Goal: Information Seeking & Learning: Check status

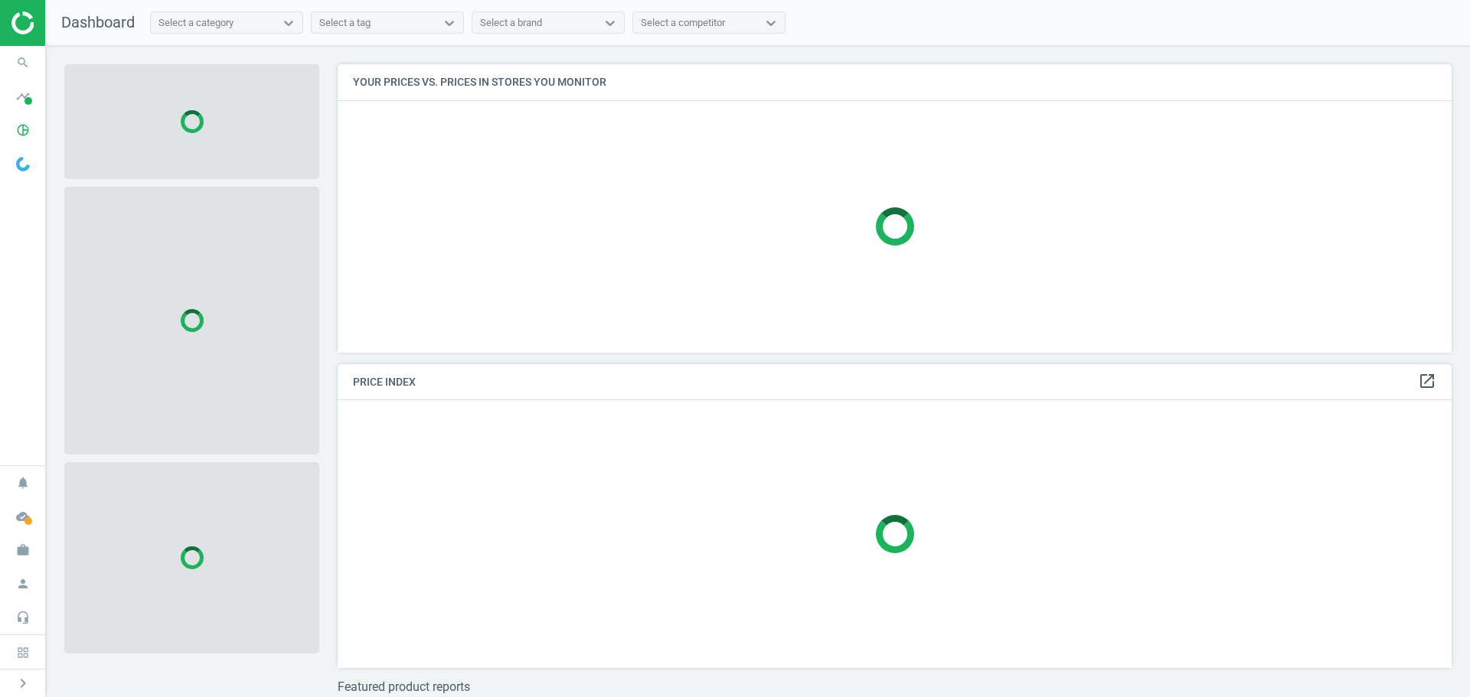
scroll to position [312, 1126]
click at [19, 130] on icon "pie_chart_outlined" at bounding box center [22, 130] width 29 height 29
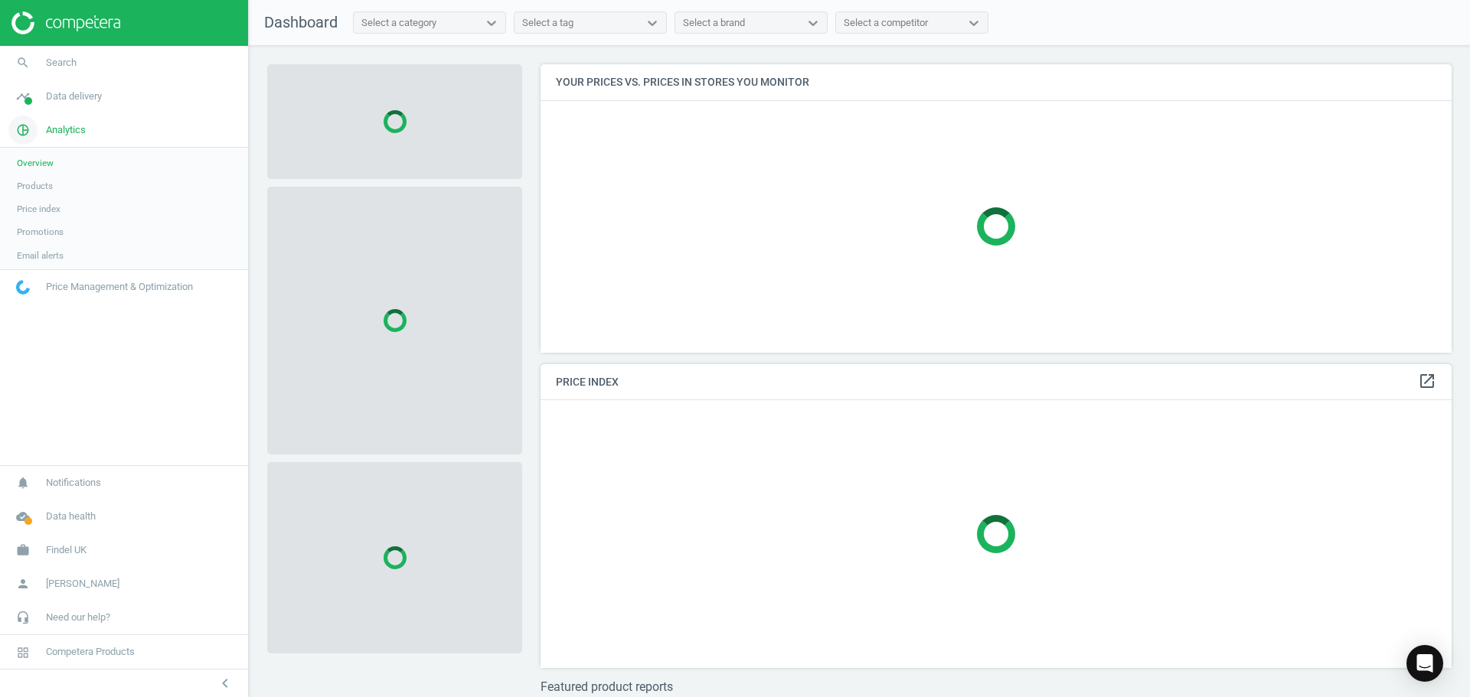
scroll to position [312, 923]
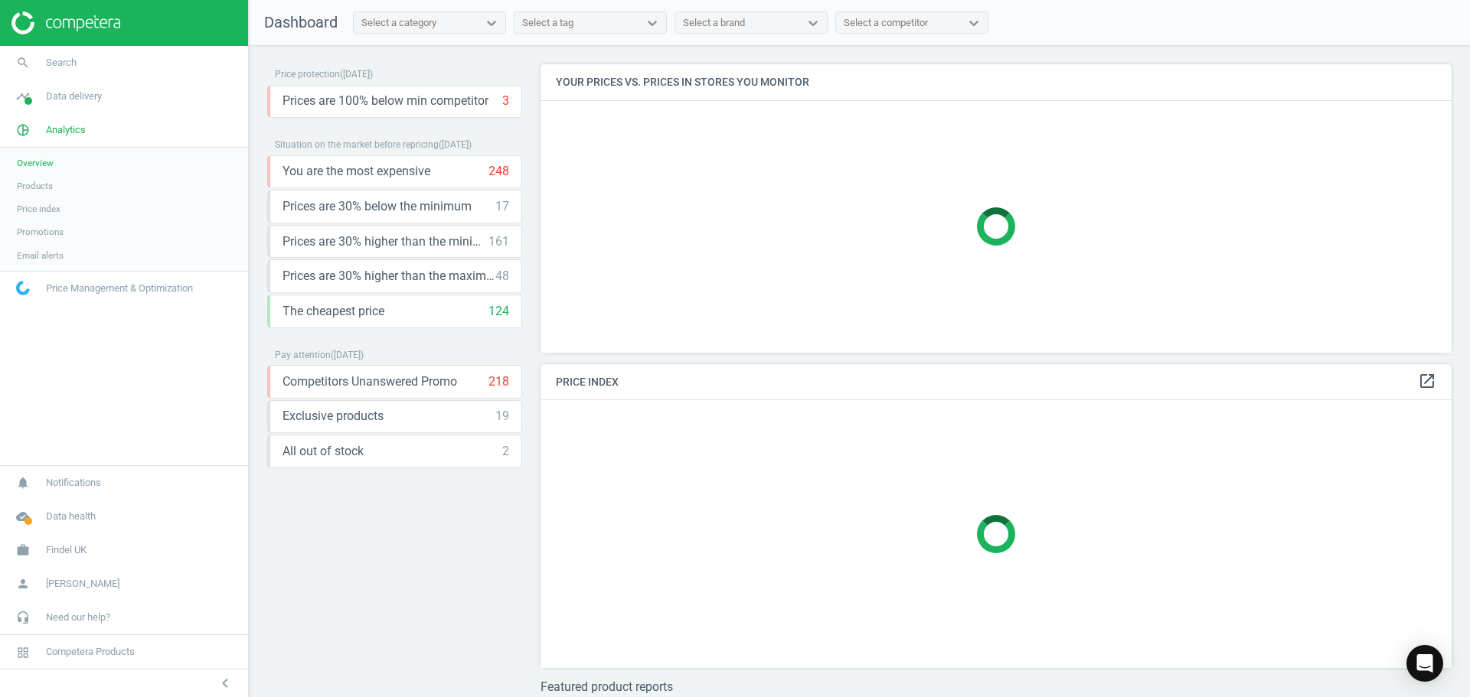
click at [38, 185] on span "Products" at bounding box center [35, 186] width 36 height 12
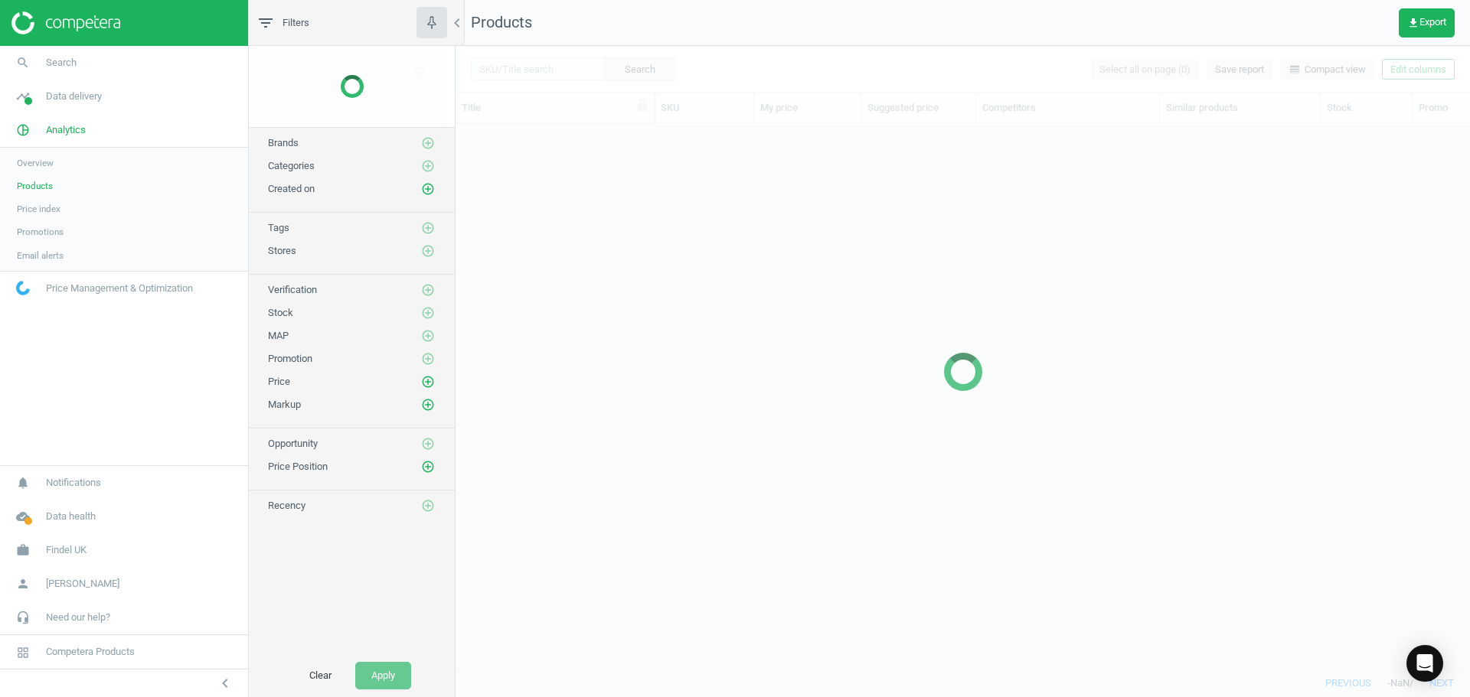
scroll to position [522, 1003]
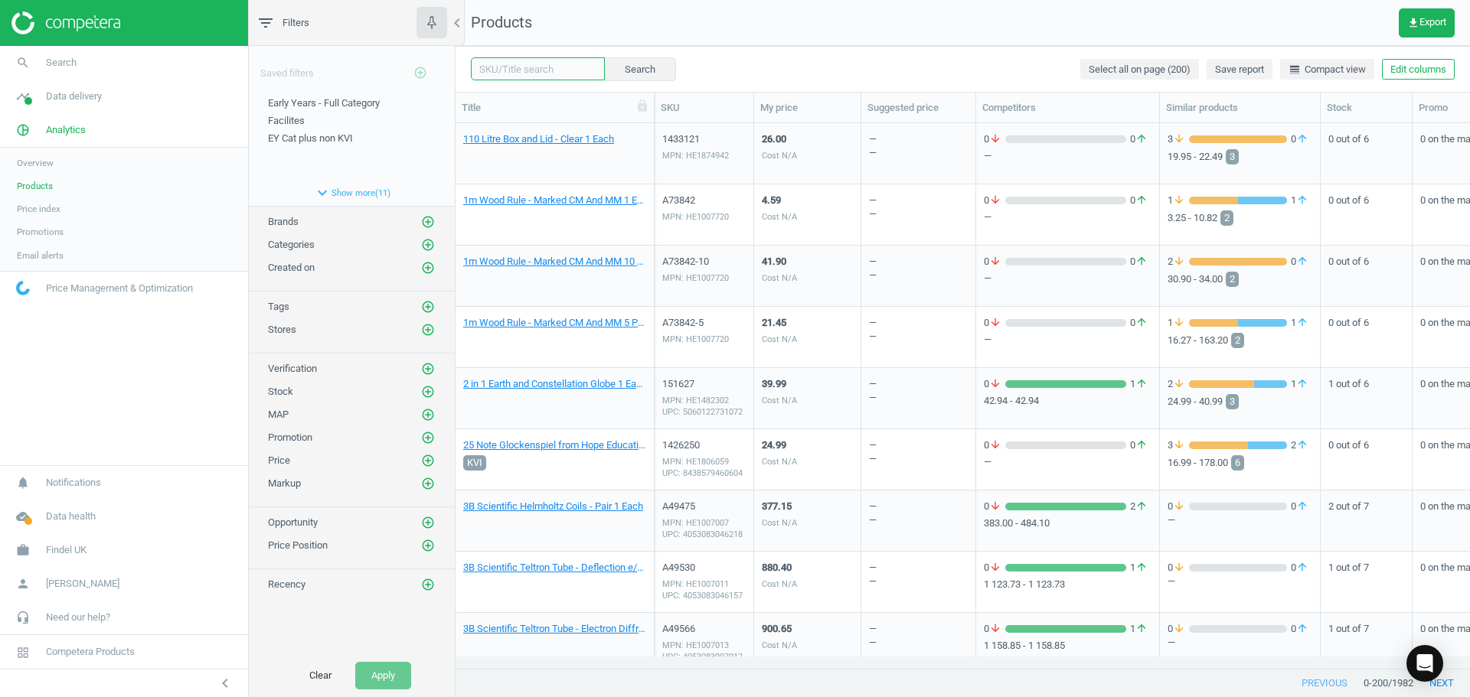
click at [568, 70] on input "text" at bounding box center [538, 68] width 134 height 23
paste input "1427102"
type input "1427102"
click at [627, 68] on button "Search" at bounding box center [639, 68] width 72 height 23
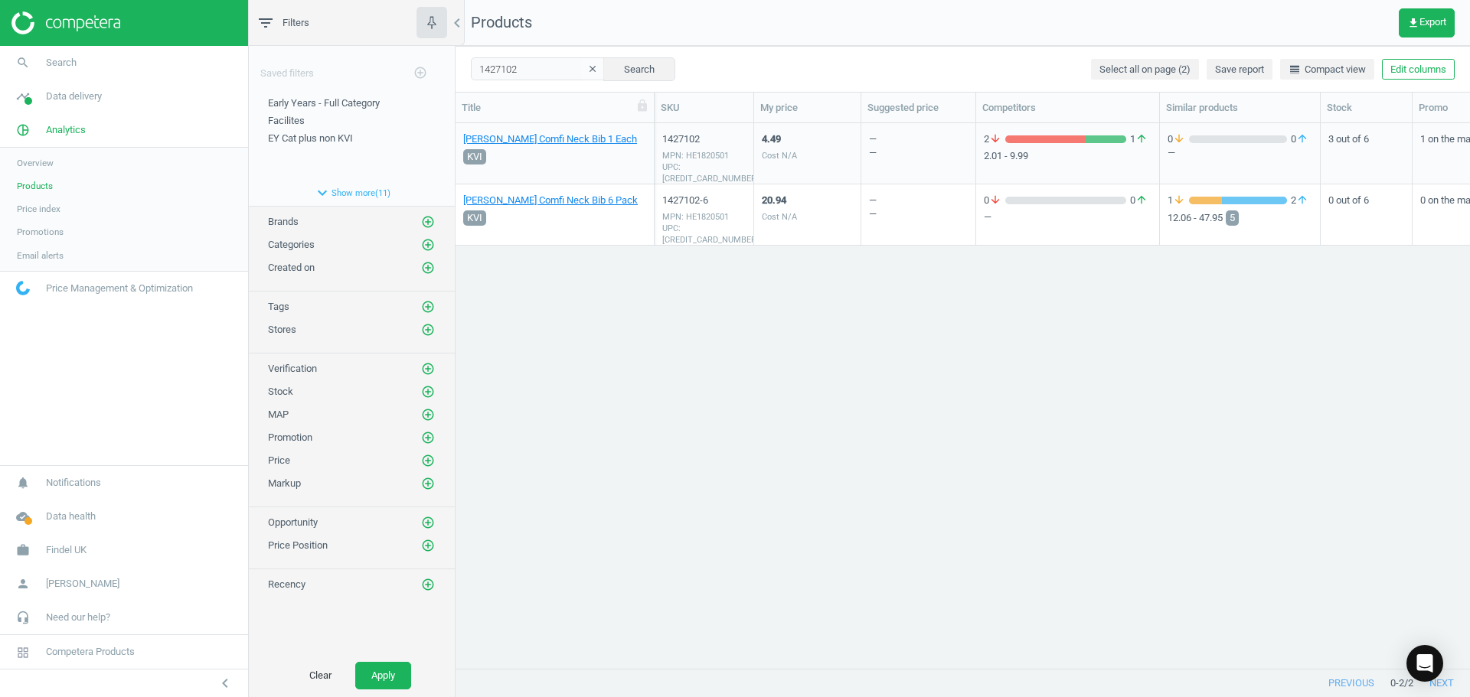
click at [830, 154] on div "4.49 Cost N/A" at bounding box center [807, 153] width 91 height 57
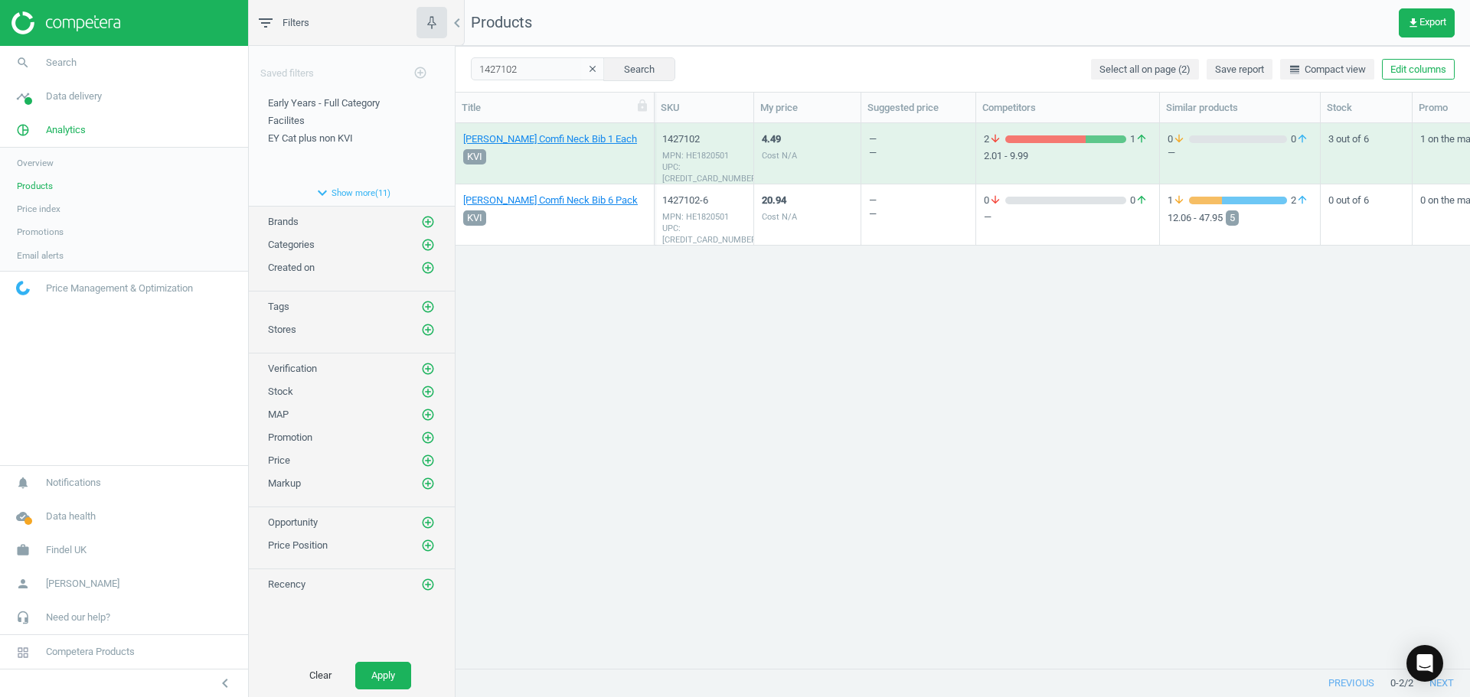
click at [830, 154] on div "4.49 Cost N/A" at bounding box center [807, 153] width 91 height 57
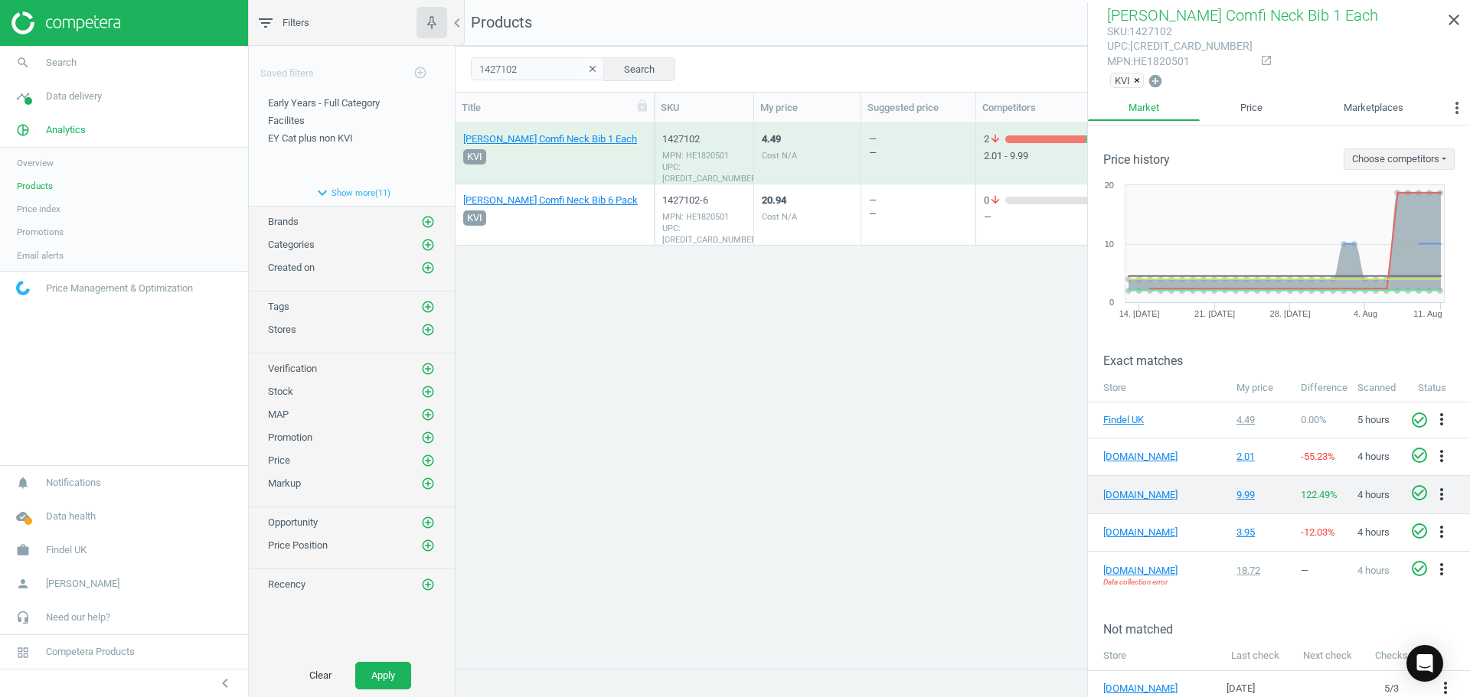
scroll to position [45, 0]
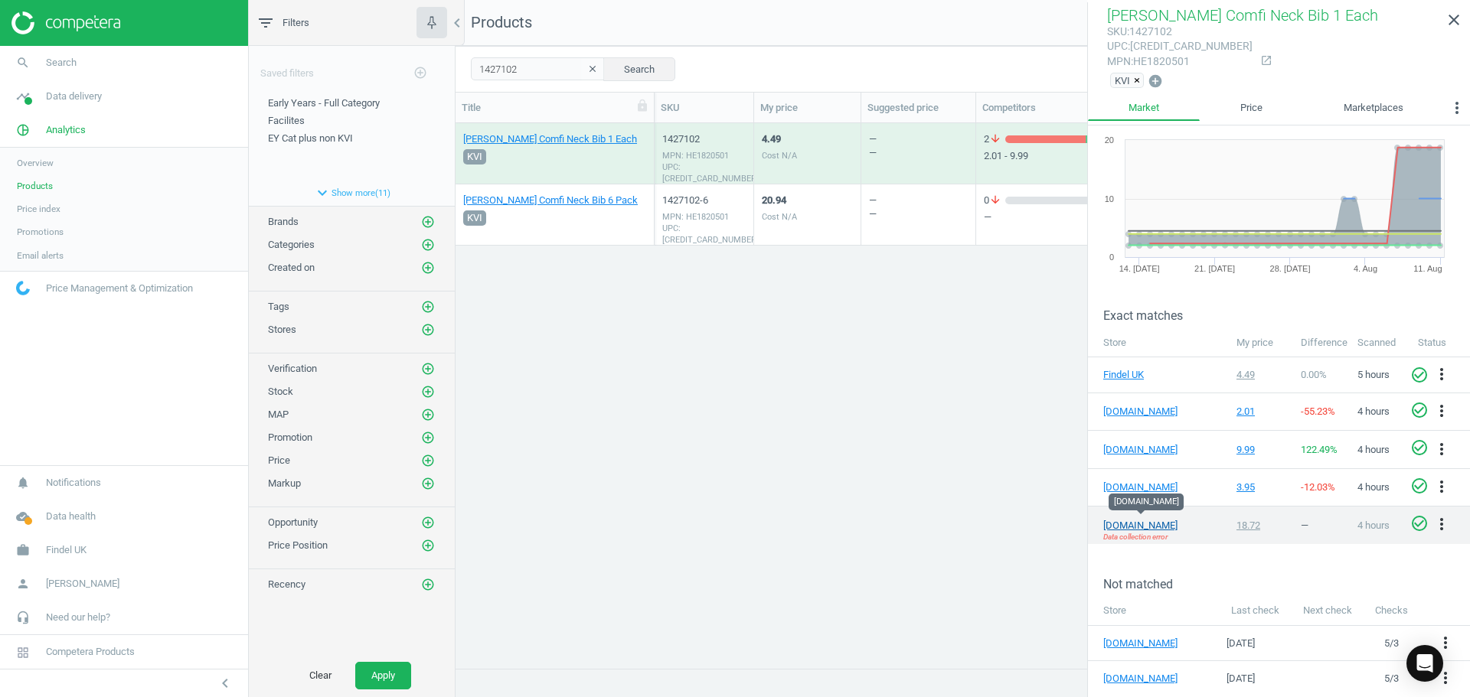
click at [1133, 521] on link "[DOMAIN_NAME]" at bounding box center [1141, 526] width 77 height 14
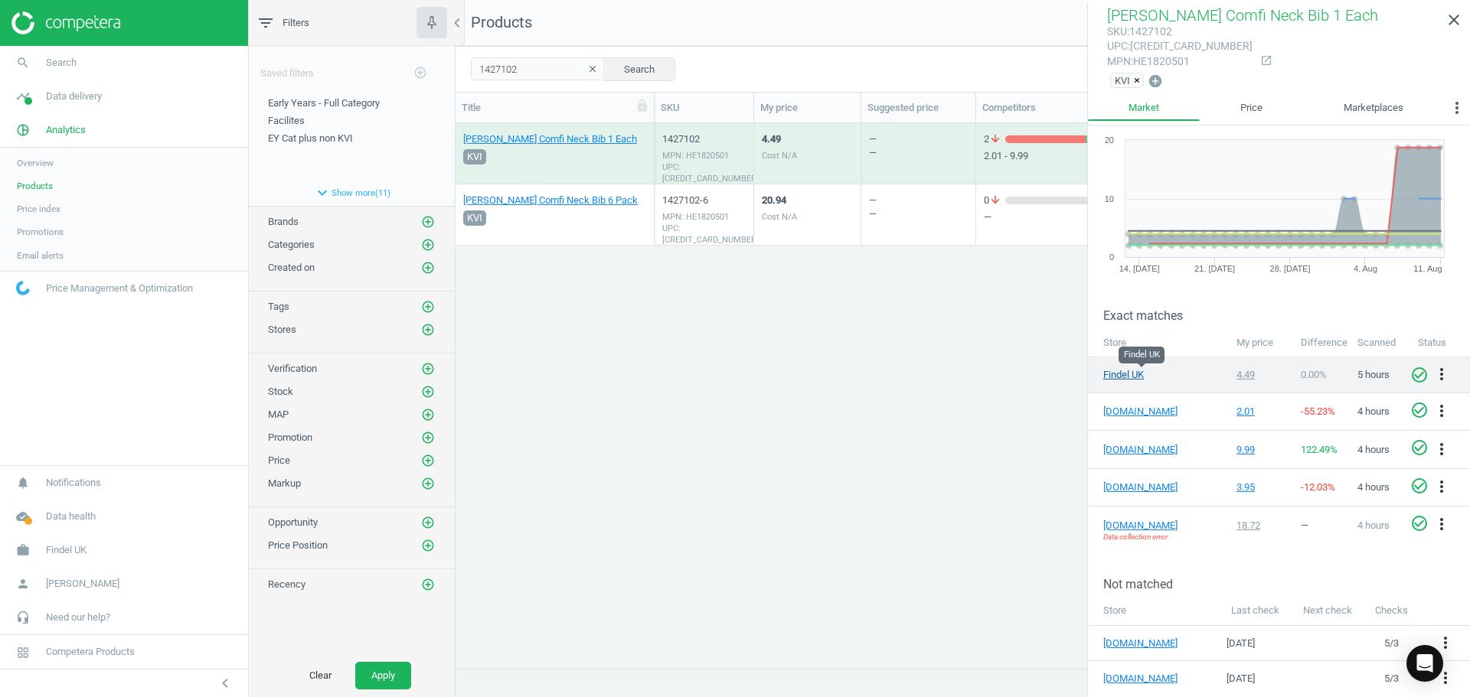
click at [1122, 378] on link "Findel UK" at bounding box center [1141, 375] width 77 height 14
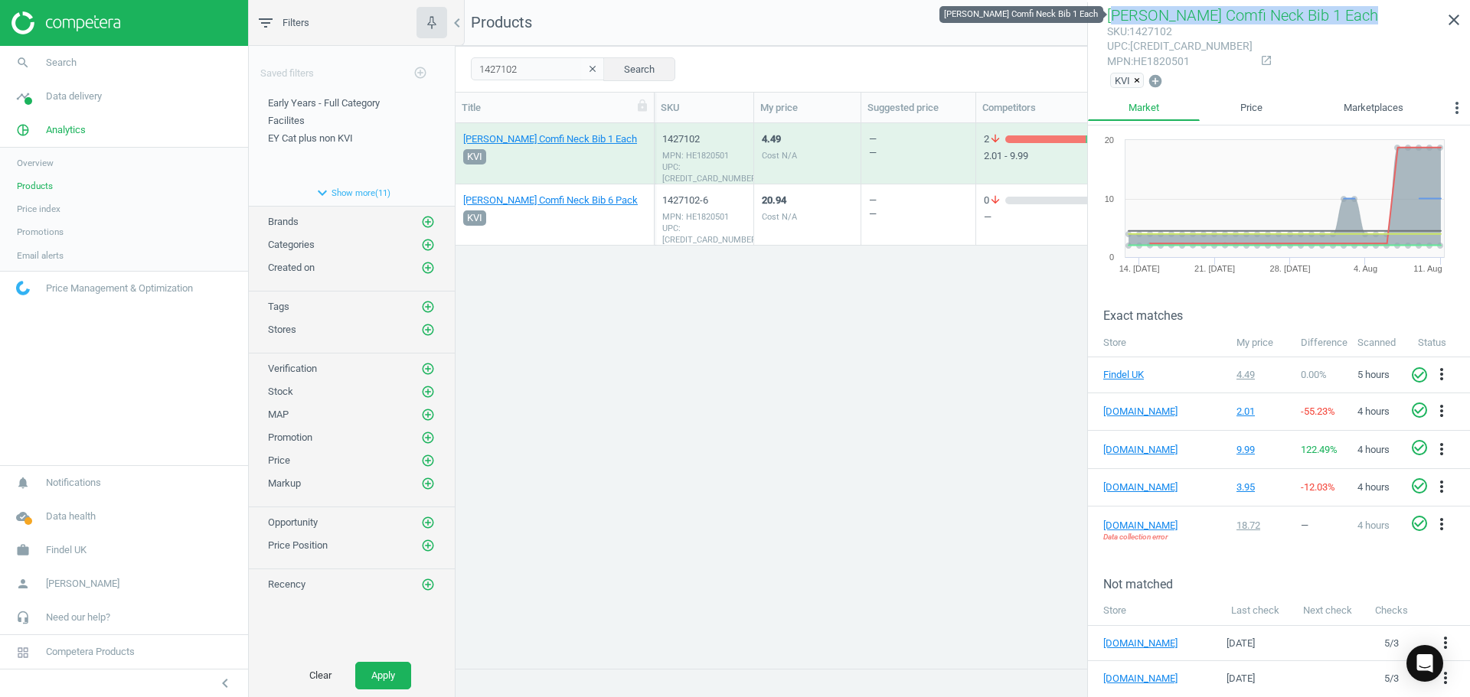
drag, startPoint x: 1363, startPoint y: 15, endPoint x: 1110, endPoint y: 15, distance: 253.3
click at [1110, 15] on h1 "tommee tippee Comfi Neck Bib 1 Each" at bounding box center [1263, 15] width 313 height 18
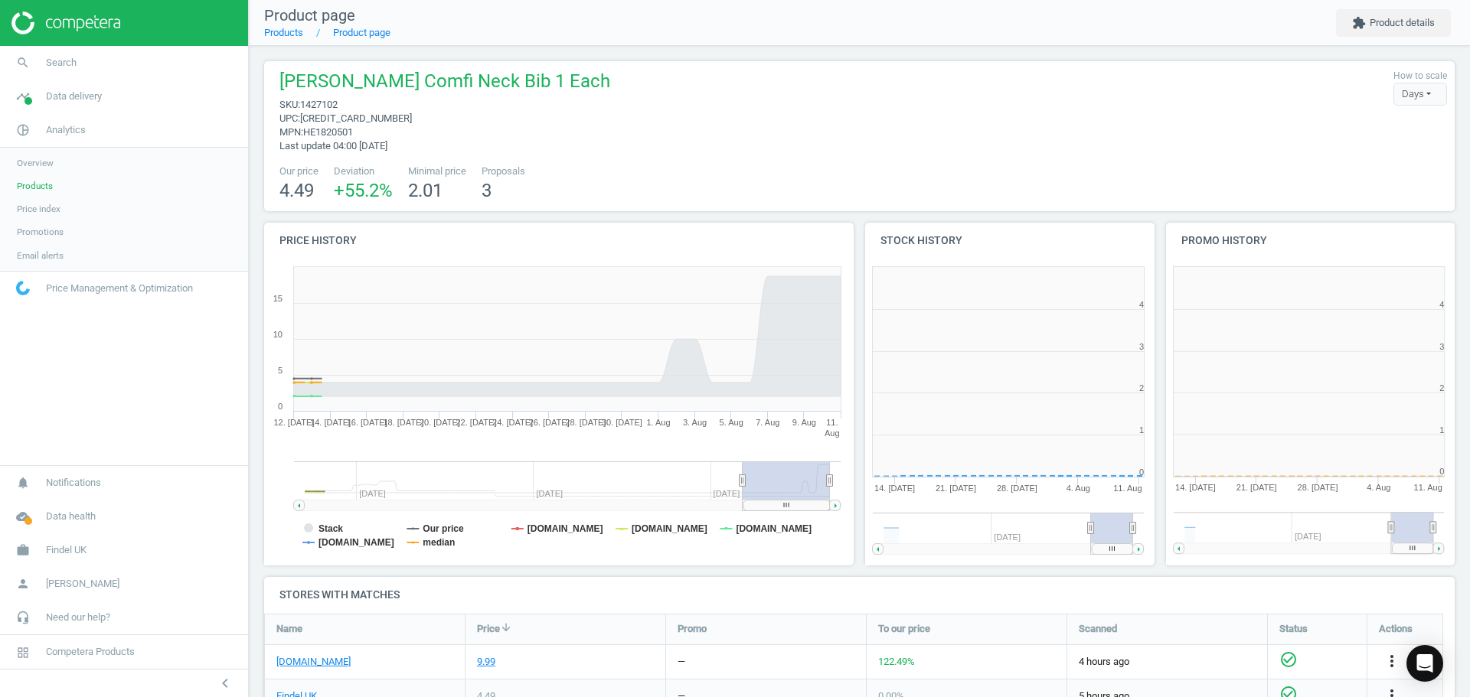
scroll to position [330, 310]
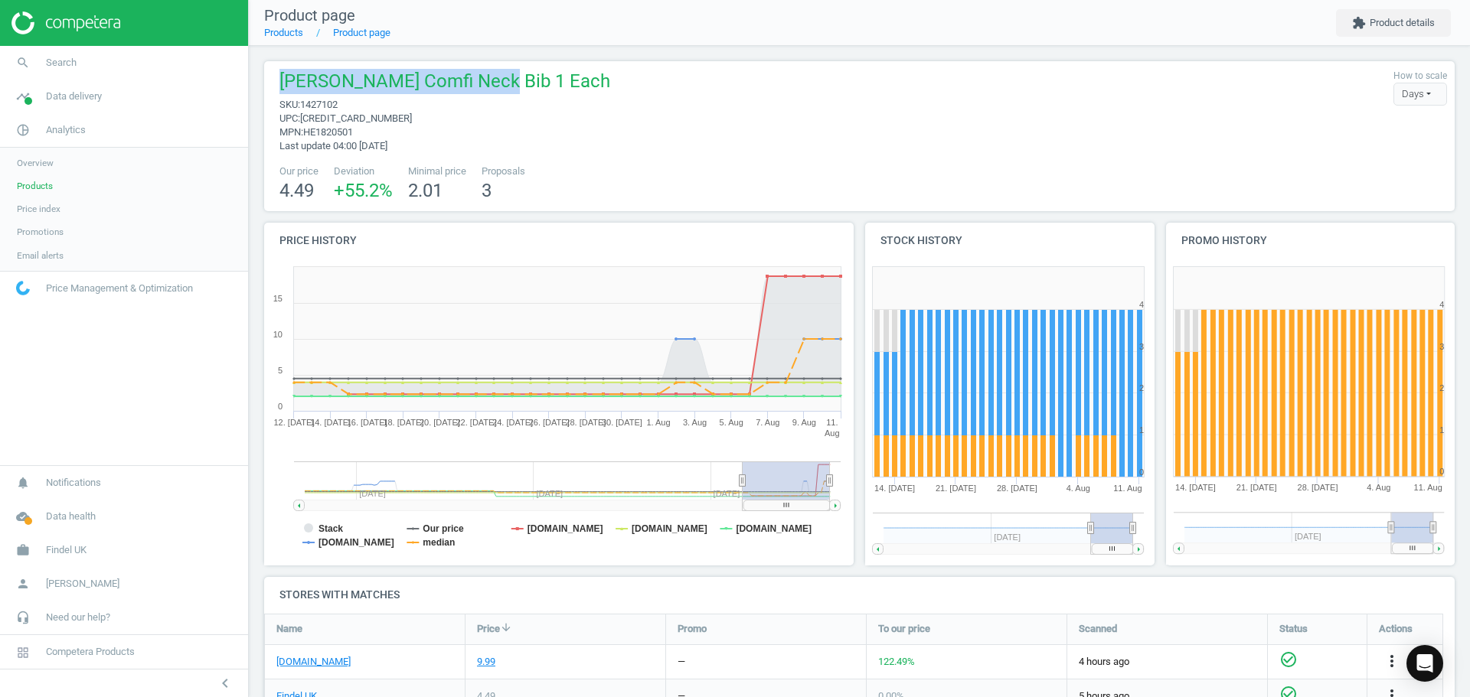
drag, startPoint x: 502, startPoint y: 84, endPoint x: 275, endPoint y: 90, distance: 227.4
click at [275, 90] on div "tommee tippee Comfi Neck Bib 1 Each sku : 1427102 upc : 5010415635006 mpn : HE1…" at bounding box center [441, 111] width 338 height 84
copy span "tommee tippee Comfi Neck"
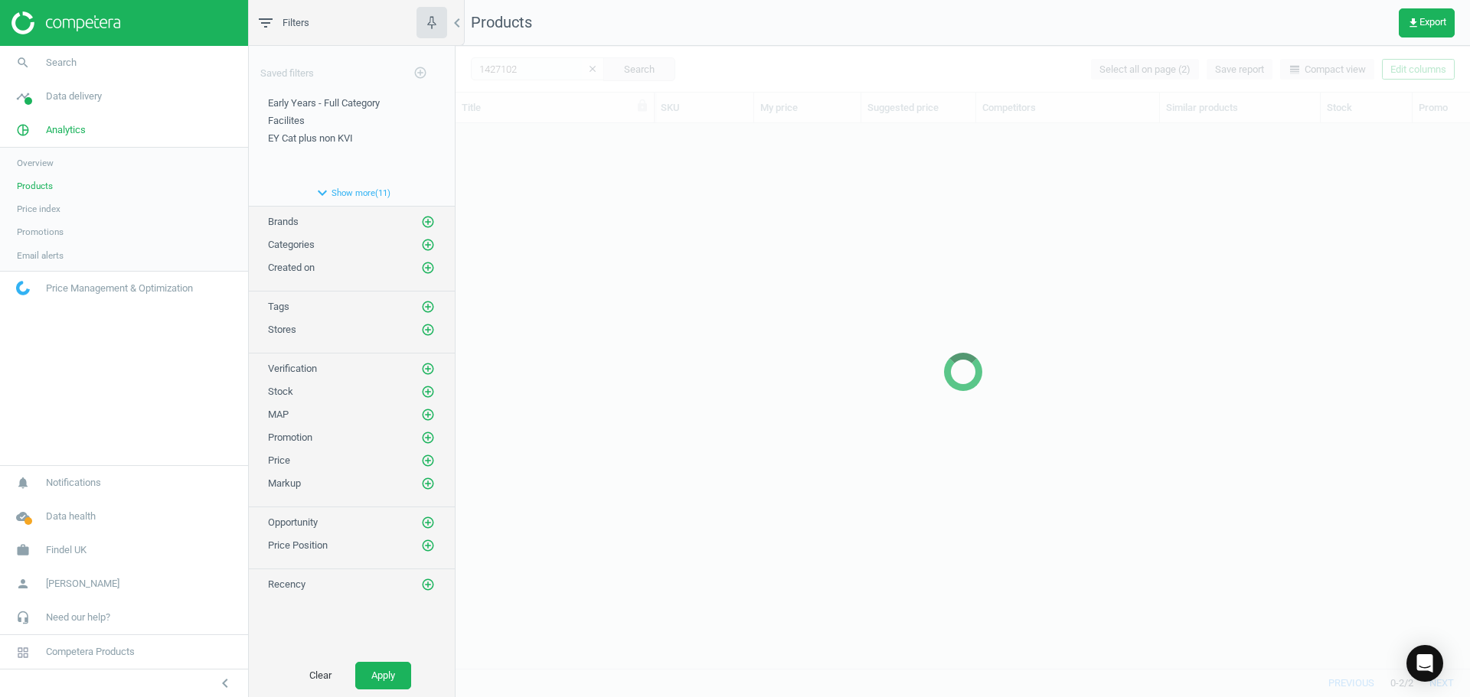
scroll to position [522, 1003]
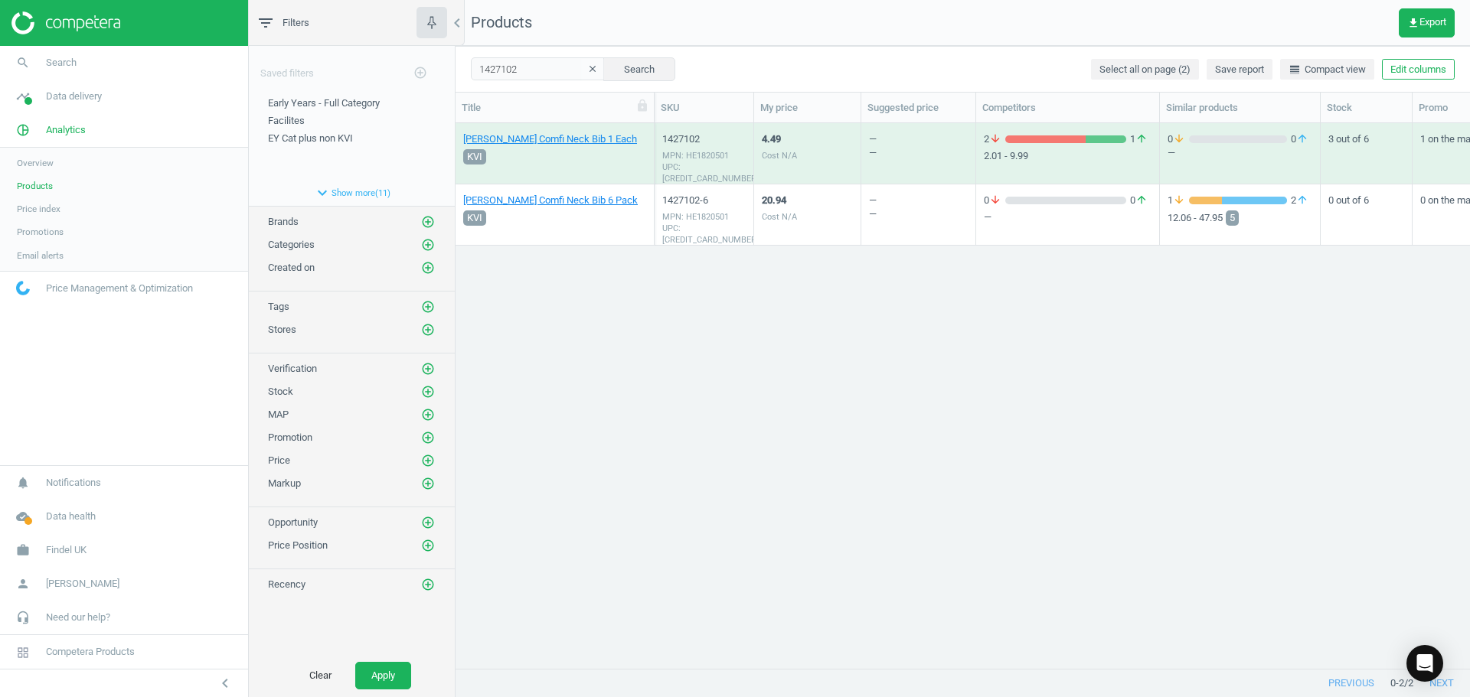
click at [816, 171] on div "4.49 Cost N/A" at bounding box center [807, 153] width 91 height 57
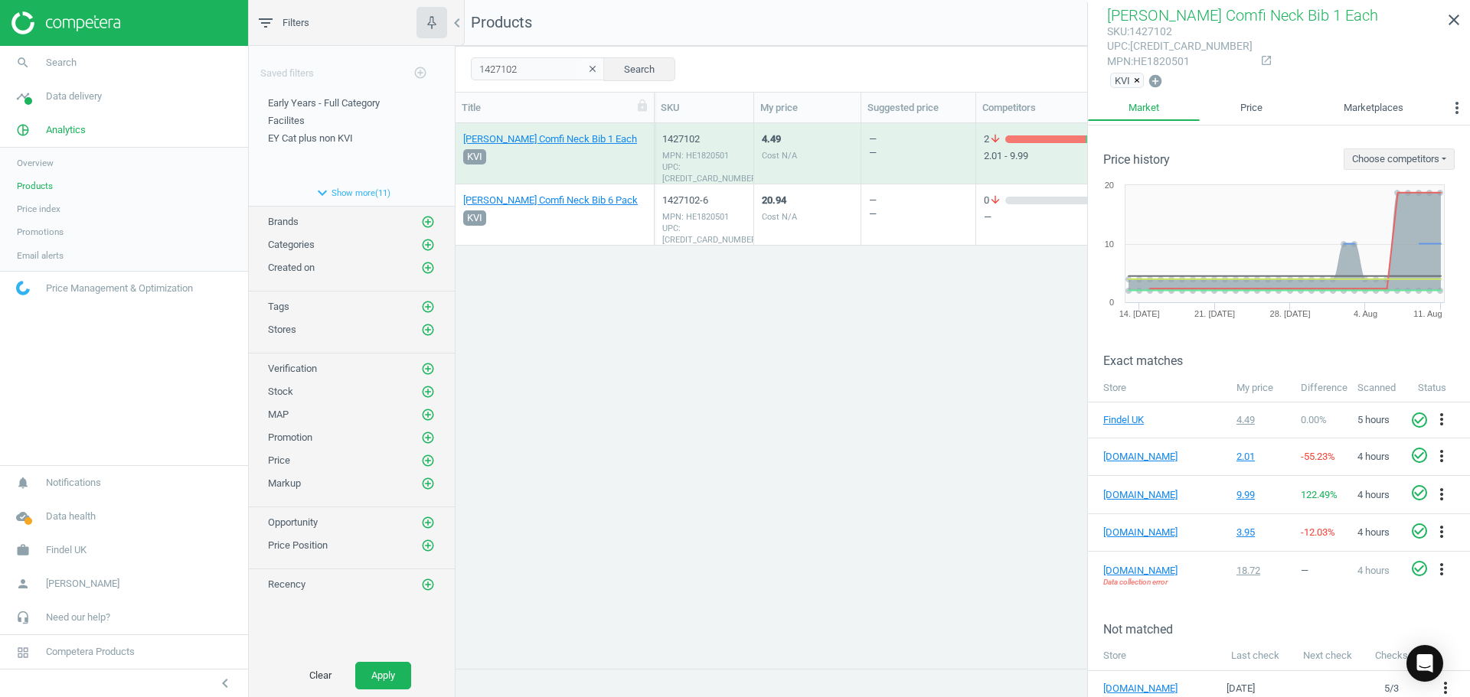
click at [878, 491] on div "tommee tippee Comfi Neck Bib 1 Each KVI 1427102 MPN: HE1820501 UPC: 50104156350…" at bounding box center [962, 389] width 1014 height 533
click at [820, 211] on div "20.94 Cost N/A" at bounding box center [807, 214] width 91 height 57
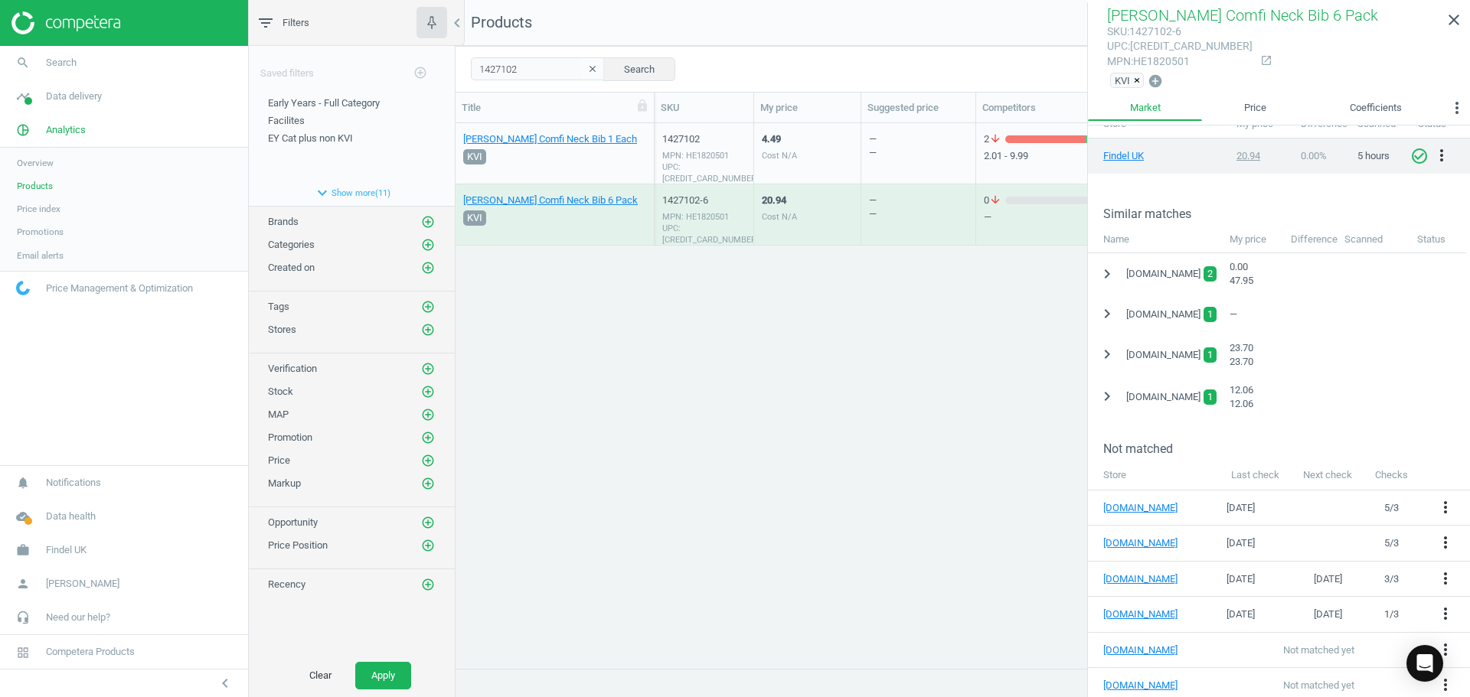
scroll to position [272, 0]
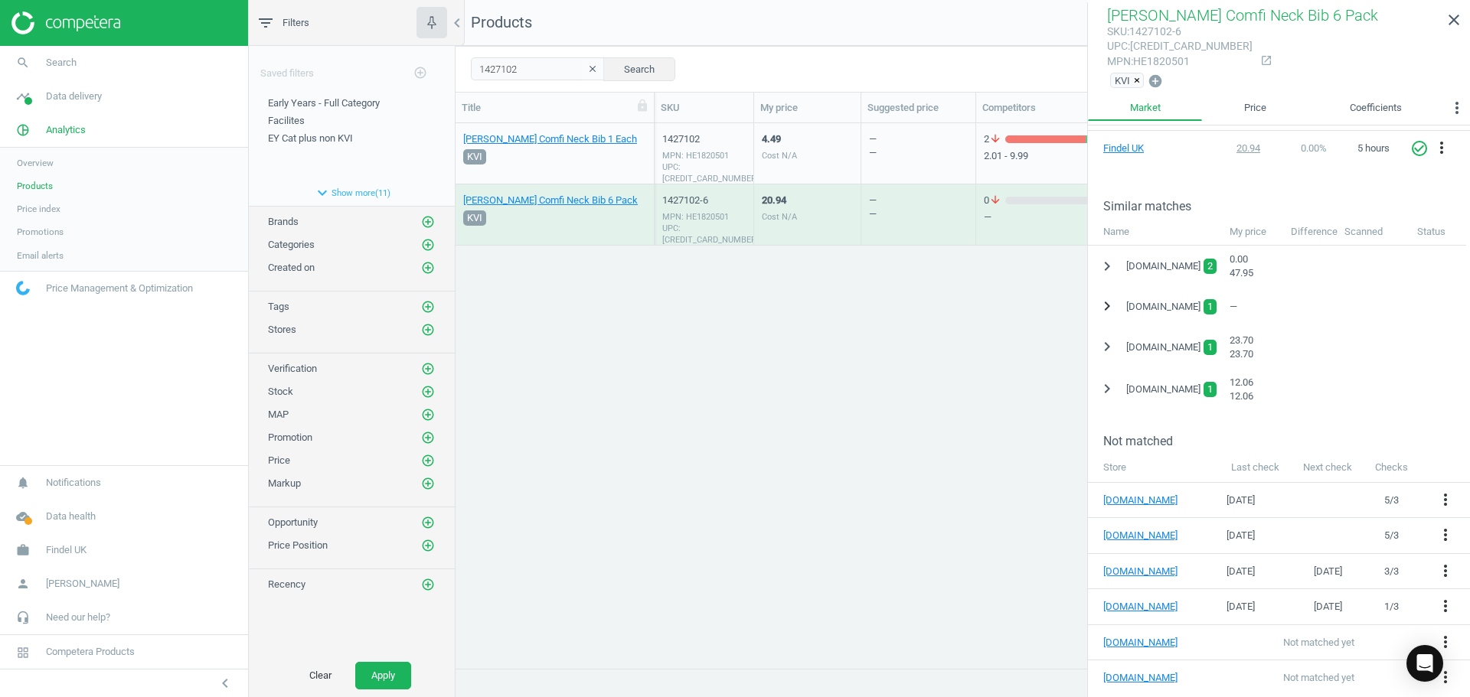
click at [1106, 305] on icon "chevron_right" at bounding box center [1107, 306] width 18 height 18
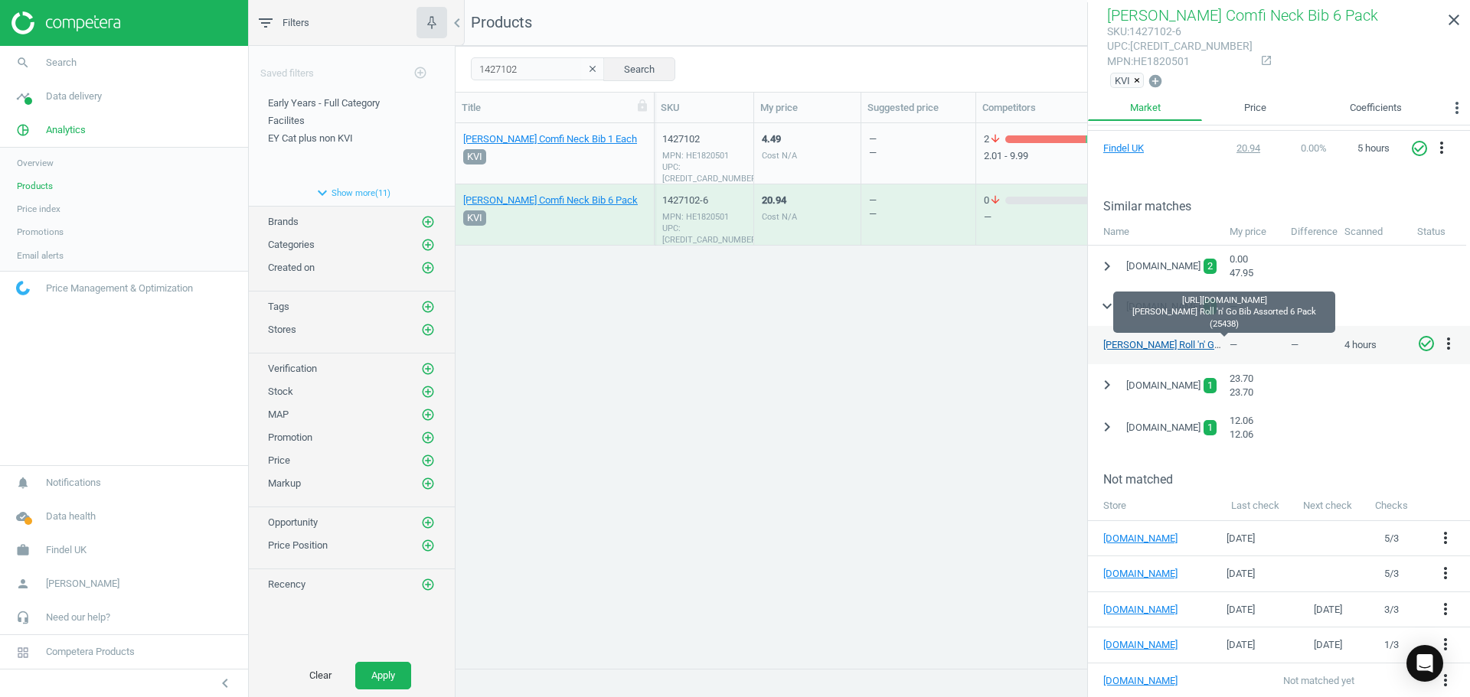
click at [1124, 344] on link "Tommee Tippee Roll 'n' Go Bib Assorted 6 Pack (25438)" at bounding box center [1224, 344] width 242 height 11
click at [69, 105] on link "timeline Data delivery" at bounding box center [124, 97] width 248 height 34
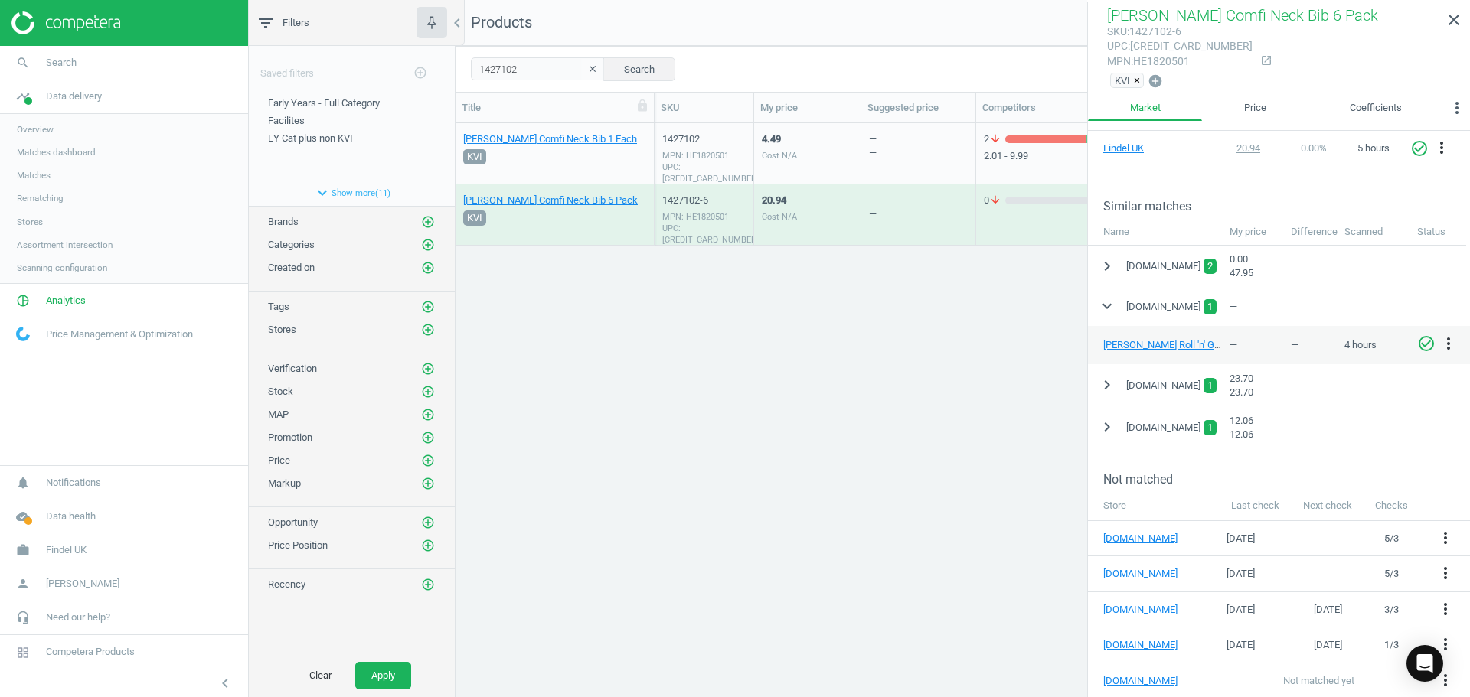
click at [64, 150] on span "Matches dashboard" at bounding box center [56, 152] width 79 height 12
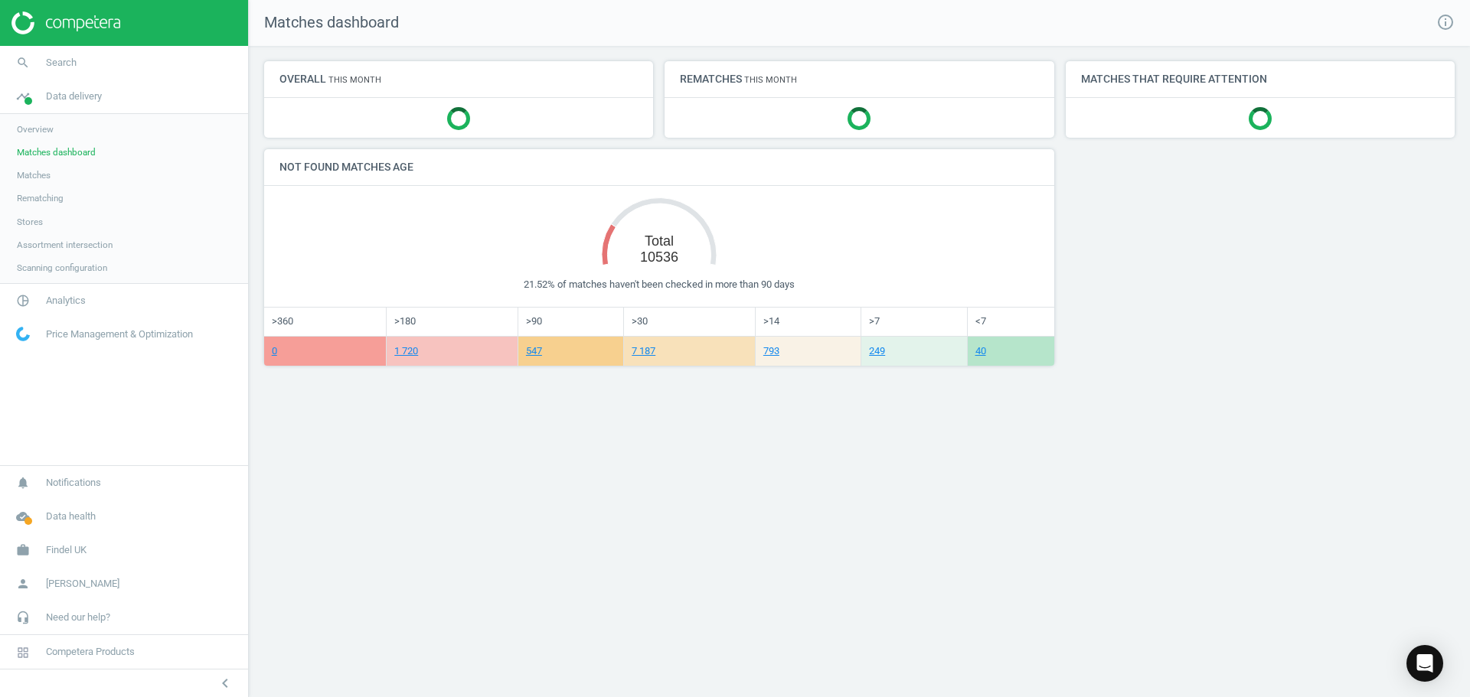
click at [47, 175] on span "Matches" at bounding box center [34, 175] width 34 height 12
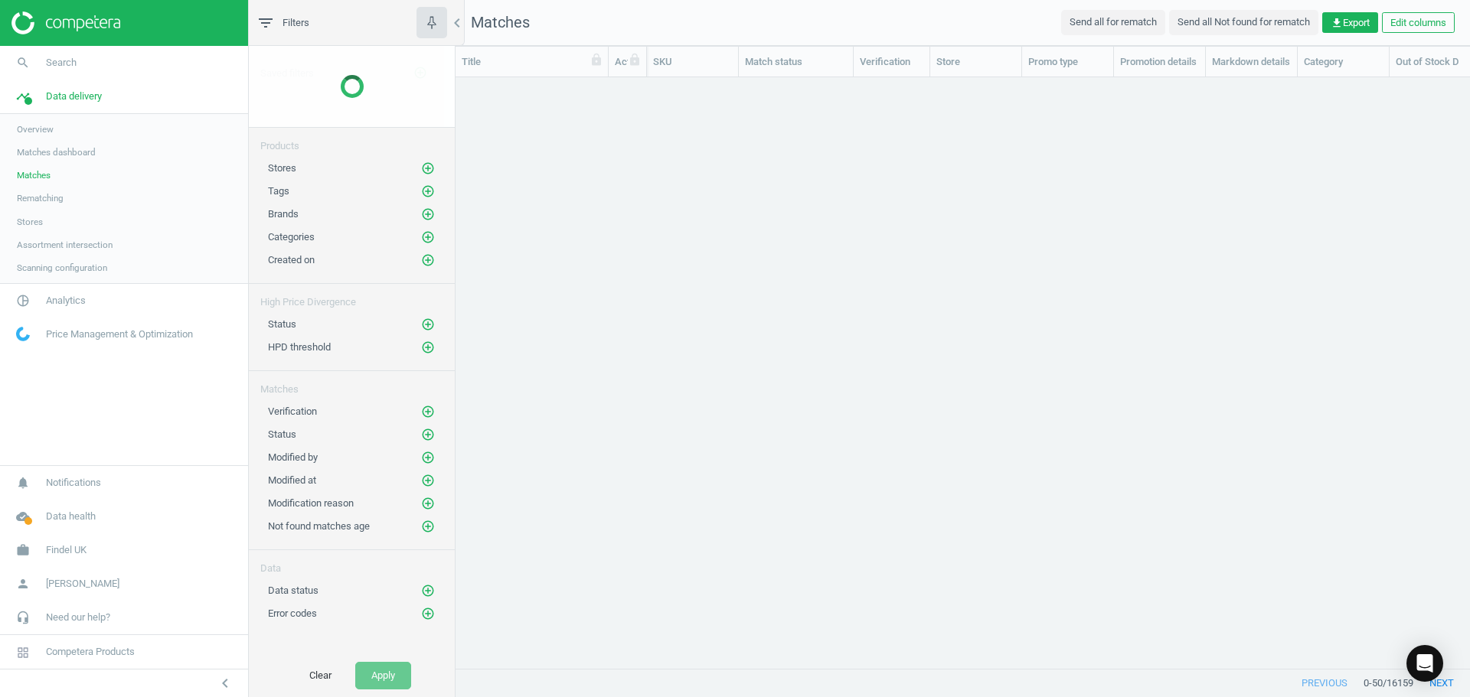
scroll to position [568, 1003]
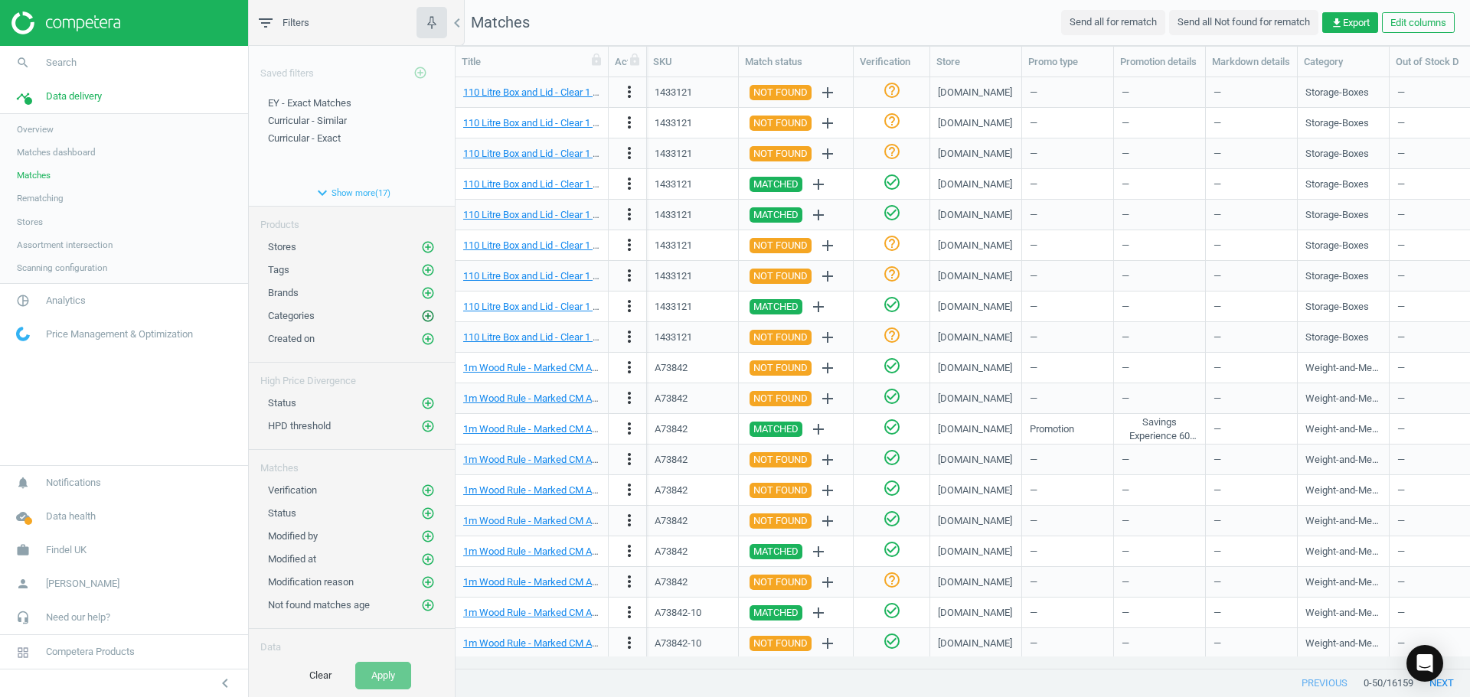
click at [421, 317] on icon "add_circle_outline" at bounding box center [428, 316] width 14 height 14
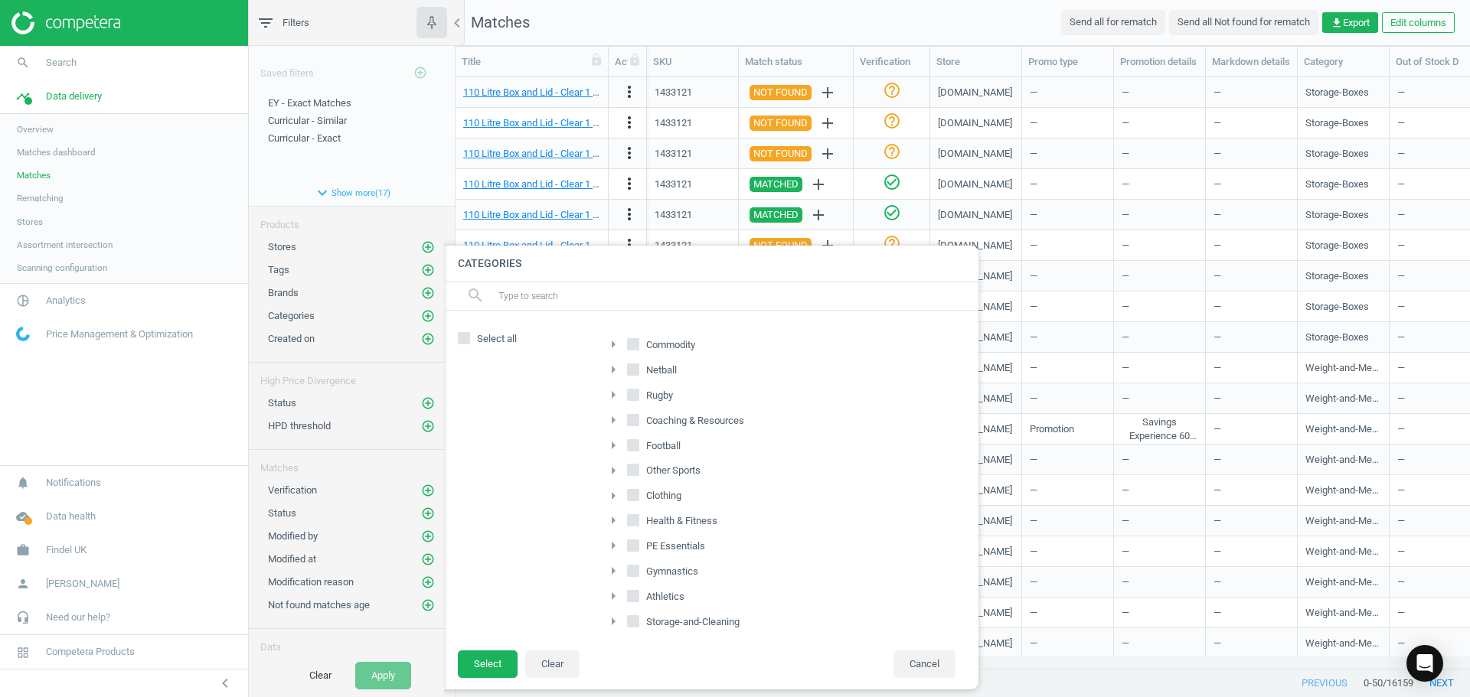
click at [611, 342] on icon "arrow_right" at bounding box center [613, 344] width 18 height 18
click at [642, 472] on input "Early-Years" at bounding box center [642, 469] width 10 height 10
checkbox input "true"
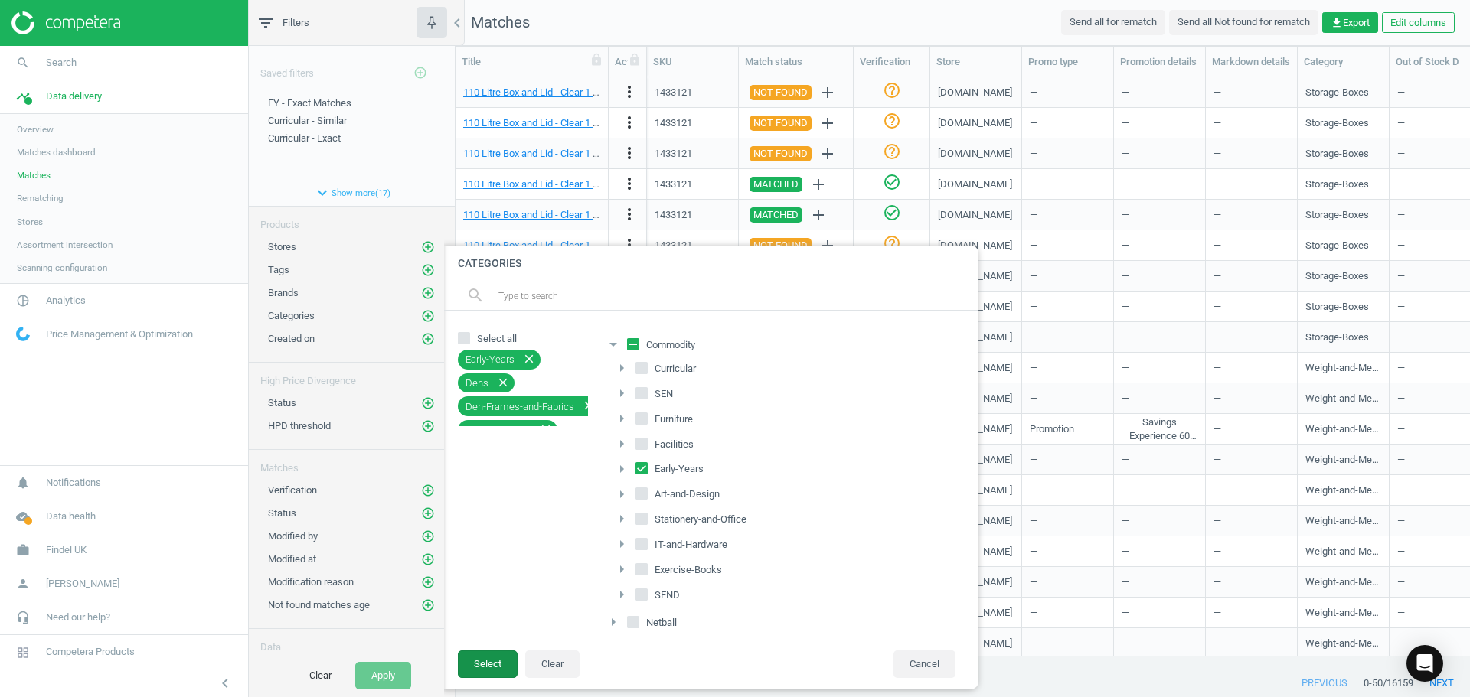
click at [498, 656] on button "Select" at bounding box center [488, 665] width 60 height 28
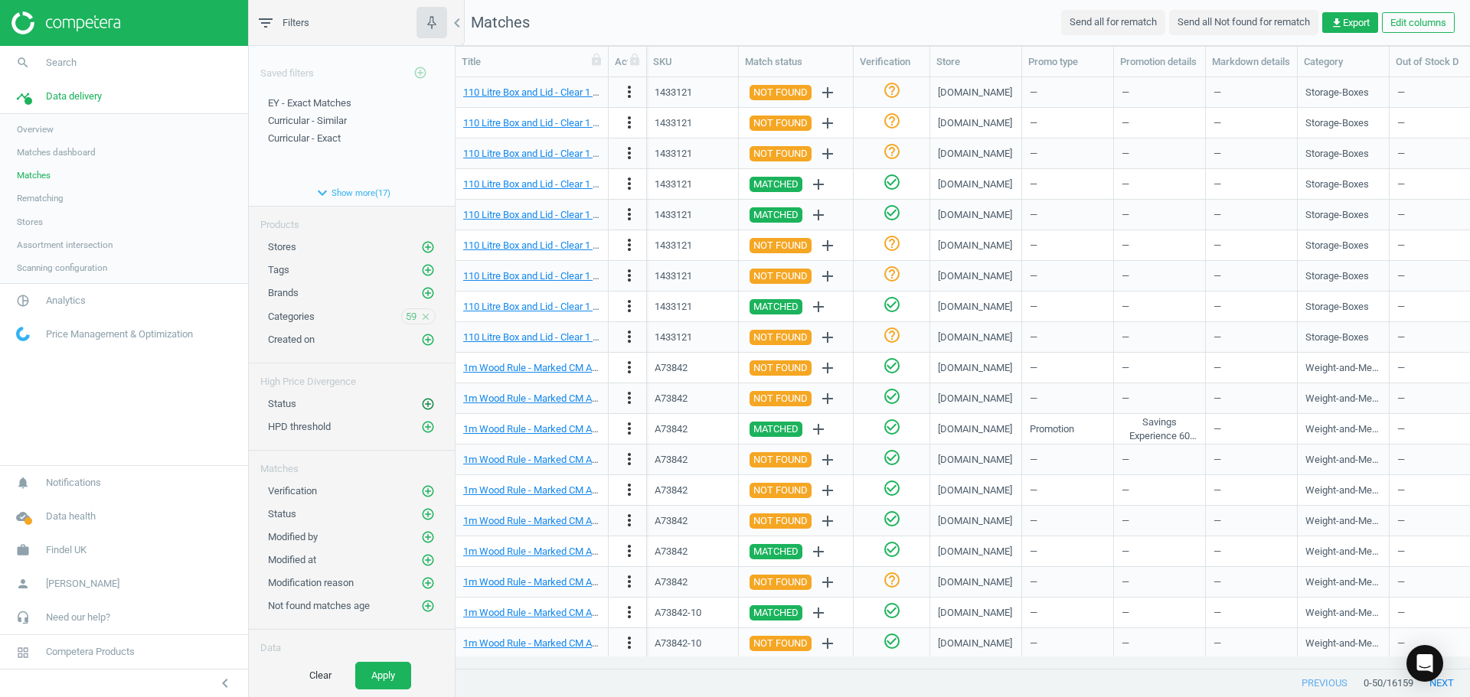
click at [421, 406] on icon "add_circle_outline" at bounding box center [428, 404] width 14 height 14
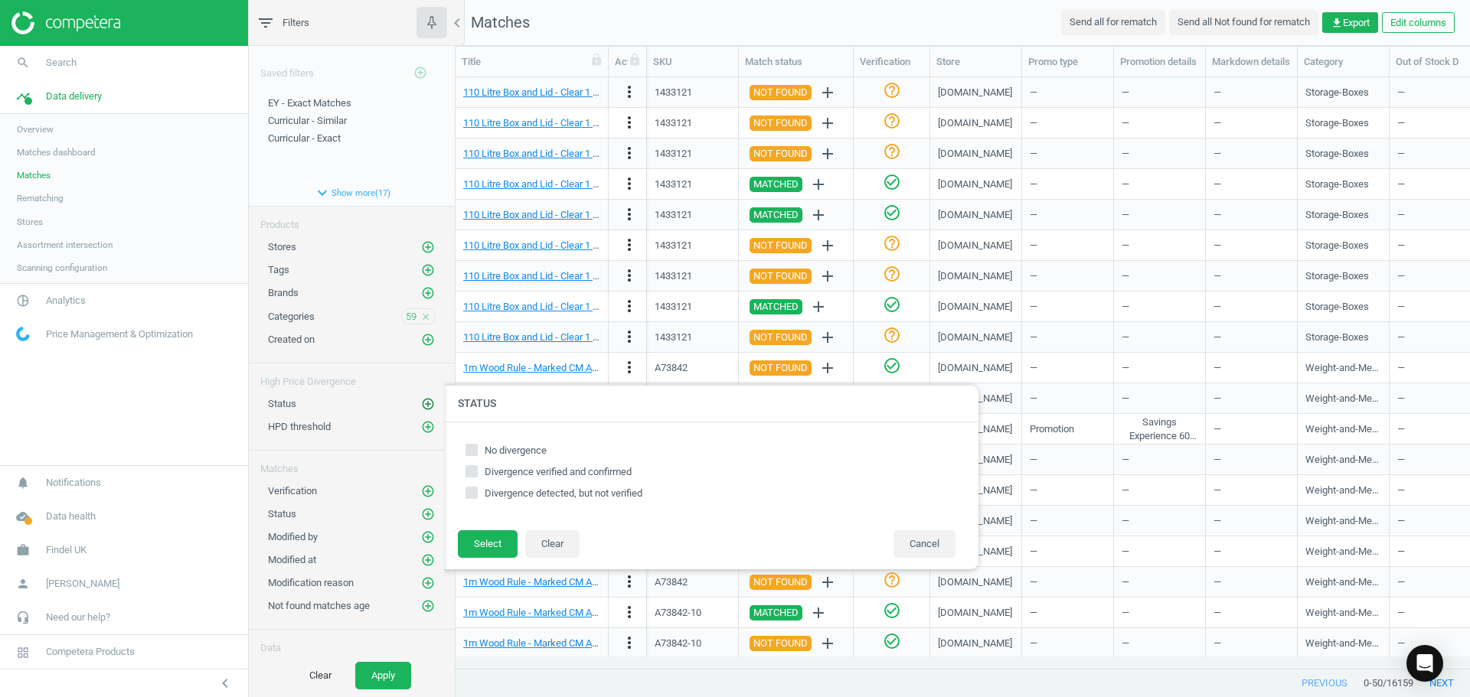
click at [421, 406] on icon "add_circle_outline" at bounding box center [428, 404] width 14 height 14
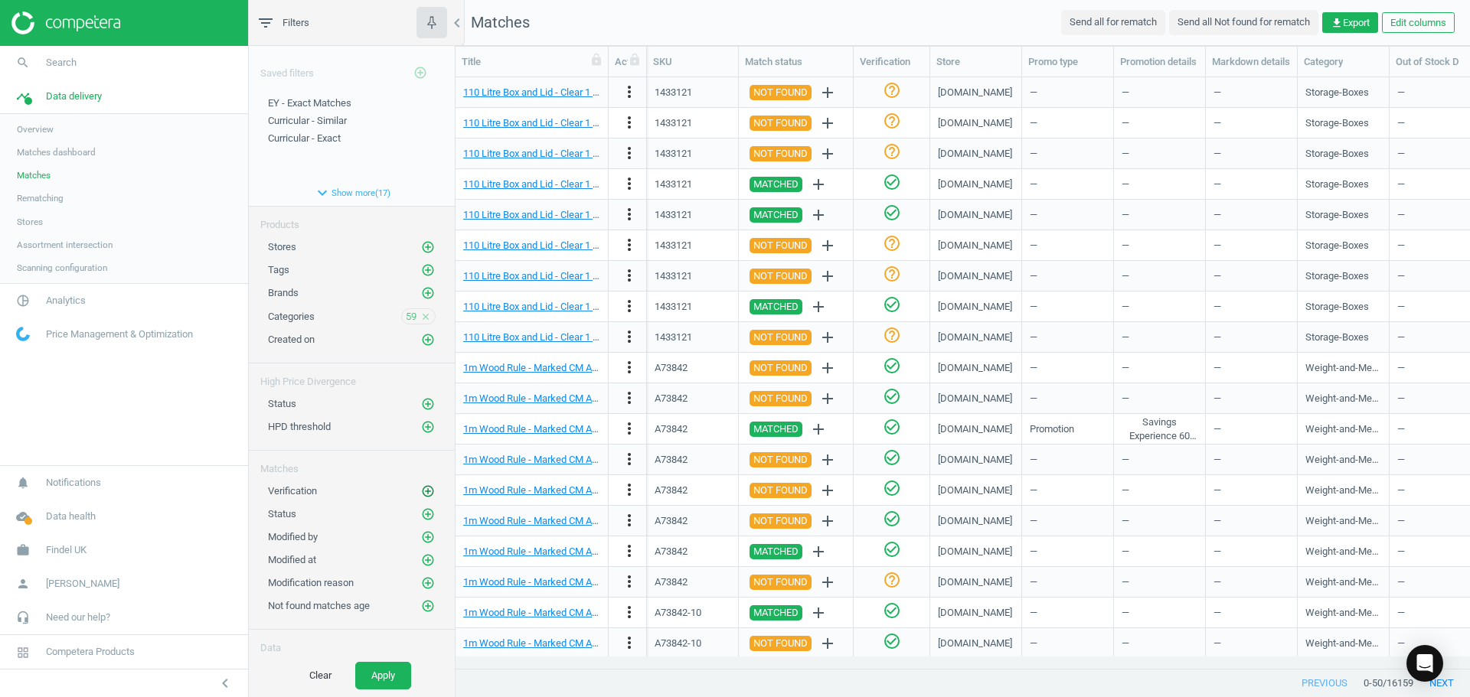
click at [421, 494] on icon "add_circle_outline" at bounding box center [428, 491] width 14 height 14
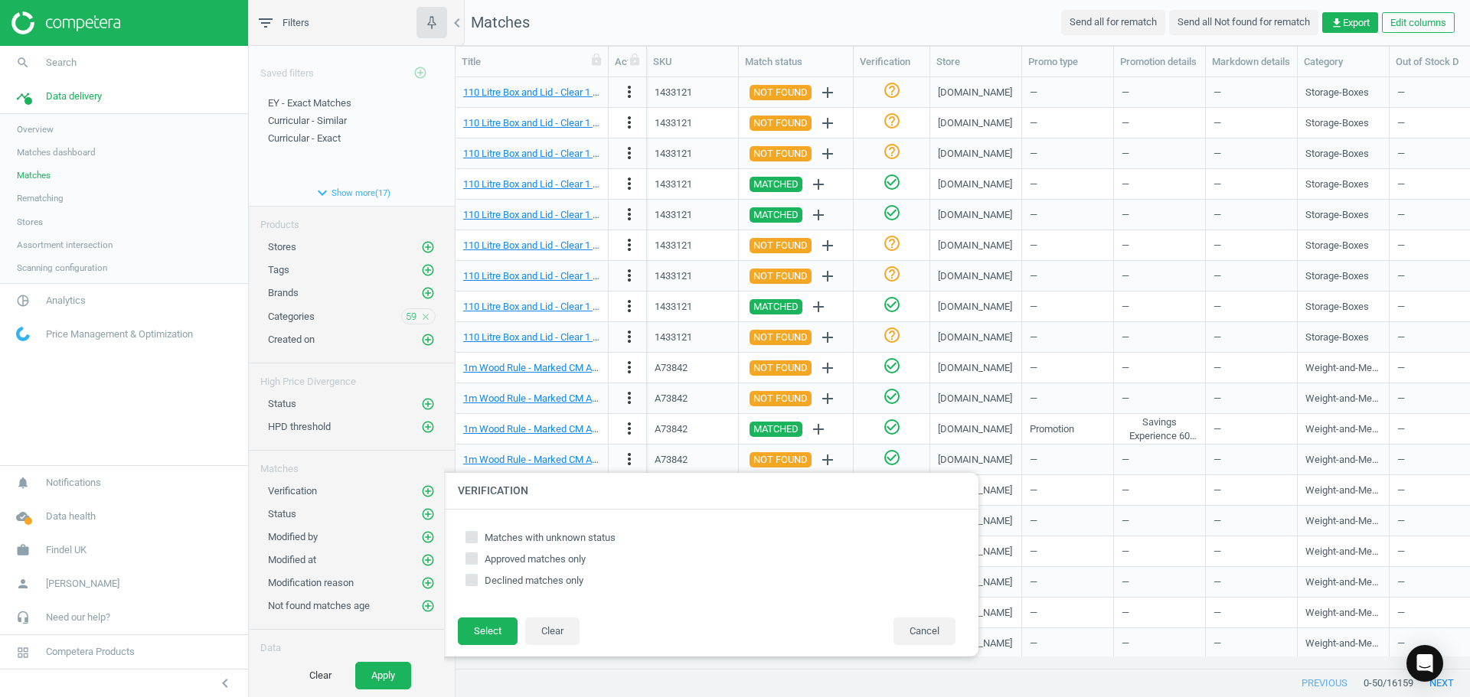
click at [474, 538] on input "Matches with unknown status" at bounding box center [472, 537] width 10 height 10
checkbox input "true"
click at [491, 635] on button "Select" at bounding box center [488, 632] width 60 height 28
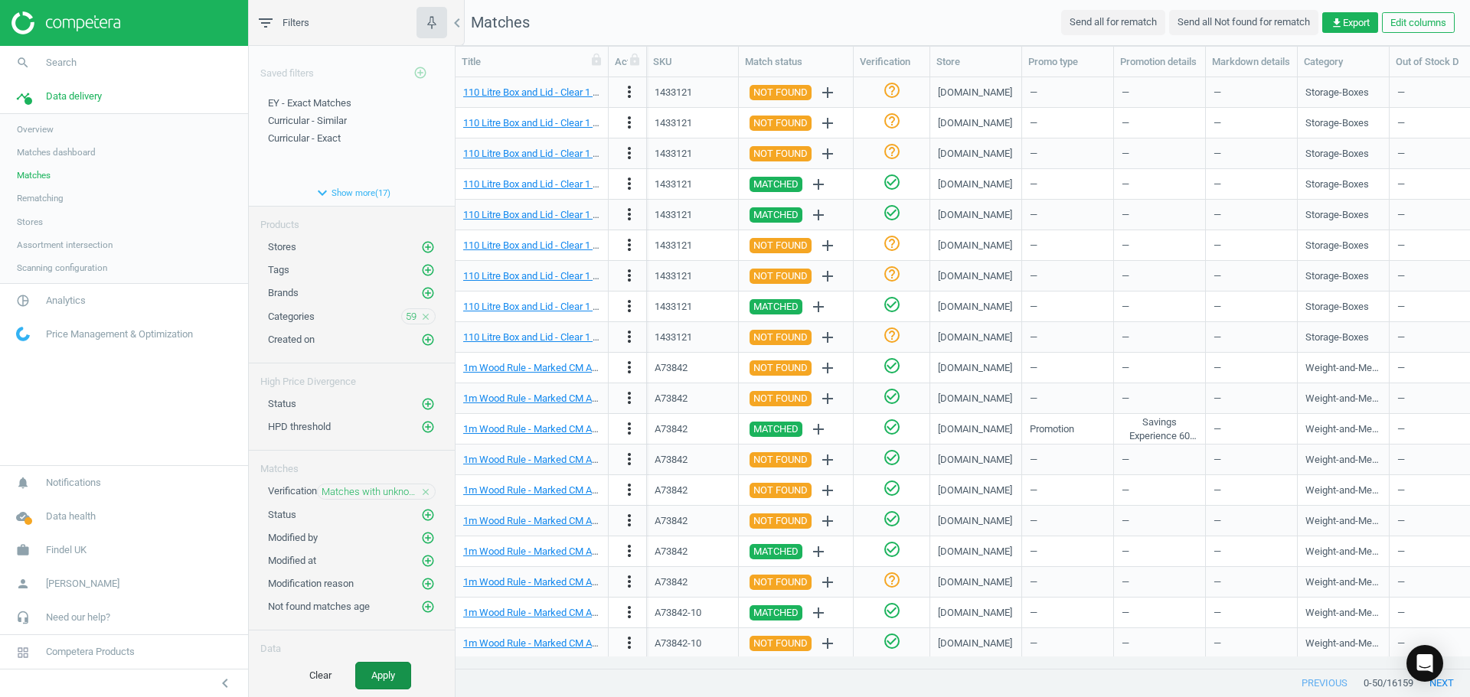
click at [384, 674] on button "Apply" at bounding box center [383, 676] width 56 height 28
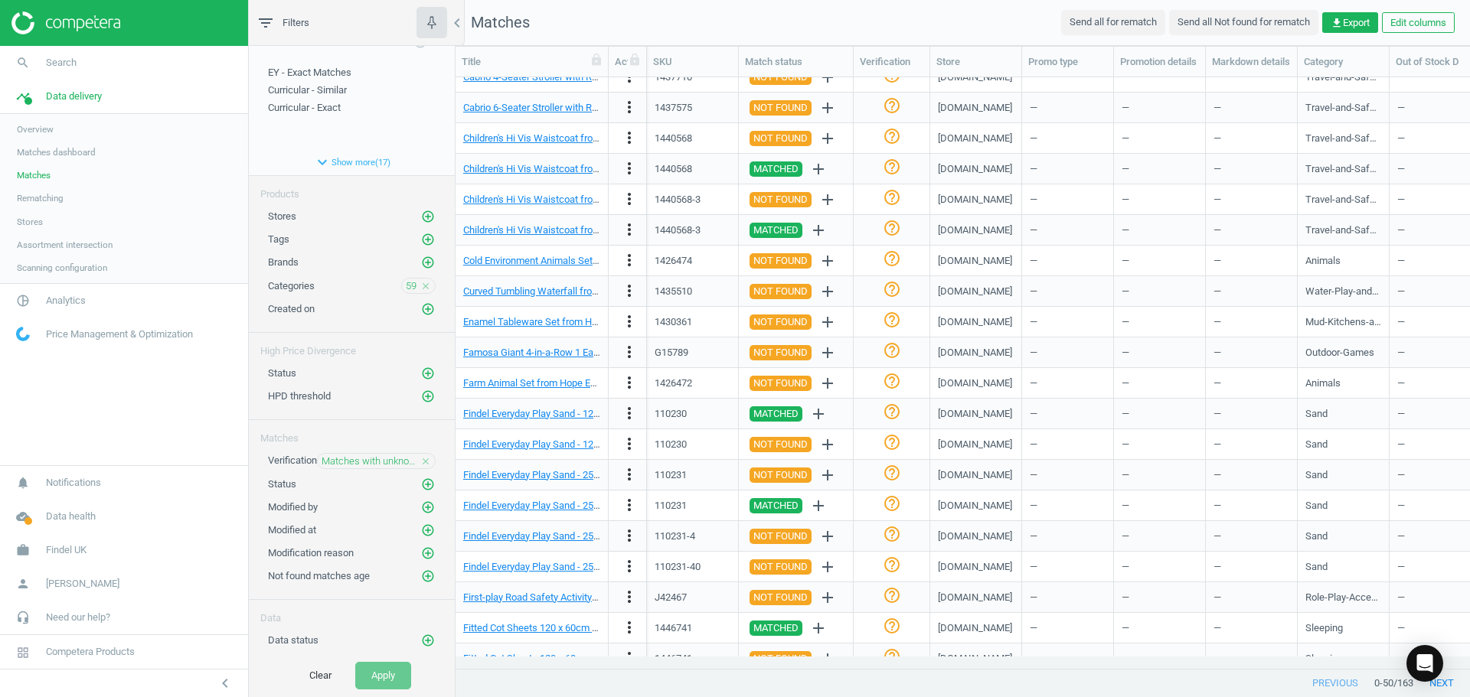
scroll to position [47, 0]
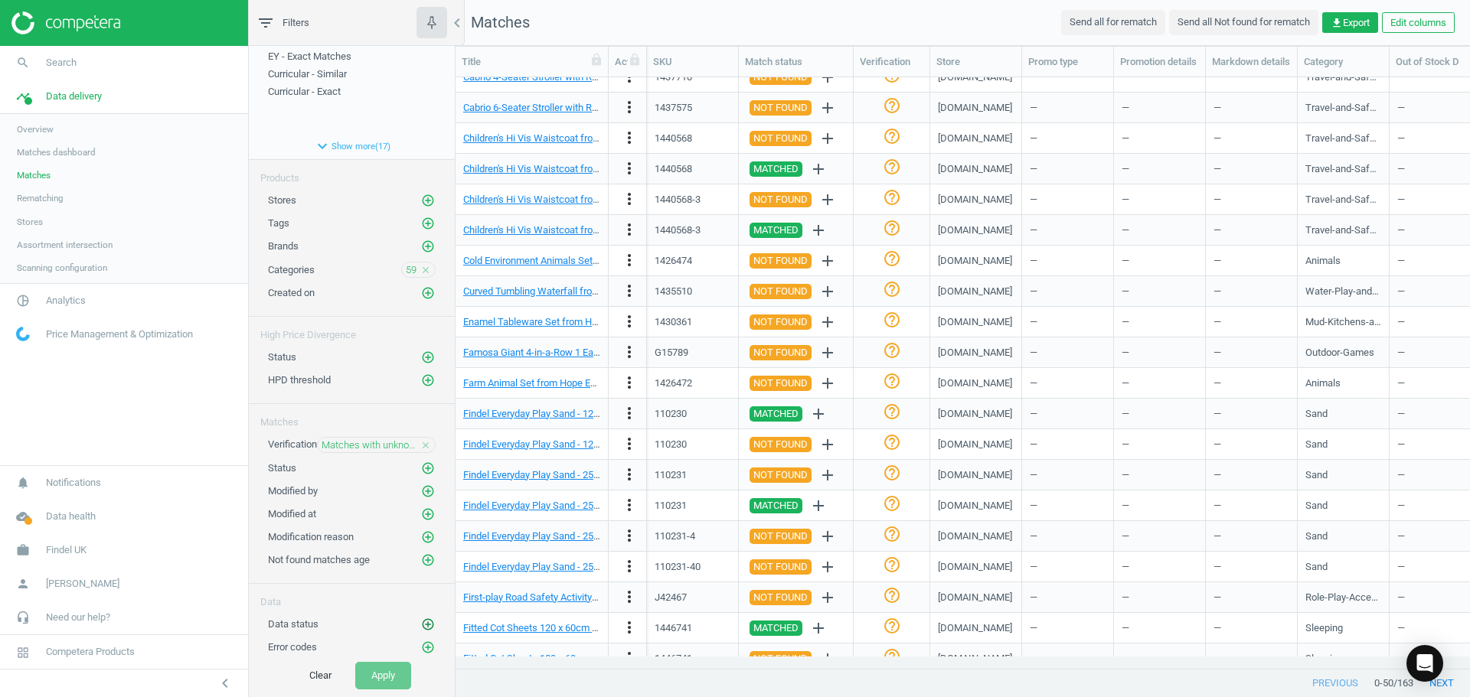
click at [421, 627] on icon "add_circle_outline" at bounding box center [428, 625] width 14 height 14
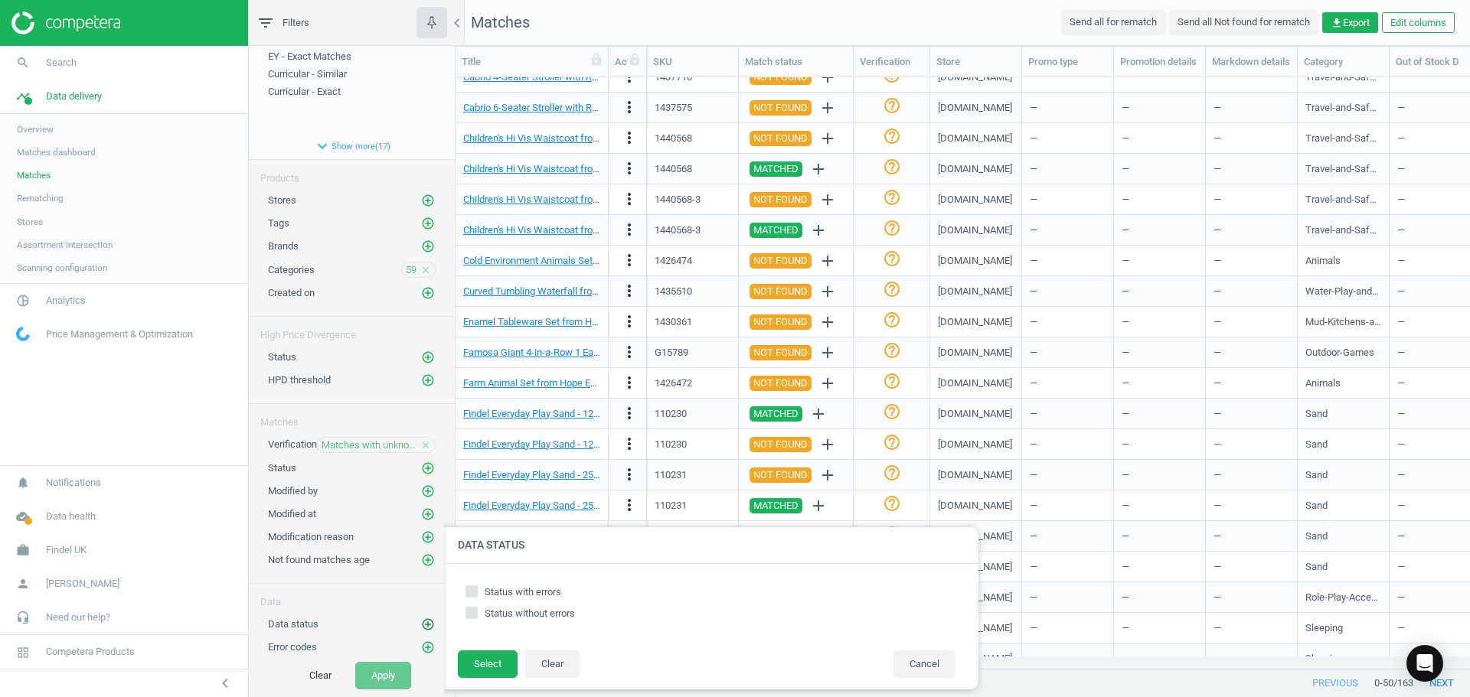
click at [421, 627] on icon "add_circle_outline" at bounding box center [428, 625] width 14 height 14
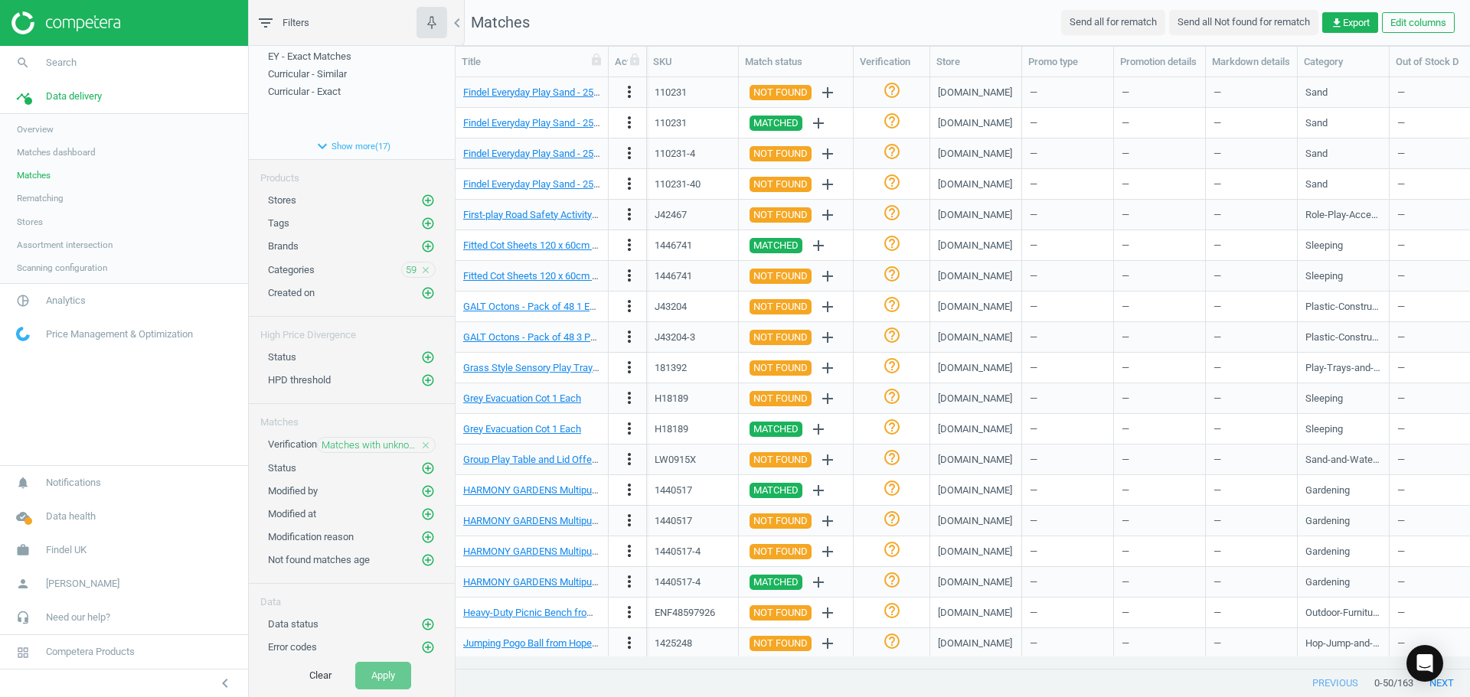
scroll to position [689, 0]
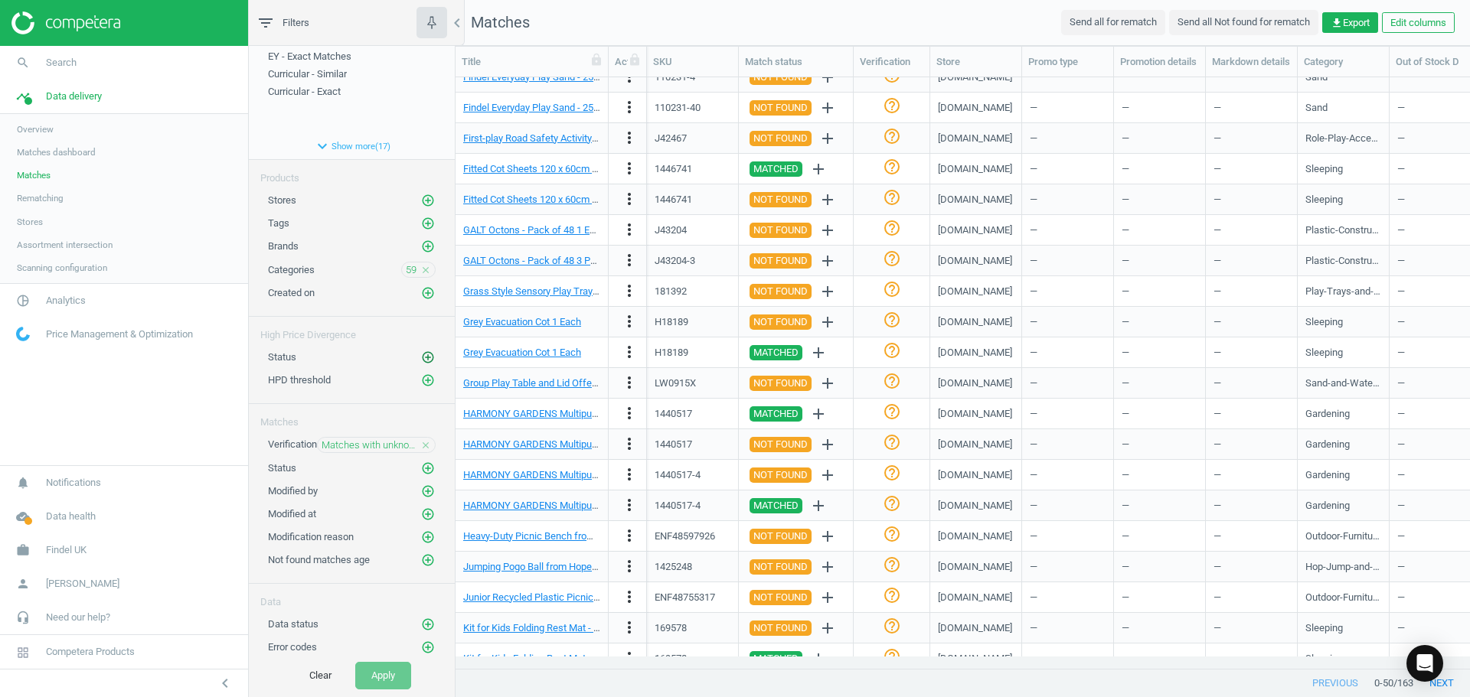
click at [421, 356] on icon "add_circle_outline" at bounding box center [428, 358] width 14 height 14
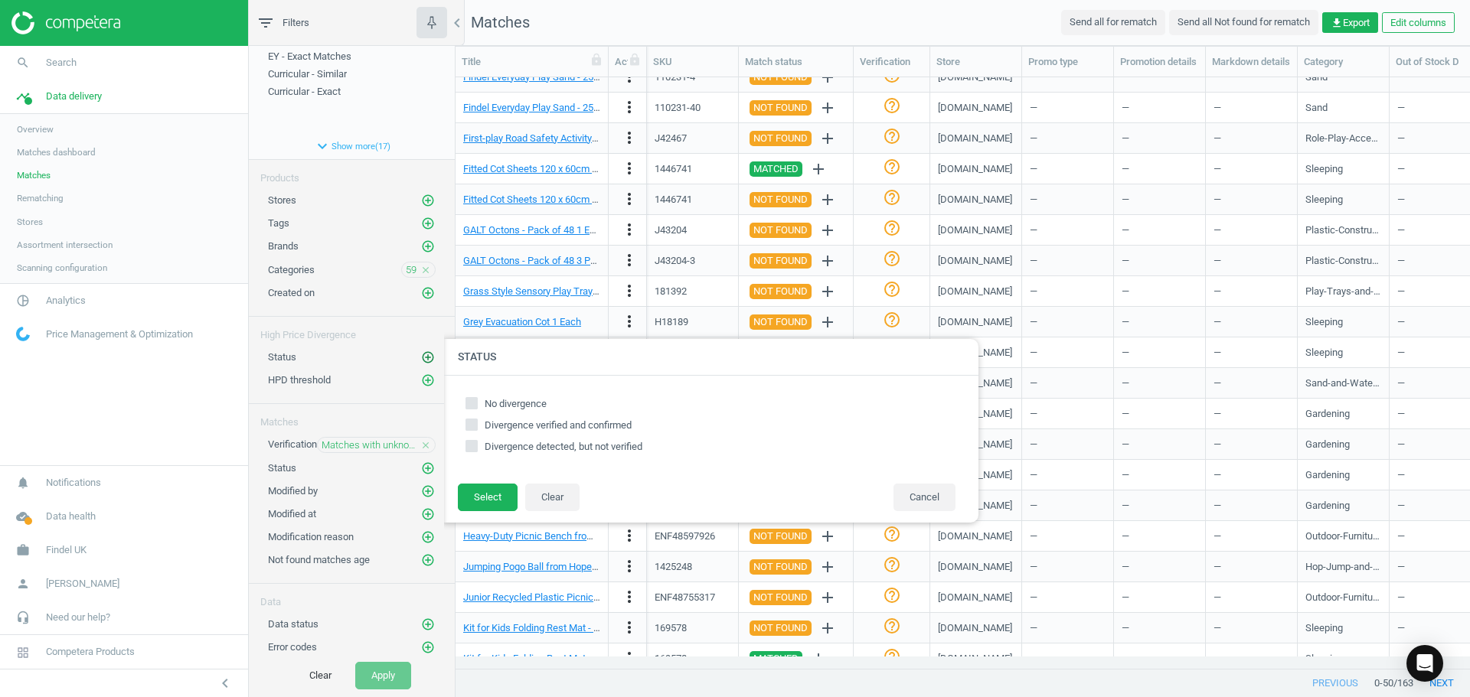
click at [421, 356] on icon "add_circle_outline" at bounding box center [428, 358] width 14 height 14
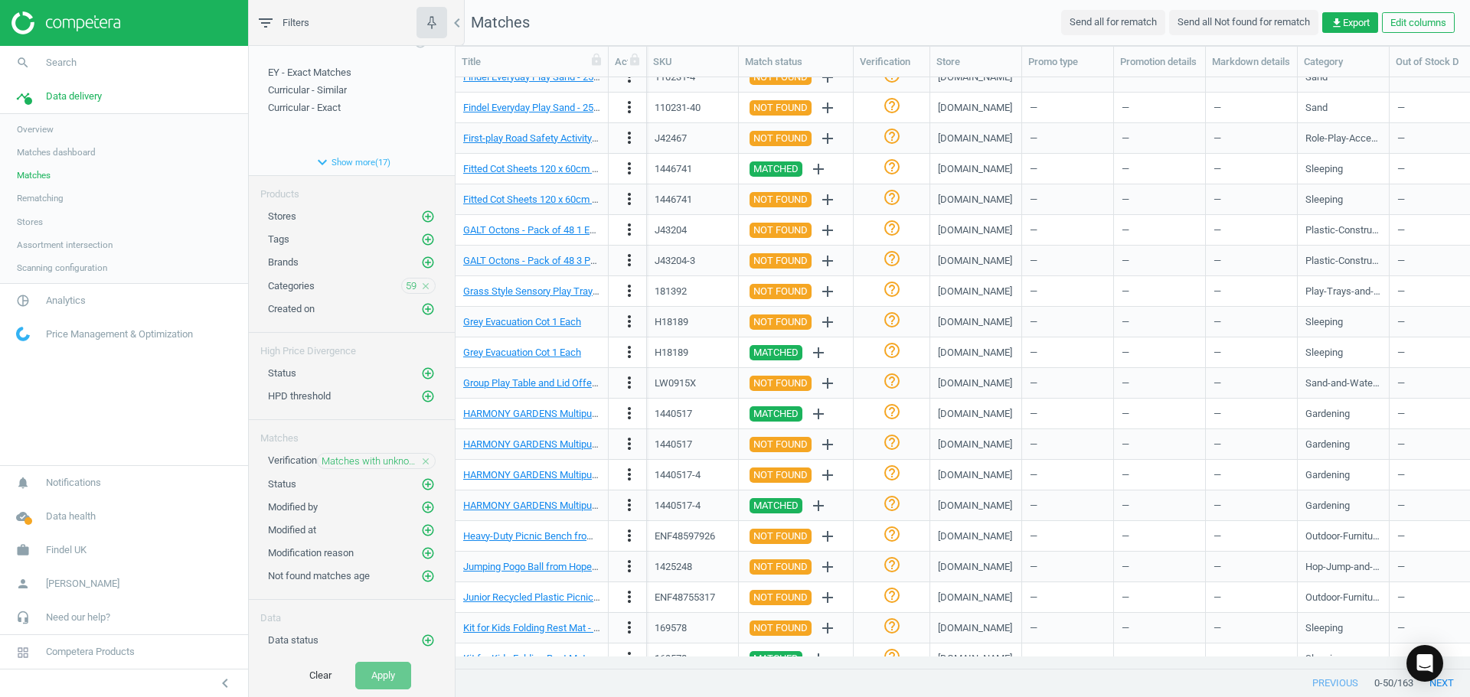
scroll to position [47, 0]
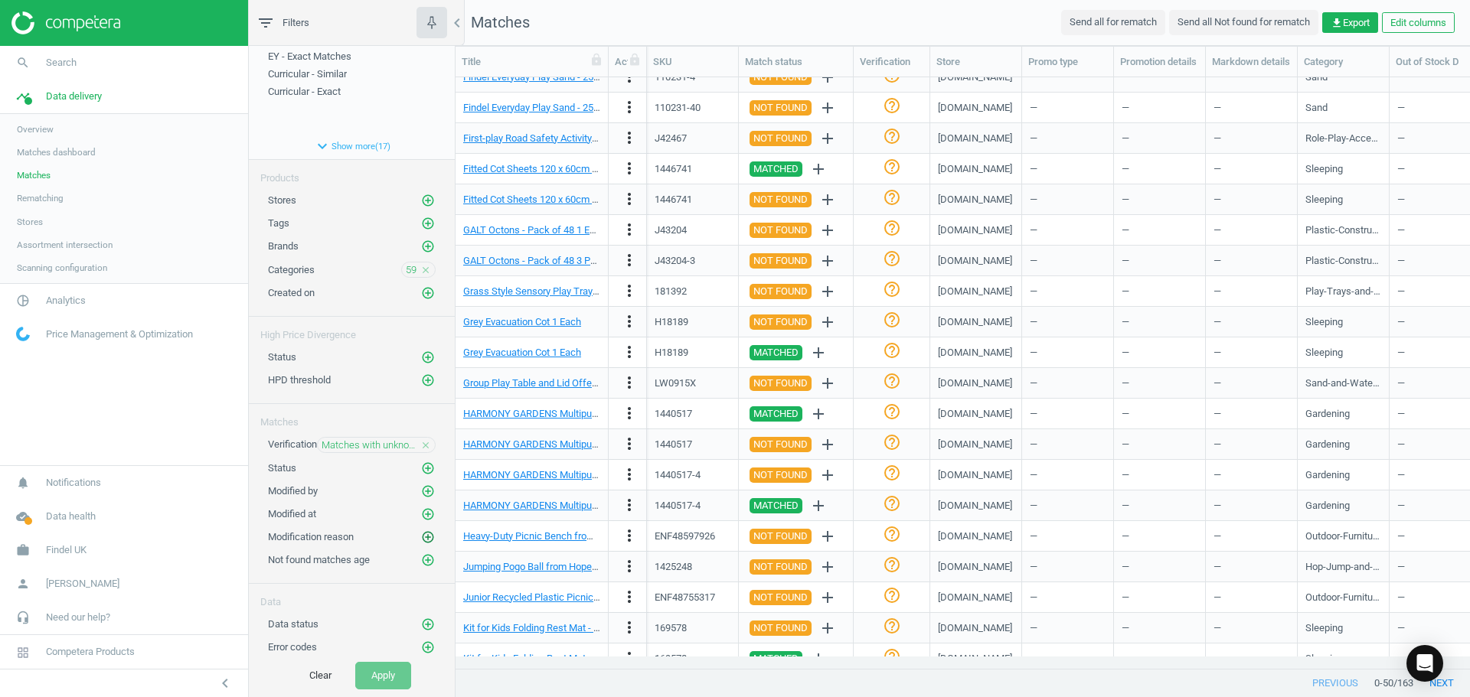
click at [421, 534] on icon "add_circle_outline" at bounding box center [428, 537] width 14 height 14
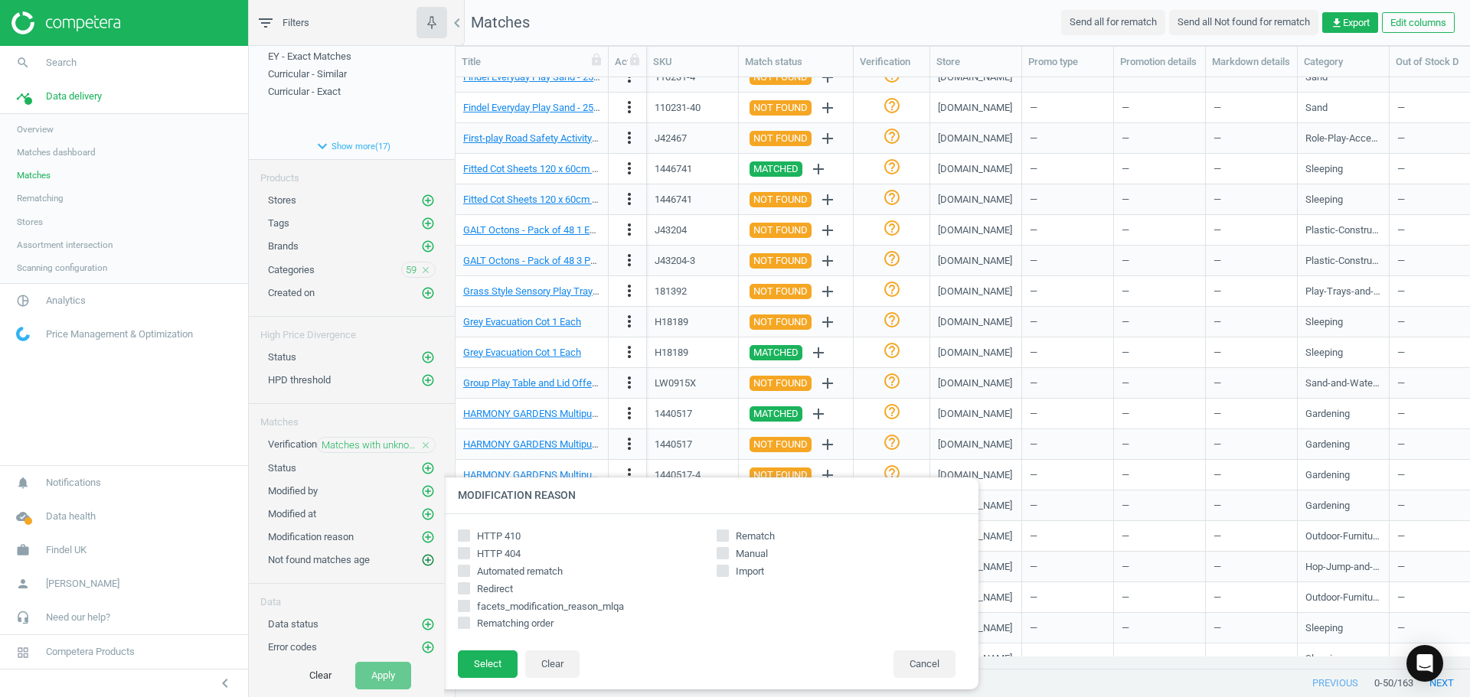
click at [421, 560] on icon "add_circle_outline" at bounding box center [428, 560] width 14 height 14
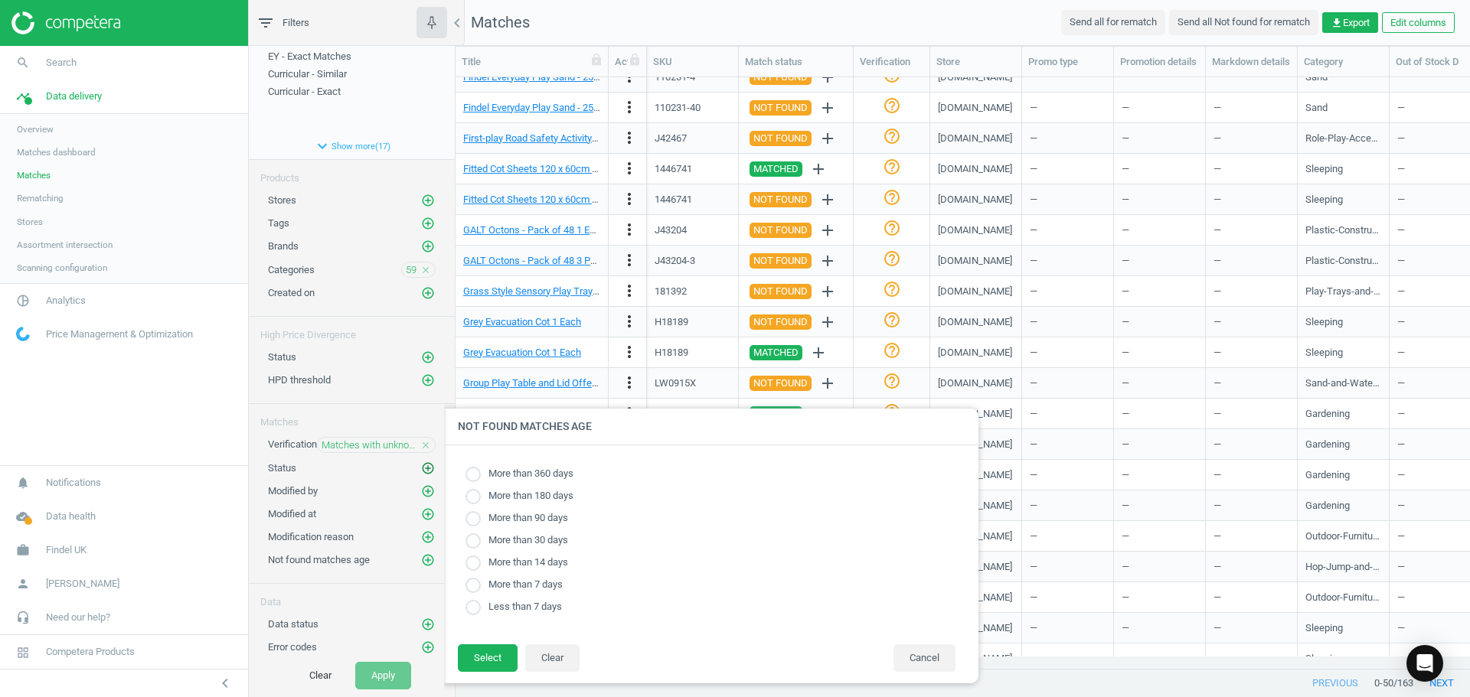
click at [421, 466] on icon "add_circle_outline" at bounding box center [428, 469] width 14 height 14
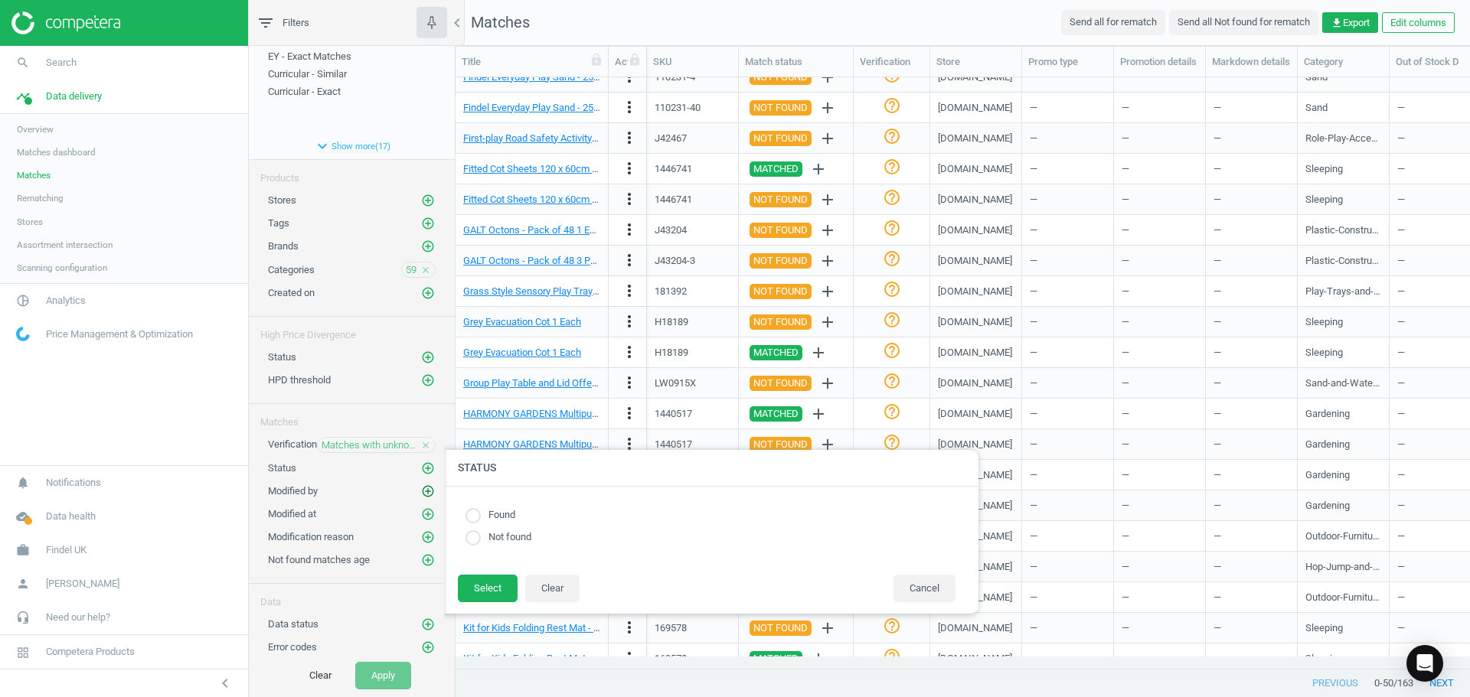
click at [421, 492] on icon "add_circle_outline" at bounding box center [428, 491] width 14 height 14
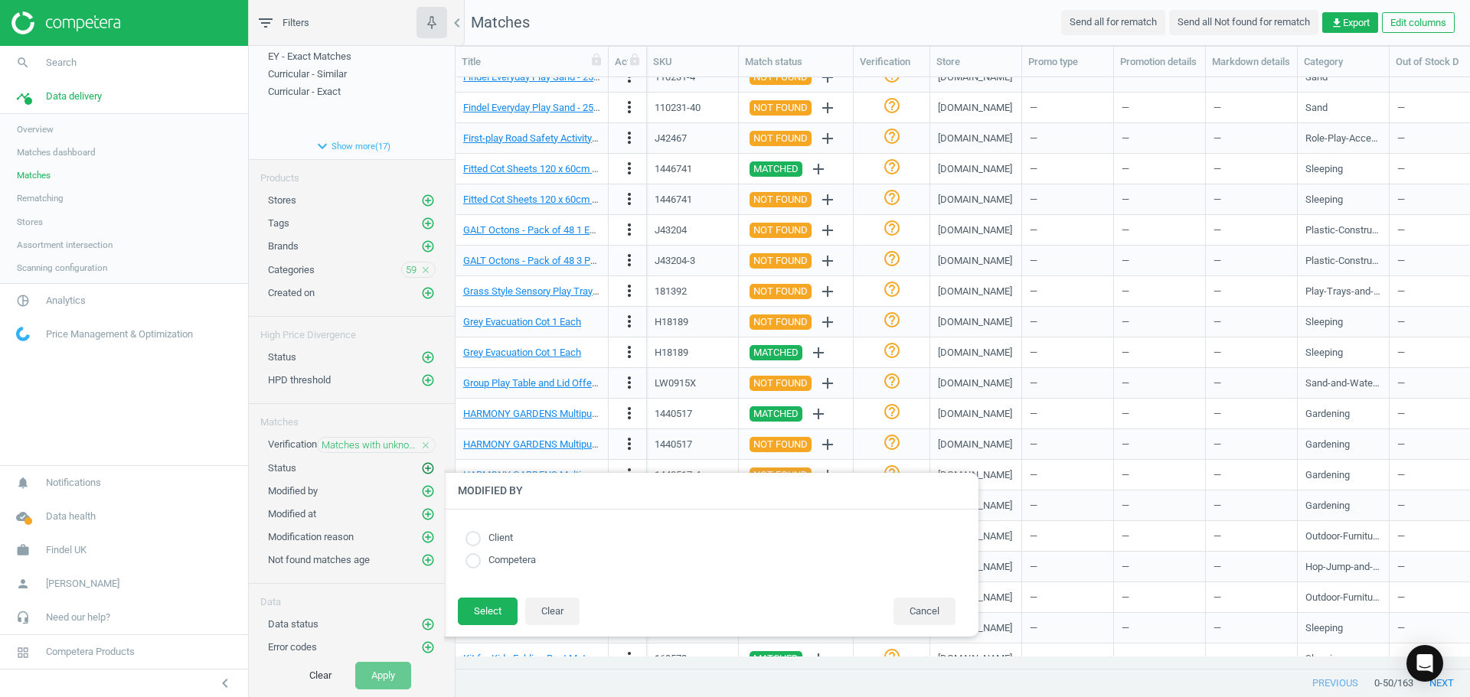
click at [421, 471] on icon "add_circle_outline" at bounding box center [428, 469] width 14 height 14
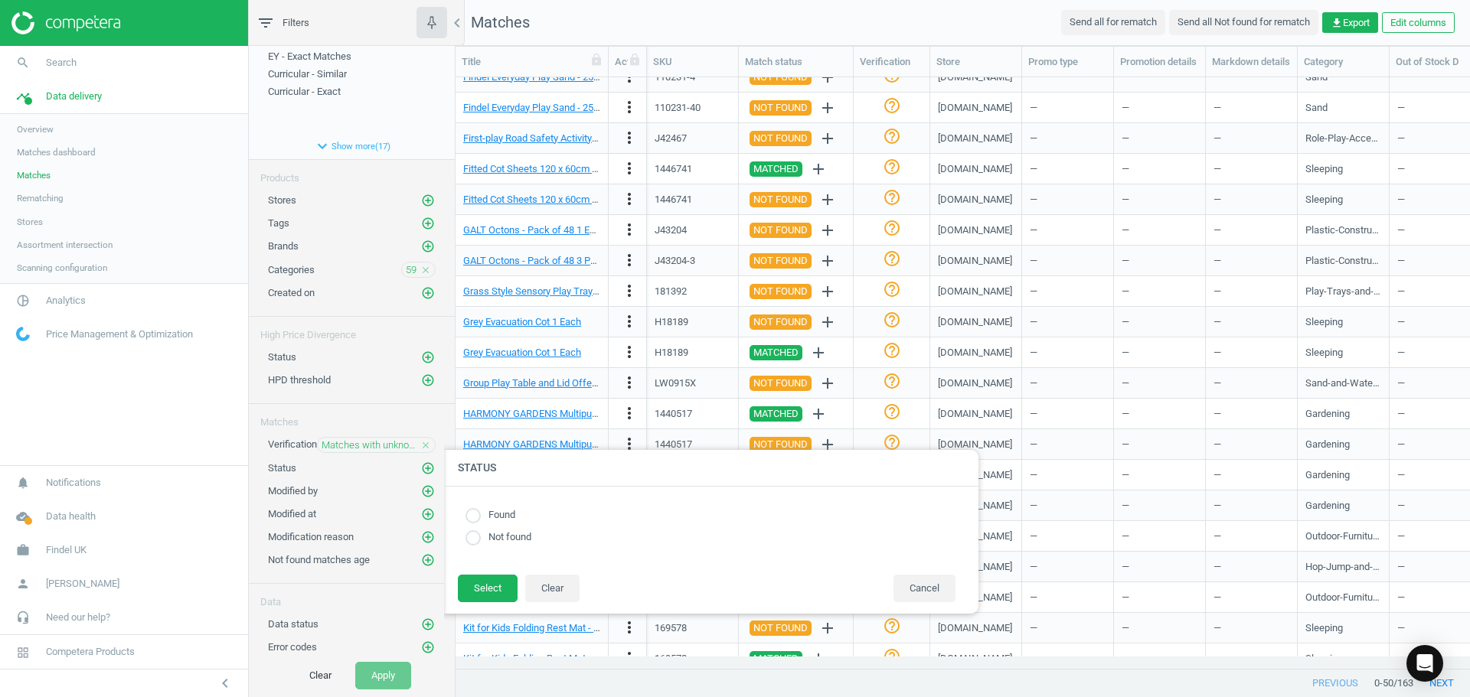
click at [470, 516] on input "radio" at bounding box center [472, 515] width 15 height 15
radio input "true"
click at [482, 581] on button "Select" at bounding box center [488, 589] width 60 height 28
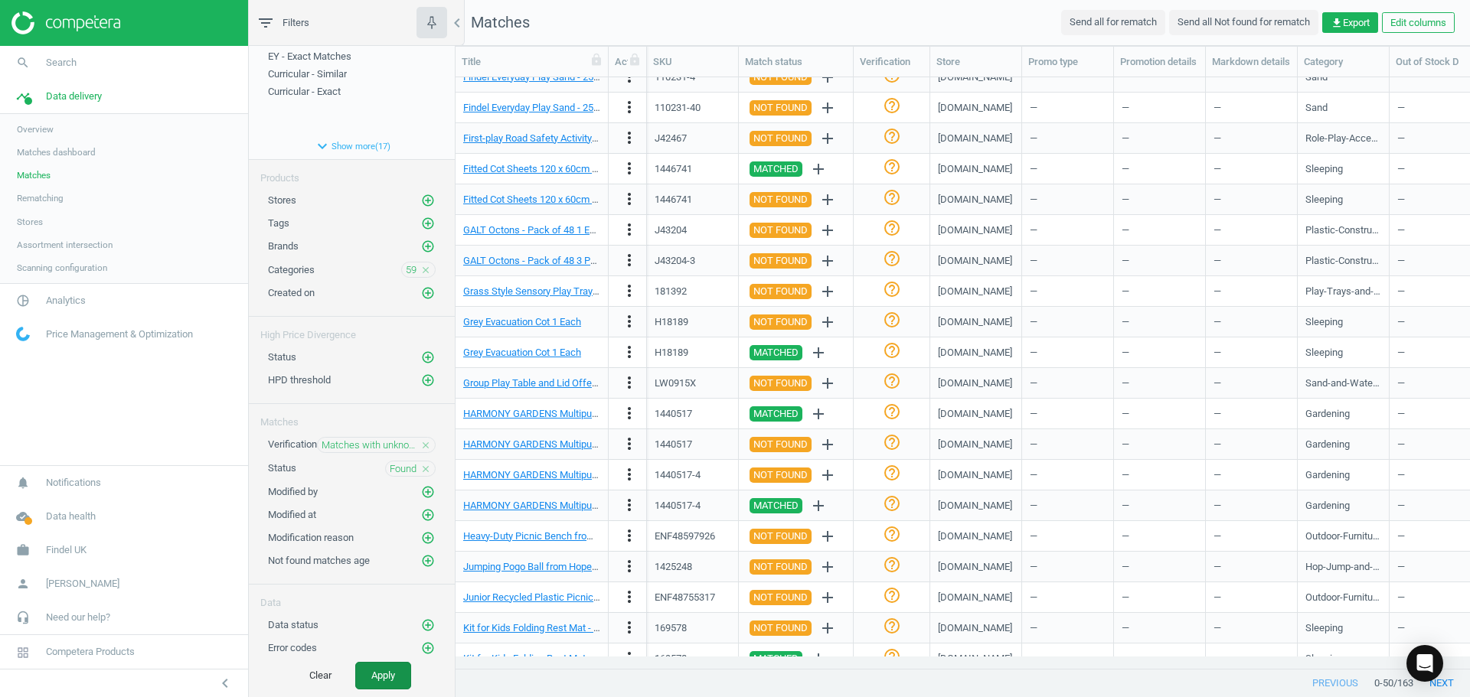
click at [378, 674] on button "Apply" at bounding box center [383, 676] width 56 height 28
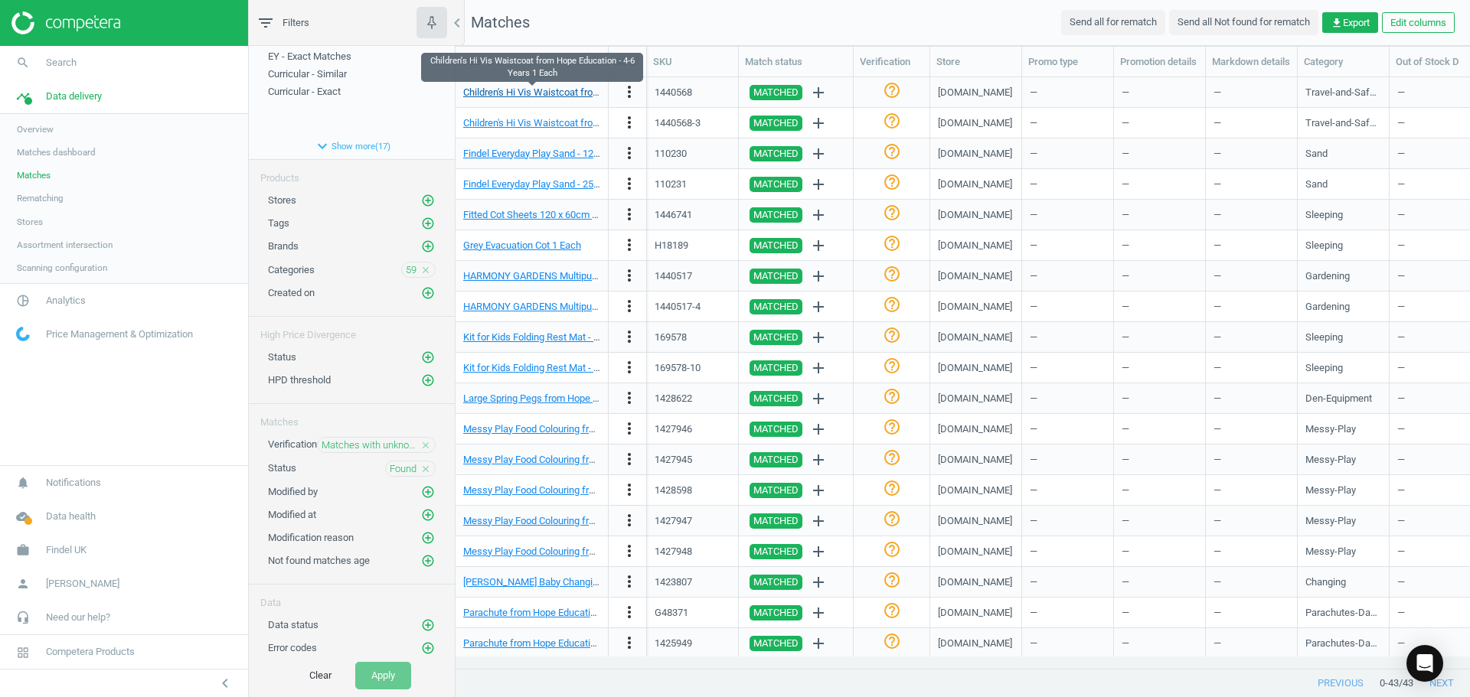
click at [549, 94] on link "Children's Hi Vis Waistcoat from Hope Education - 4-6 Years 1 Each" at bounding box center [607, 91] width 289 height 11
click at [66, 301] on span "Analytics" at bounding box center [66, 301] width 40 height 14
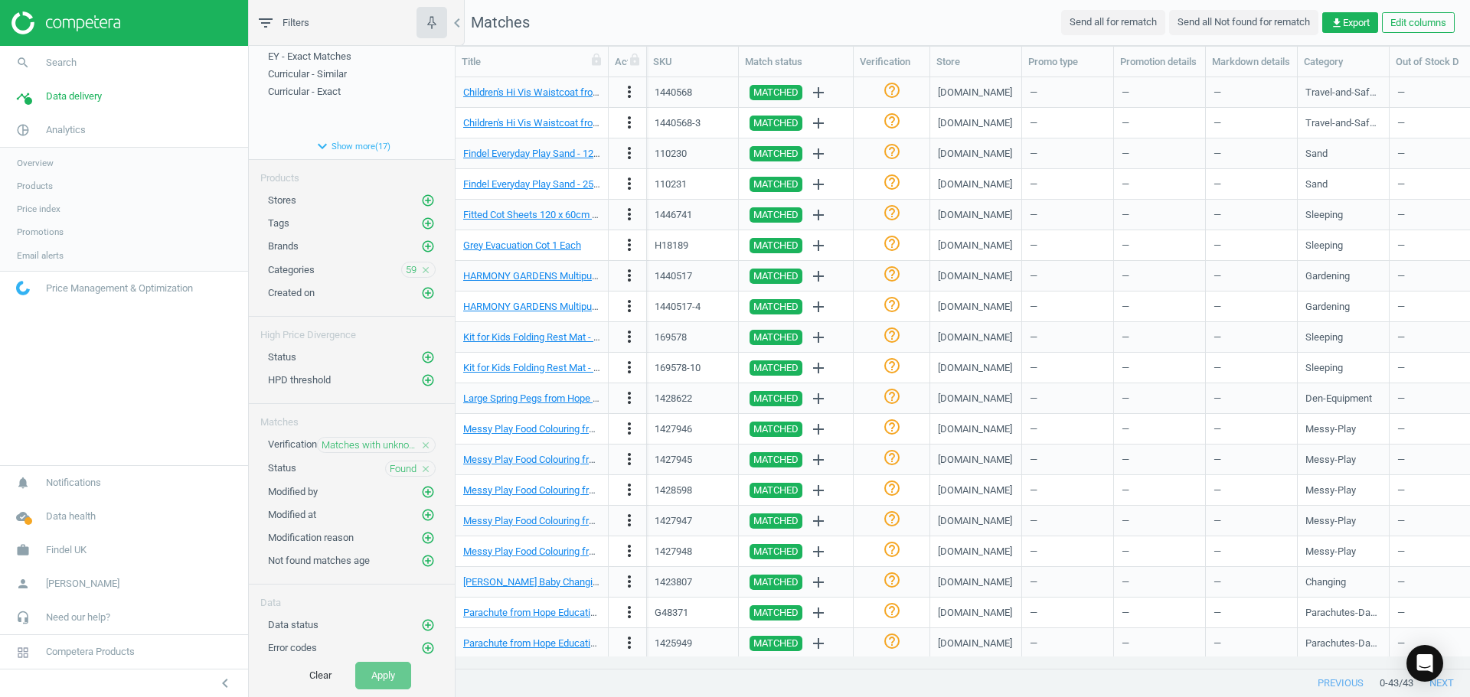
click at [29, 184] on span "Products" at bounding box center [35, 186] width 36 height 12
click at [641, 93] on div "Children's Hi Vis Waistcoat from Hope Education - 4-6 Years 1 Each more_vert 14…" at bounding box center [962, 92] width 1014 height 31
copy div "1440568"
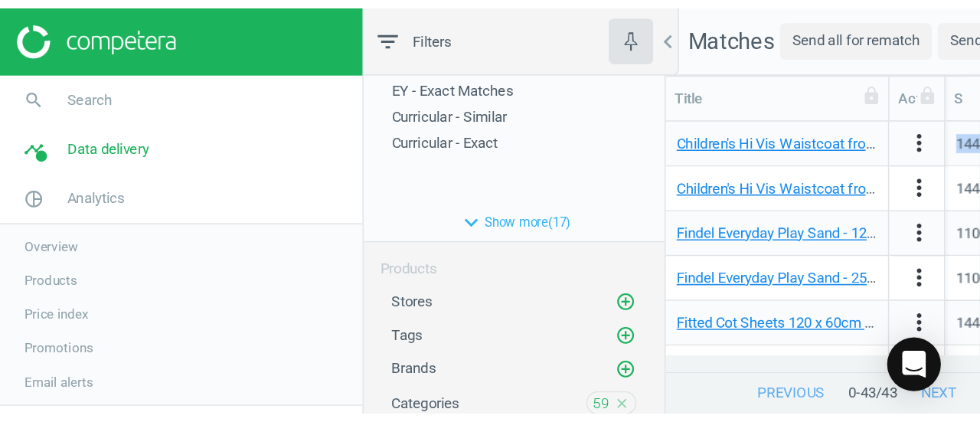
scroll to position [292, 512]
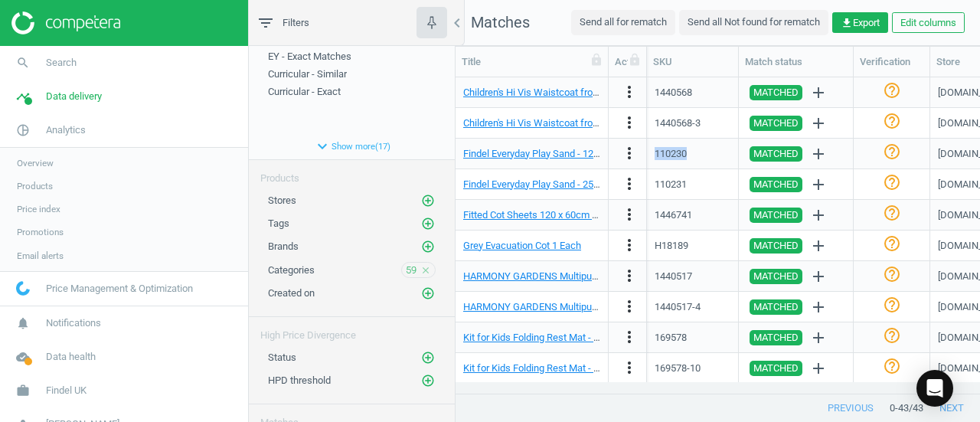
drag, startPoint x: 700, startPoint y: 155, endPoint x: 655, endPoint y: 163, distance: 45.0
click at [655, 163] on div "110230" at bounding box center [692, 153] width 76 height 27
copy div "110230"
drag, startPoint x: 697, startPoint y: 186, endPoint x: 654, endPoint y: 188, distance: 42.9
click at [654, 188] on div "110231" at bounding box center [692, 184] width 76 height 27
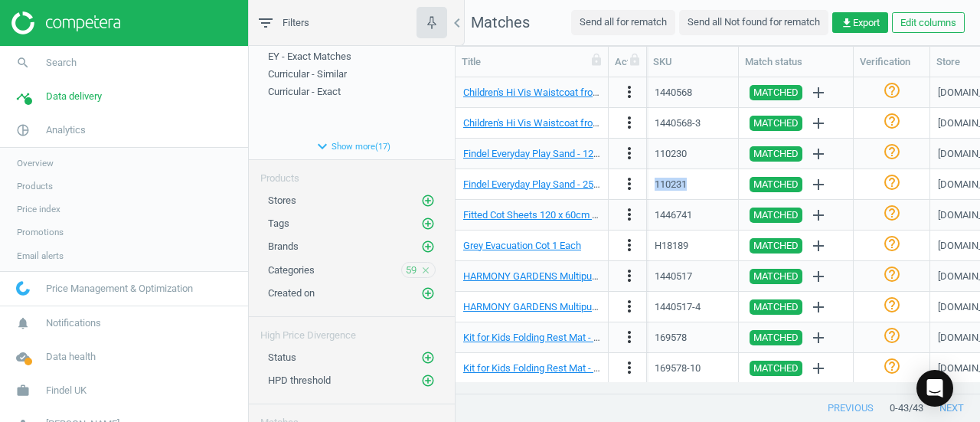
copy div "110231"
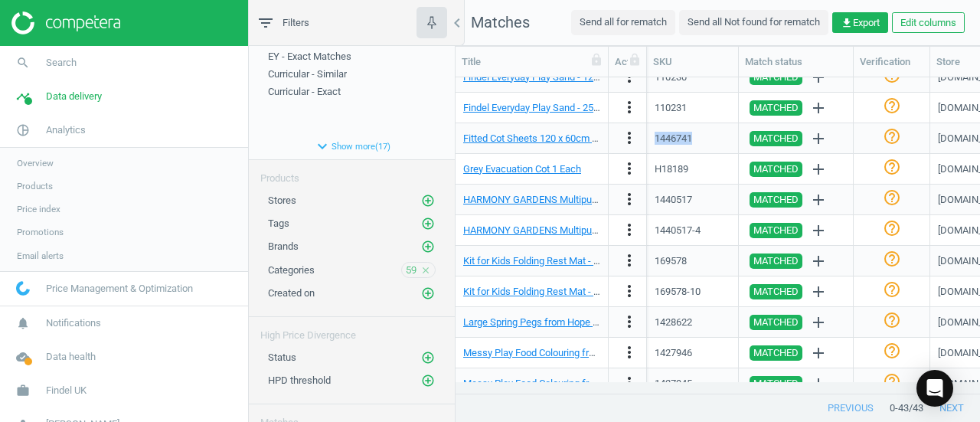
drag, startPoint x: 700, startPoint y: 139, endPoint x: 649, endPoint y: 140, distance: 51.3
click at [649, 140] on div "1446741" at bounding box center [693, 138] width 92 height 31
copy div "1446741"
drag, startPoint x: 709, startPoint y: 165, endPoint x: 646, endPoint y: 173, distance: 63.2
click at [646, 173] on div "Grey Evacuation Cot 1 Each more_vert H18189 MATCHED add help_outline gompels.co…" at bounding box center [717, 169] width 524 height 31
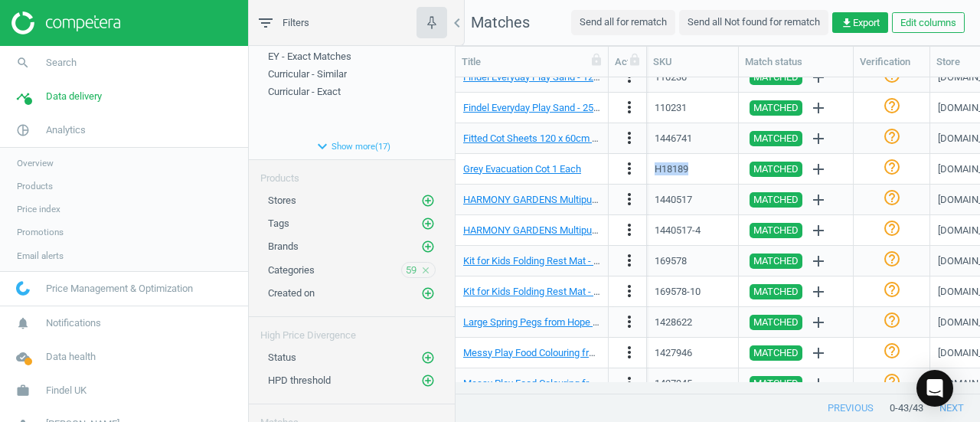
copy div "H18189"
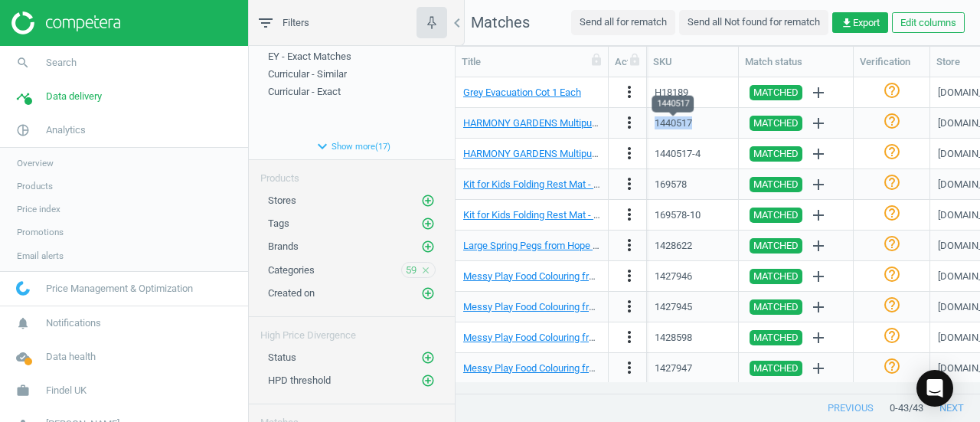
drag, startPoint x: 715, startPoint y: 122, endPoint x: 656, endPoint y: 125, distance: 59.0
click at [656, 125] on div "1440517" at bounding box center [692, 122] width 76 height 27
copy div "1440517"
drag, startPoint x: 695, startPoint y: 178, endPoint x: 655, endPoint y: 185, distance: 40.4
click at [655, 185] on div "169578" at bounding box center [692, 184] width 76 height 27
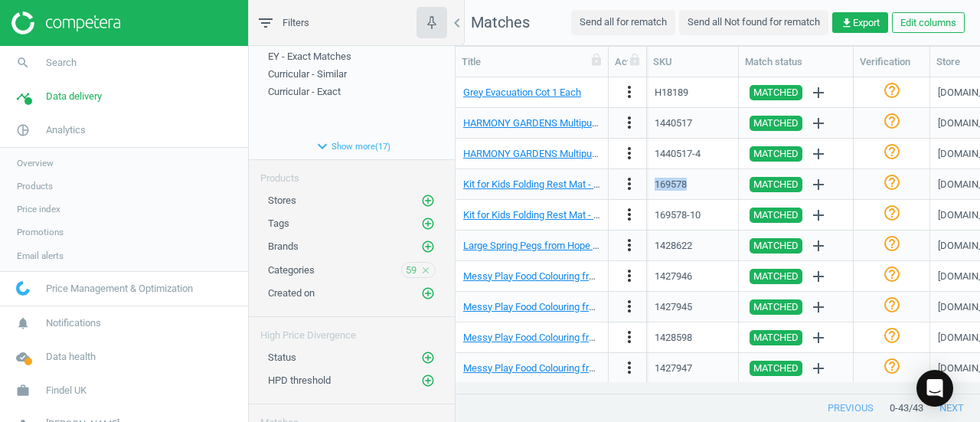
copy div "169578"
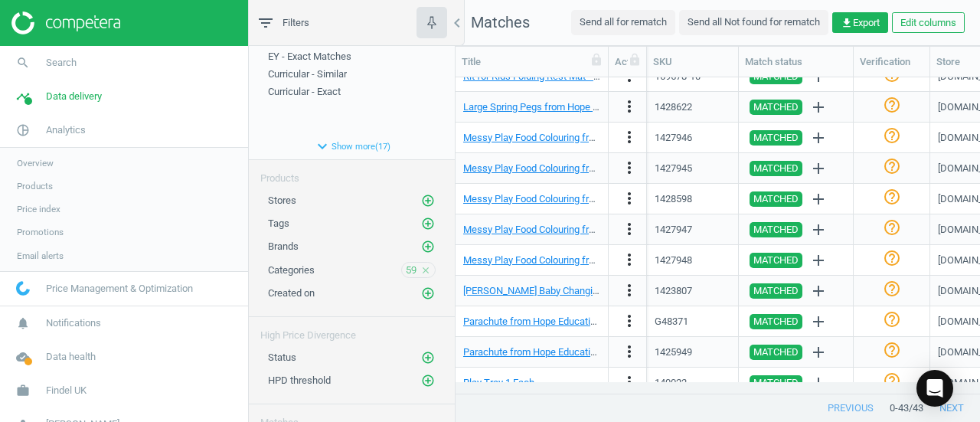
scroll to position [306, 0]
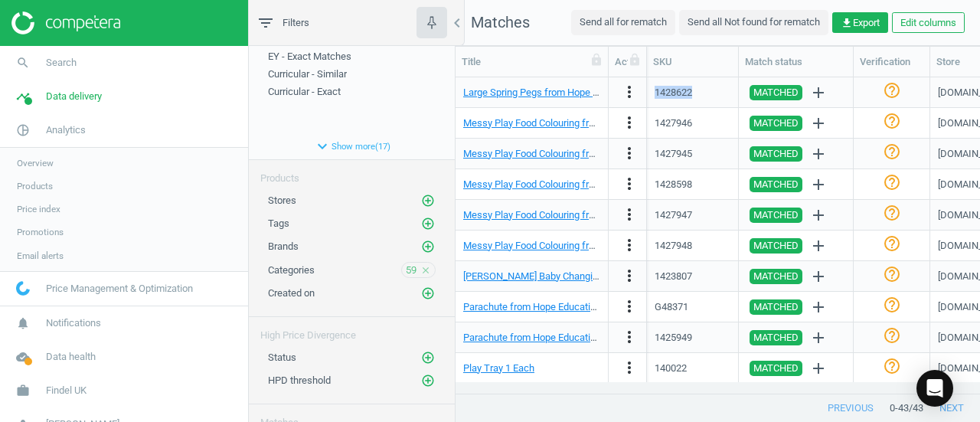
drag, startPoint x: 709, startPoint y: 93, endPoint x: 654, endPoint y: 99, distance: 54.7
click at [654, 99] on div "1428622" at bounding box center [692, 92] width 76 height 27
copy div "1428622"
drag, startPoint x: 704, startPoint y: 125, endPoint x: 655, endPoint y: 131, distance: 49.4
click at [655, 131] on div "1427946" at bounding box center [692, 122] width 76 height 27
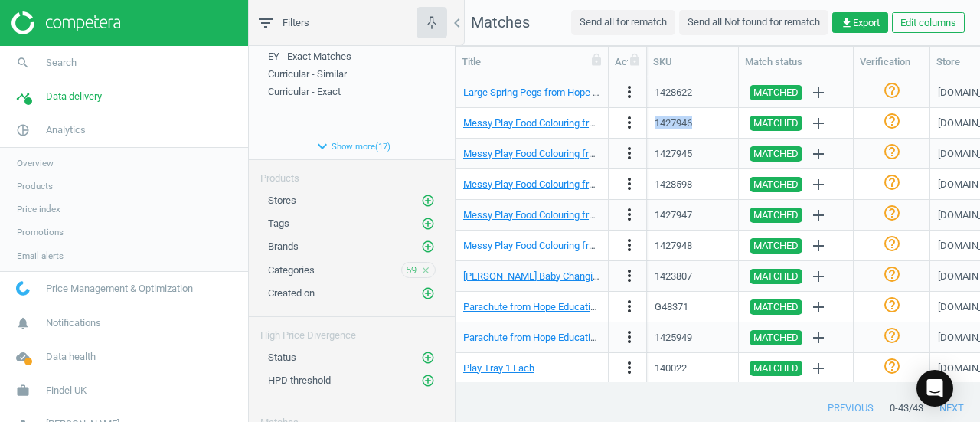
copy div "1427946"
drag, startPoint x: 703, startPoint y: 150, endPoint x: 649, endPoint y: 154, distance: 53.7
click at [649, 154] on div "1427945" at bounding box center [693, 154] width 92 height 31
drag, startPoint x: 698, startPoint y: 188, endPoint x: 656, endPoint y: 194, distance: 42.7
click at [656, 194] on div "1428598" at bounding box center [692, 184] width 76 height 27
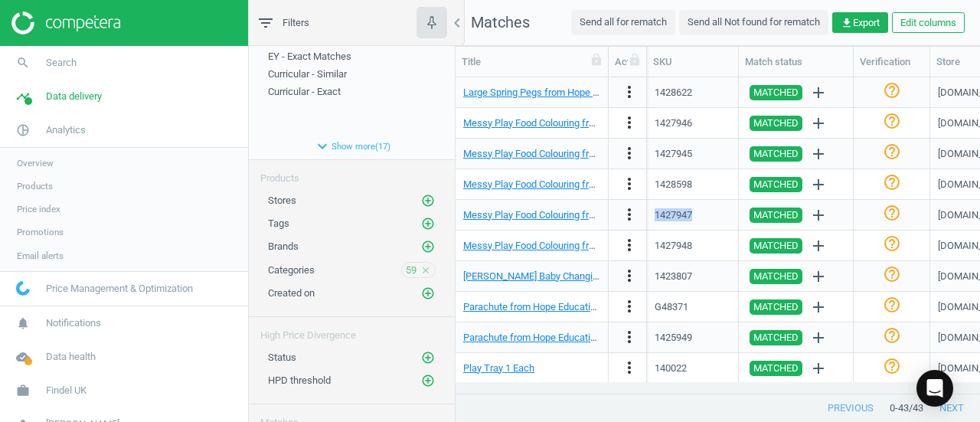
drag, startPoint x: 704, startPoint y: 219, endPoint x: 655, endPoint y: 222, distance: 49.1
click at [655, 222] on div "1427947" at bounding box center [692, 214] width 76 height 27
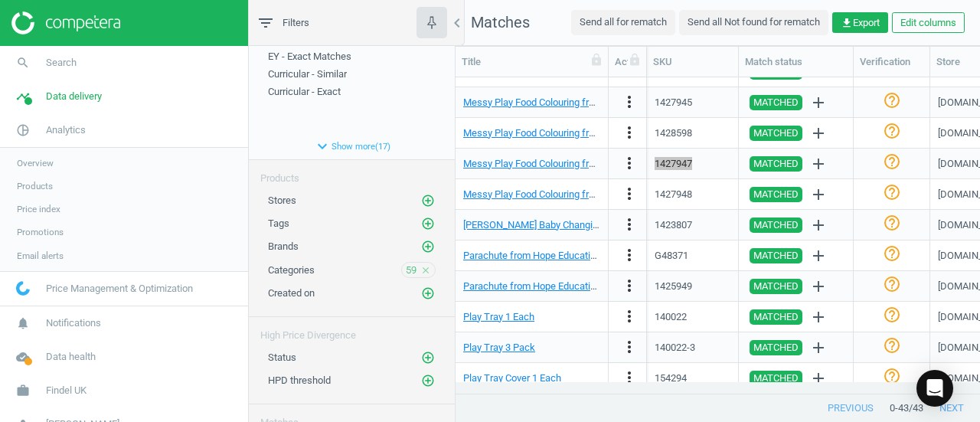
scroll to position [383, 0]
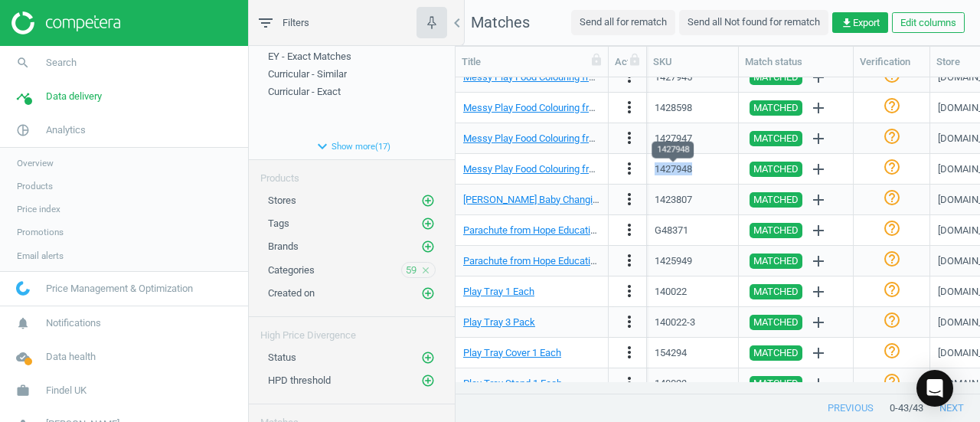
drag, startPoint x: 700, startPoint y: 165, endPoint x: 657, endPoint y: 168, distance: 43.0
click at [657, 168] on div "1427948" at bounding box center [692, 168] width 76 height 27
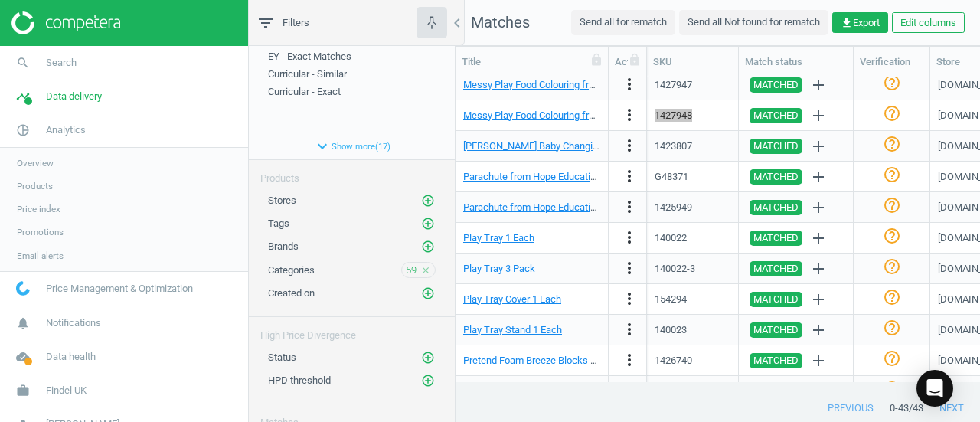
scroll to position [459, 0]
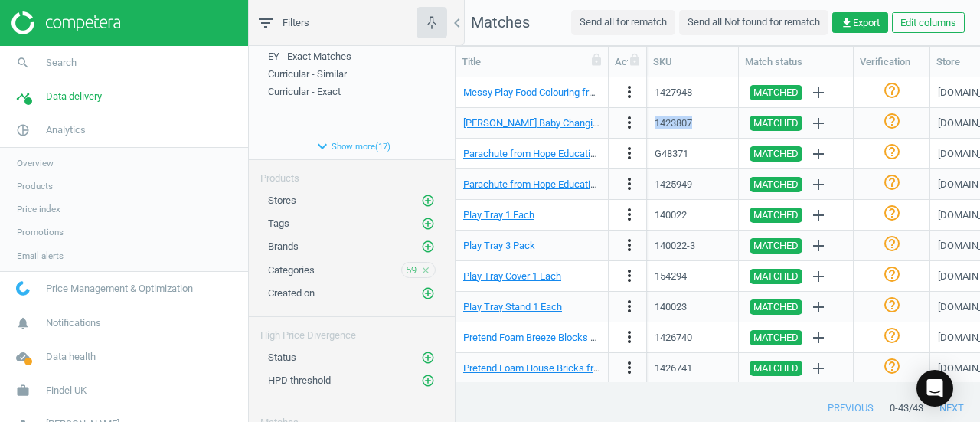
drag, startPoint x: 709, startPoint y: 128, endPoint x: 654, endPoint y: 130, distance: 55.2
click at [654, 130] on div "1423807" at bounding box center [693, 123] width 92 height 31
drag, startPoint x: 695, startPoint y: 151, endPoint x: 651, endPoint y: 158, distance: 44.3
click at [651, 158] on div "G48371" at bounding box center [693, 154] width 92 height 31
drag, startPoint x: 698, startPoint y: 188, endPoint x: 648, endPoint y: 194, distance: 50.9
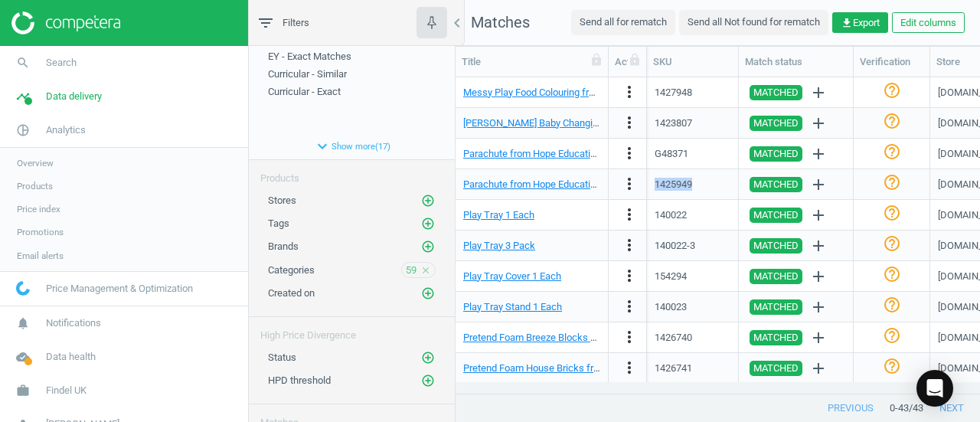
click at [648, 194] on div "1425949" at bounding box center [693, 184] width 92 height 31
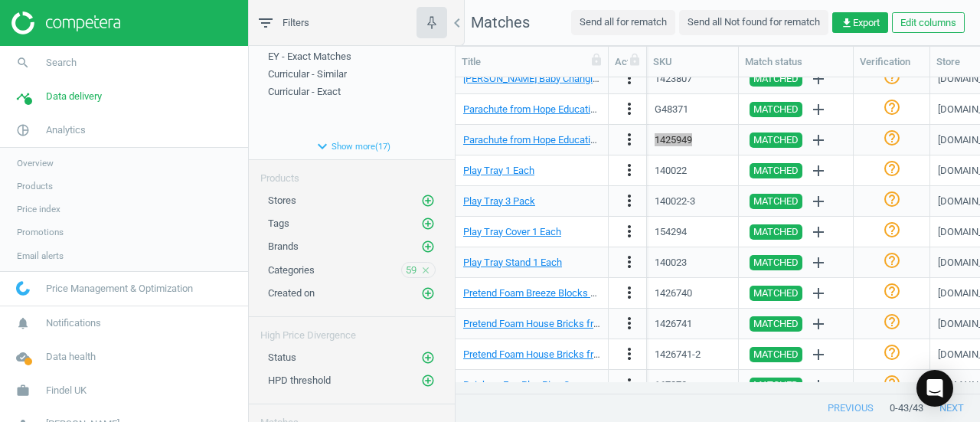
scroll to position [536, 0]
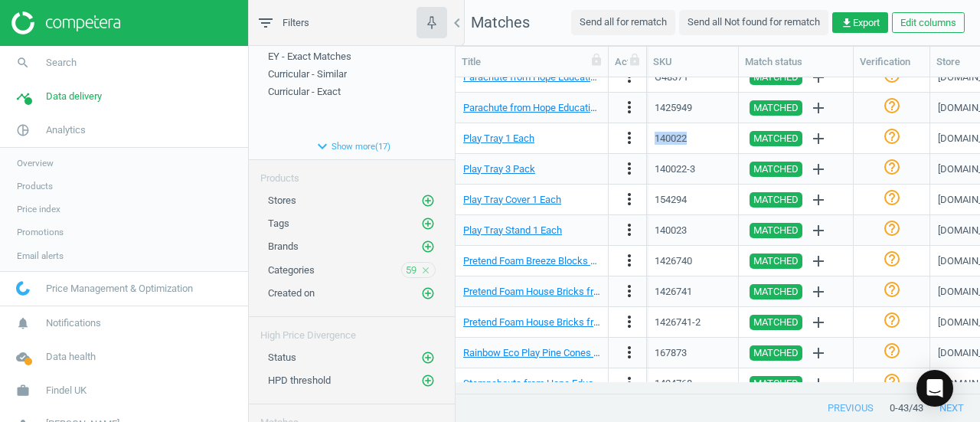
drag, startPoint x: 711, startPoint y: 135, endPoint x: 649, endPoint y: 139, distance: 62.1
click at [649, 139] on div "140022" at bounding box center [693, 138] width 92 height 31
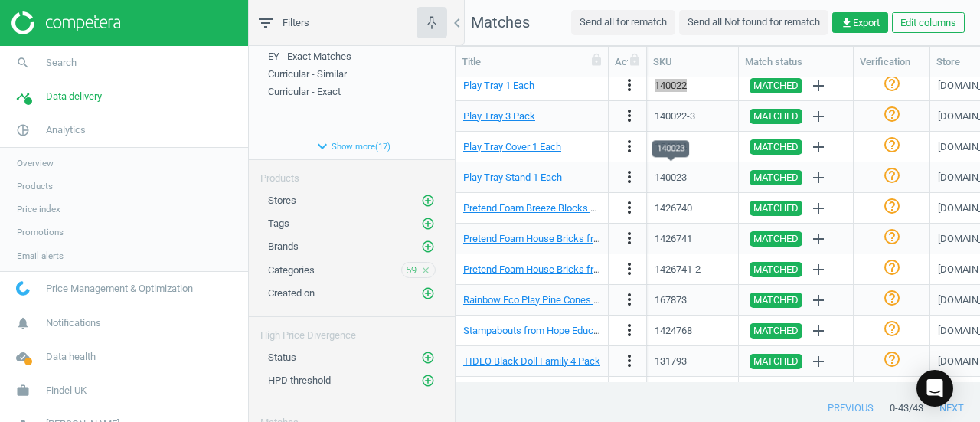
scroll to position [612, 0]
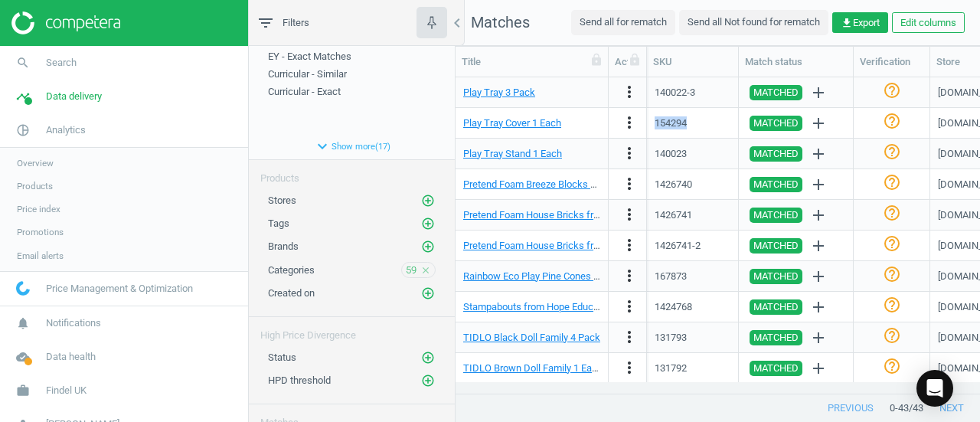
drag, startPoint x: 710, startPoint y: 121, endPoint x: 654, endPoint y: 128, distance: 57.1
click at [654, 128] on div "154294" at bounding box center [693, 123] width 92 height 31
drag, startPoint x: 713, startPoint y: 158, endPoint x: 650, endPoint y: 162, distance: 62.9
click at [650, 162] on div "140023" at bounding box center [693, 154] width 92 height 31
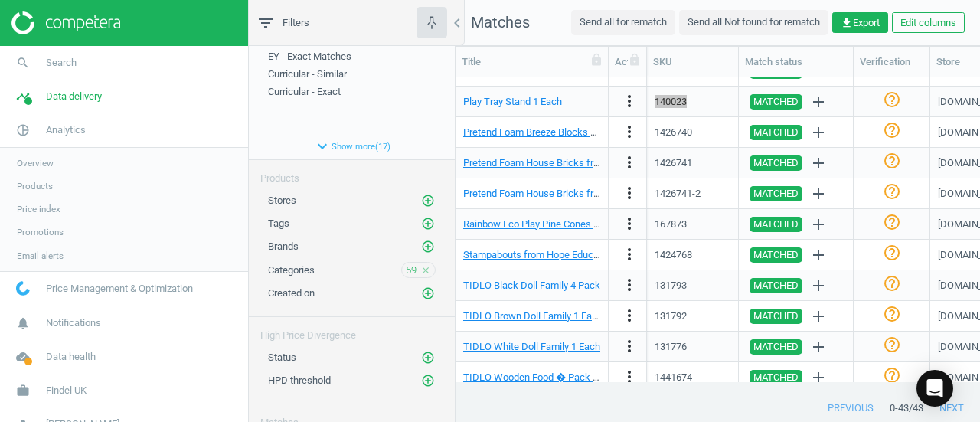
scroll to position [689, 0]
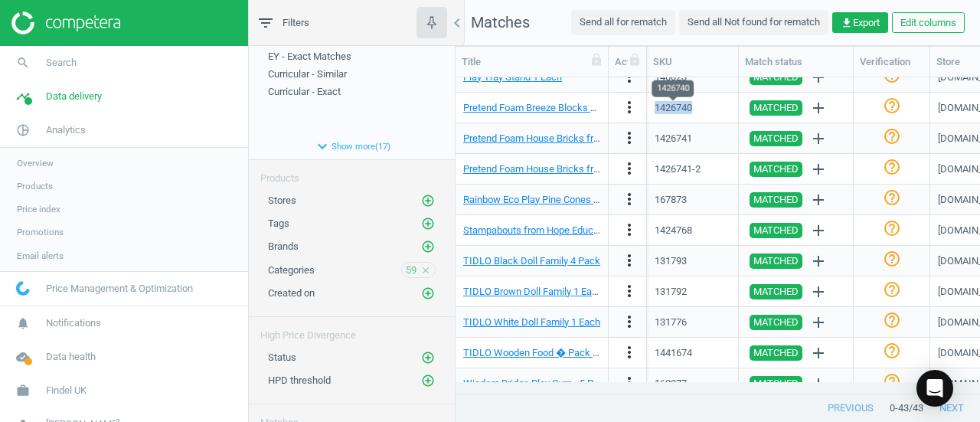
drag, startPoint x: 679, startPoint y: 106, endPoint x: 657, endPoint y: 109, distance: 22.4
click at [657, 109] on div "1426740" at bounding box center [692, 107] width 76 height 27
drag, startPoint x: 698, startPoint y: 141, endPoint x: 631, endPoint y: 145, distance: 67.5
click at [631, 145] on div "Pretend Foam House Bricks from Hope Education - Pack of 25 25 Pack more_vert 14…" at bounding box center [717, 138] width 524 height 31
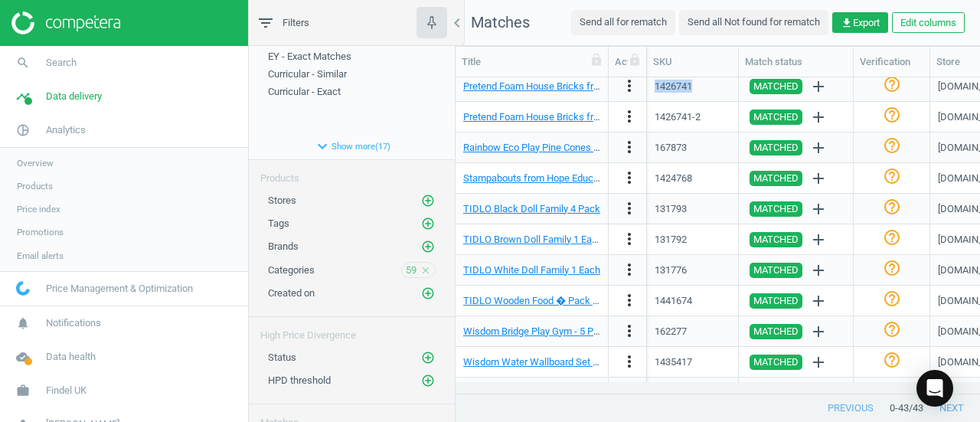
scroll to position [765, 0]
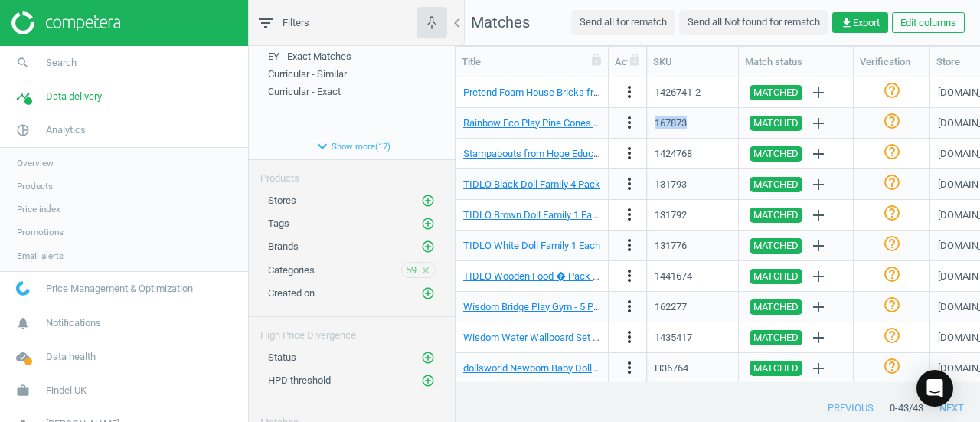
drag, startPoint x: 701, startPoint y: 135, endPoint x: 652, endPoint y: 135, distance: 49.0
click at [652, 135] on div "167873" at bounding box center [693, 123] width 92 height 31
drag, startPoint x: 704, startPoint y: 152, endPoint x: 647, endPoint y: 155, distance: 57.5
click at [647, 155] on div "1424768" at bounding box center [693, 154] width 92 height 31
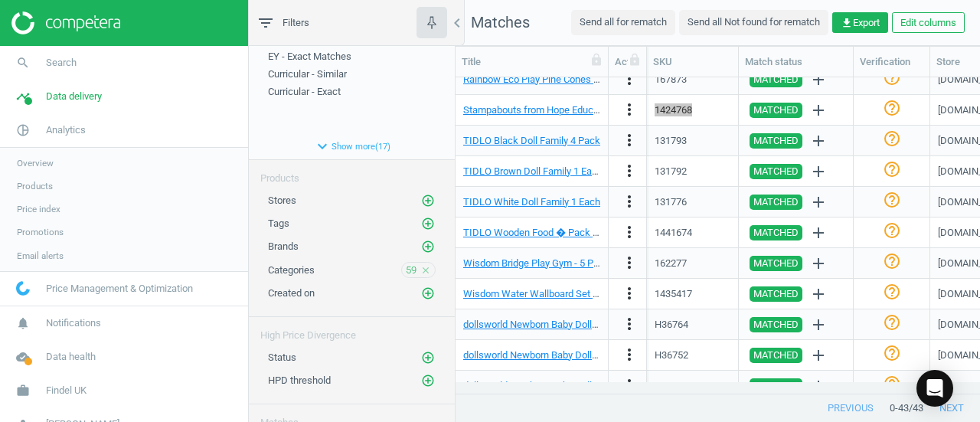
scroll to position [842, 0]
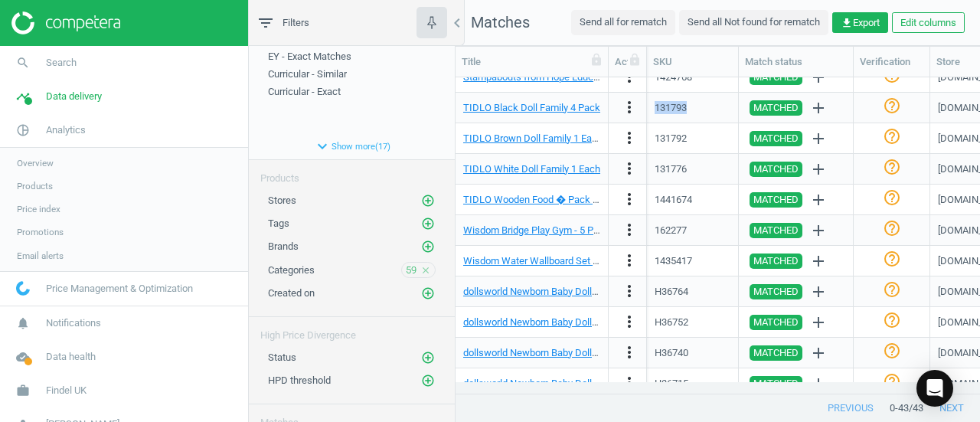
drag, startPoint x: 696, startPoint y: 109, endPoint x: 654, endPoint y: 116, distance: 43.4
click at [654, 116] on div "131793" at bounding box center [693, 108] width 92 height 31
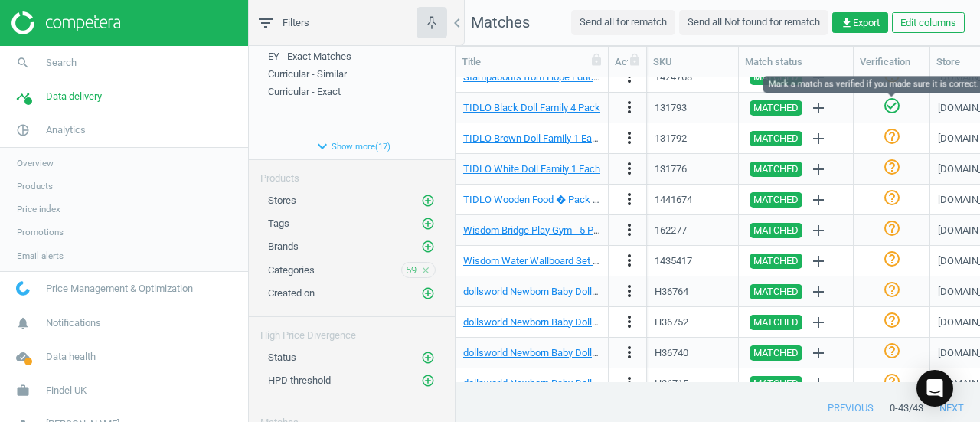
click at [892, 107] on icon "check_circle_outline" at bounding box center [891, 105] width 18 height 18
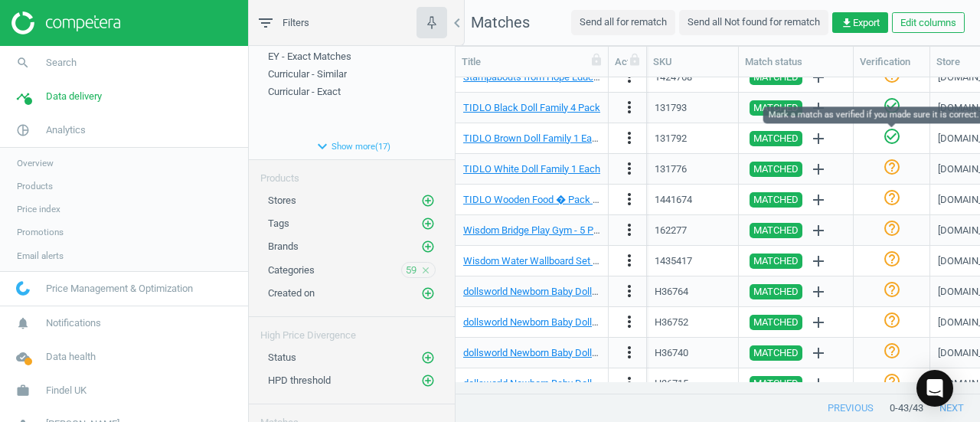
click at [895, 135] on icon "check_circle_outline" at bounding box center [891, 136] width 18 height 18
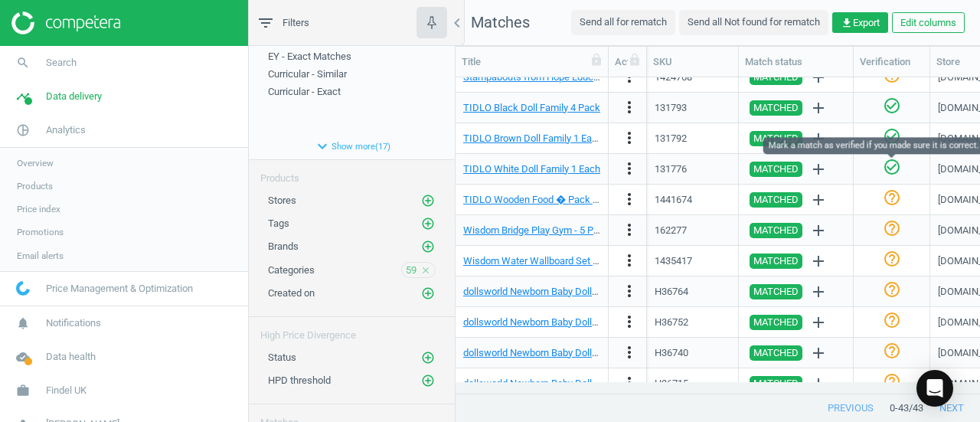
click at [892, 168] on icon "check_circle_outline" at bounding box center [891, 167] width 18 height 18
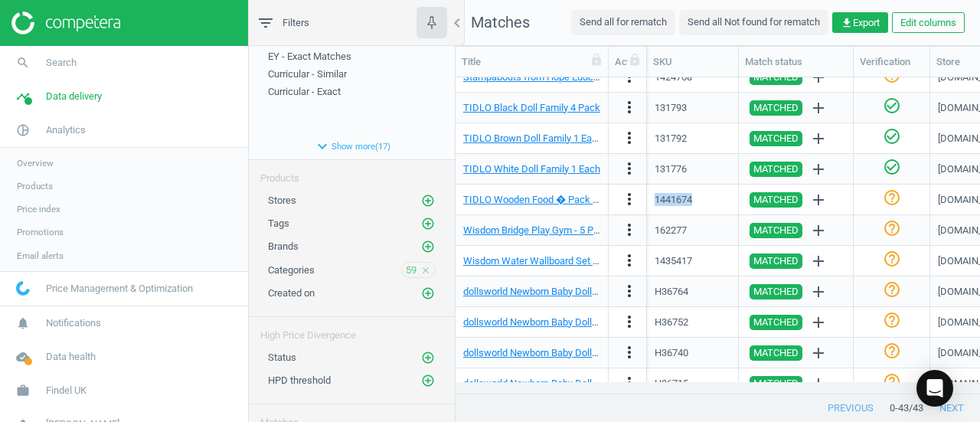
drag, startPoint x: 719, startPoint y: 204, endPoint x: 651, endPoint y: 204, distance: 68.1
click at [651, 204] on div "1441674" at bounding box center [693, 199] width 92 height 31
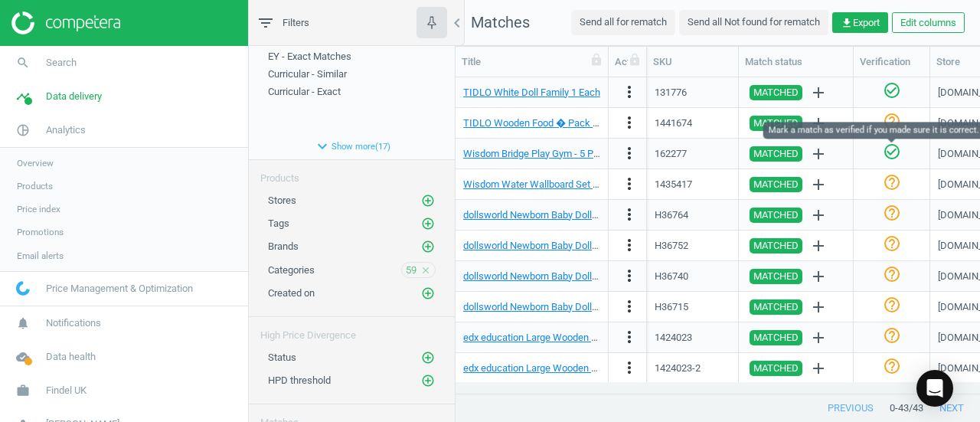
click at [894, 152] on icon "check_circle_outline" at bounding box center [891, 151] width 18 height 18
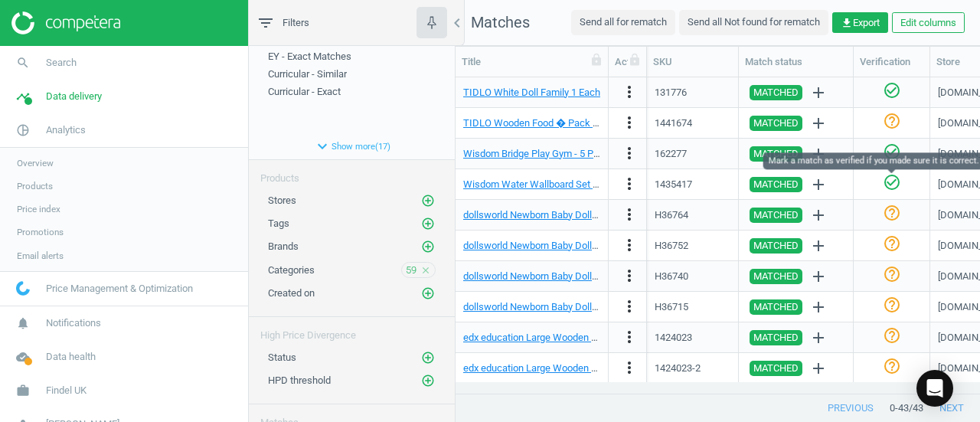
click at [894, 180] on icon "check_circle_outline" at bounding box center [891, 182] width 18 height 18
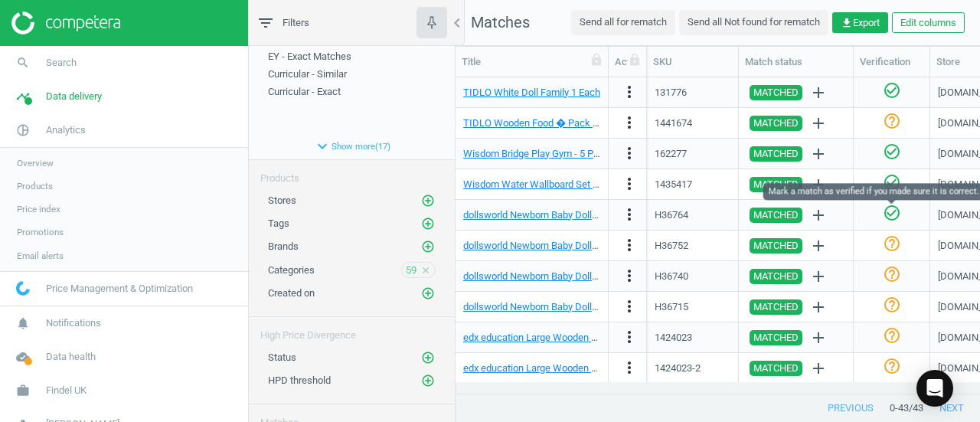
click at [895, 207] on icon "check_circle_outline" at bounding box center [891, 213] width 18 height 18
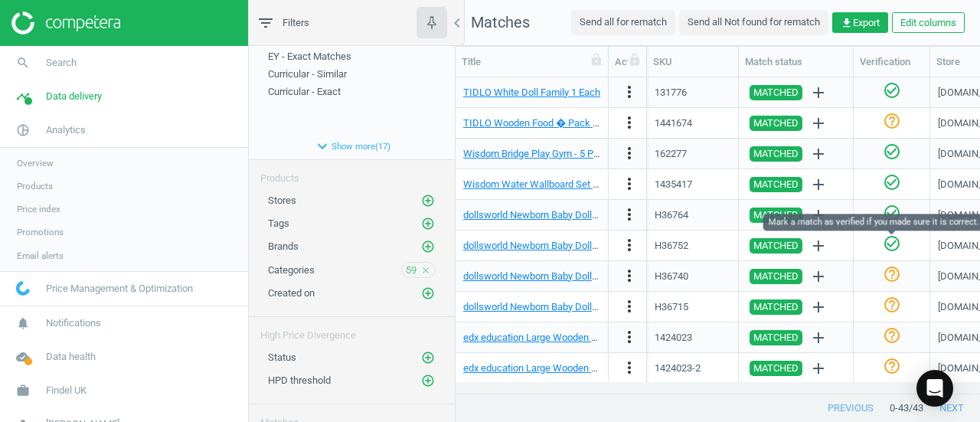
click at [892, 247] on icon "check_circle_outline" at bounding box center [891, 243] width 18 height 18
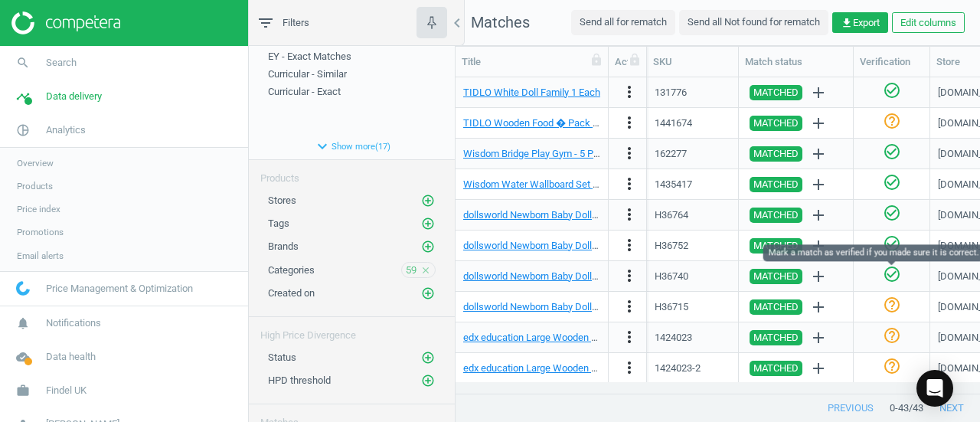
click at [889, 276] on icon "check_circle_outline" at bounding box center [891, 274] width 18 height 18
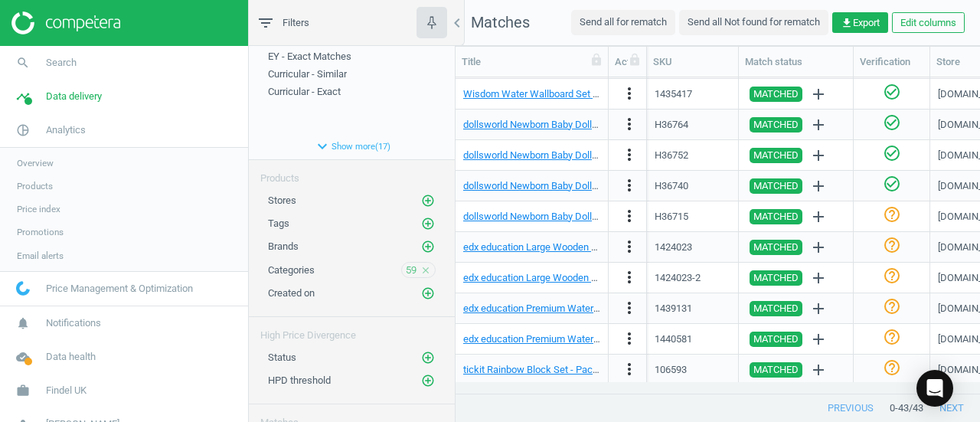
scroll to position [1012, 0]
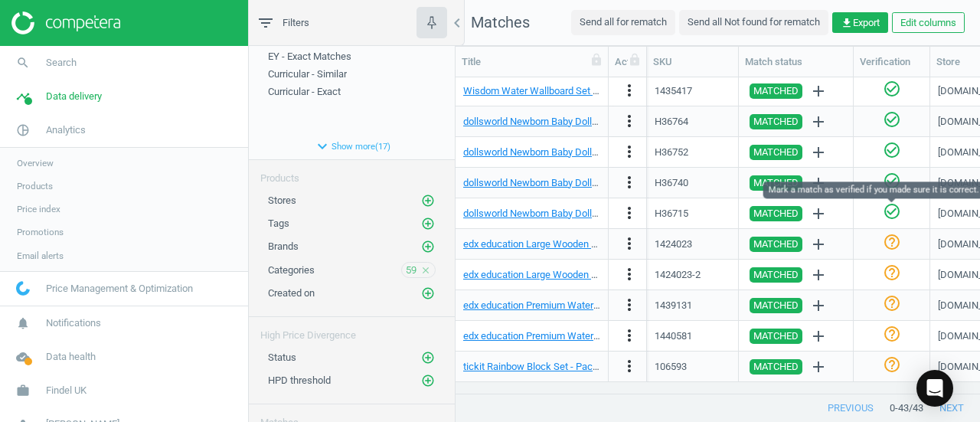
click at [888, 209] on icon "check_circle_outline" at bounding box center [891, 211] width 18 height 18
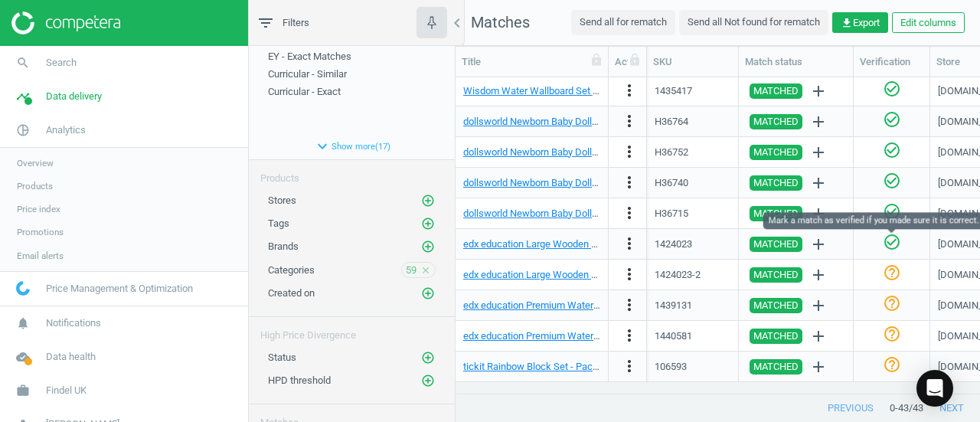
click at [895, 246] on icon "check_circle_outline" at bounding box center [891, 242] width 18 height 18
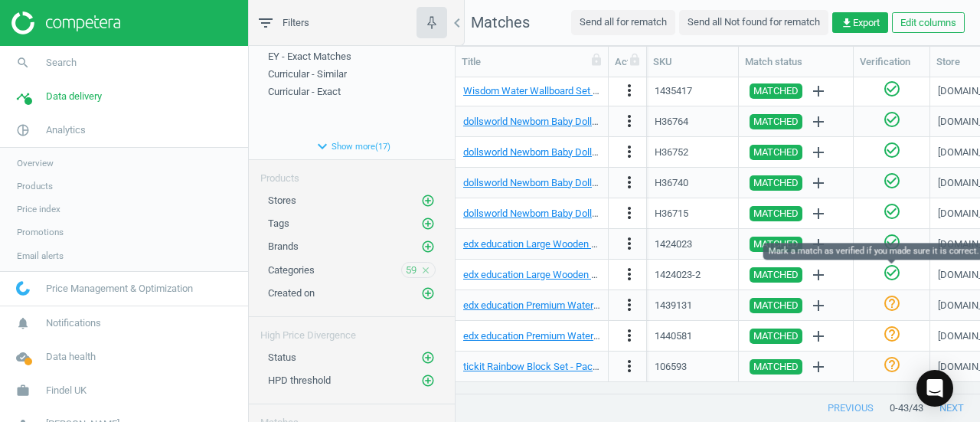
click at [894, 273] on icon "check_circle_outline" at bounding box center [891, 272] width 18 height 18
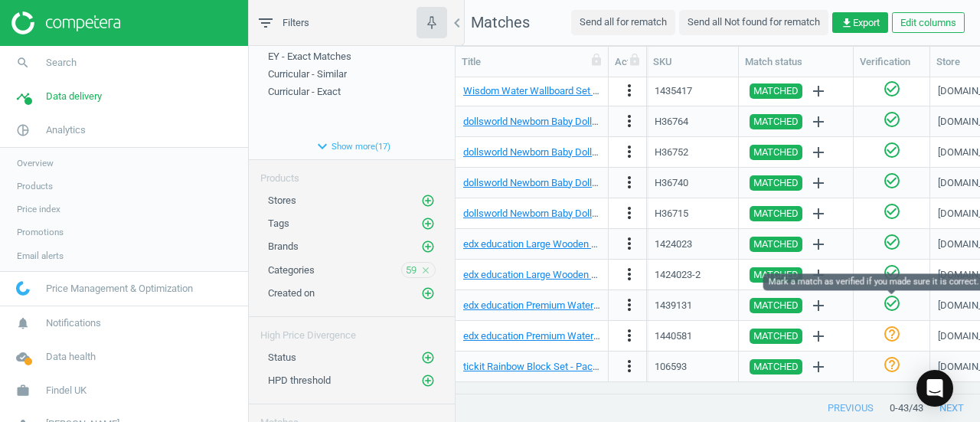
click at [894, 300] on icon "check_circle_outline" at bounding box center [891, 303] width 18 height 18
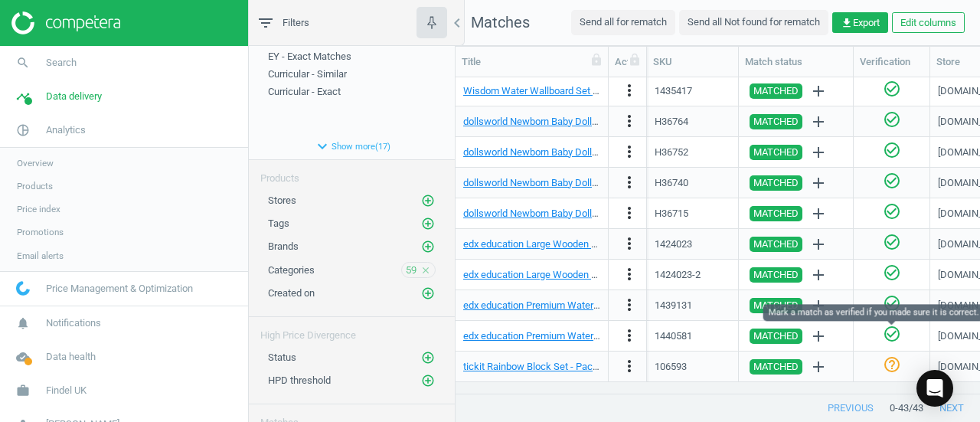
click at [891, 336] on icon "check_circle_outline" at bounding box center [891, 334] width 18 height 18
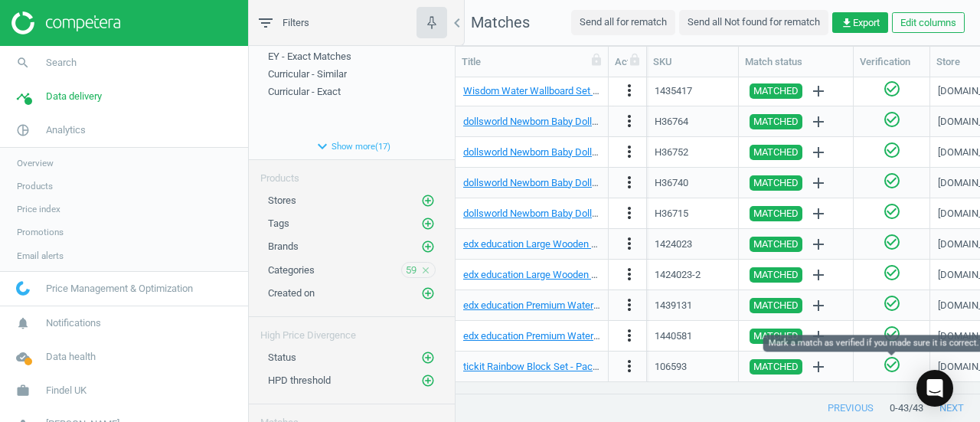
click at [894, 368] on icon "check_circle_outline" at bounding box center [891, 364] width 18 height 18
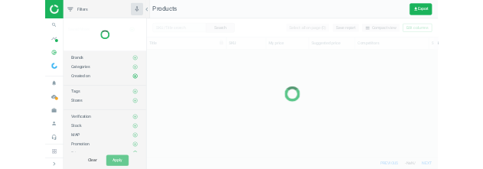
scroll to position [246, 715]
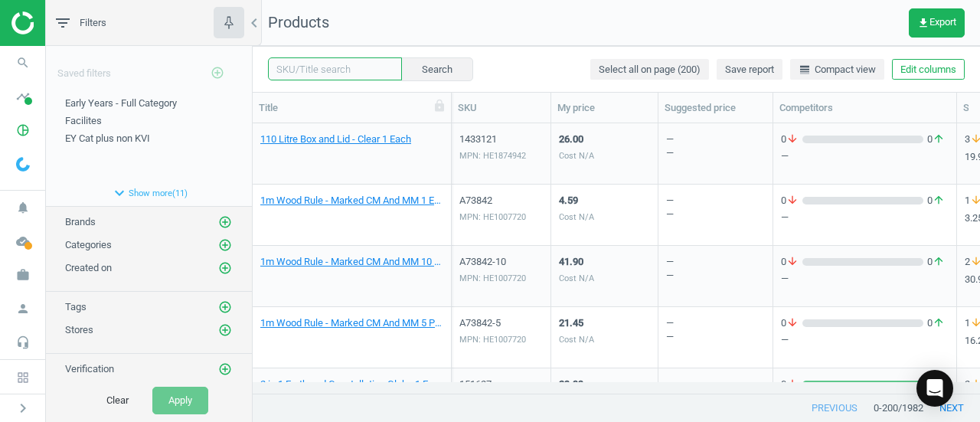
click at [360, 73] on input "text" at bounding box center [335, 68] width 134 height 23
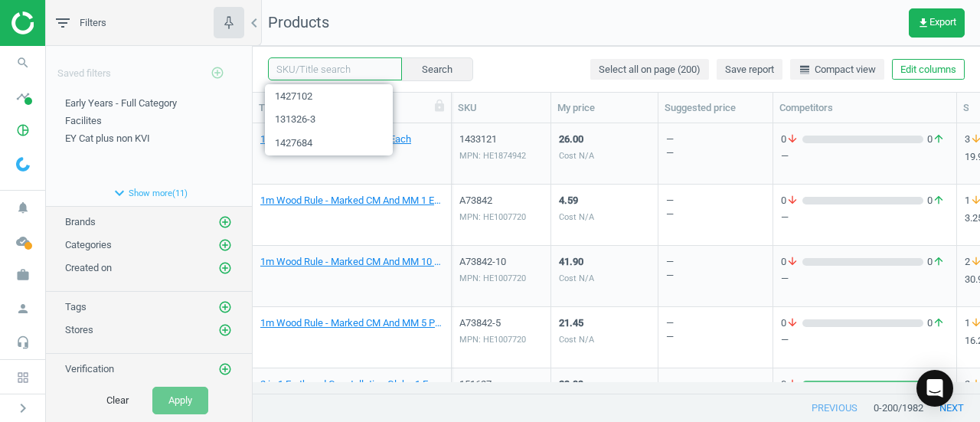
paste input "1440568"
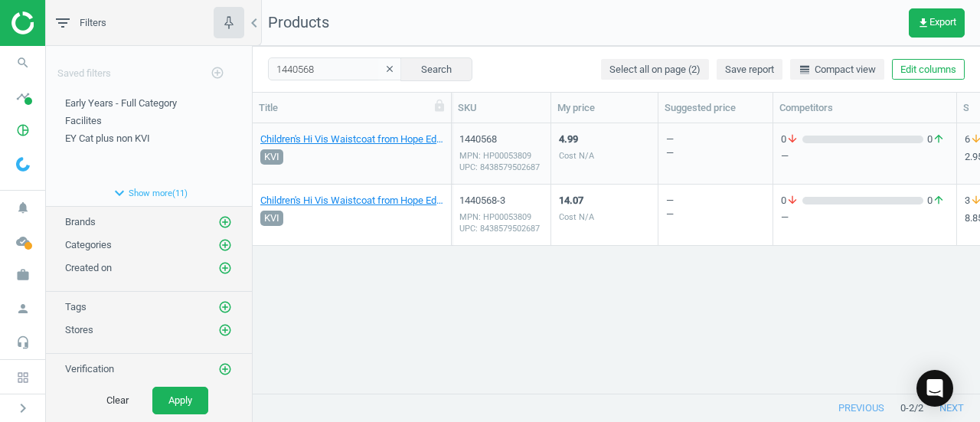
click at [540, 158] on div "MPN: HP00053809 UPC: 8438579502687" at bounding box center [500, 161] width 83 height 23
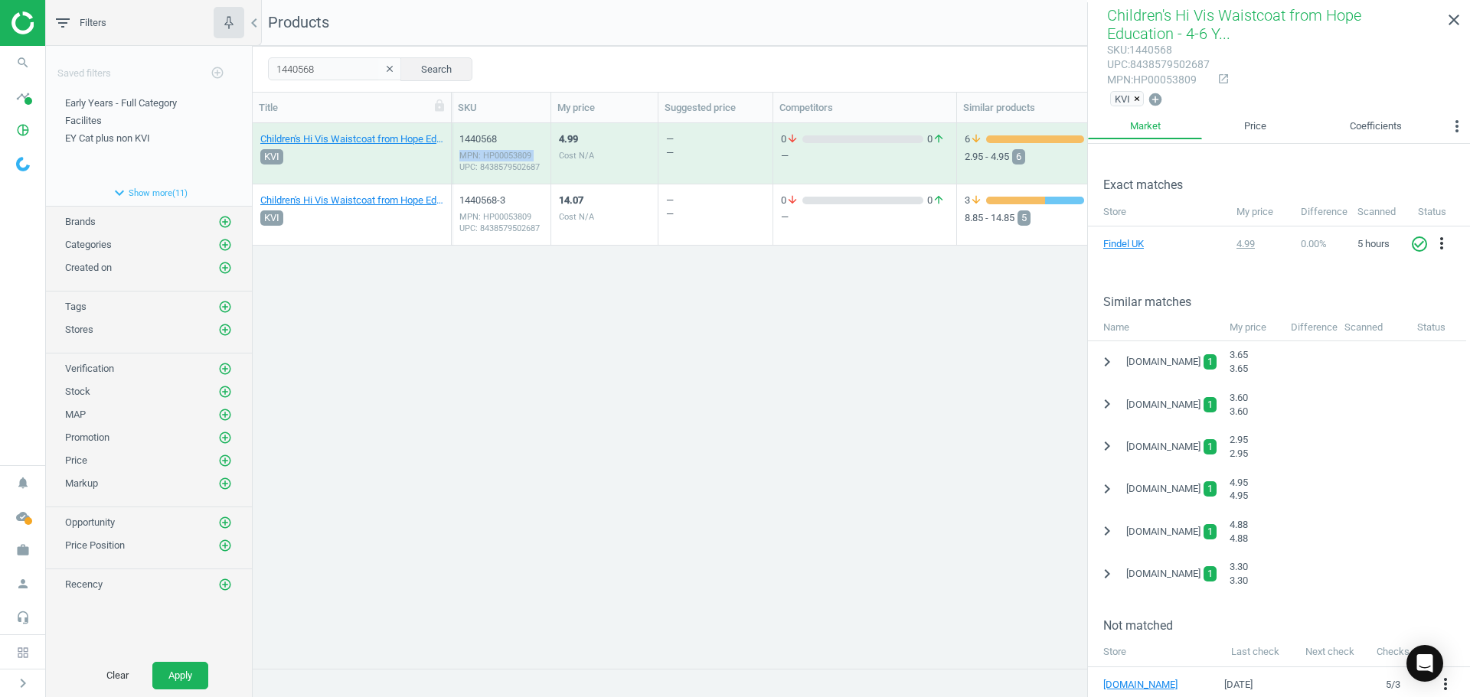
scroll to position [306, 0]
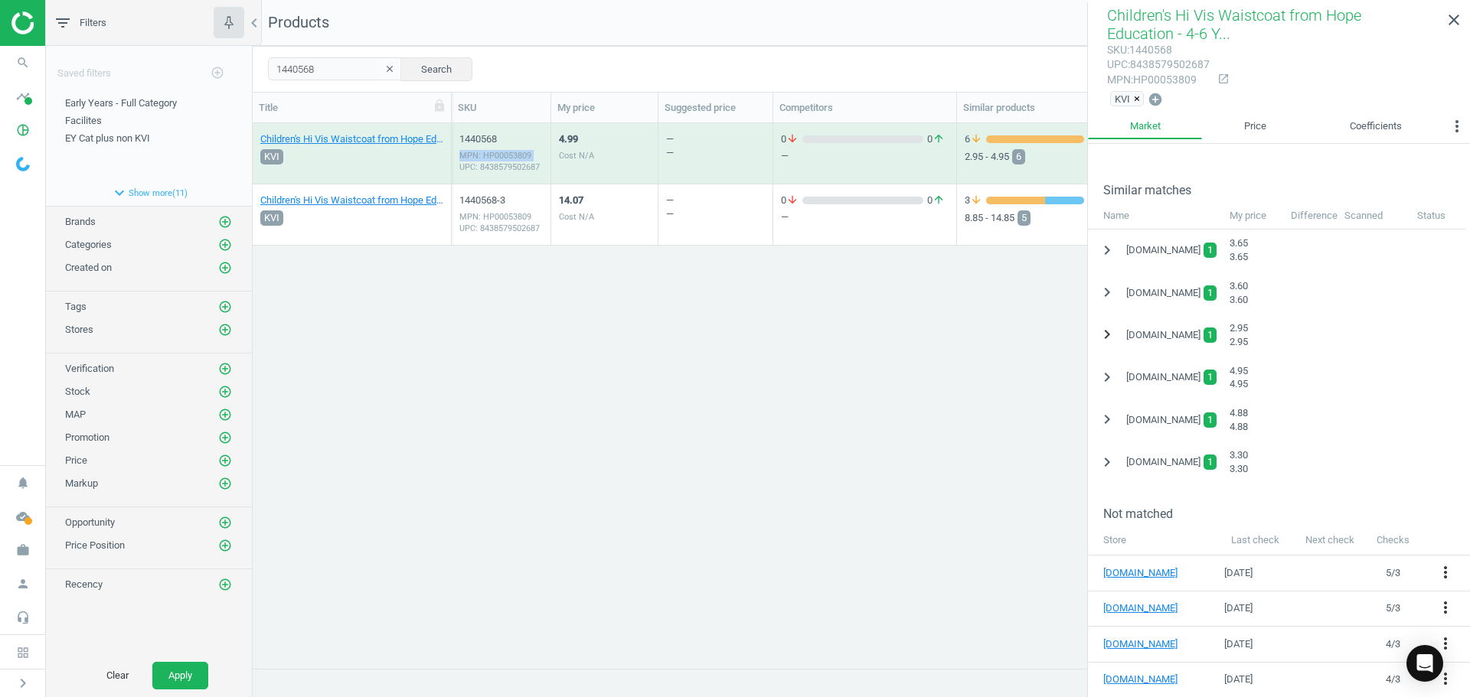
click at [1110, 334] on icon "chevron_right" at bounding box center [1107, 334] width 18 height 18
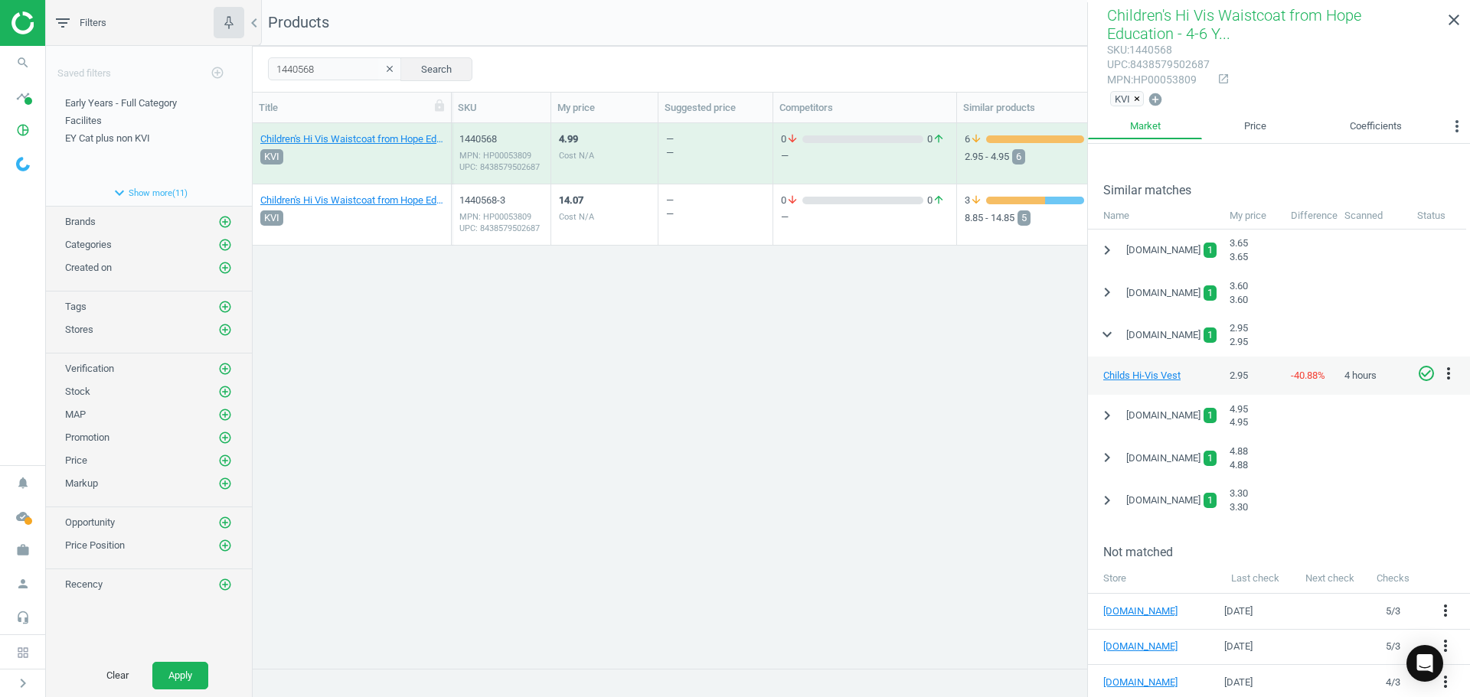
click at [1426, 377] on icon "check_circle_outline" at bounding box center [1426, 373] width 18 height 18
click at [621, 219] on div "14.07 Cost N/A" at bounding box center [604, 214] width 91 height 57
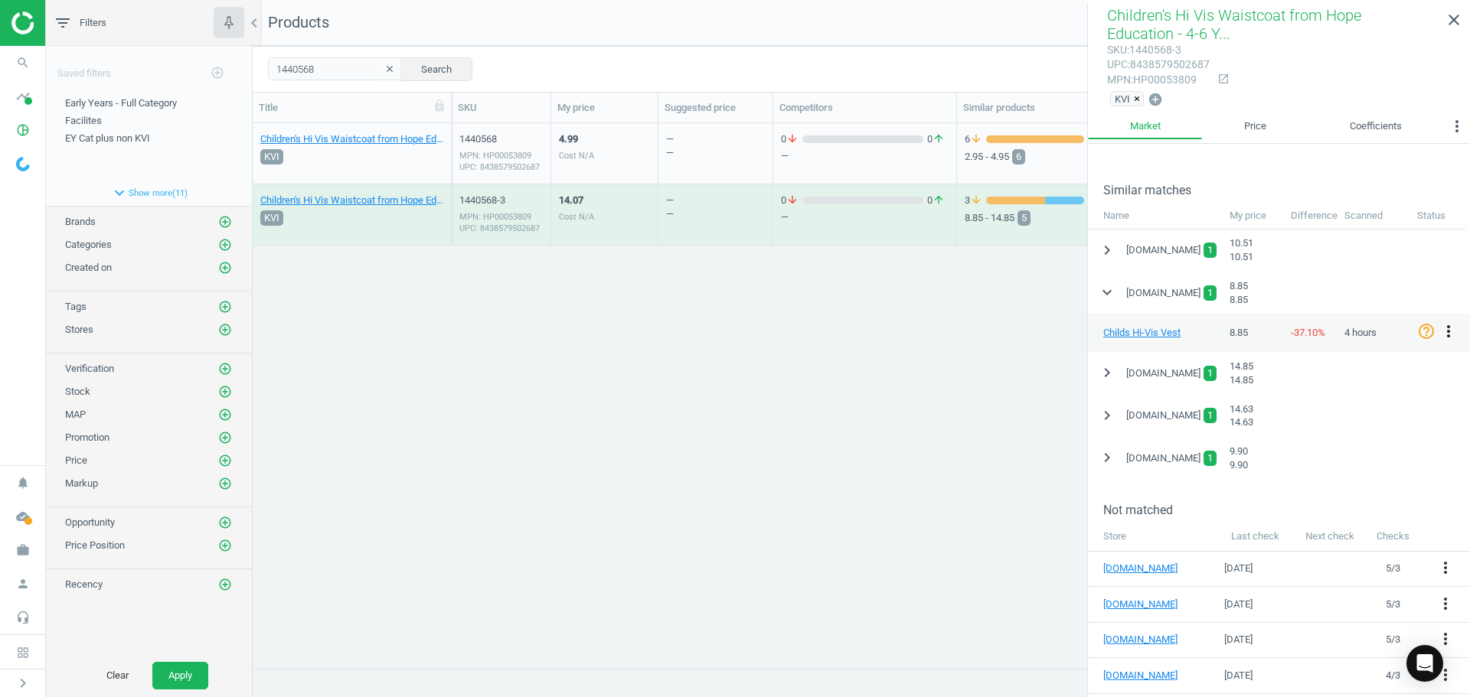
click at [1450, 327] on icon "more_vert" at bounding box center [1448, 331] width 18 height 18
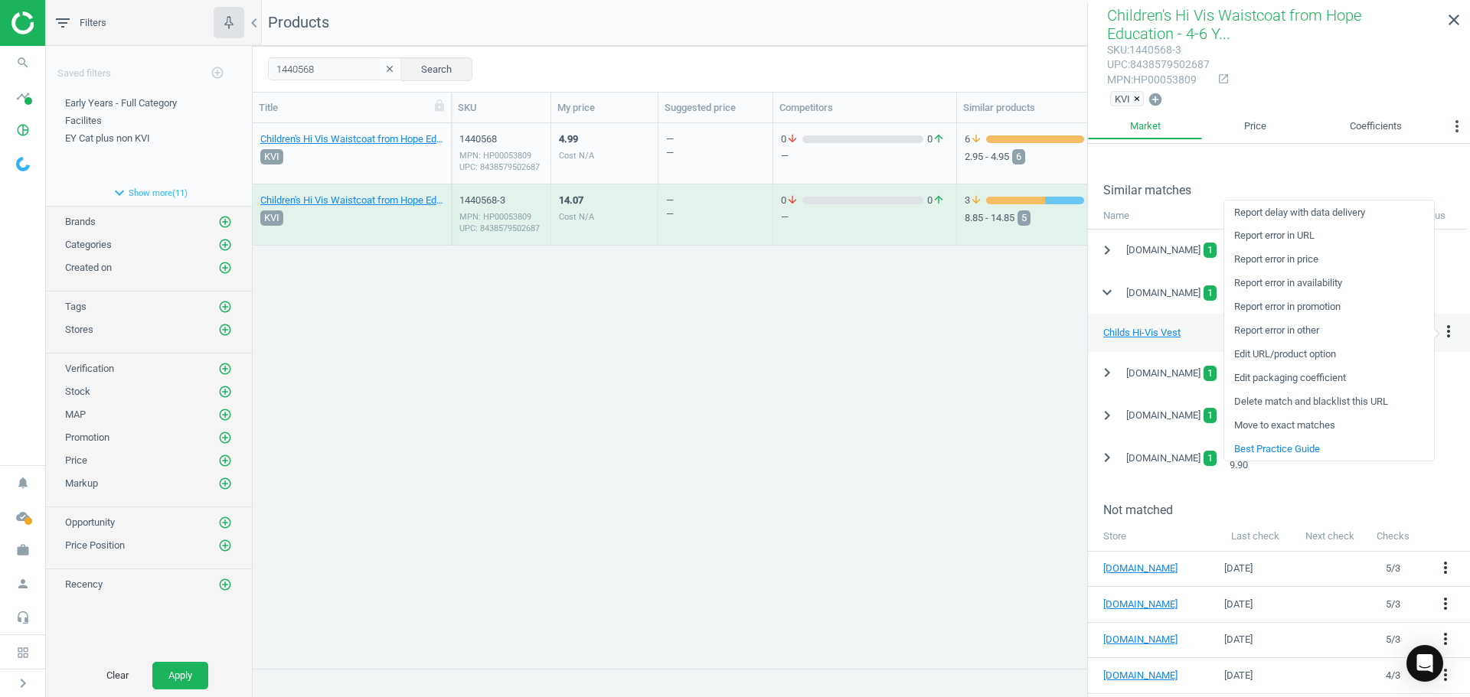
click at [1284, 379] on link "Edit packaging coefficient" at bounding box center [1329, 379] width 210 height 24
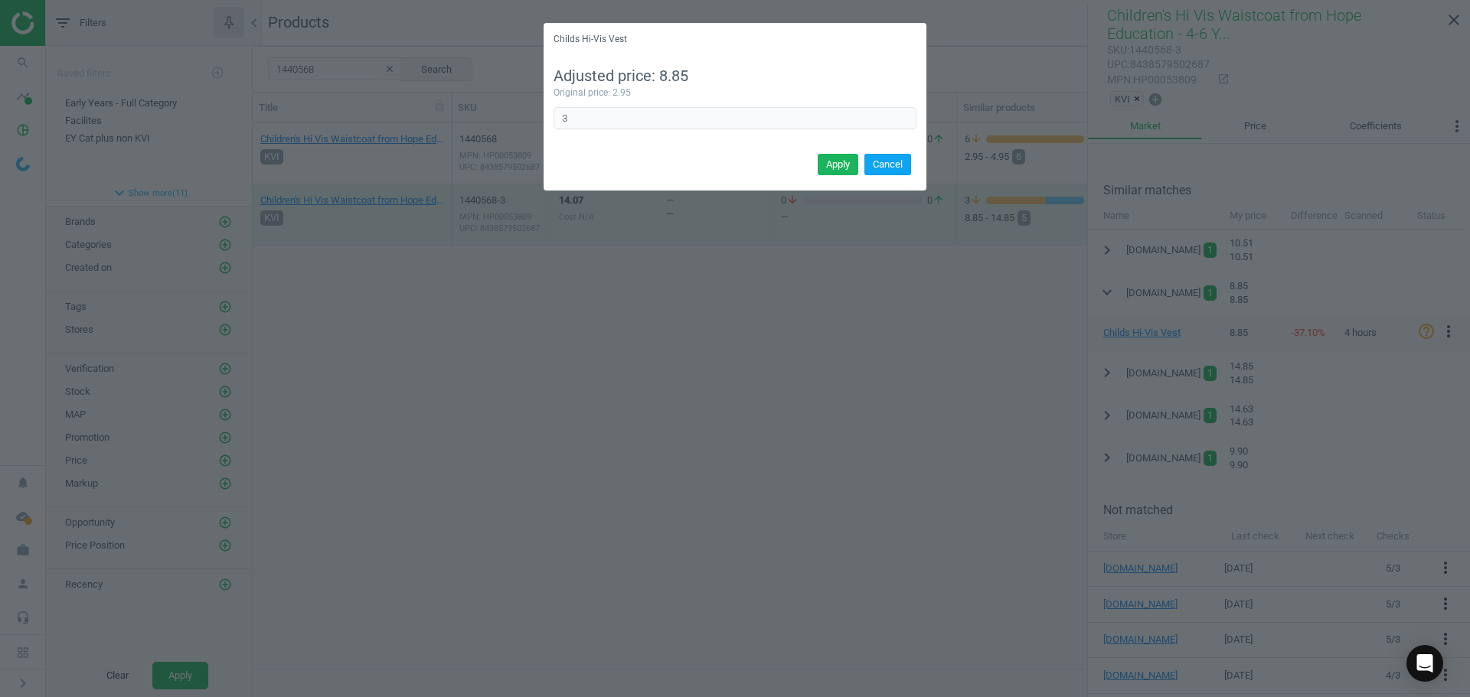
click at [893, 171] on button "Cancel" at bounding box center [887, 164] width 47 height 21
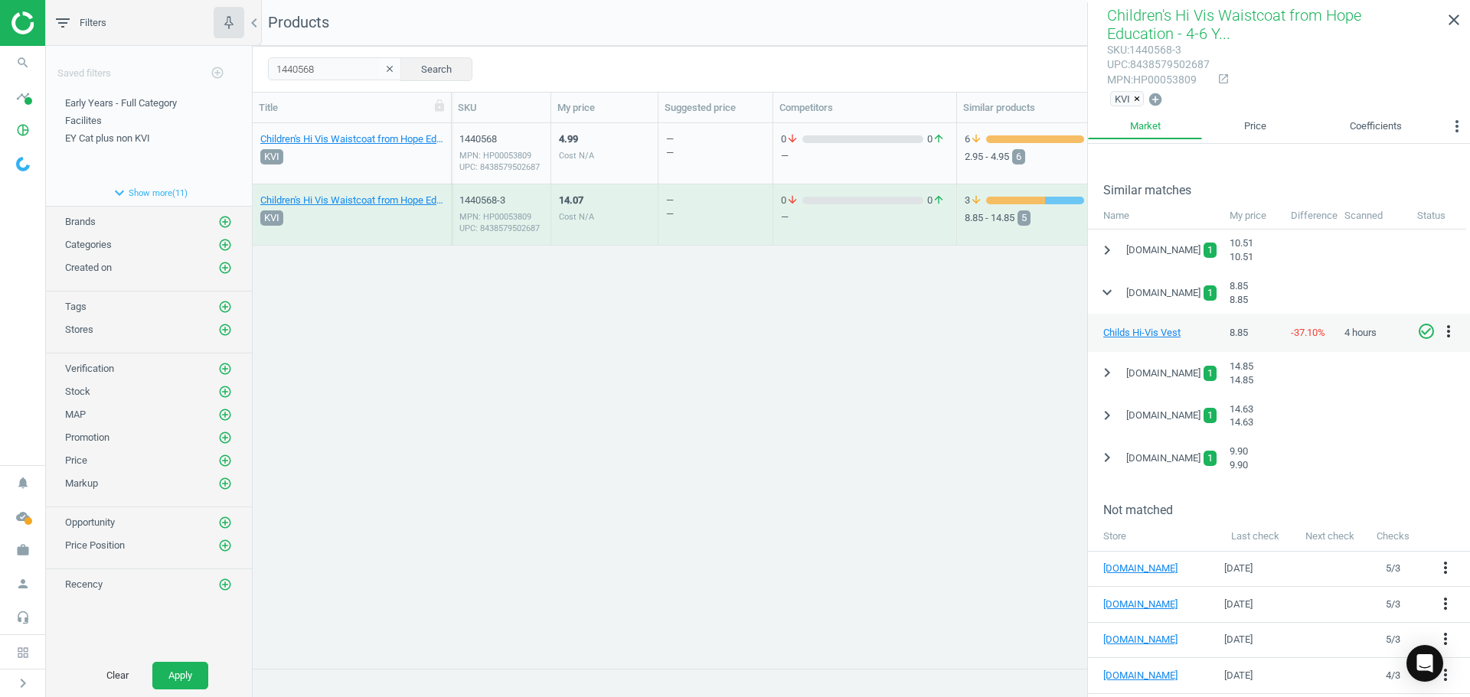
click at [1426, 325] on icon "check_circle_outline" at bounding box center [1426, 331] width 18 height 18
click at [765, 457] on div "Children's Hi Vis Waistcoat from Hope Education - 4-6 Years 1 Each KVI 1440568 …" at bounding box center [861, 389] width 1217 height 533
drag, startPoint x: 318, startPoint y: 67, endPoint x: 223, endPoint y: 73, distance: 95.2
click at [206, 75] on div "filter_list Filters chevron_left Saved filters add_circle_outline Early Years -…" at bounding box center [758, 348] width 1424 height 697
paste input "10230"
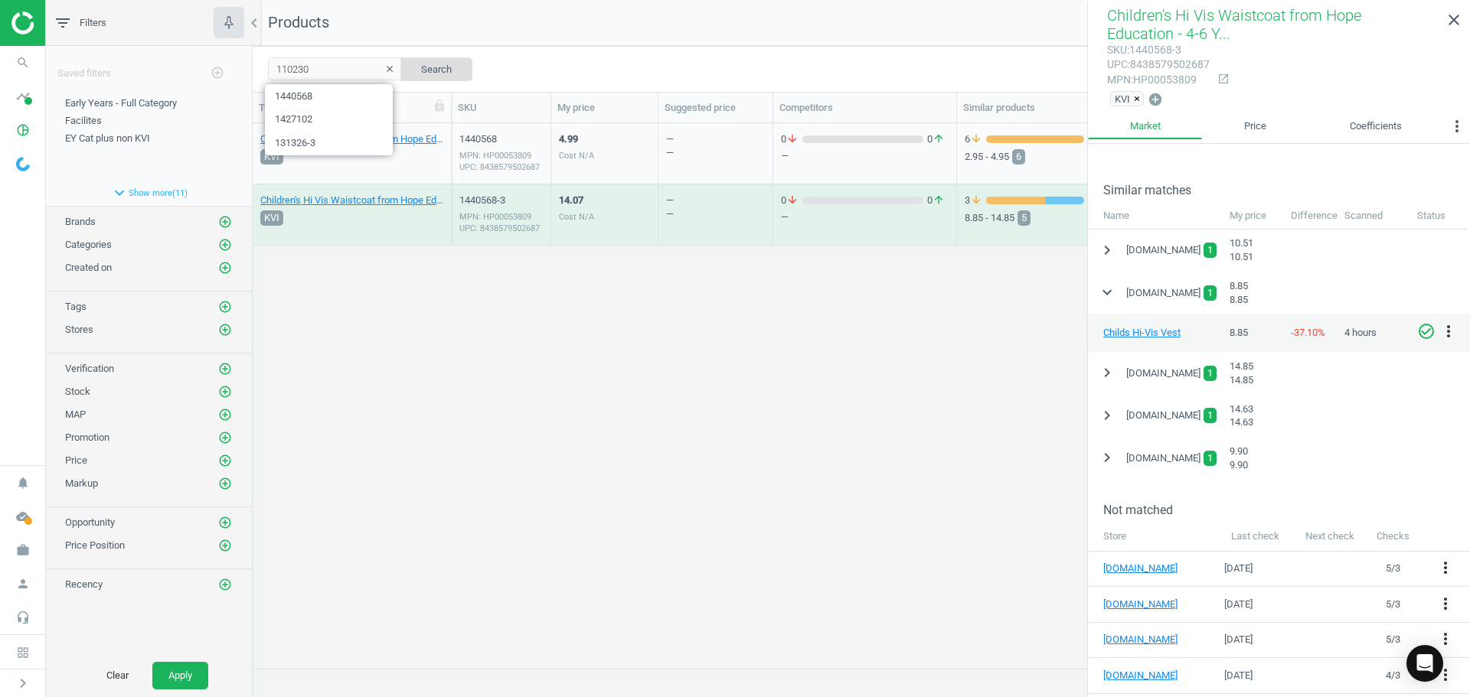
click at [422, 69] on button "Search" at bounding box center [436, 68] width 72 height 23
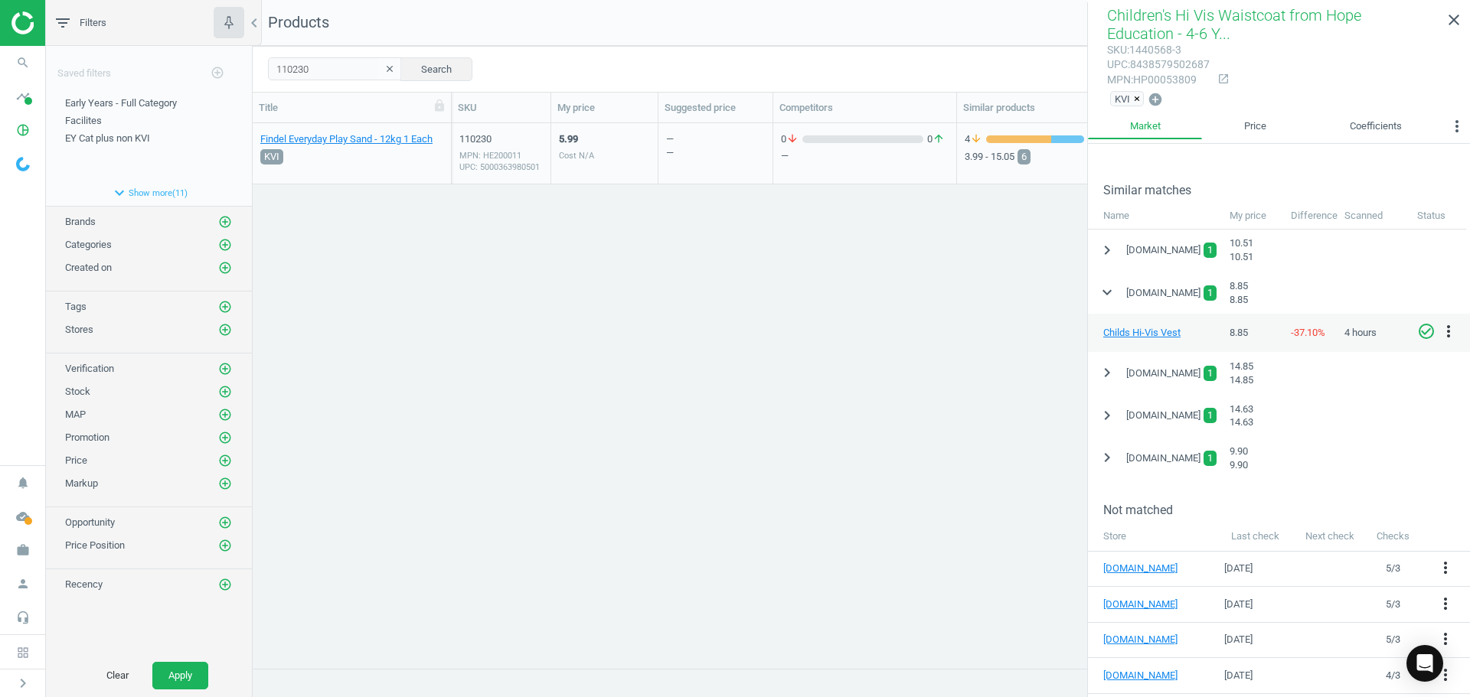
click at [592, 165] on div "5.99 Cost N/A" at bounding box center [576, 157] width 35 height 50
click at [592, 170] on div "5.99 Cost N/A" at bounding box center [576, 157] width 35 height 50
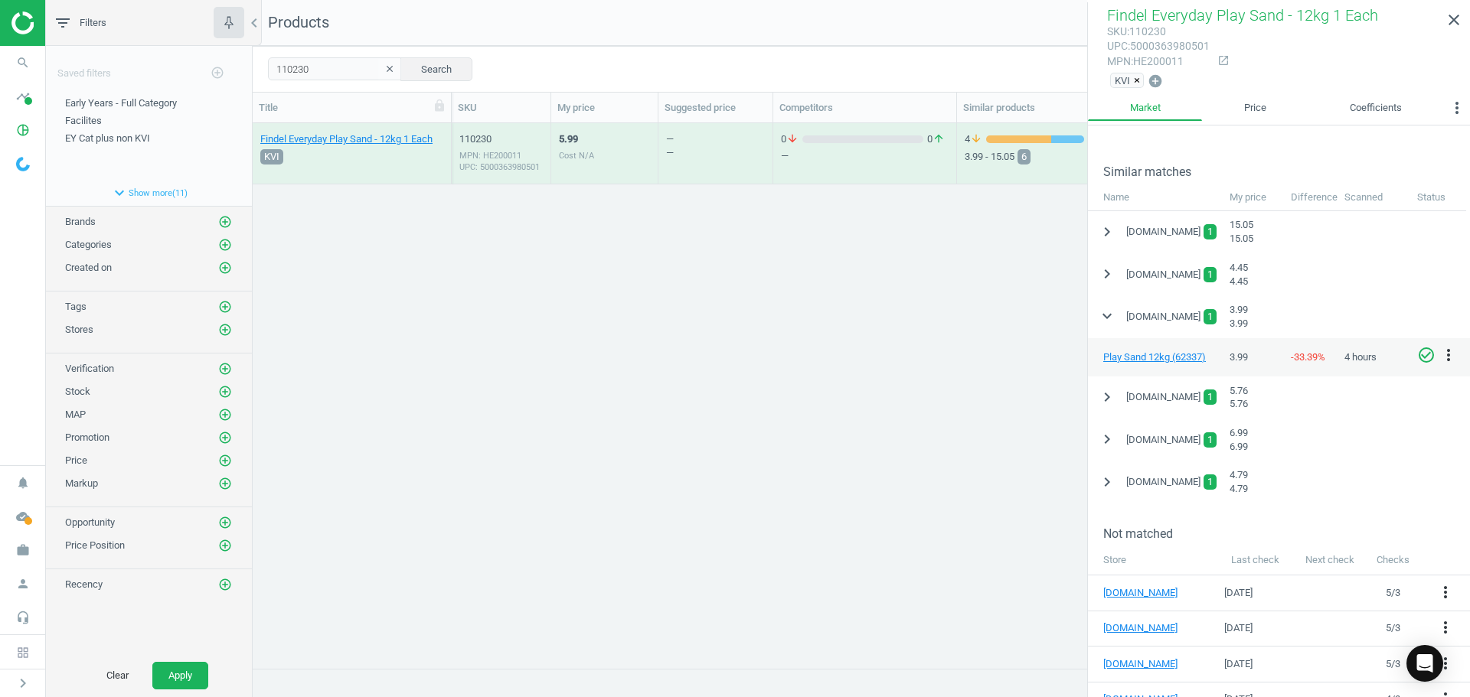
click at [1431, 354] on icon "check_circle_outline" at bounding box center [1426, 355] width 18 height 18
drag, startPoint x: 269, startPoint y: 74, endPoint x: 176, endPoint y: 77, distance: 93.4
click at [176, 77] on div "filter_list Filters chevron_left Saved filters add_circle_outline Early Years -…" at bounding box center [758, 348] width 1424 height 697
paste input "1"
click at [433, 73] on button "Search" at bounding box center [436, 68] width 72 height 23
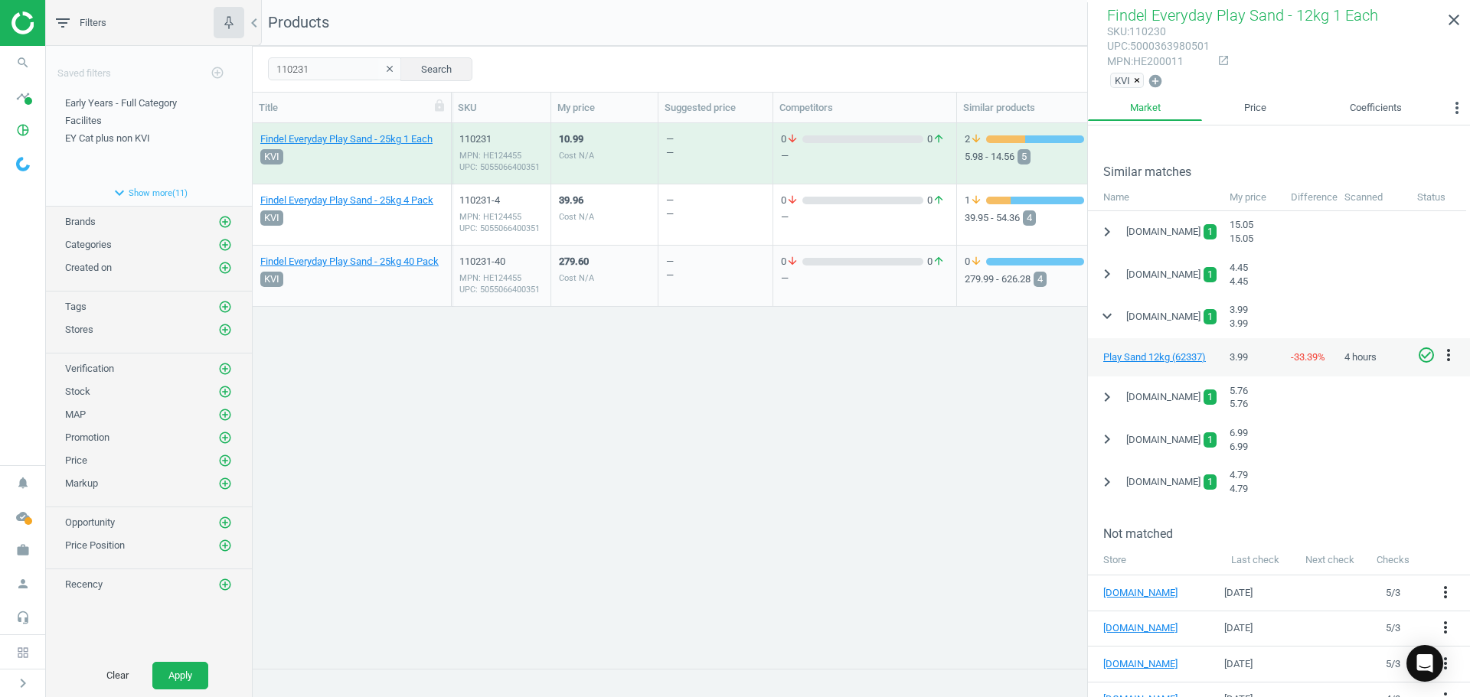
click at [618, 152] on div "10.99 Cost N/A" at bounding box center [604, 153] width 91 height 57
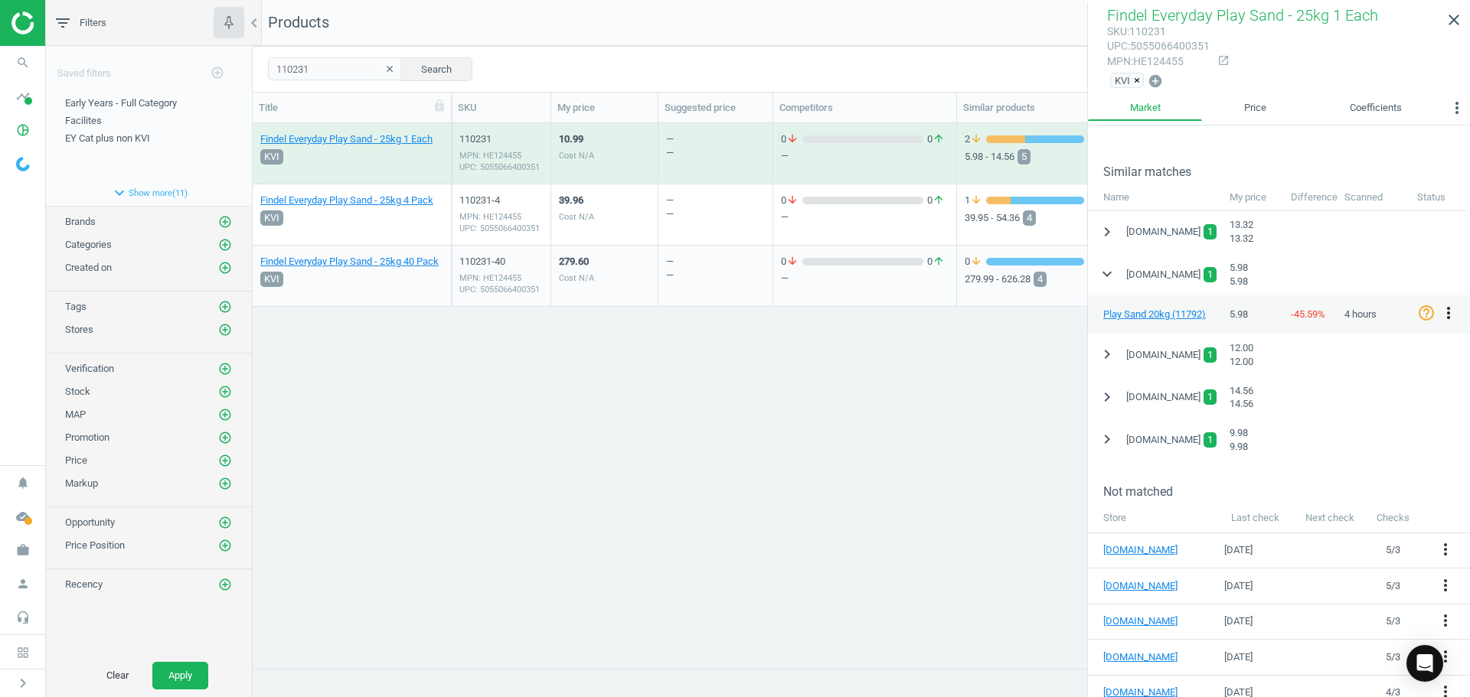
click at [1452, 307] on icon "more_vert" at bounding box center [1448, 313] width 18 height 18
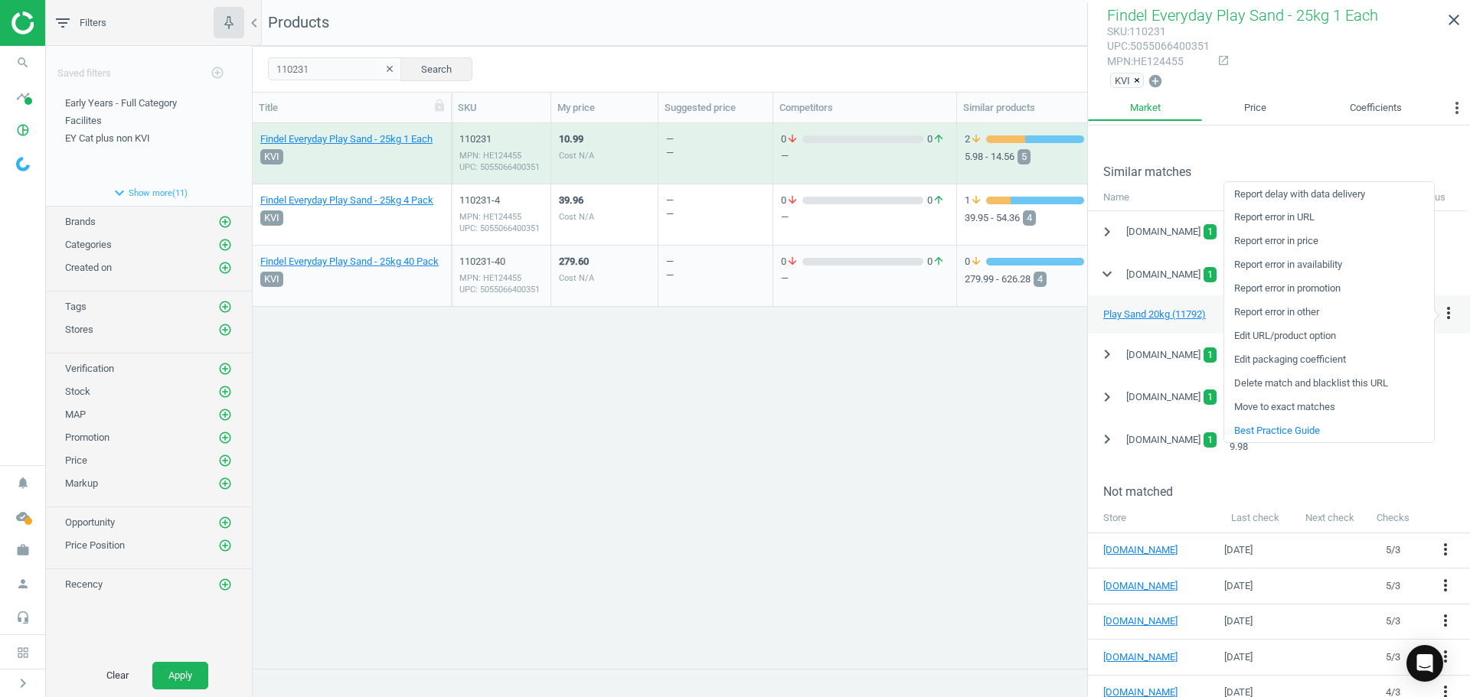
click at [1321, 354] on link "Edit packaging coefficient" at bounding box center [1329, 360] width 210 height 24
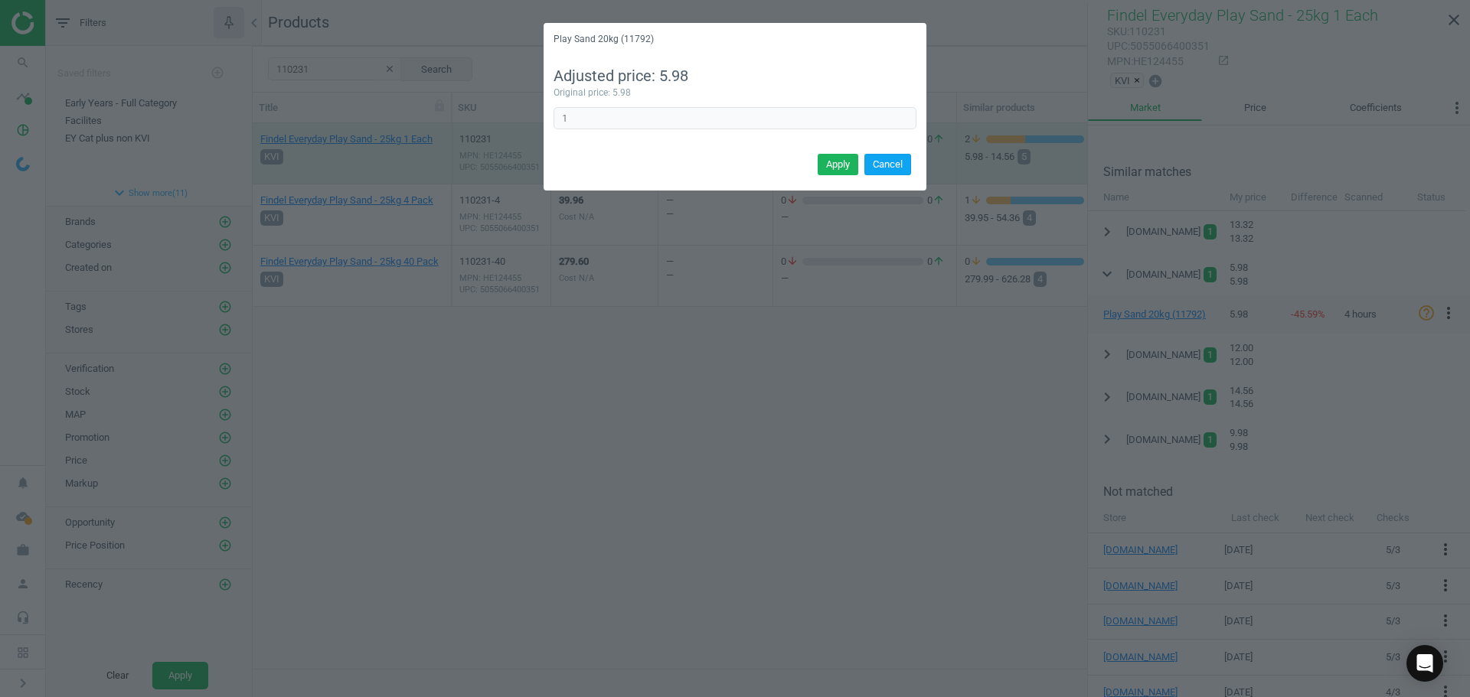
click at [899, 172] on button "Cancel" at bounding box center [887, 164] width 47 height 21
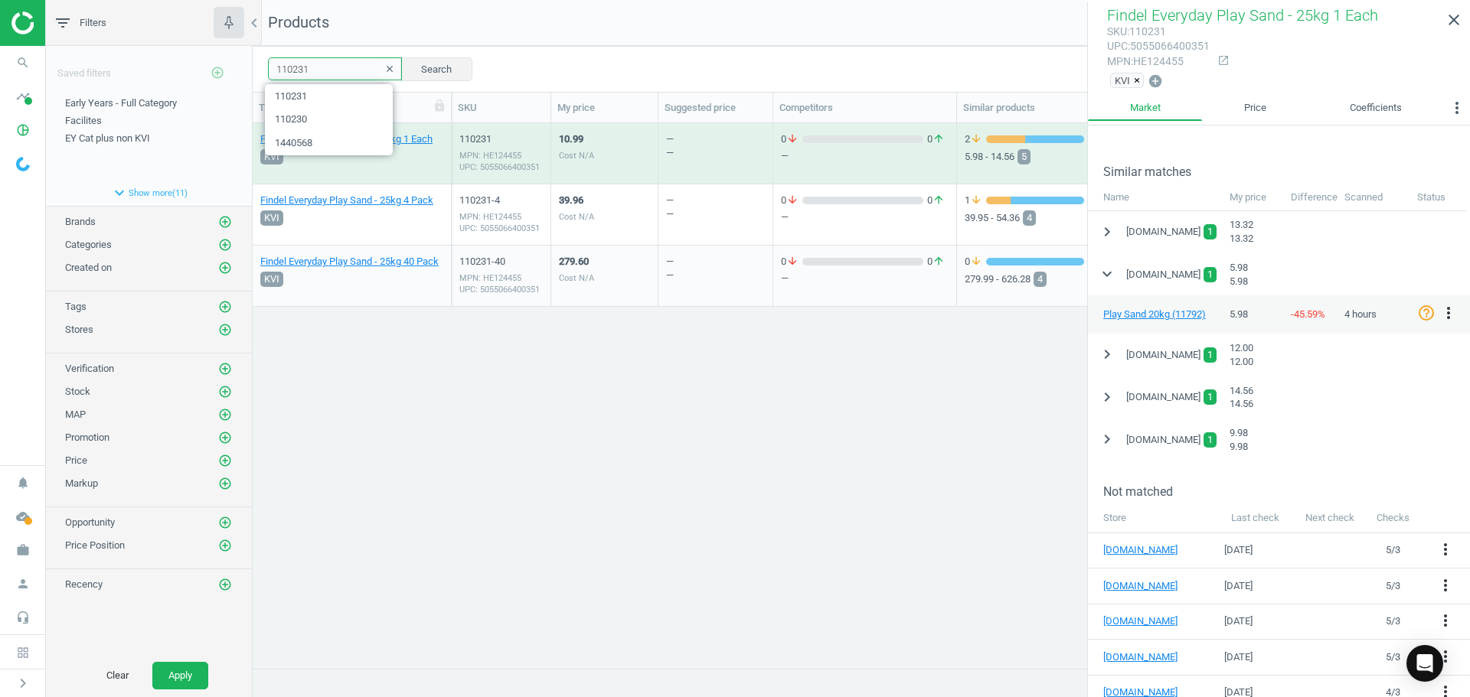
drag, startPoint x: 347, startPoint y: 69, endPoint x: 209, endPoint y: 73, distance: 138.6
click at [209, 73] on div "filter_list Filters chevron_left Saved filters add_circle_outline Early Years -…" at bounding box center [758, 348] width 1424 height 697
paste input "44674"
click at [433, 65] on button "Search" at bounding box center [436, 68] width 72 height 23
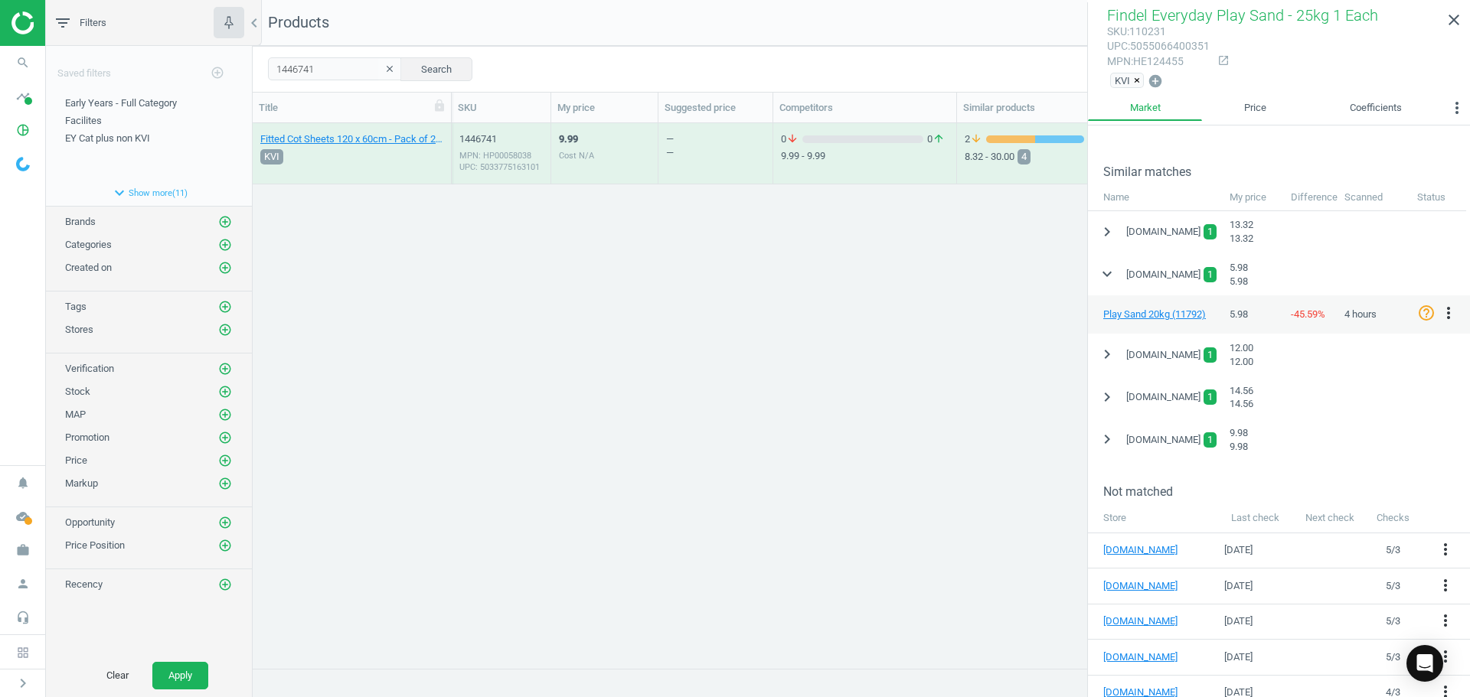
click at [606, 157] on div "9.99 Cost N/A" at bounding box center [604, 153] width 91 height 57
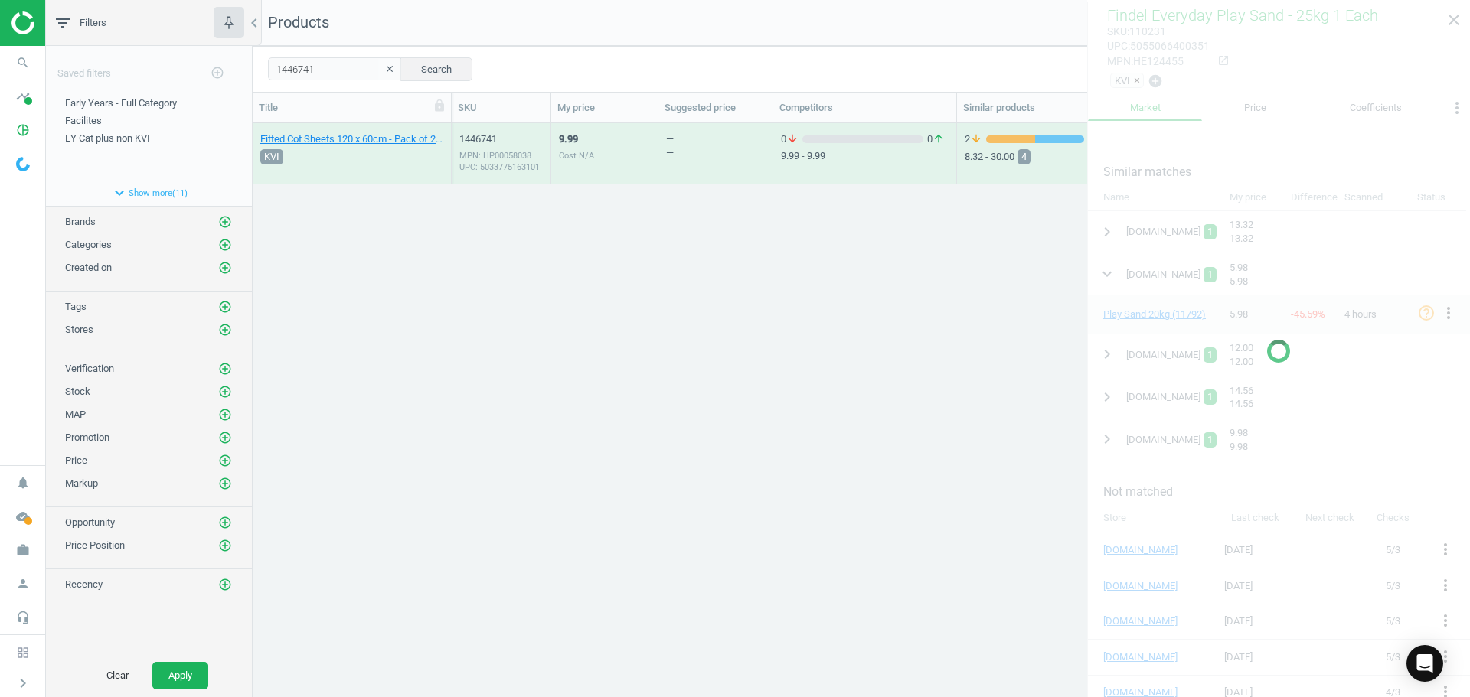
click at [606, 157] on div "9.99 Cost N/A" at bounding box center [604, 153] width 91 height 57
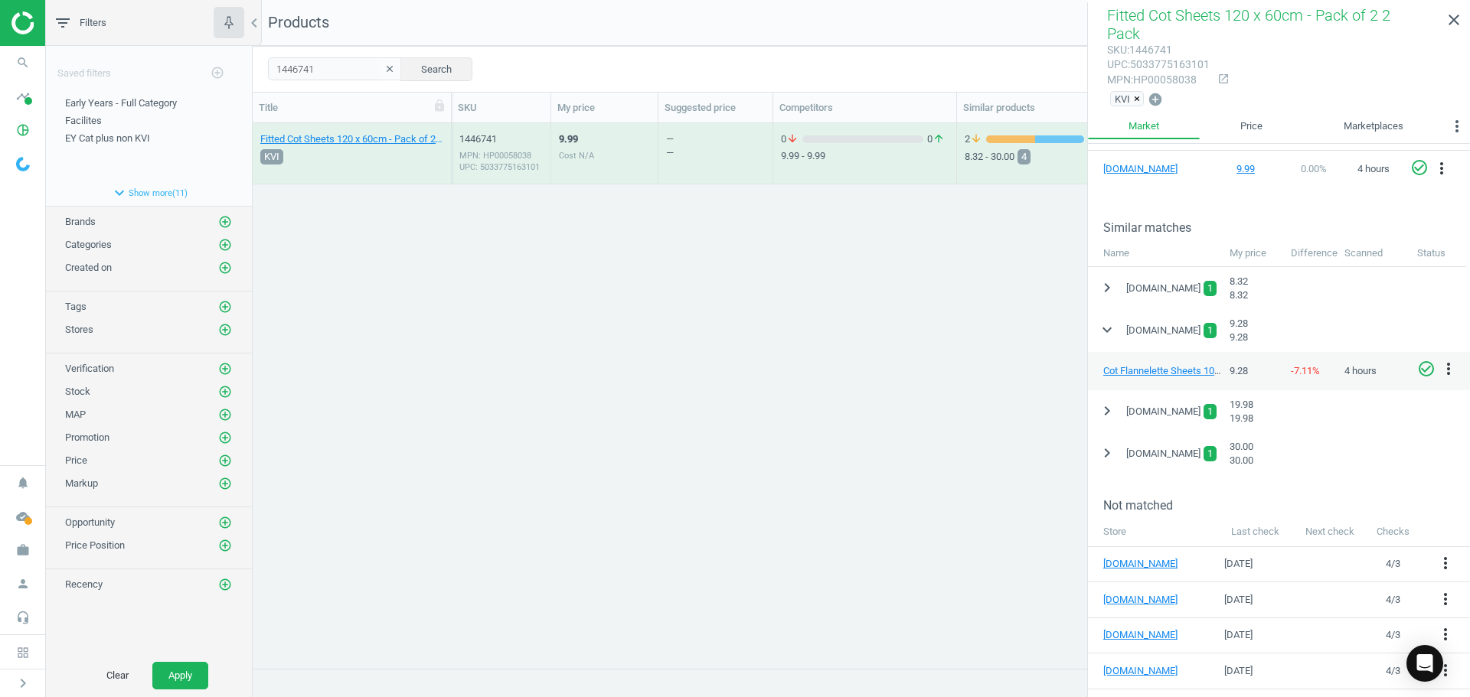
click at [1426, 360] on icon "check_circle_outline" at bounding box center [1426, 369] width 18 height 18
drag, startPoint x: 250, startPoint y: 76, endPoint x: 165, endPoint y: 87, distance: 86.5
click at [162, 88] on div "filter_list Filters chevron_left Saved filters add_circle_outline Early Years -…" at bounding box center [758, 348] width 1424 height 697
paste input "H18189"
click at [445, 61] on button "Search" at bounding box center [436, 68] width 72 height 23
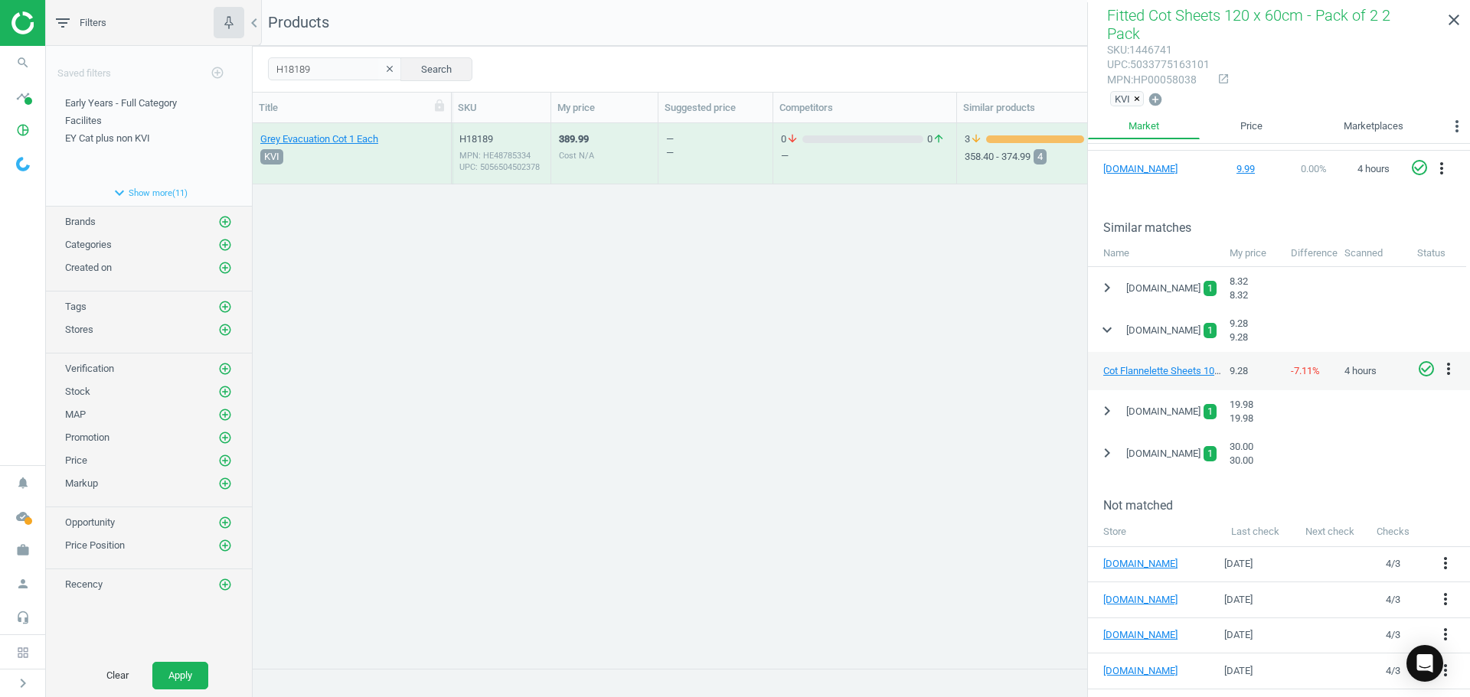
click at [607, 161] on div "389.99 Cost N/A" at bounding box center [604, 153] width 91 height 57
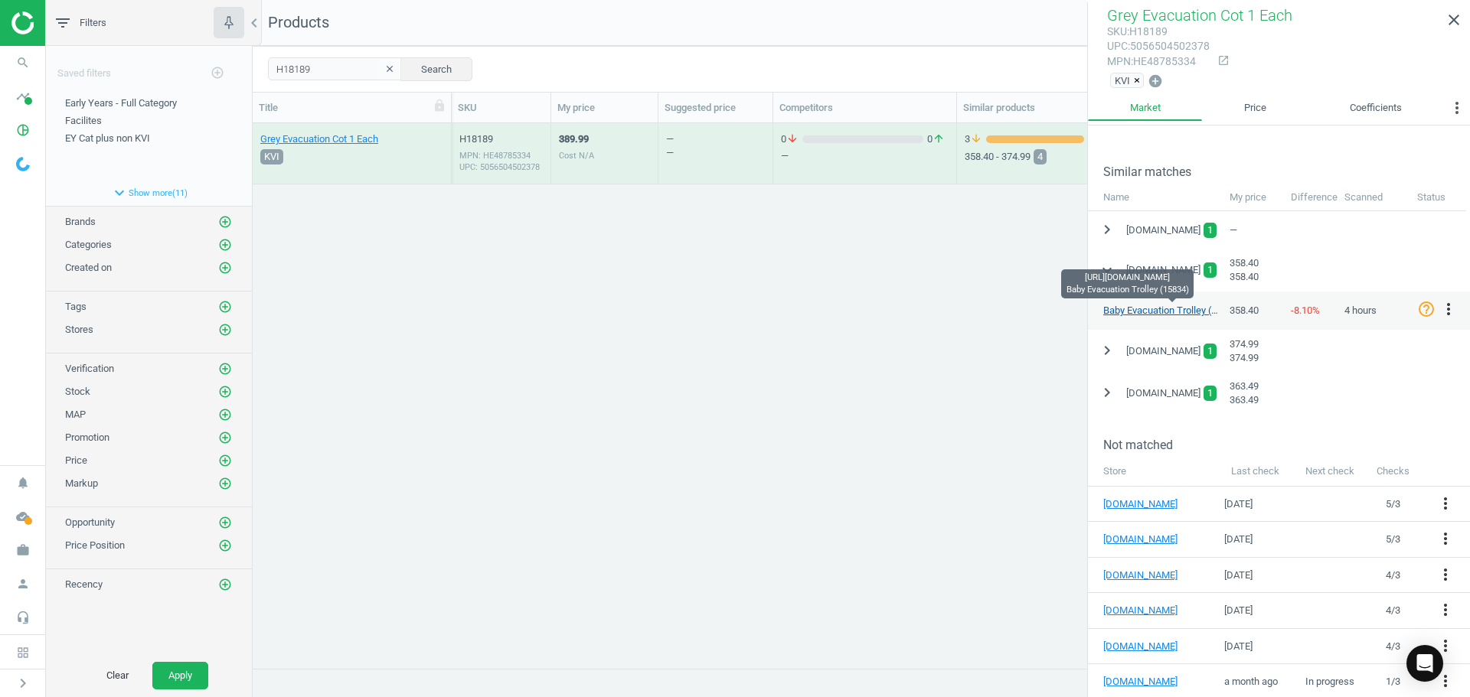
click at [1185, 308] on link "Baby Evacuation Trolley (15834)" at bounding box center [1172, 310] width 139 height 11
click at [1429, 304] on icon "check_circle_outline" at bounding box center [1426, 309] width 18 height 18
click at [1101, 351] on icon "chevron_right" at bounding box center [1107, 350] width 18 height 18
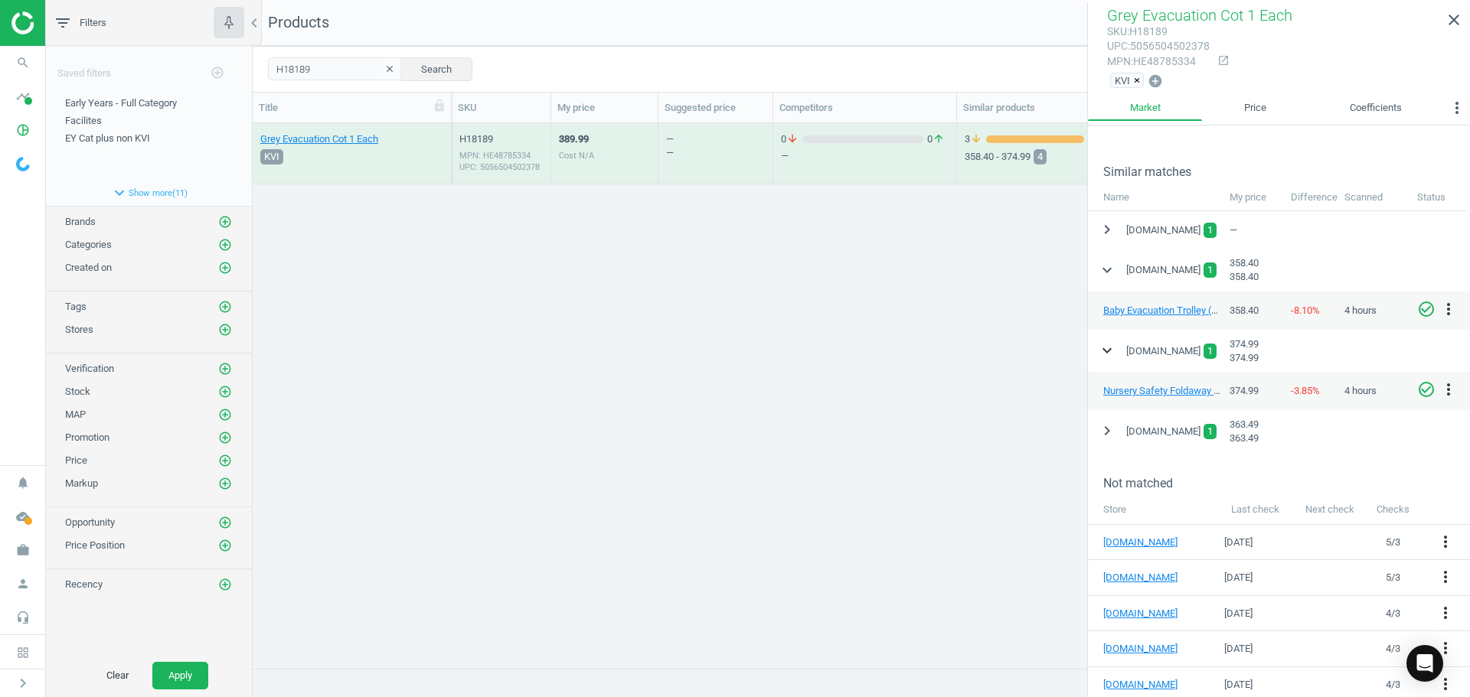
click at [1101, 351] on icon "expand_more" at bounding box center [1107, 350] width 18 height 18
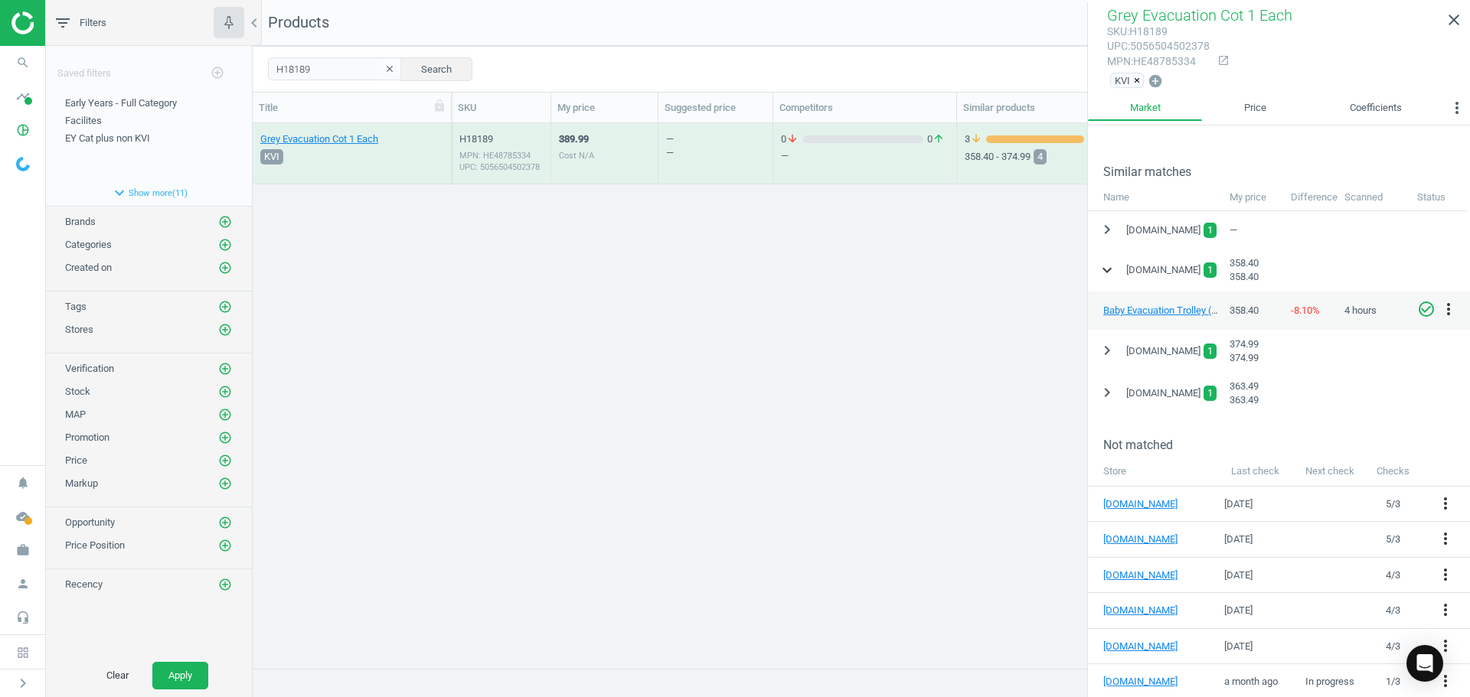
click at [1104, 267] on icon "expand_more" at bounding box center [1107, 270] width 18 height 18
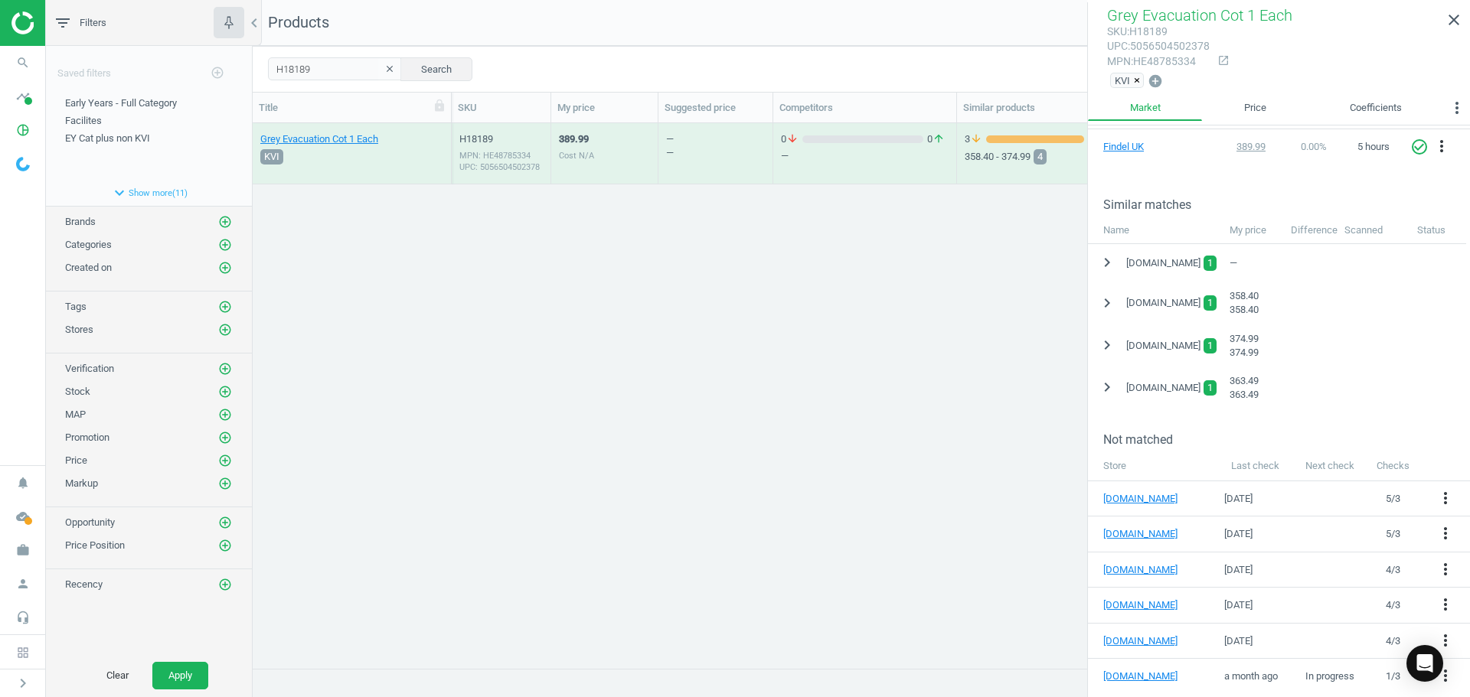
scroll to position [272, 0]
drag, startPoint x: 338, startPoint y: 70, endPoint x: 165, endPoint y: 61, distance: 172.5
click at [162, 64] on div "filter_list Filters chevron_left Saved filters add_circle_outline Early Years -…" at bounding box center [758, 348] width 1424 height 697
paste input "1440517"
click at [416, 63] on button "Search" at bounding box center [436, 68] width 72 height 23
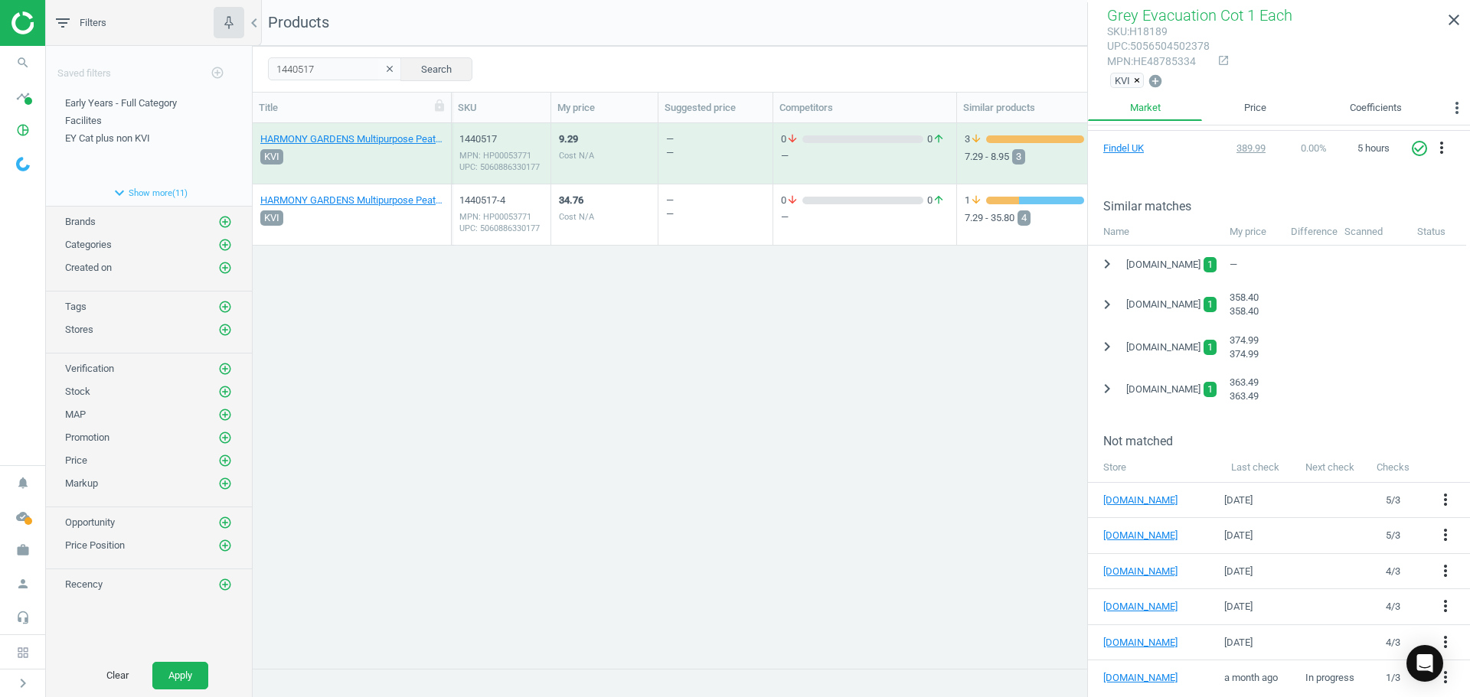
click at [609, 157] on div "9.29 Cost N/A" at bounding box center [604, 153] width 91 height 57
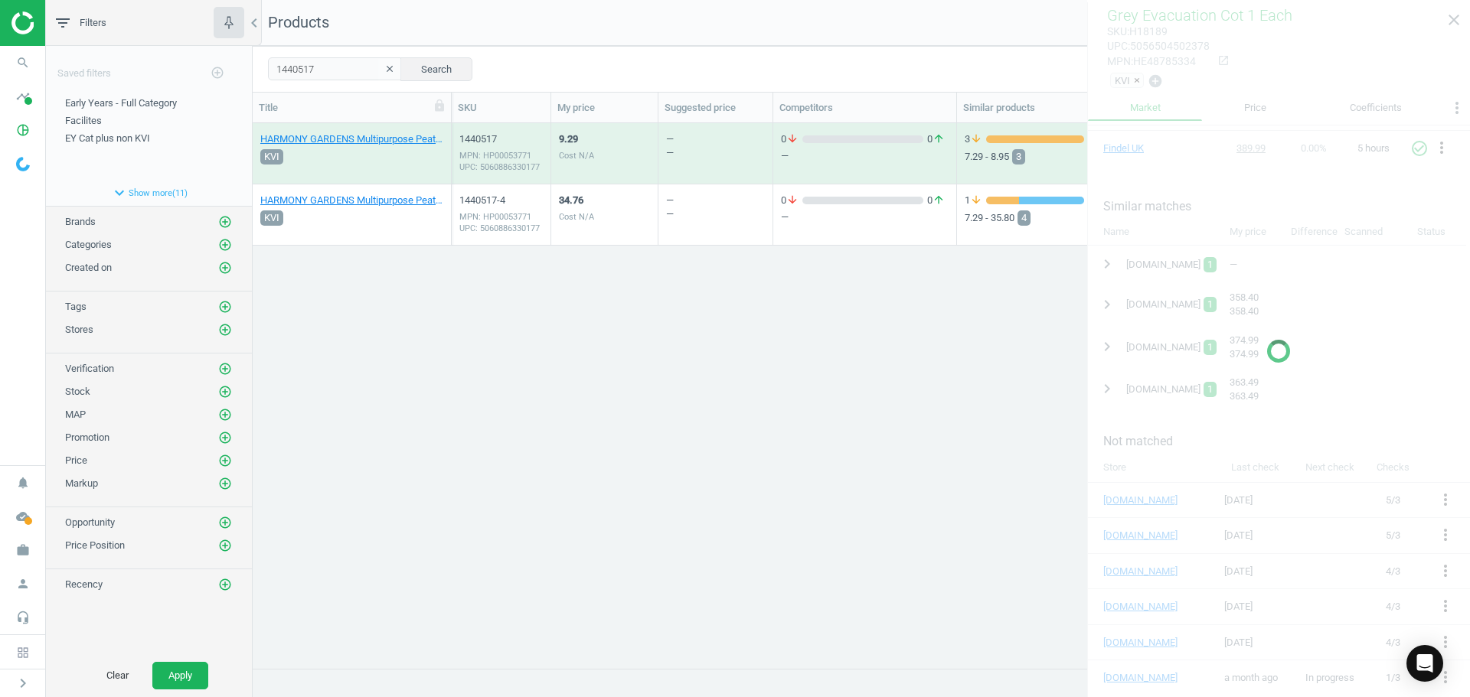
click at [609, 157] on div "9.29 Cost N/A" at bounding box center [604, 153] width 91 height 57
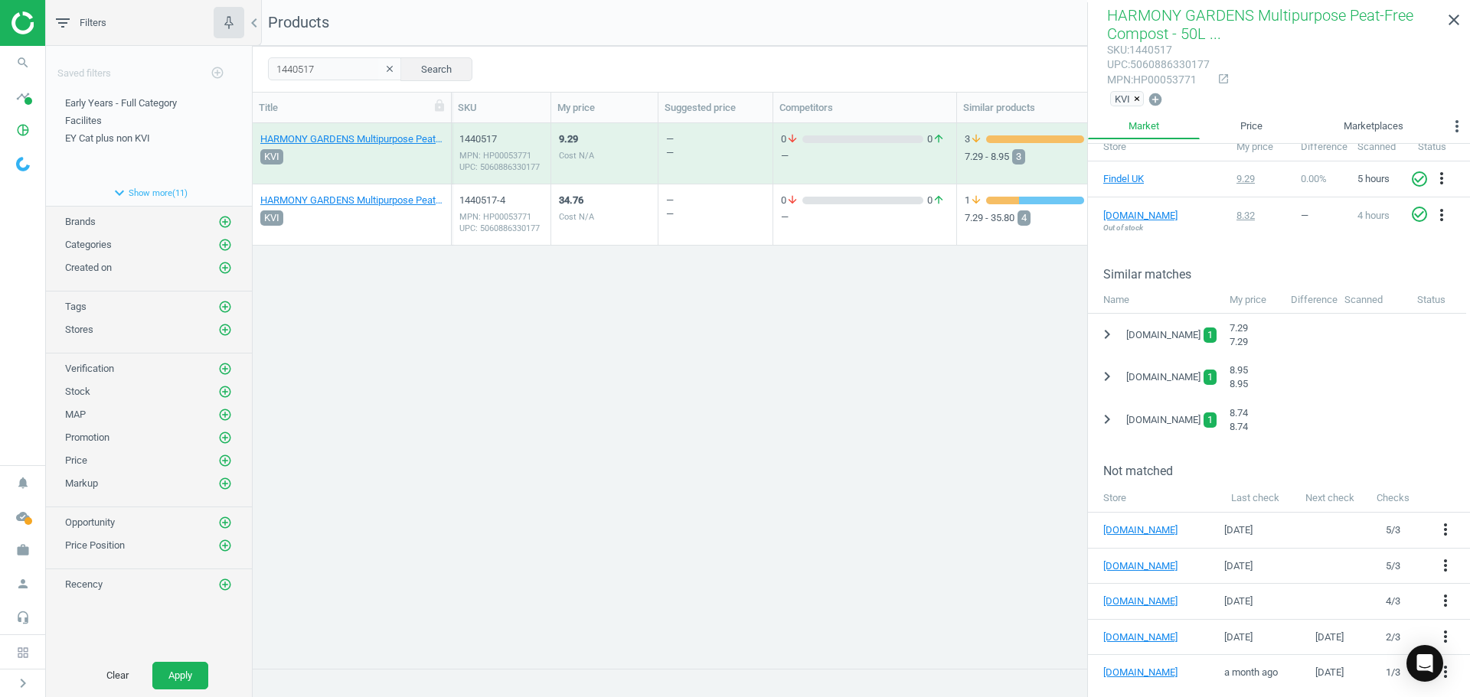
scroll to position [253, 0]
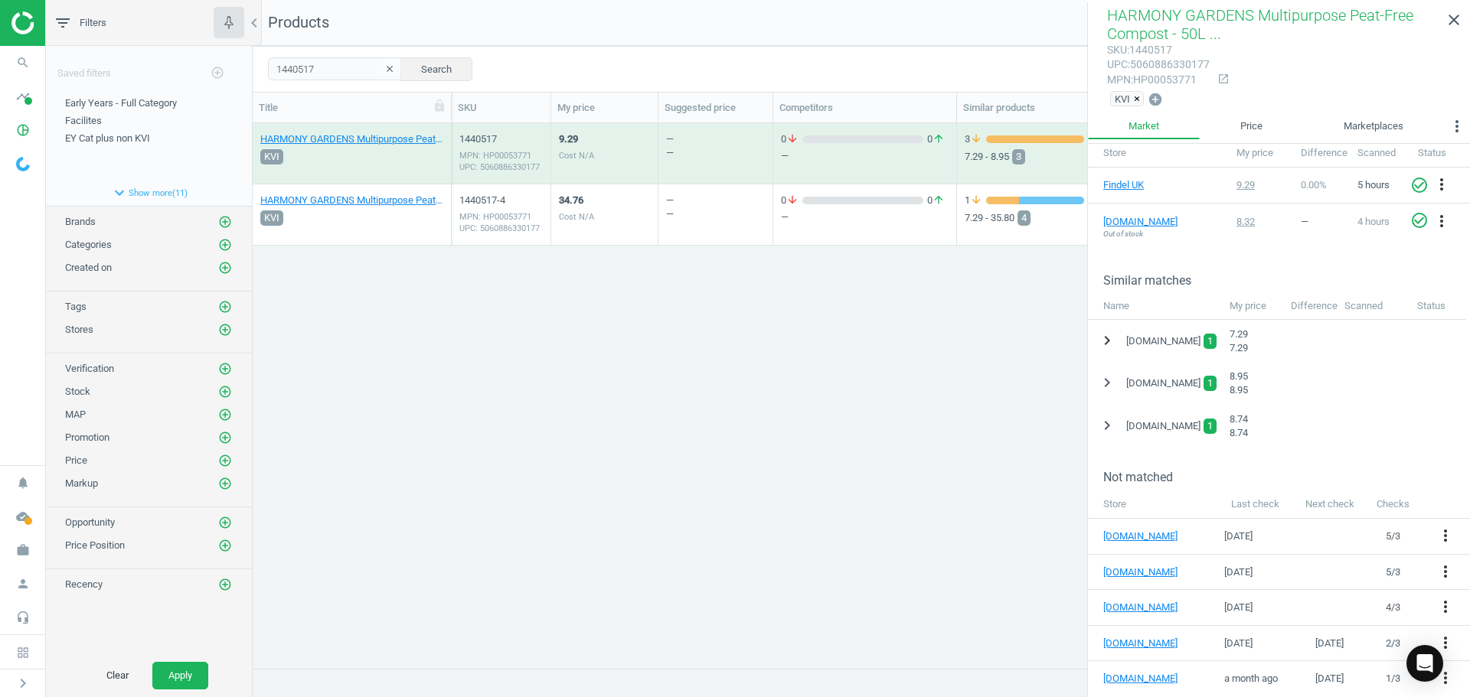
click at [1114, 339] on icon "chevron_right" at bounding box center [1107, 340] width 18 height 18
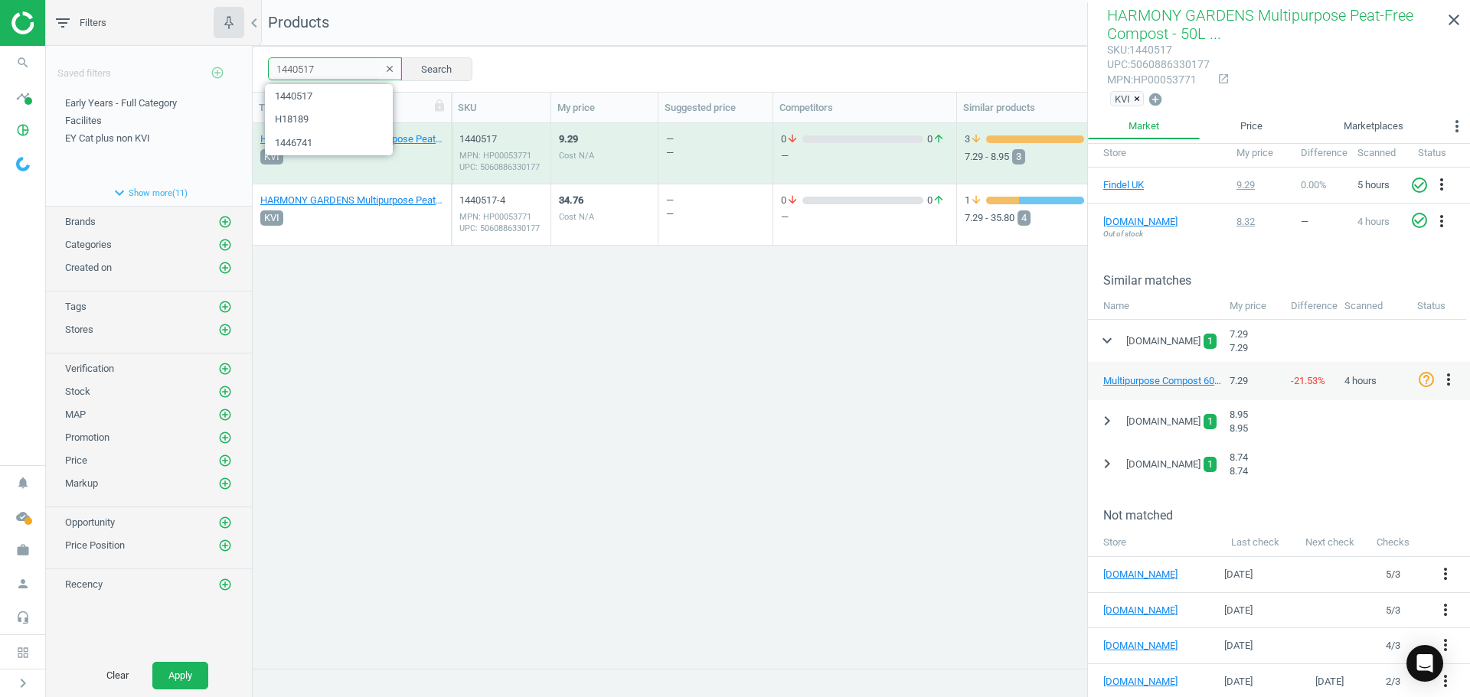
drag, startPoint x: 336, startPoint y: 71, endPoint x: 205, endPoint y: 79, distance: 131.1
click at [202, 79] on div "filter_list Filters chevron_left Saved filters add_circle_outline Early Years -…" at bounding box center [758, 348] width 1424 height 697
paste input "69578"
type input "169578"
click at [463, 72] on div "169578 clear Search Select all on page (2) Save report line_weight Compact view…" at bounding box center [861, 69] width 1217 height 46
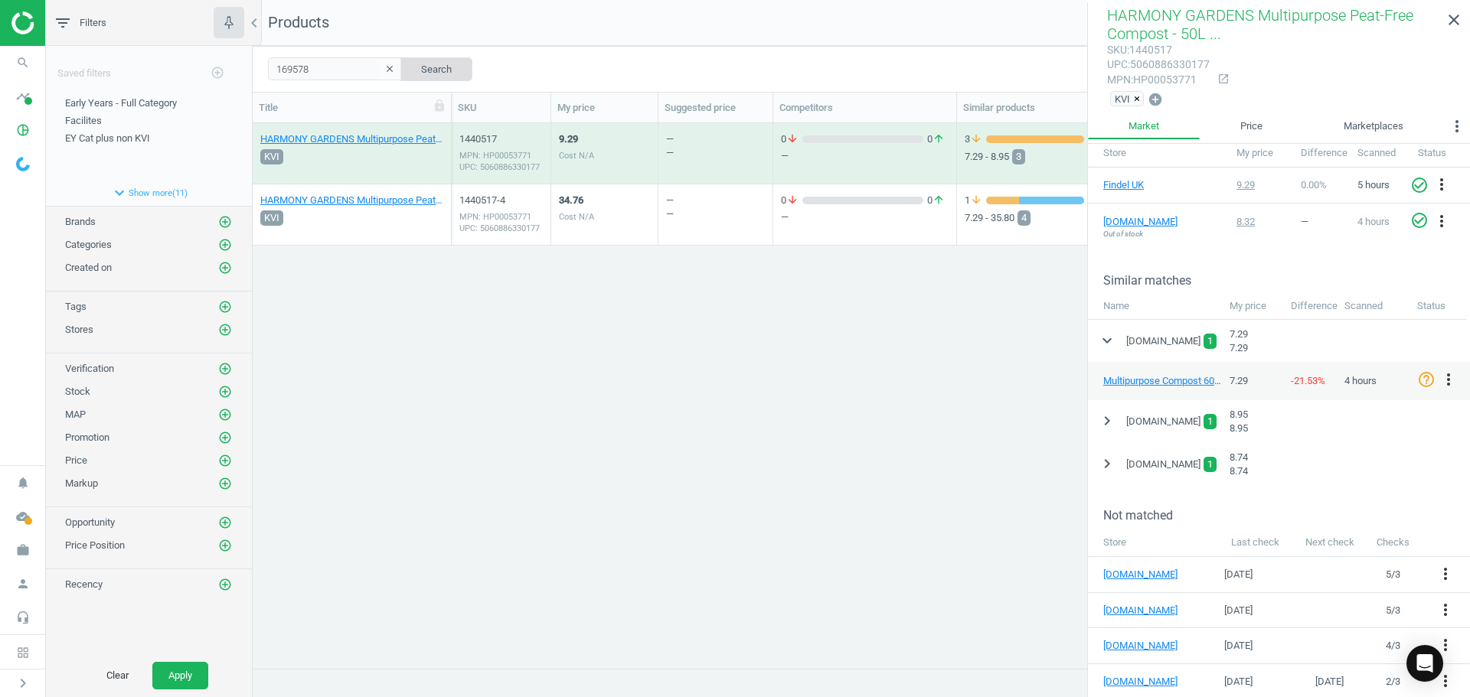
click at [435, 66] on button "Search" at bounding box center [436, 68] width 72 height 23
click at [618, 171] on div "16.99 Cost N/A" at bounding box center [604, 153] width 91 height 57
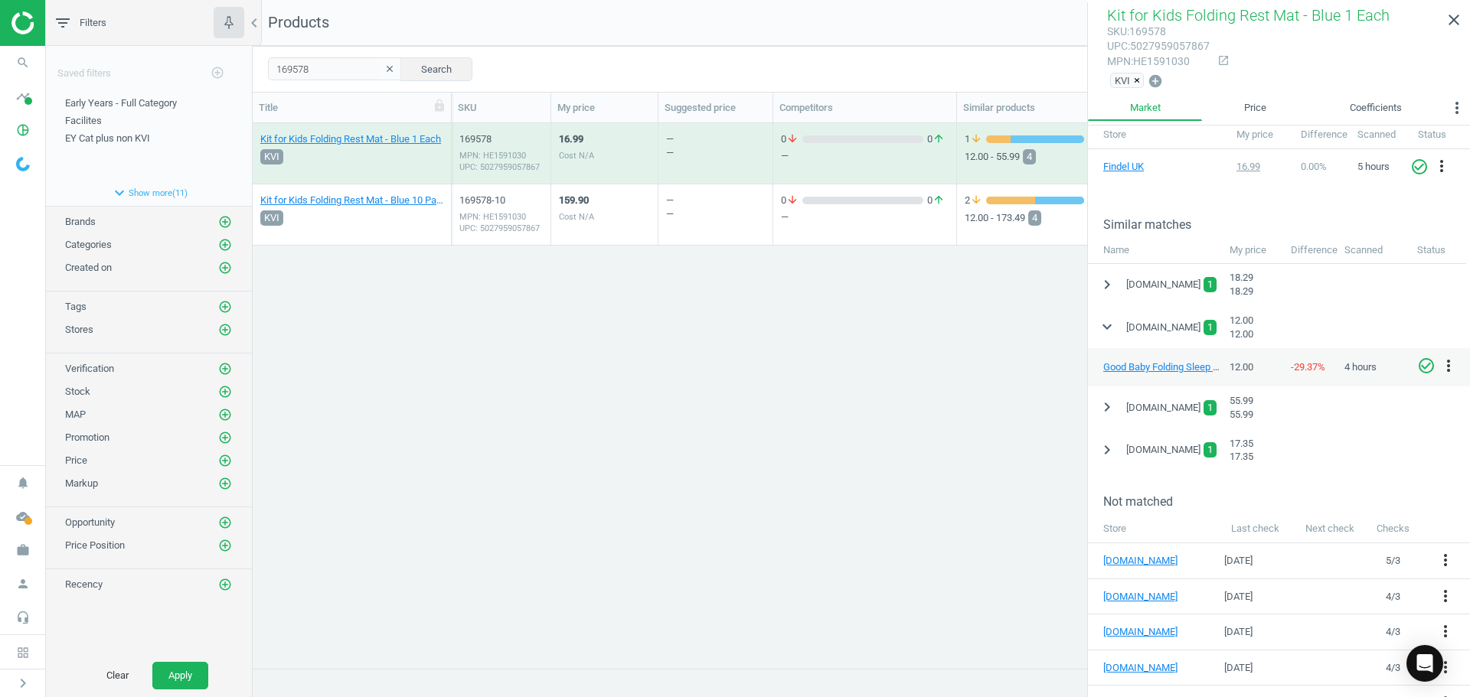
click at [1419, 366] on icon "check_circle_outline" at bounding box center [1426, 366] width 18 height 18
click at [576, 223] on div "Cost N/A" at bounding box center [576, 216] width 35 height 11
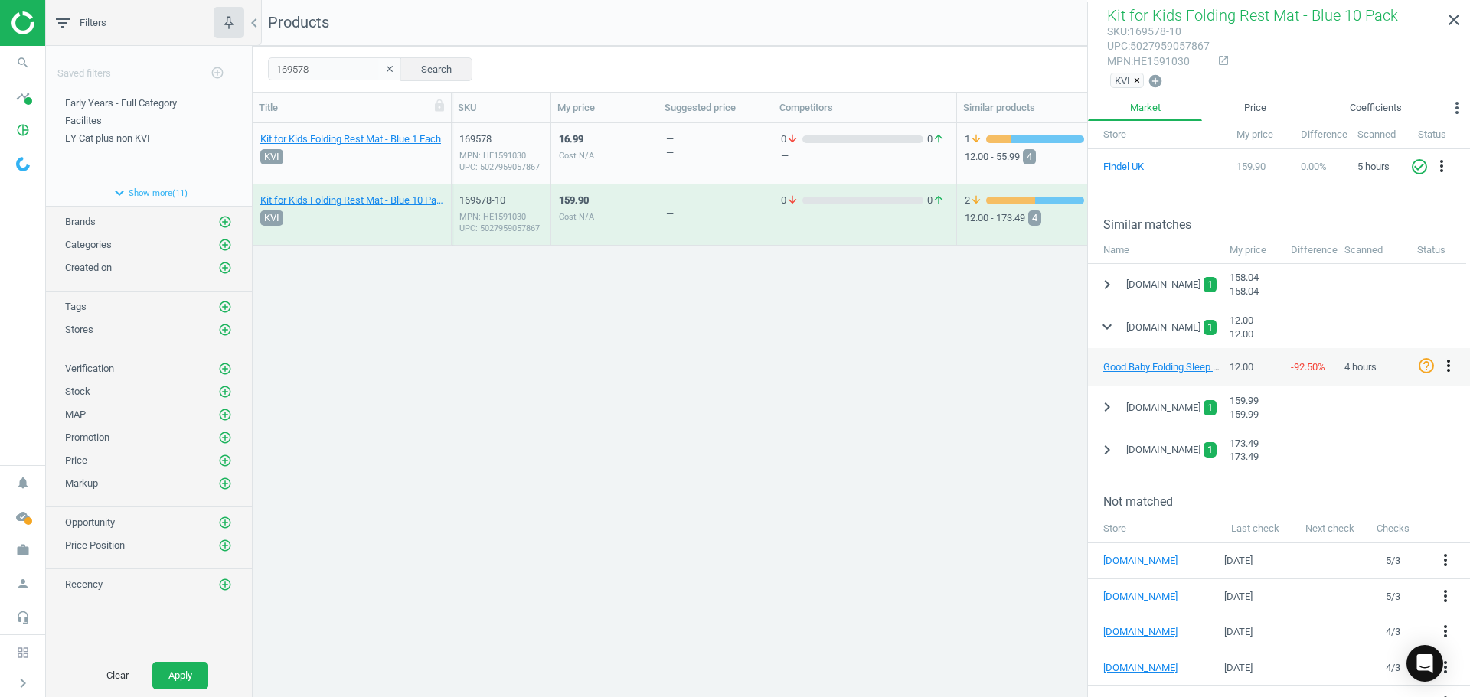
click at [1446, 361] on icon "more_vert" at bounding box center [1448, 366] width 18 height 18
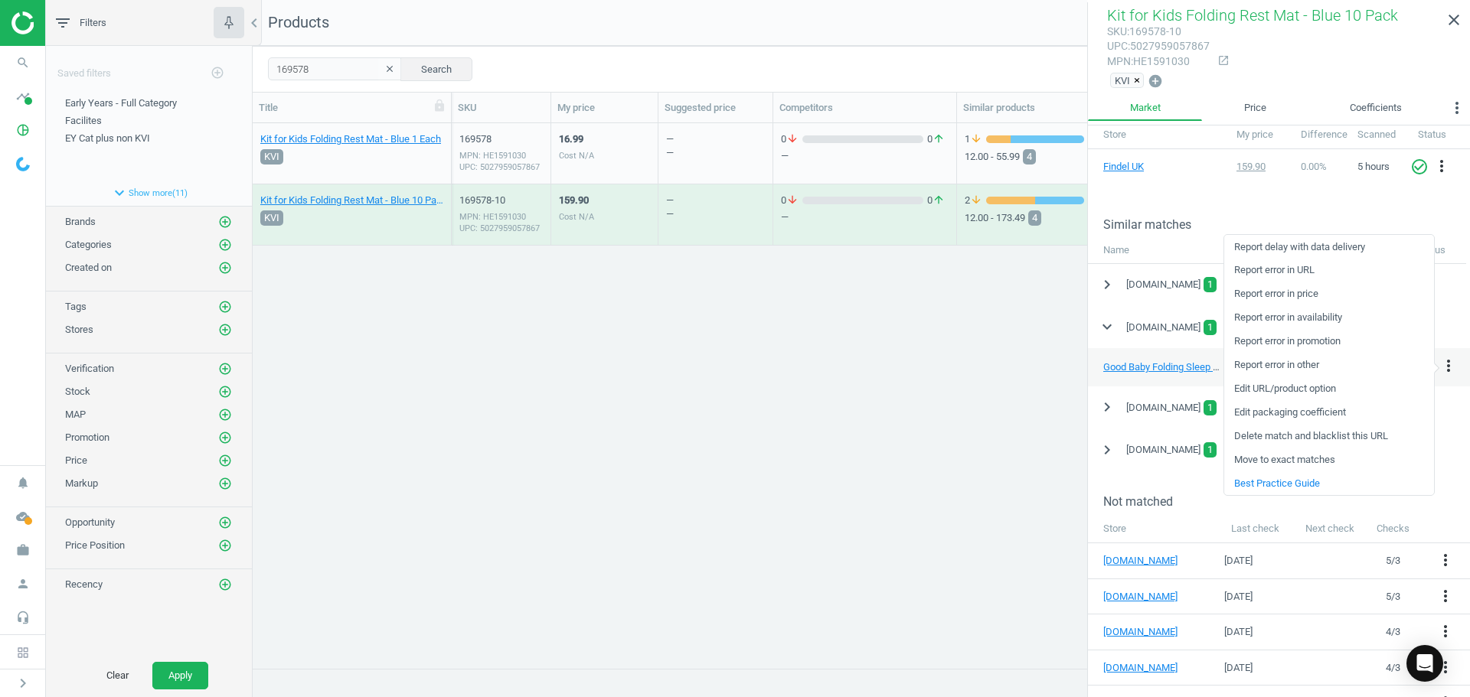
click at [1310, 416] on link "Edit packaging coefficient" at bounding box center [1329, 413] width 210 height 24
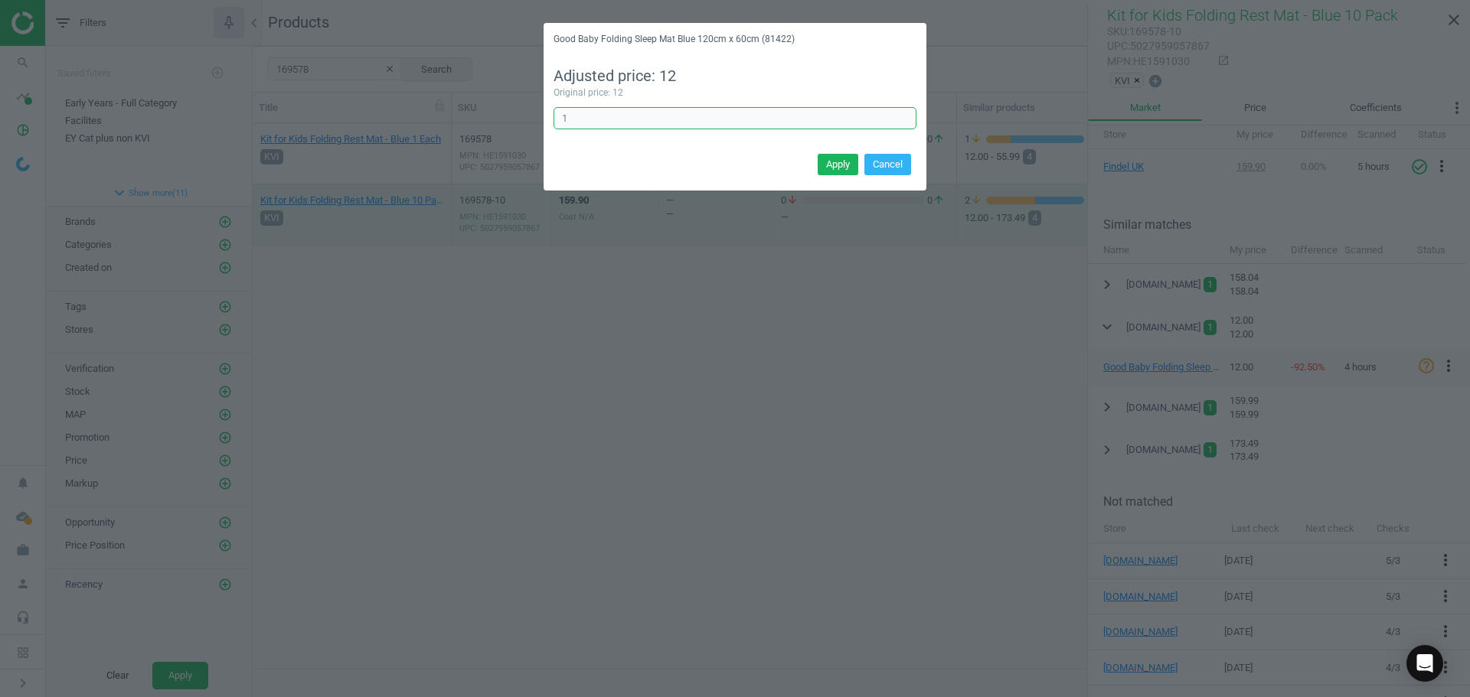
click at [592, 119] on input "1" at bounding box center [734, 118] width 363 height 23
type input "10"
click at [839, 160] on button "Apply" at bounding box center [837, 164] width 41 height 21
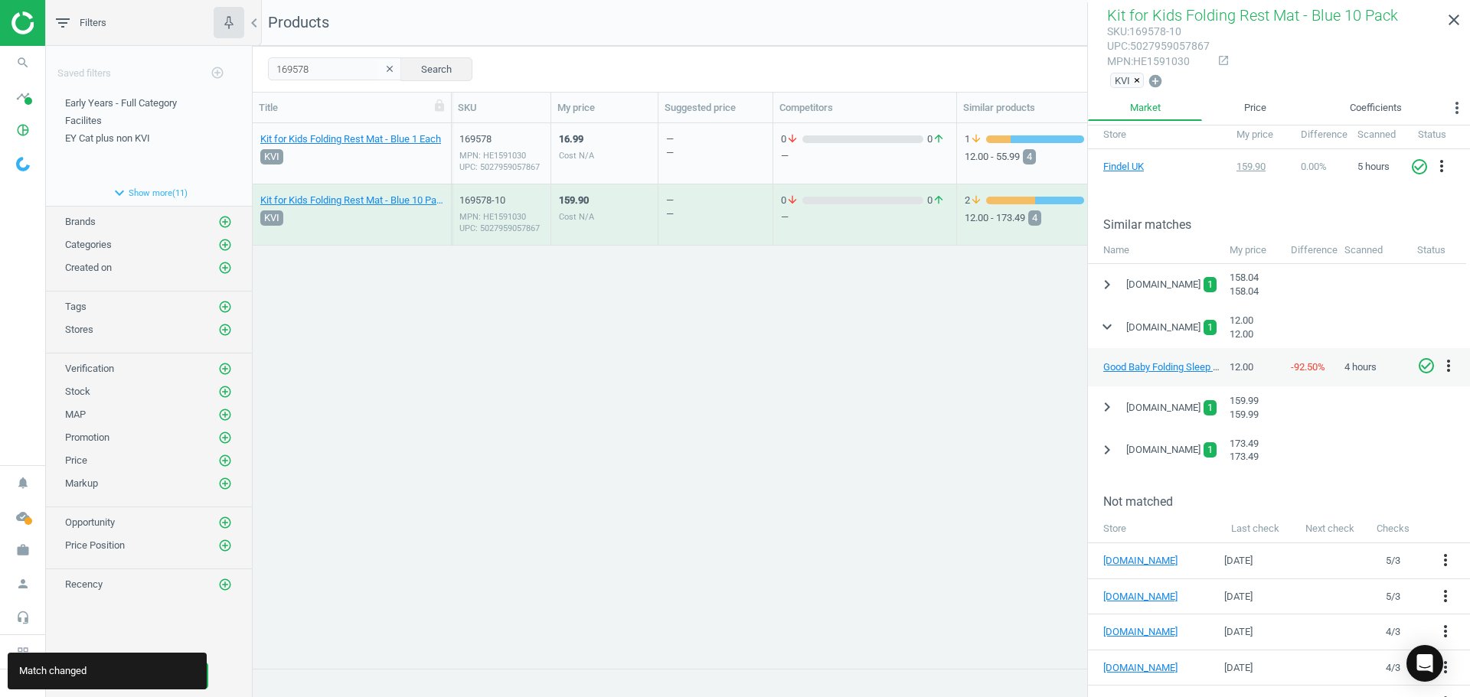
click at [1425, 364] on icon "check_circle_outline" at bounding box center [1426, 366] width 18 height 18
click at [782, 533] on div "Kit for Kids Folding Rest Mat - Blue 1 Each KVI 169578 MPN: HE1591030 UPC: 5027…" at bounding box center [861, 389] width 1217 height 533
click at [579, 165] on div "16.99 Cost N/A" at bounding box center [576, 157] width 35 height 50
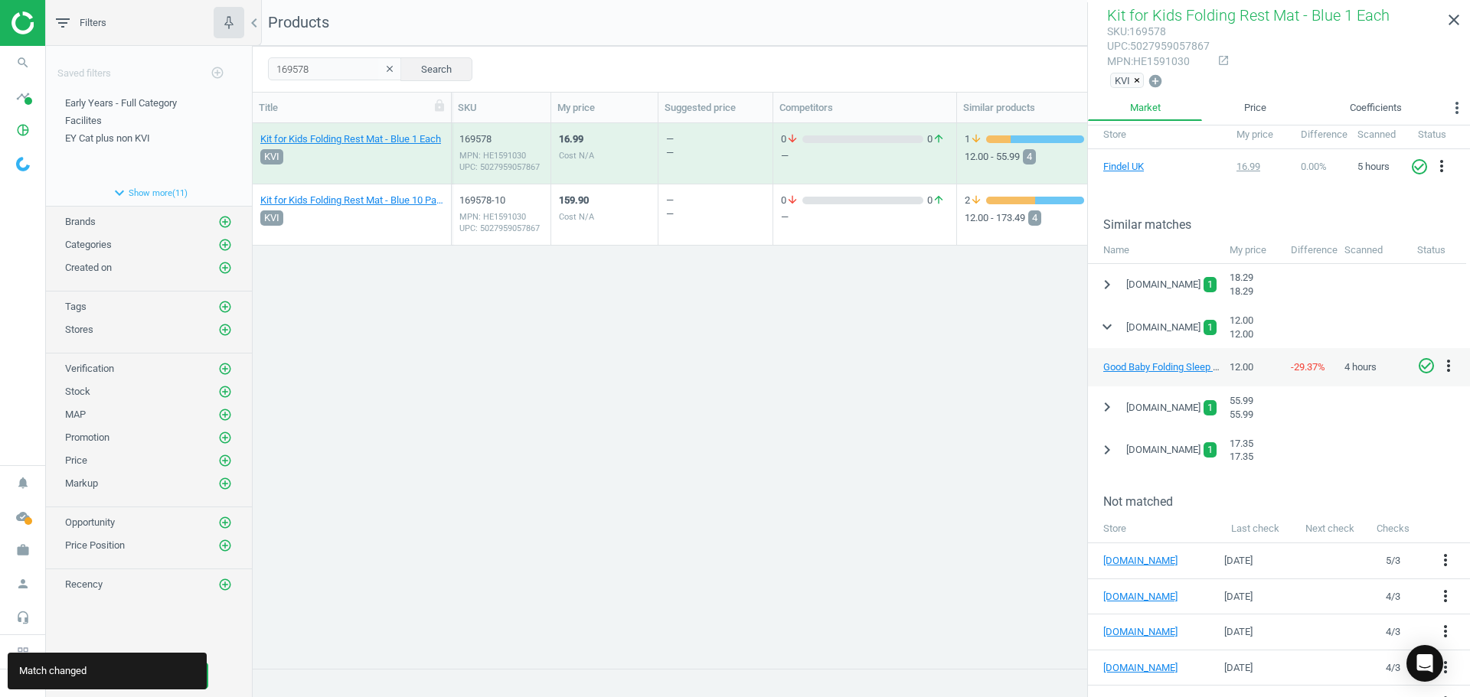
click at [599, 224] on div "159.90 Cost N/A" at bounding box center [604, 214] width 91 height 57
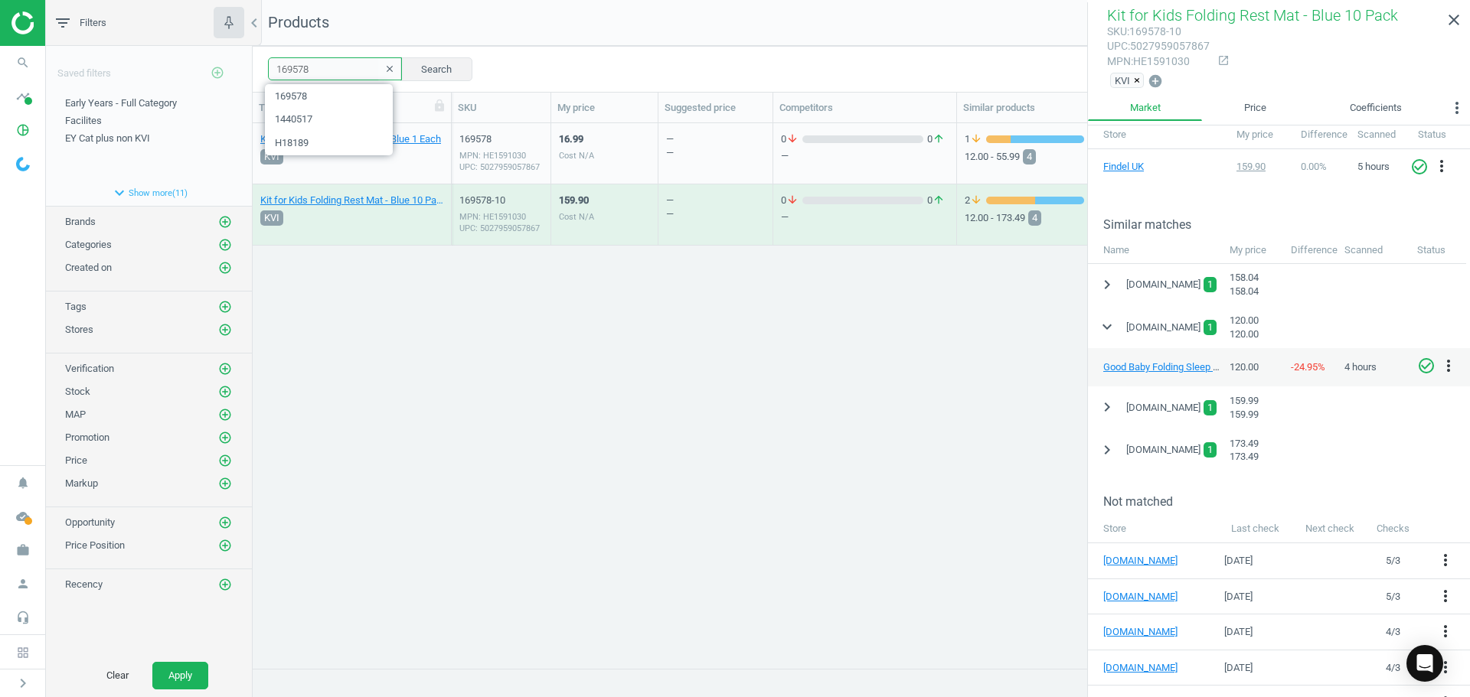
drag, startPoint x: 329, startPoint y: 72, endPoint x: 206, endPoint y: 65, distance: 123.4
click at [206, 65] on div "filter_list Filters chevron_left Saved filters add_circle_outline Early Years -…" at bounding box center [758, 348] width 1424 height 697
paste input "428622"
click at [433, 68] on button "Search" at bounding box center [436, 68] width 72 height 23
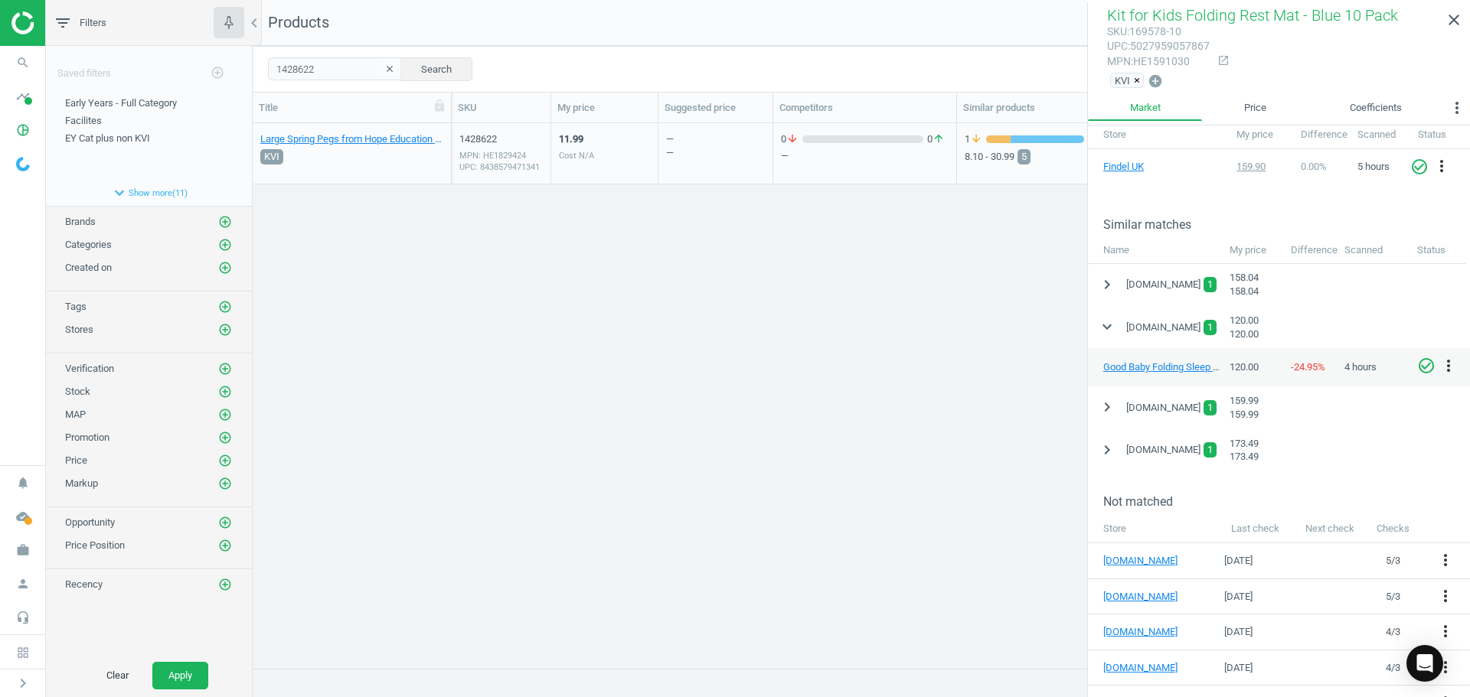
click at [615, 165] on div "11.99 Cost N/A" at bounding box center [604, 153] width 91 height 57
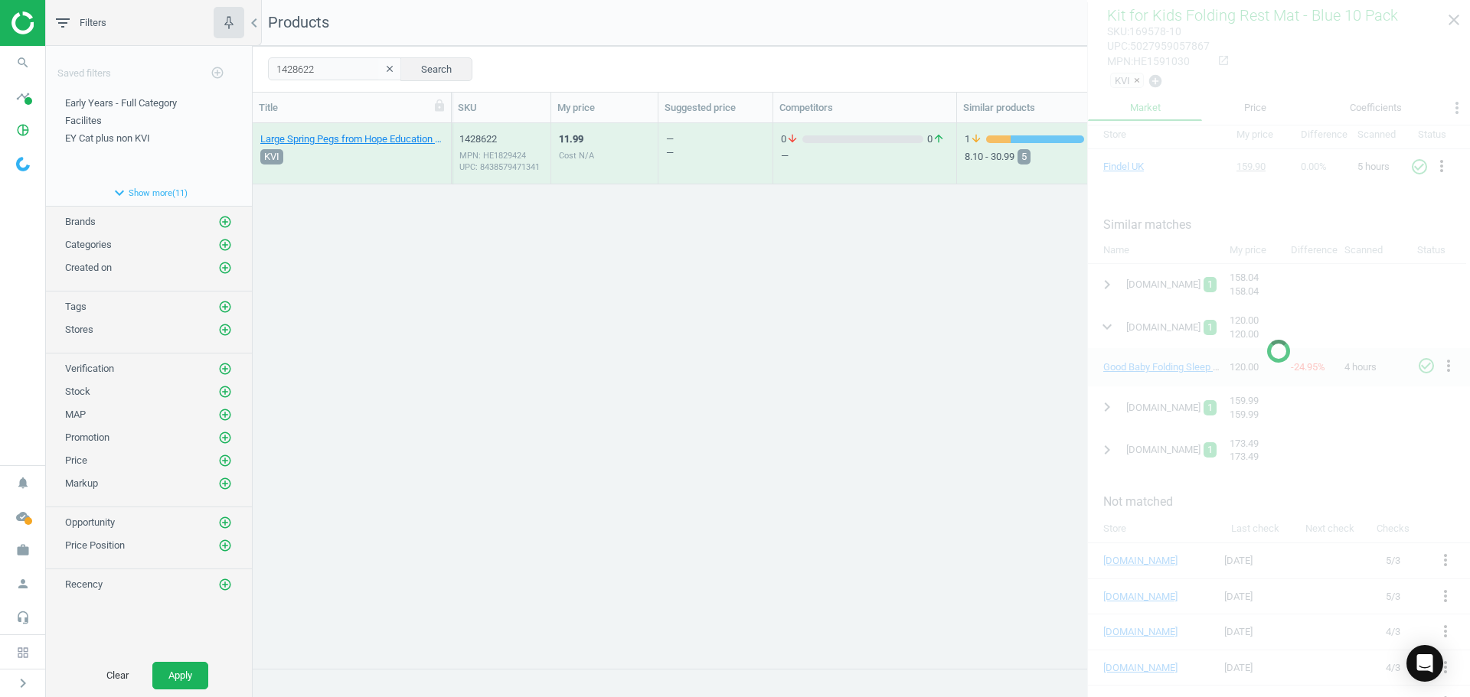
click at [615, 165] on div "11.99 Cost N/A" at bounding box center [604, 153] width 91 height 57
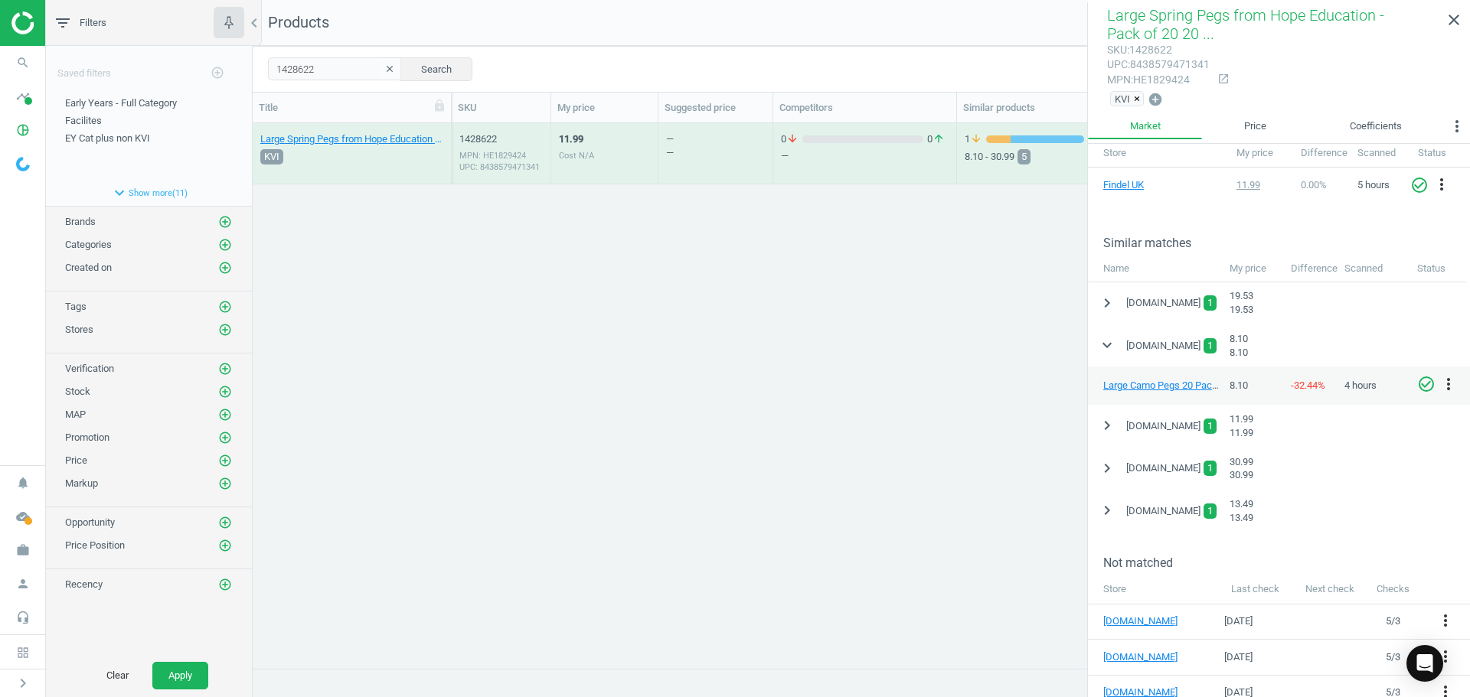
click at [1421, 387] on icon "check_circle_outline" at bounding box center [1426, 384] width 18 height 18
drag, startPoint x: 326, startPoint y: 77, endPoint x: 195, endPoint y: 75, distance: 130.9
click at [195, 75] on div "filter_list Filters chevron_left Saved filters add_circle_outline Early Years -…" at bounding box center [758, 348] width 1424 height 697
paste input "7946"
click at [455, 75] on button "Search" at bounding box center [436, 68] width 72 height 23
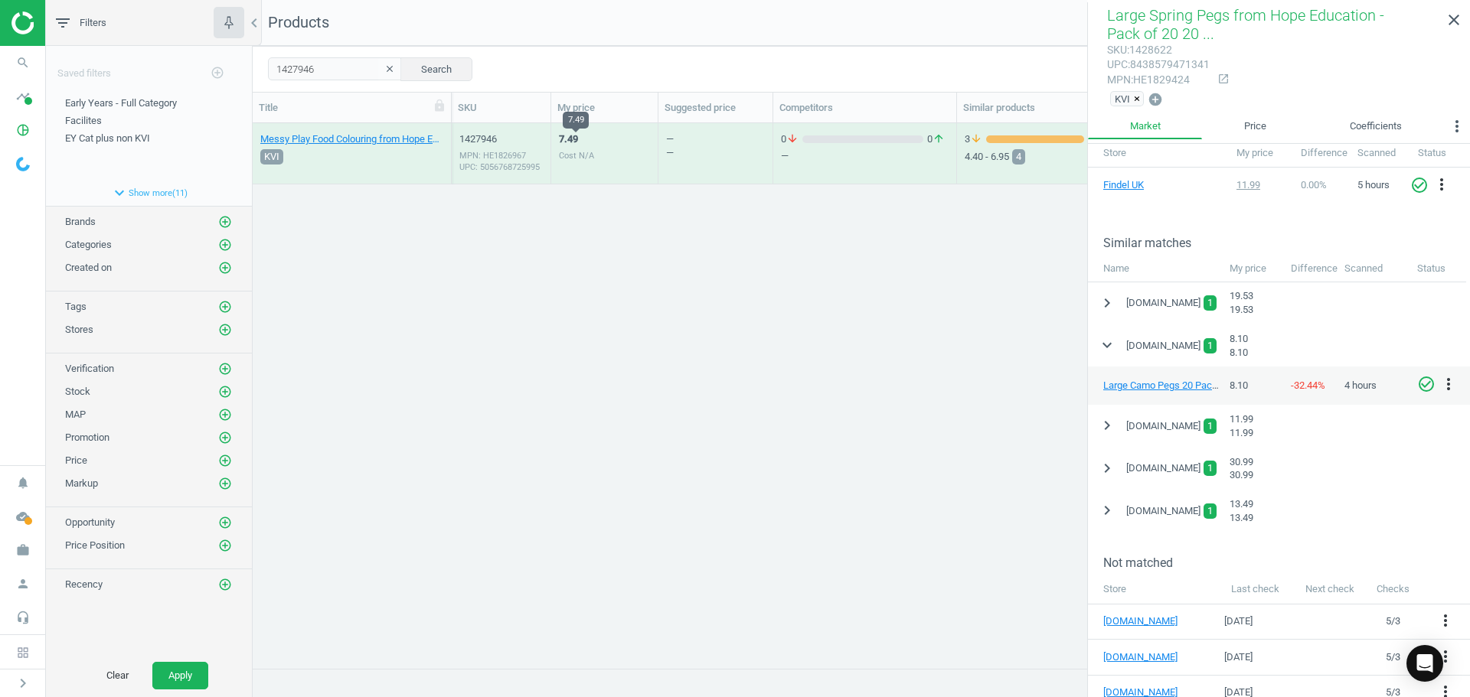
click at [587, 148] on div "7.49 Cost N/A" at bounding box center [576, 157] width 35 height 50
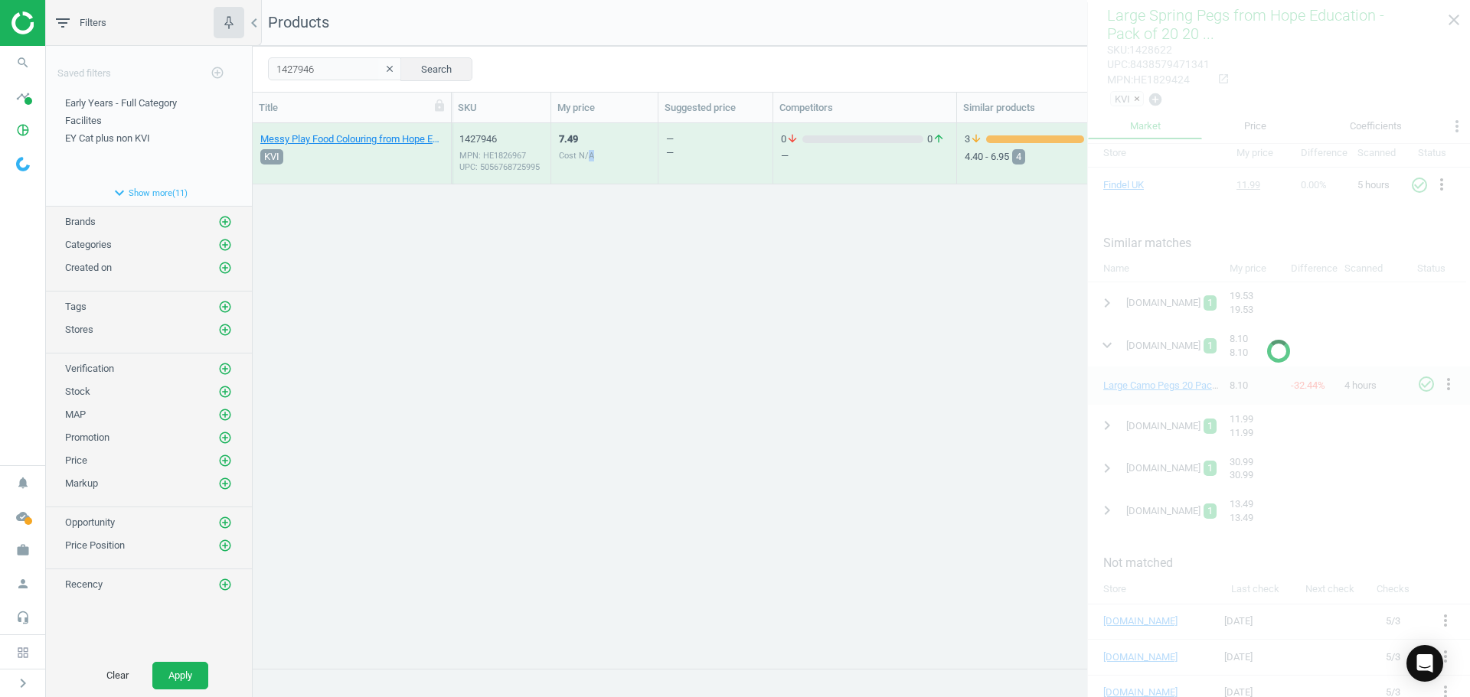
click at [587, 148] on div "7.49 Cost N/A" at bounding box center [576, 157] width 35 height 50
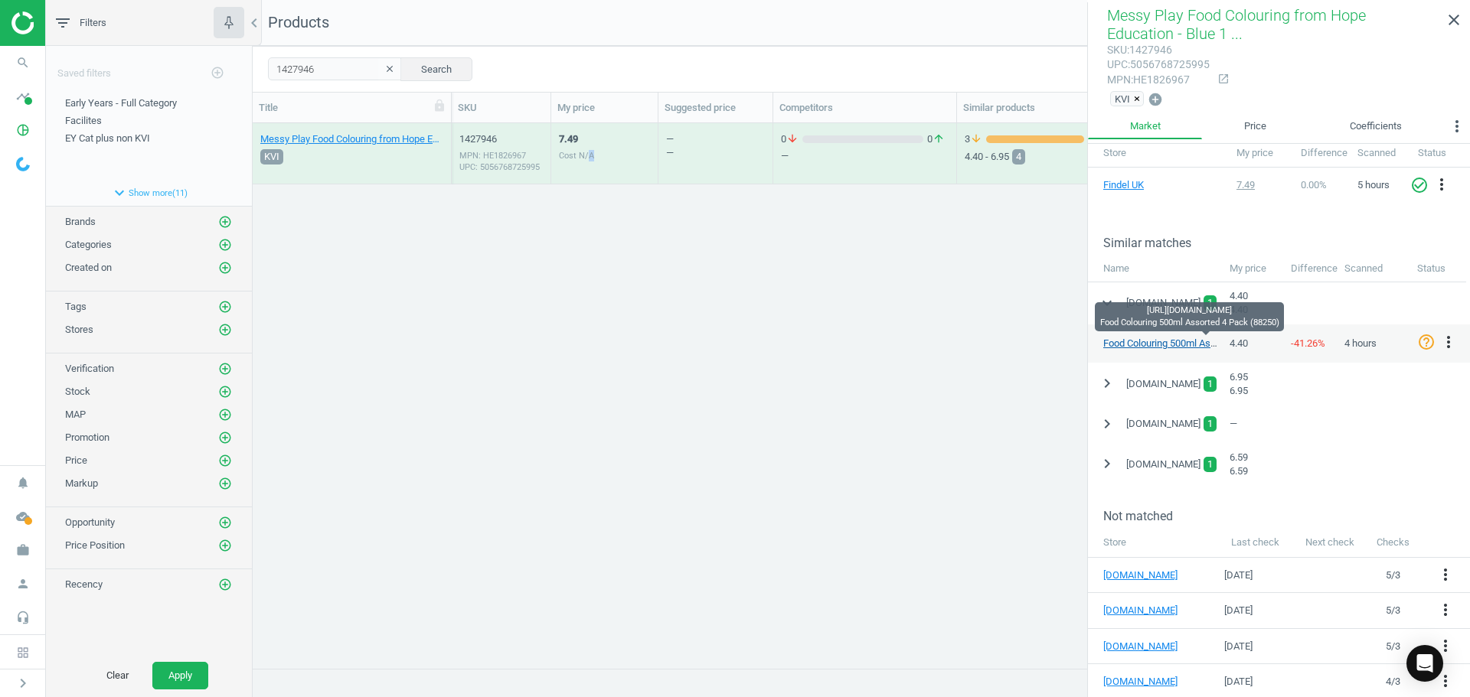
click at [1180, 345] on link "Food Colouring 500ml Assorted 4 Pack (88250)" at bounding box center [1204, 343] width 203 height 11
click at [1419, 344] on icon "check_circle_outline" at bounding box center [1426, 342] width 18 height 18
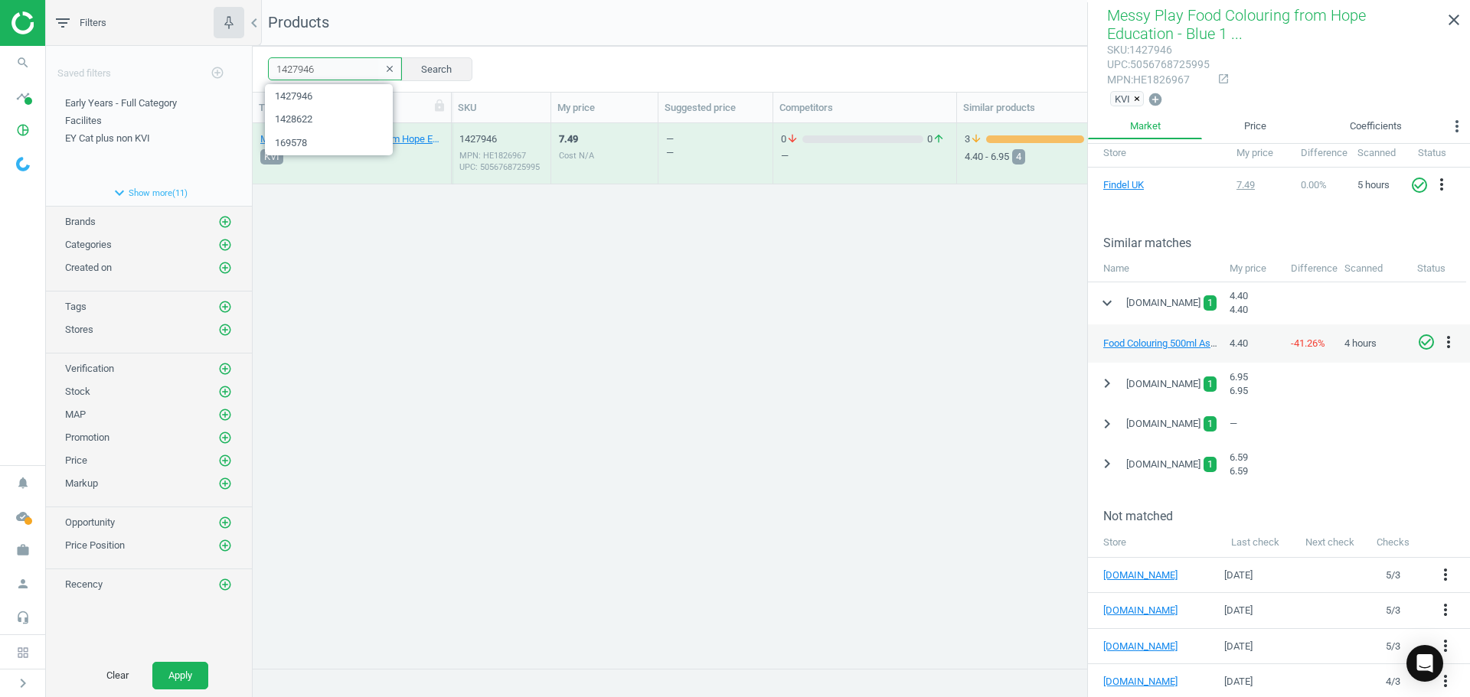
drag, startPoint x: 333, startPoint y: 69, endPoint x: 243, endPoint y: 71, distance: 90.3
click at [238, 72] on div "filter_list Filters chevron_left Saved filters add_circle_outline Early Years -…" at bounding box center [758, 348] width 1424 height 697
paste input "5"
click at [435, 68] on button "Search" at bounding box center [436, 68] width 72 height 23
click at [632, 159] on div "7.49 Cost N/A" at bounding box center [604, 153] width 91 height 57
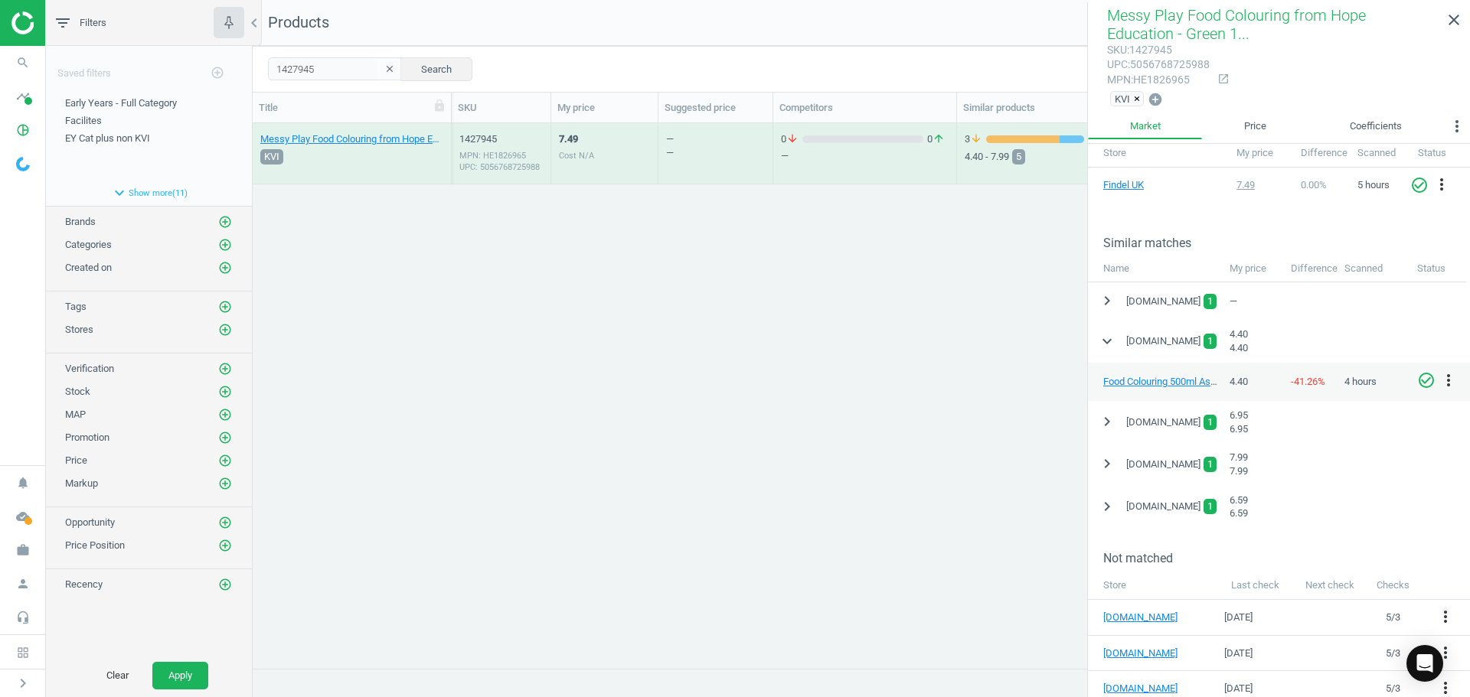
click at [1425, 378] on icon "check_circle_outline" at bounding box center [1426, 380] width 18 height 18
drag, startPoint x: 318, startPoint y: 70, endPoint x: 252, endPoint y: 79, distance: 66.4
click at [252, 79] on div "filter_list Filters chevron_left Saved filters add_circle_outline Early Years -…" at bounding box center [758, 348] width 1424 height 697
paste input "8598"
click at [432, 61] on button "Search" at bounding box center [436, 68] width 72 height 23
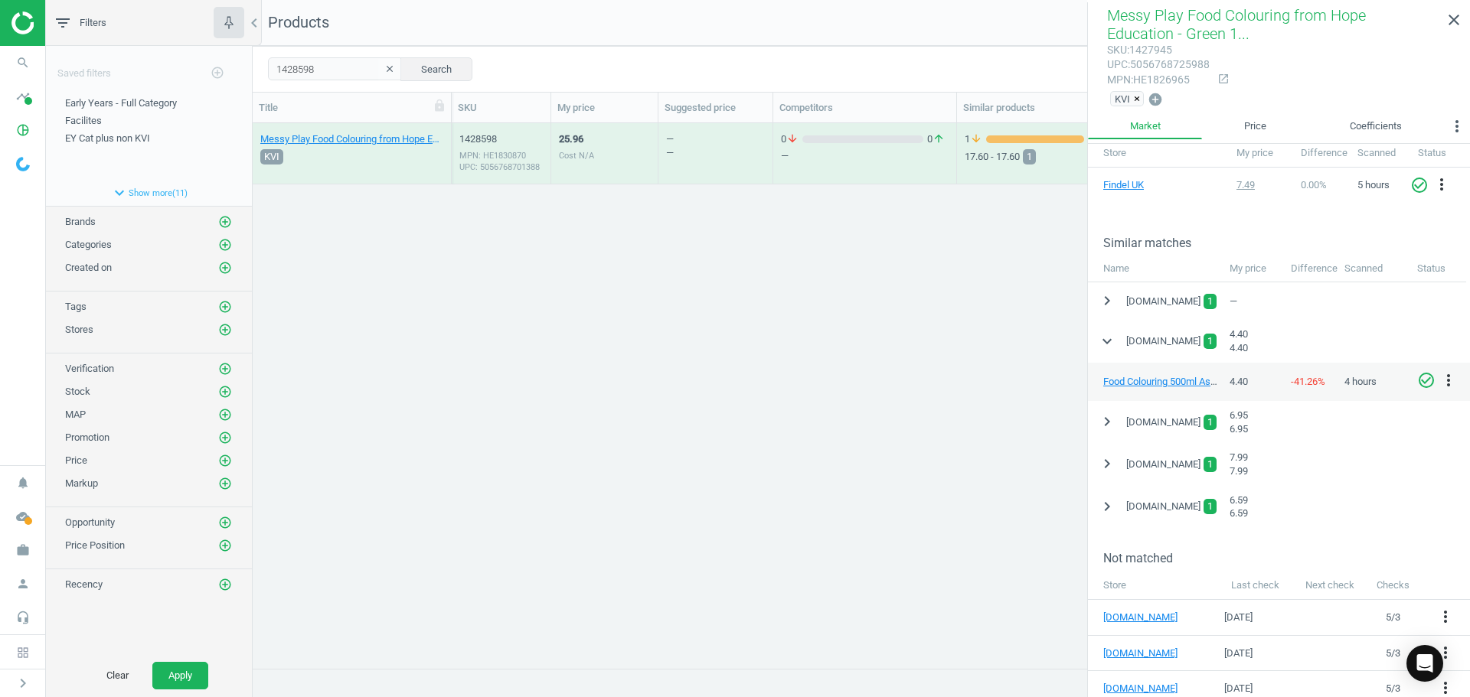
click at [618, 142] on div "25.96 Cost N/A" at bounding box center [604, 153] width 91 height 57
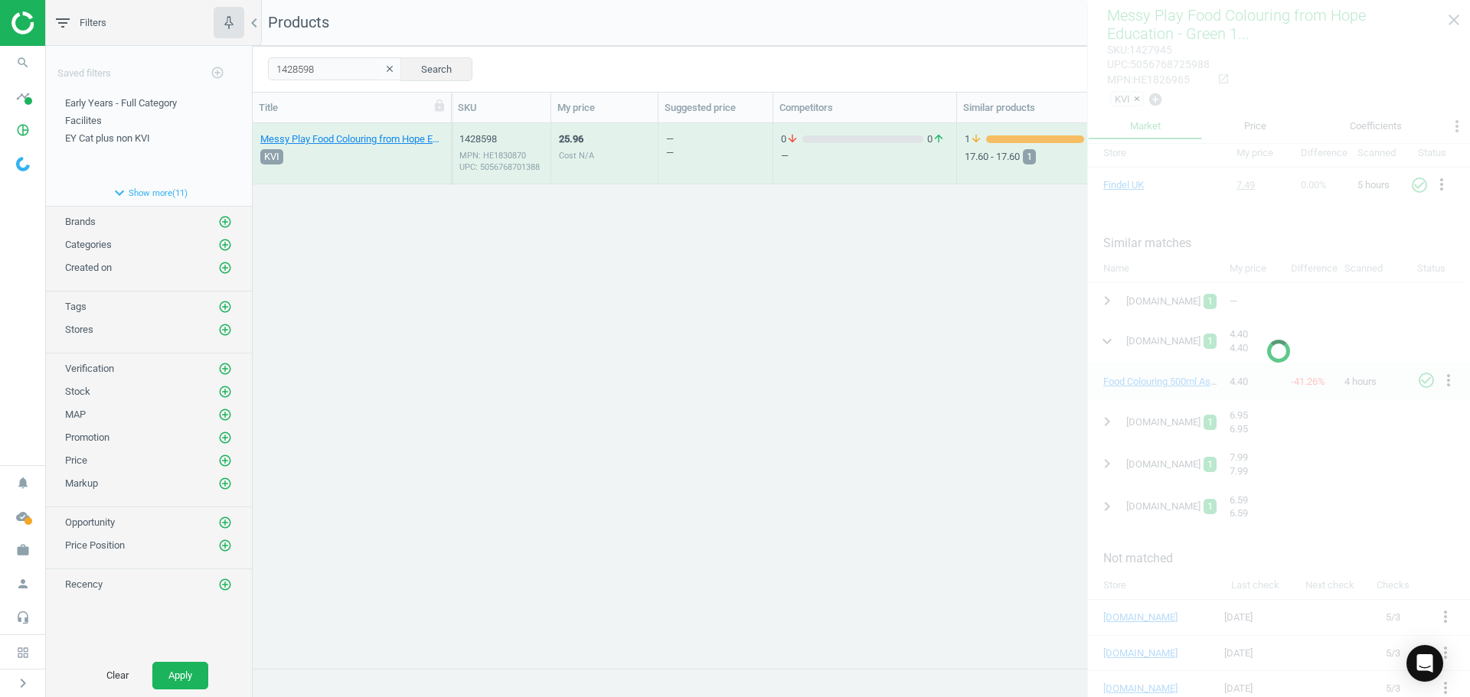
click at [618, 143] on div "25.96 Cost N/A" at bounding box center [604, 153] width 91 height 57
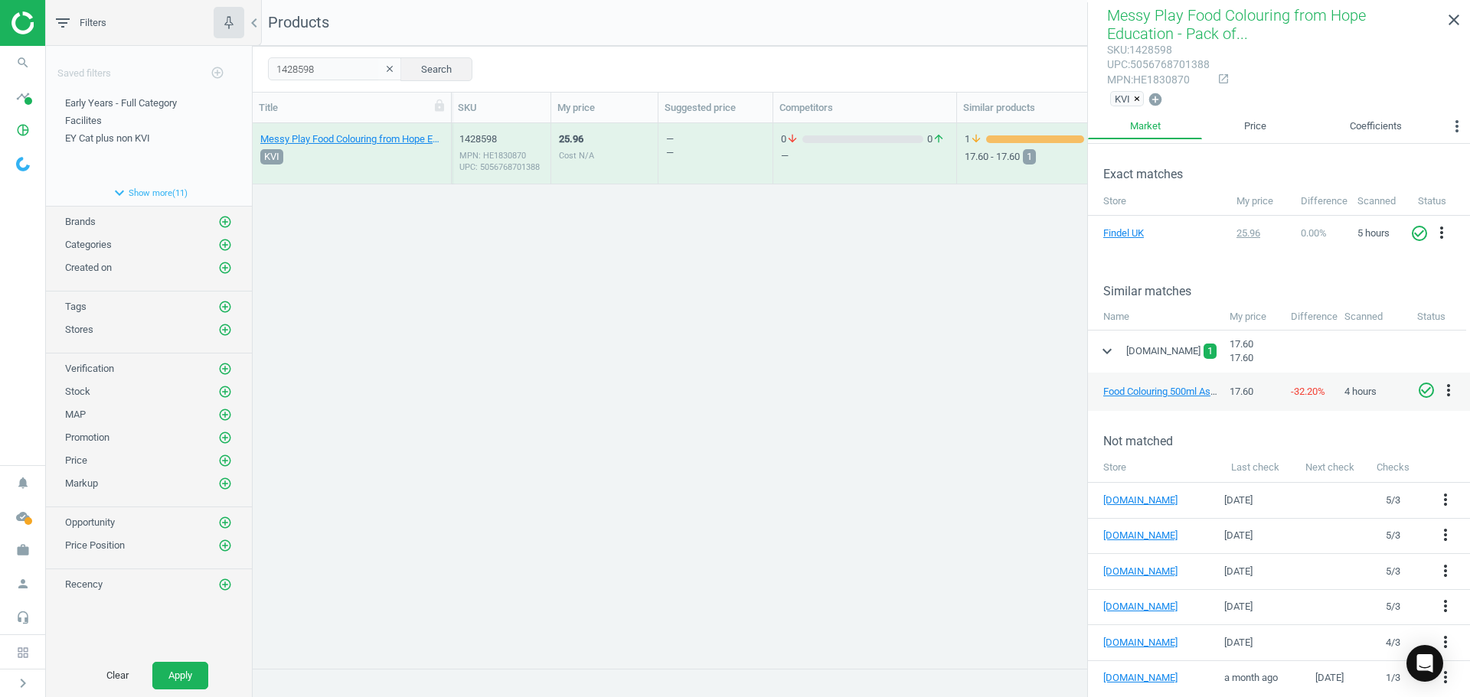
click at [1429, 388] on icon "check_circle_outline" at bounding box center [1426, 390] width 18 height 18
drag, startPoint x: 325, startPoint y: 69, endPoint x: 240, endPoint y: 67, distance: 85.0
click at [240, 67] on div "filter_list Filters chevron_left Saved filters add_circle_outline Early Years -…" at bounding box center [758, 348] width 1424 height 697
paste input "7947"
click at [421, 58] on button "Search" at bounding box center [436, 68] width 72 height 23
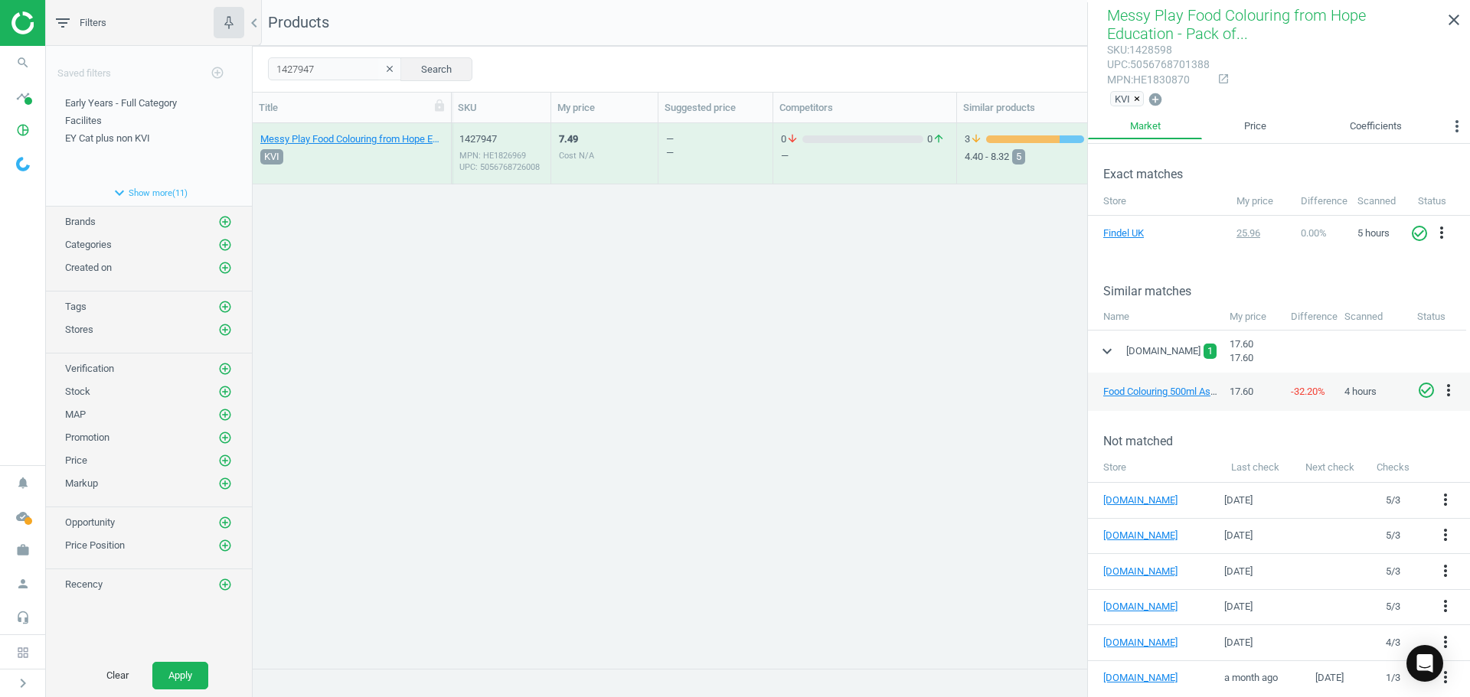
click at [624, 166] on div "7.49 Cost N/A" at bounding box center [604, 153] width 91 height 57
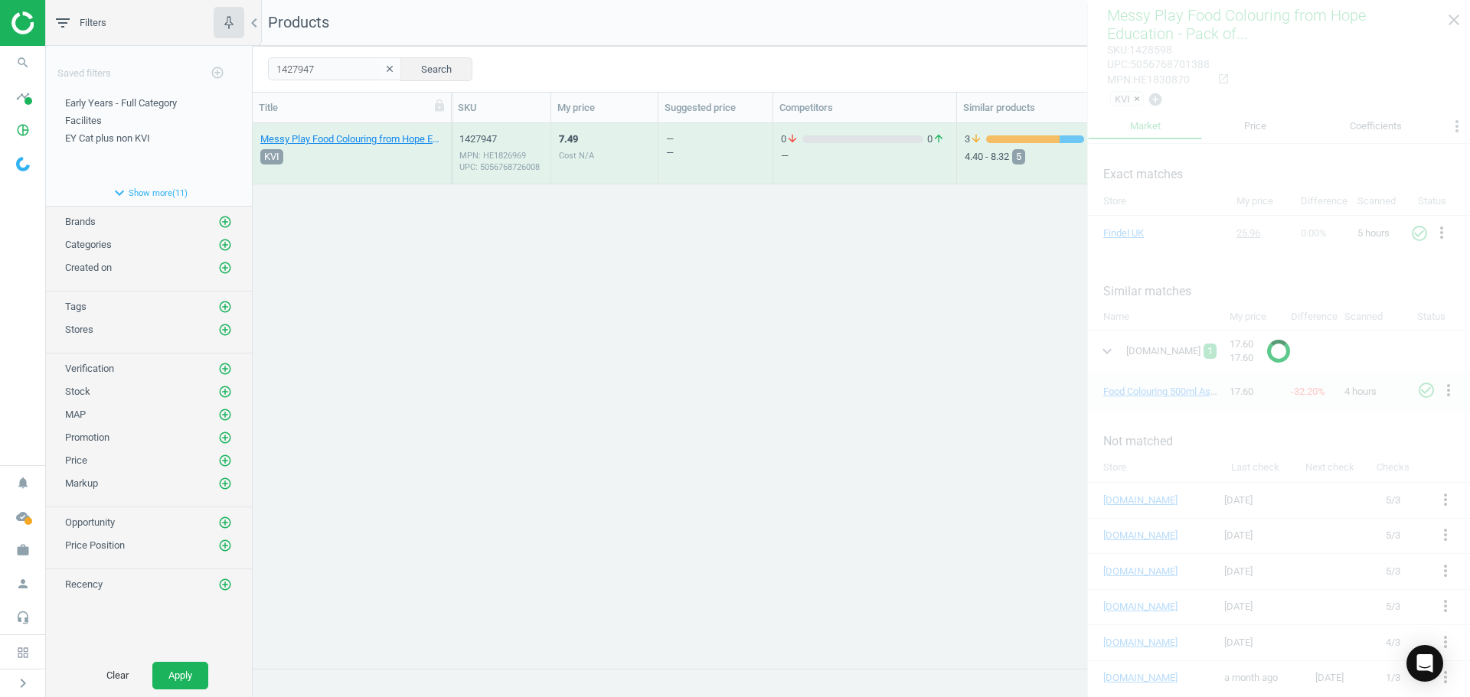
click at [624, 166] on div "7.49 Cost N/A" at bounding box center [604, 153] width 91 height 57
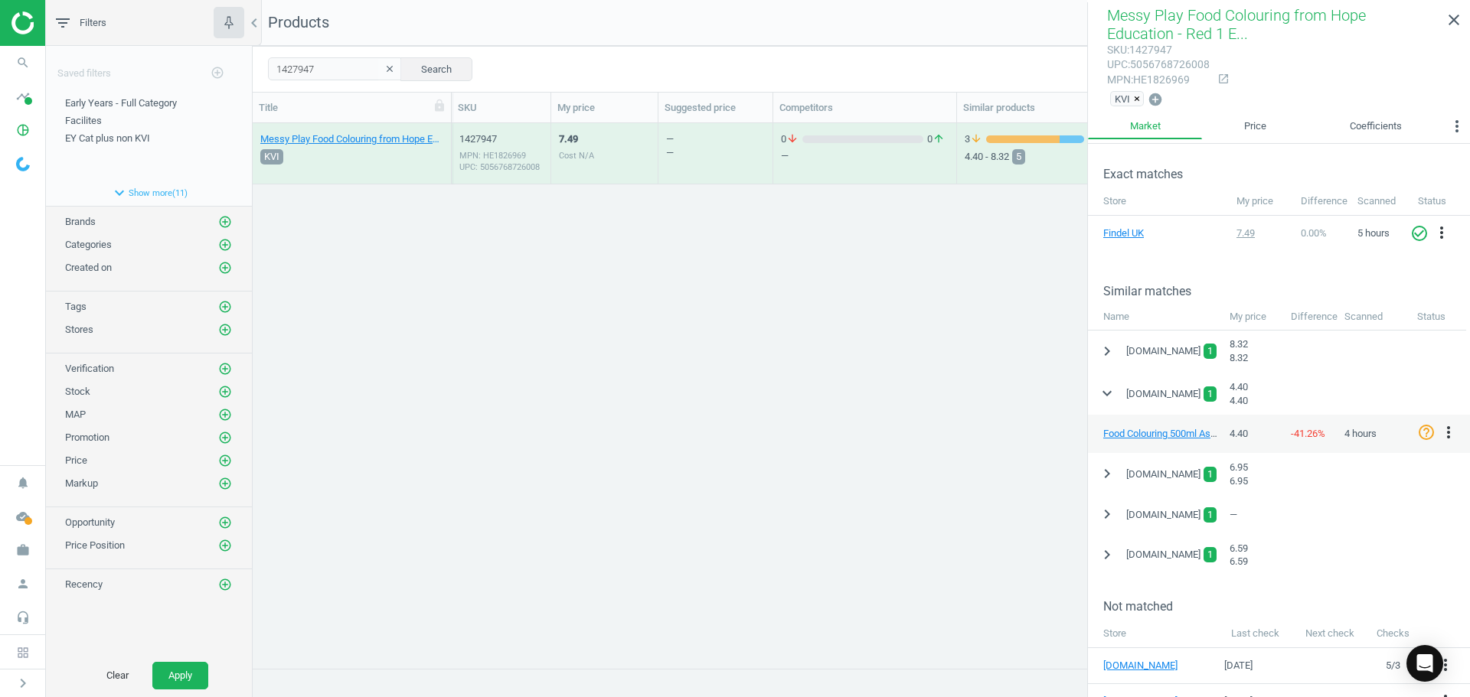
scroll to position [253, 0]
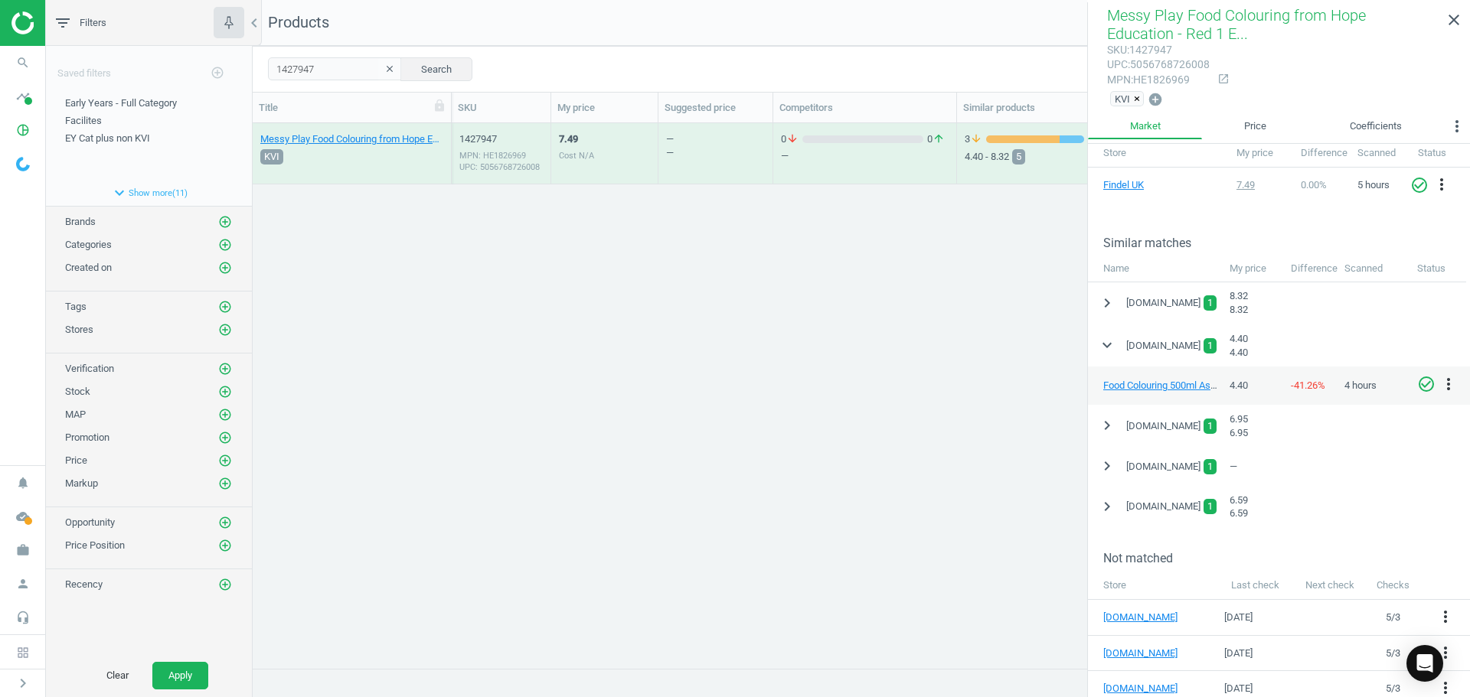
click at [1424, 383] on icon "check_circle_outline" at bounding box center [1426, 384] width 18 height 18
click at [307, 60] on input "1427947" at bounding box center [335, 68] width 134 height 23
drag, startPoint x: 323, startPoint y: 65, endPoint x: 256, endPoint y: 77, distance: 68.3
click at [256, 77] on div "1427947 clear Search Select all on page (1) Save report line_weight Compact vie…" at bounding box center [861, 69] width 1217 height 46
paste input "8"
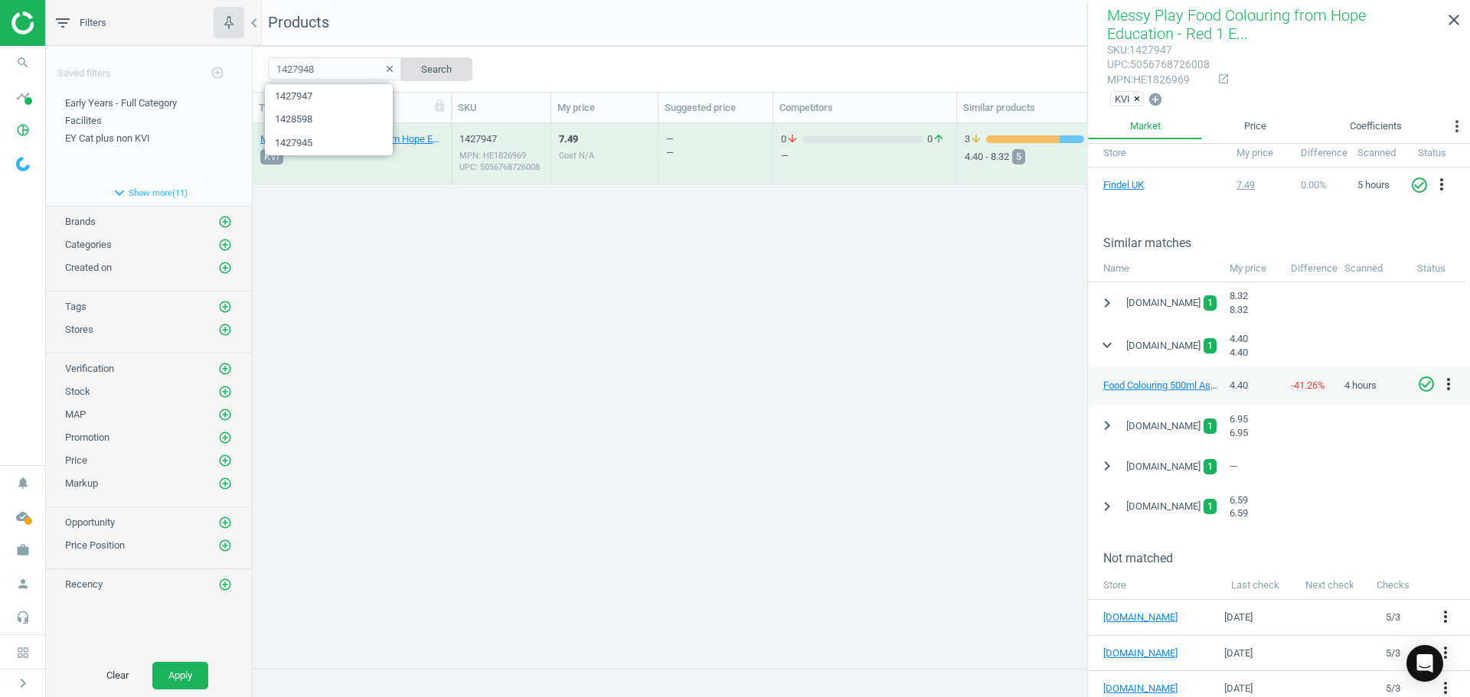
click at [417, 69] on button "Search" at bounding box center [436, 68] width 72 height 23
click at [624, 150] on div "7.49 Cost N/A" at bounding box center [604, 153] width 91 height 57
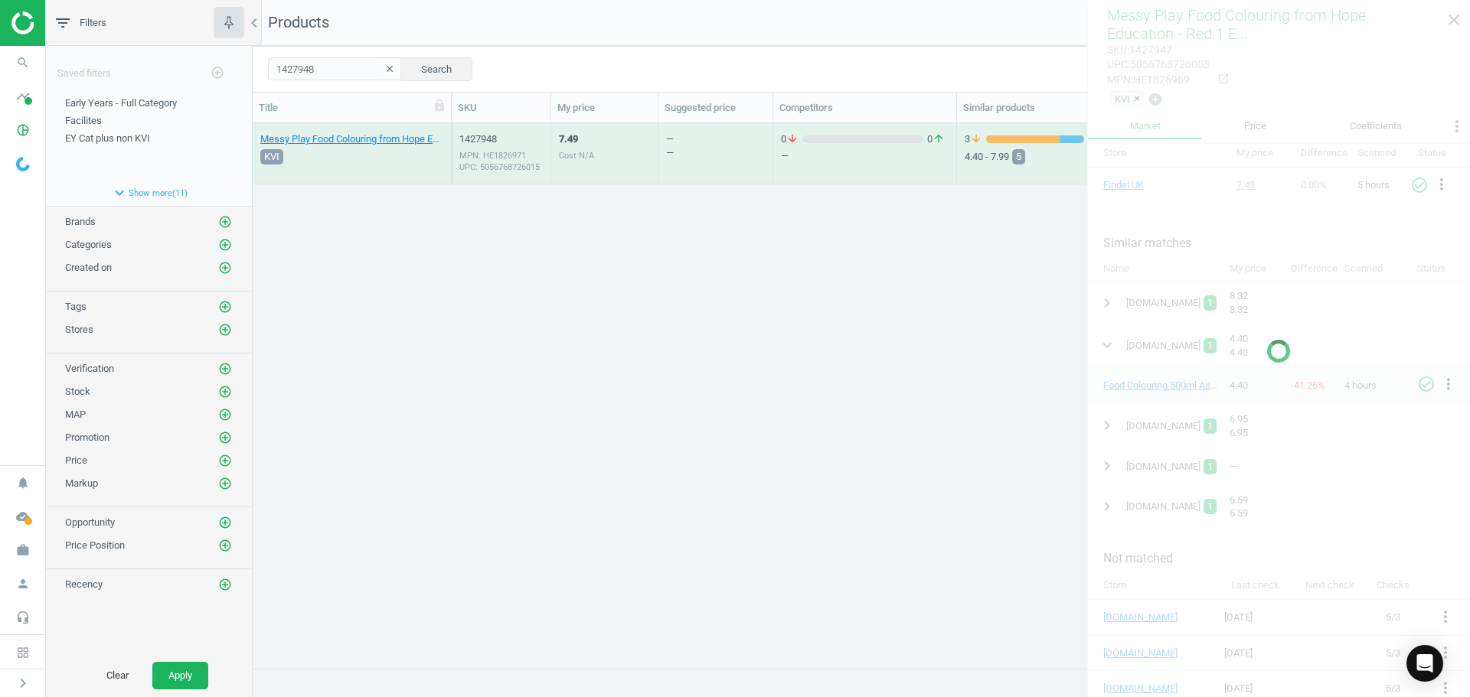
click at [624, 150] on div "7.49 Cost N/A" at bounding box center [604, 153] width 91 height 57
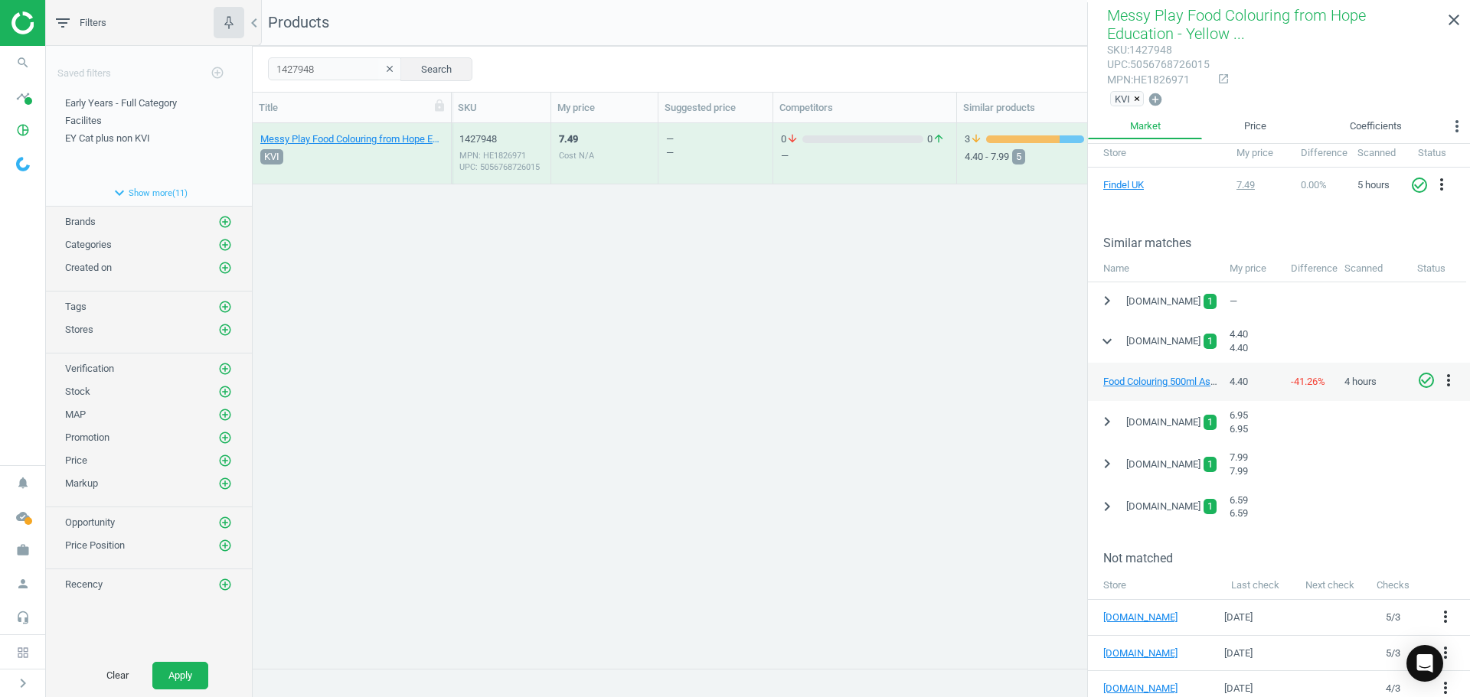
click at [1424, 380] on icon "check_circle_outline" at bounding box center [1426, 380] width 18 height 18
drag, startPoint x: 326, startPoint y: 64, endPoint x: 201, endPoint y: 70, distance: 125.6
click at [201, 70] on div "filter_list Filters chevron_left Saved filters add_circle_outline Early Years -…" at bounding box center [758, 348] width 1424 height 697
paste input "3807"
click at [419, 65] on button "Search" at bounding box center [436, 68] width 72 height 23
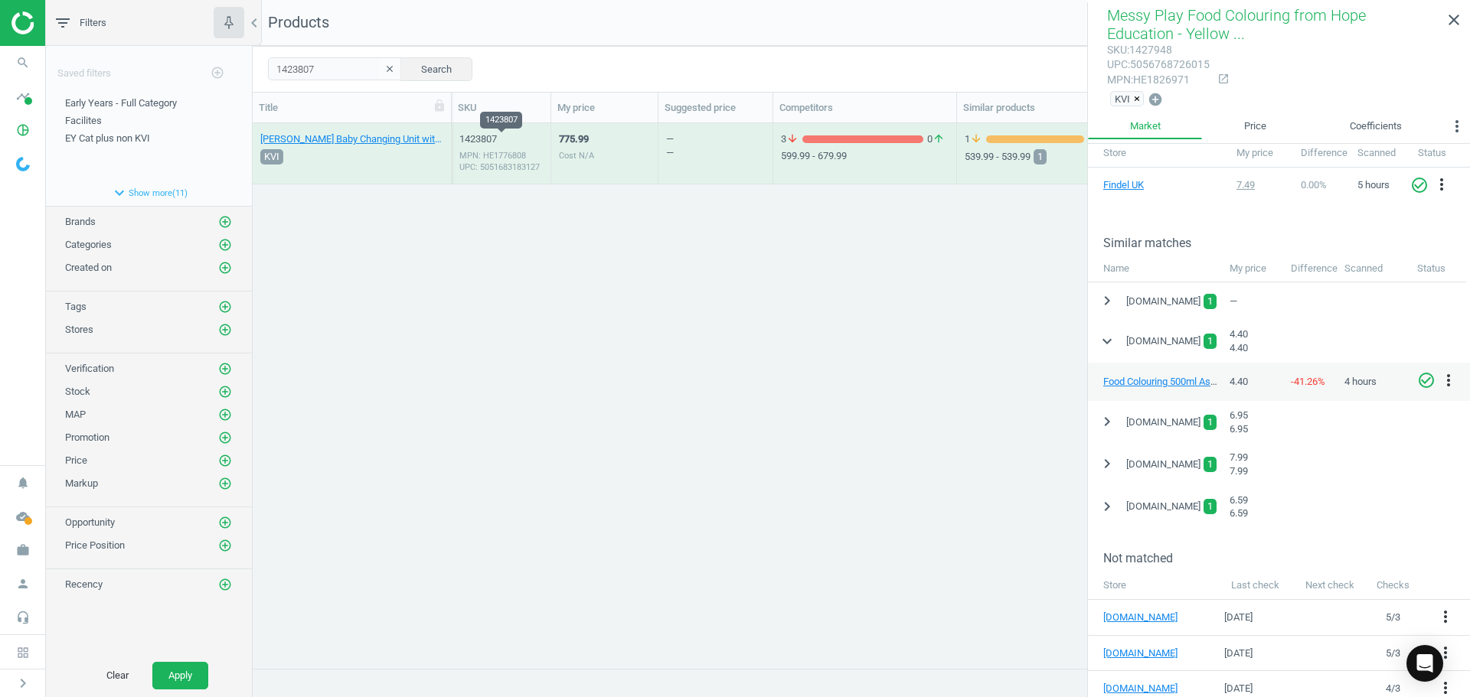
click at [499, 139] on div "1423807" at bounding box center [500, 139] width 83 height 14
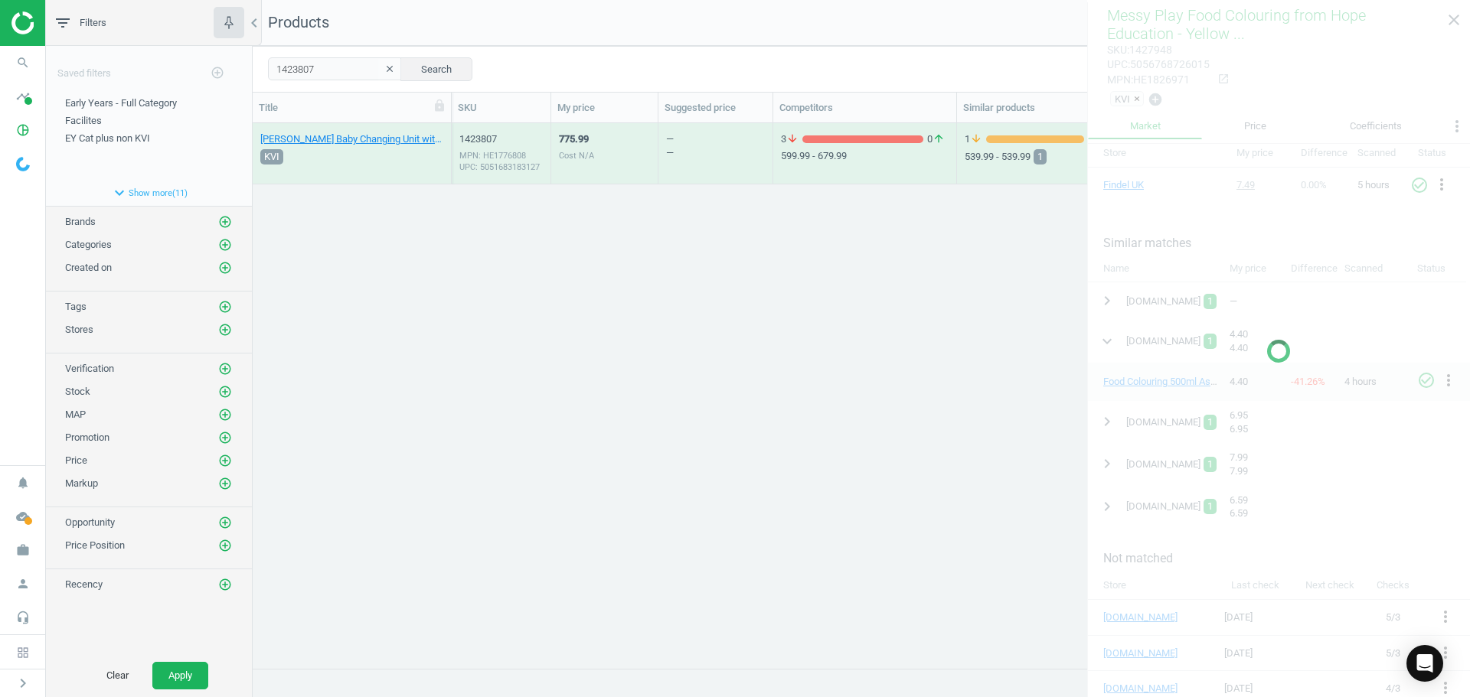
click at [499, 139] on div "1423807" at bounding box center [500, 139] width 83 height 14
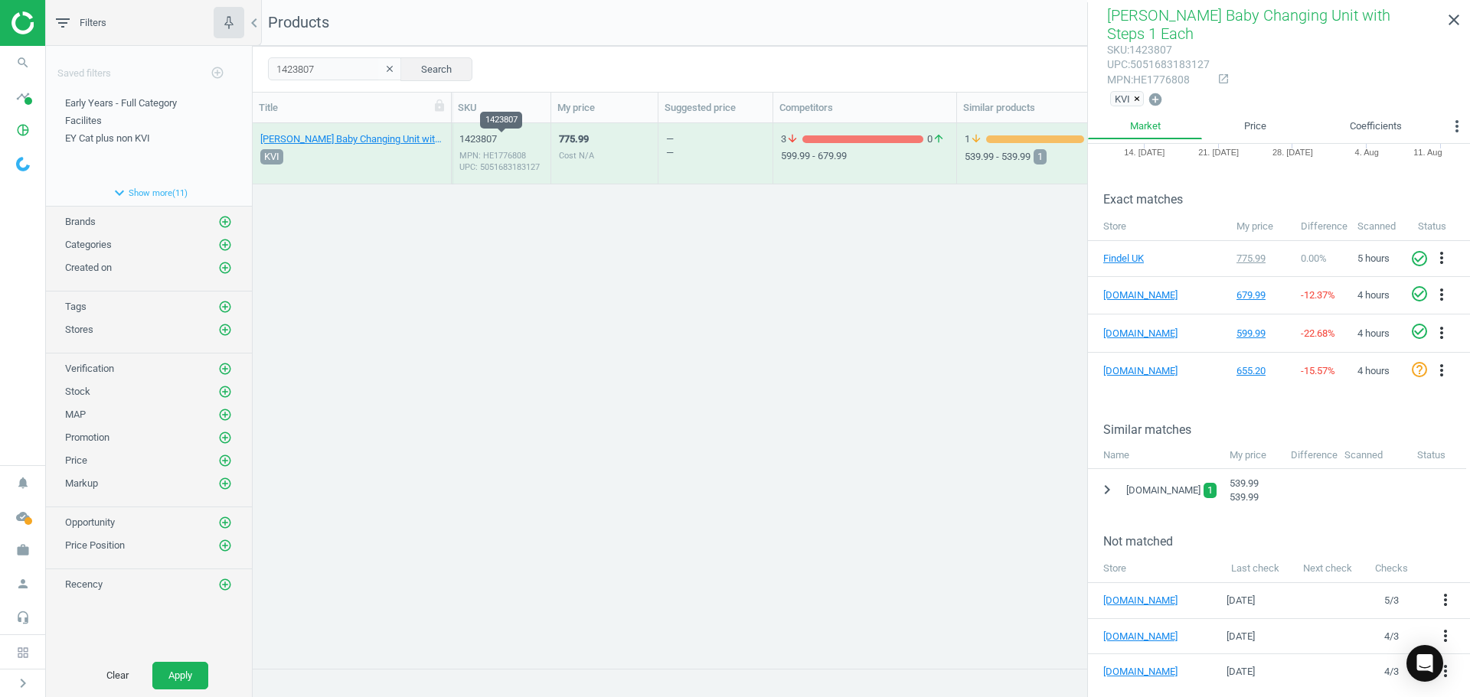
scroll to position [155, 0]
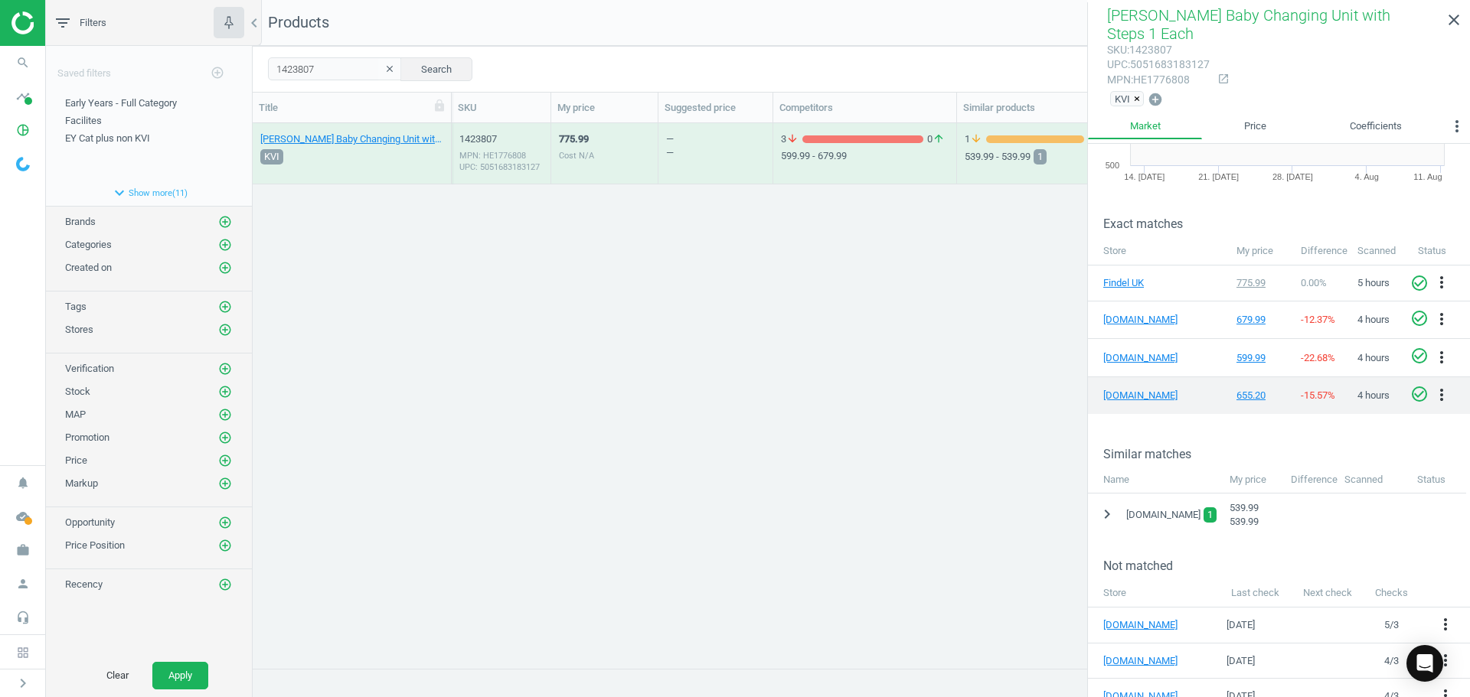
click at [1410, 385] on icon "check_circle_outline" at bounding box center [1419, 394] width 18 height 18
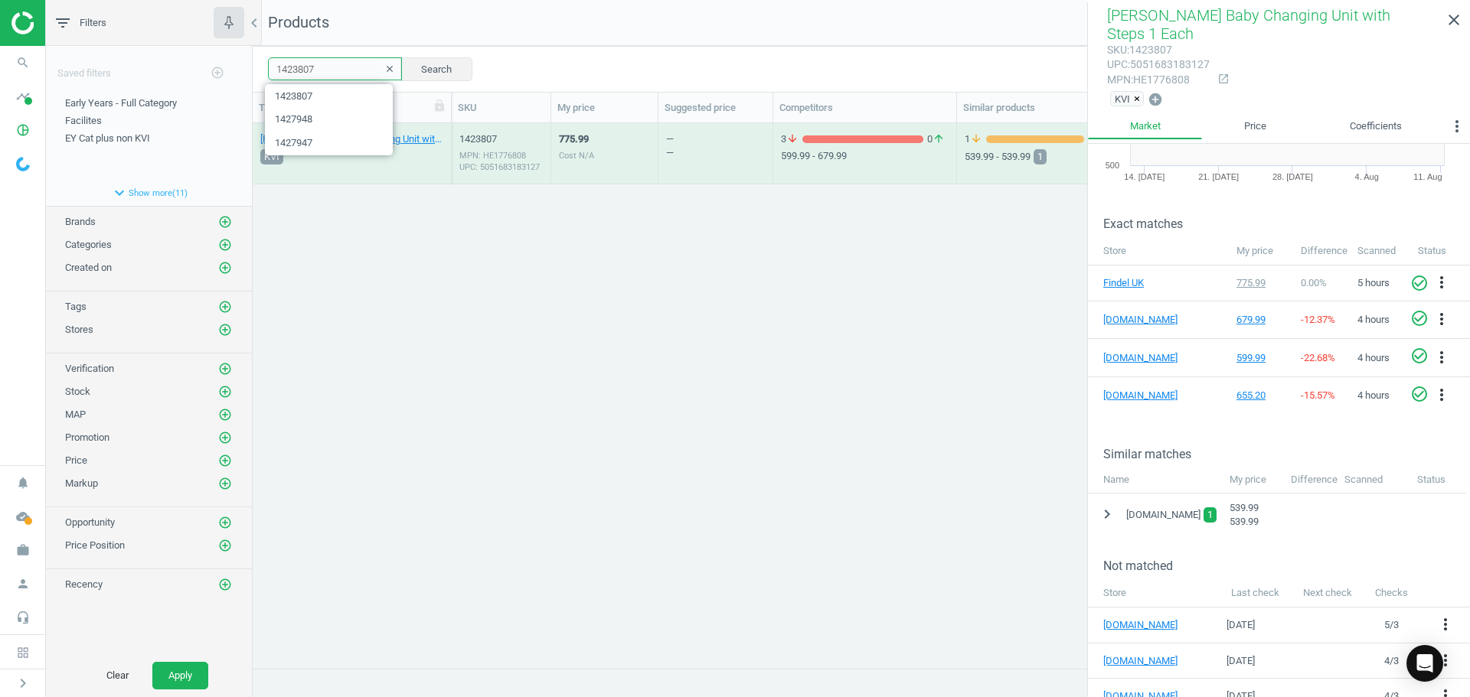
drag, startPoint x: 337, startPoint y: 76, endPoint x: 263, endPoint y: 75, distance: 73.5
click at [263, 75] on div "1423807 clear Search Select all on page (1) Save report line_weight Compact vie…" at bounding box center [861, 69] width 1217 height 46
paste input "G48371"
click at [437, 73] on button "Search" at bounding box center [436, 68] width 72 height 23
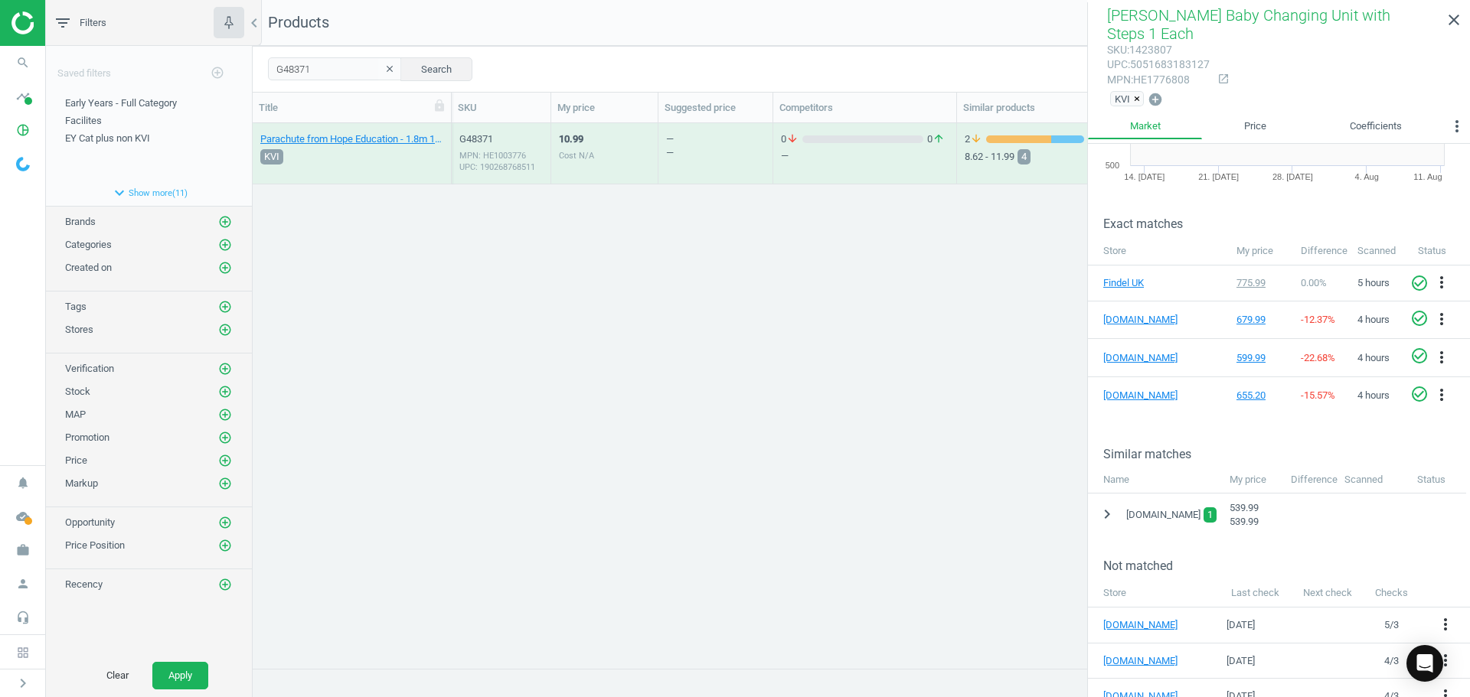
click at [528, 164] on div "MPN: HE1003776 UPC: 190268768511" at bounding box center [500, 161] width 83 height 23
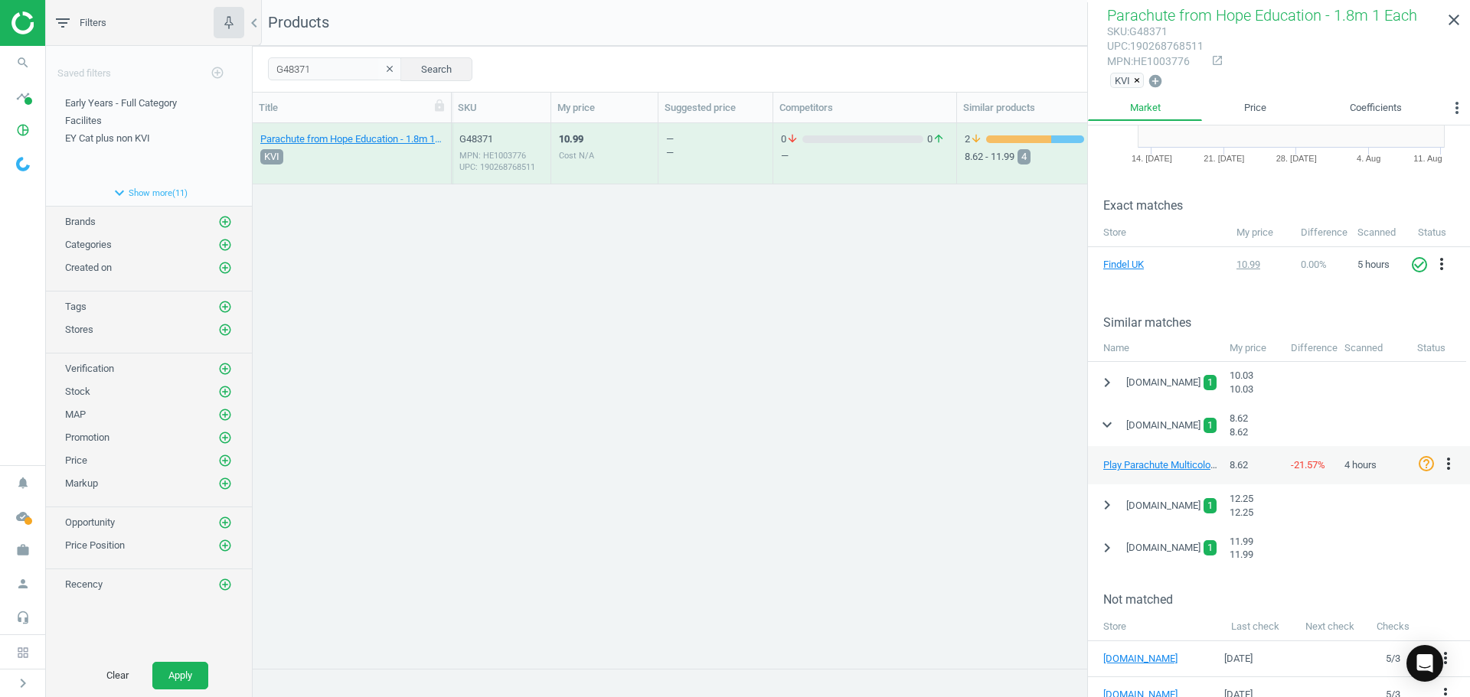
scroll to position [253, 0]
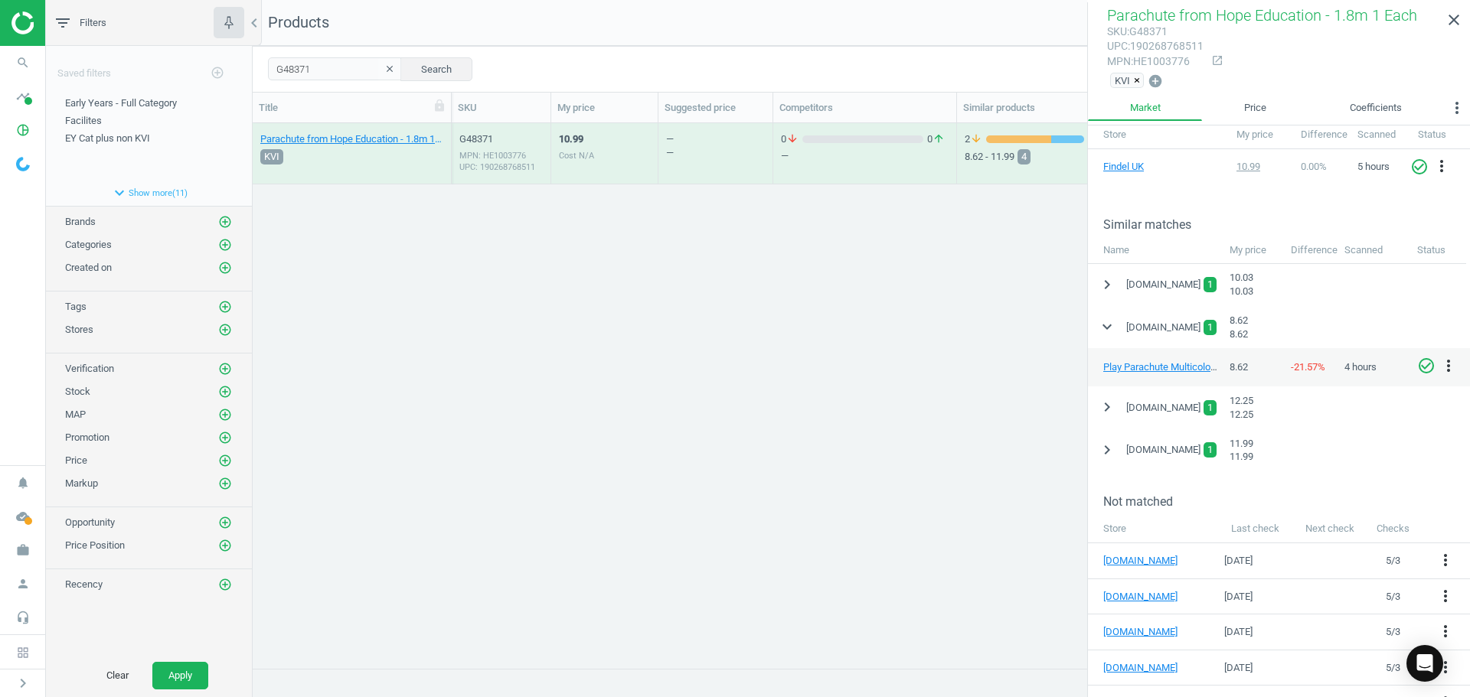
click at [1421, 364] on icon "check_circle_outline" at bounding box center [1426, 366] width 18 height 18
click at [334, 83] on div "G48371 clear Search Select all on page (1) Save report line_weight Compact view…" at bounding box center [861, 69] width 1217 height 46
drag, startPoint x: 333, startPoint y: 67, endPoint x: 194, endPoint y: 80, distance: 139.9
click at [194, 80] on div "filter_list Filters chevron_left Saved filters add_circle_outline Early Years -…" at bounding box center [758, 348] width 1424 height 697
paste input "1425949"
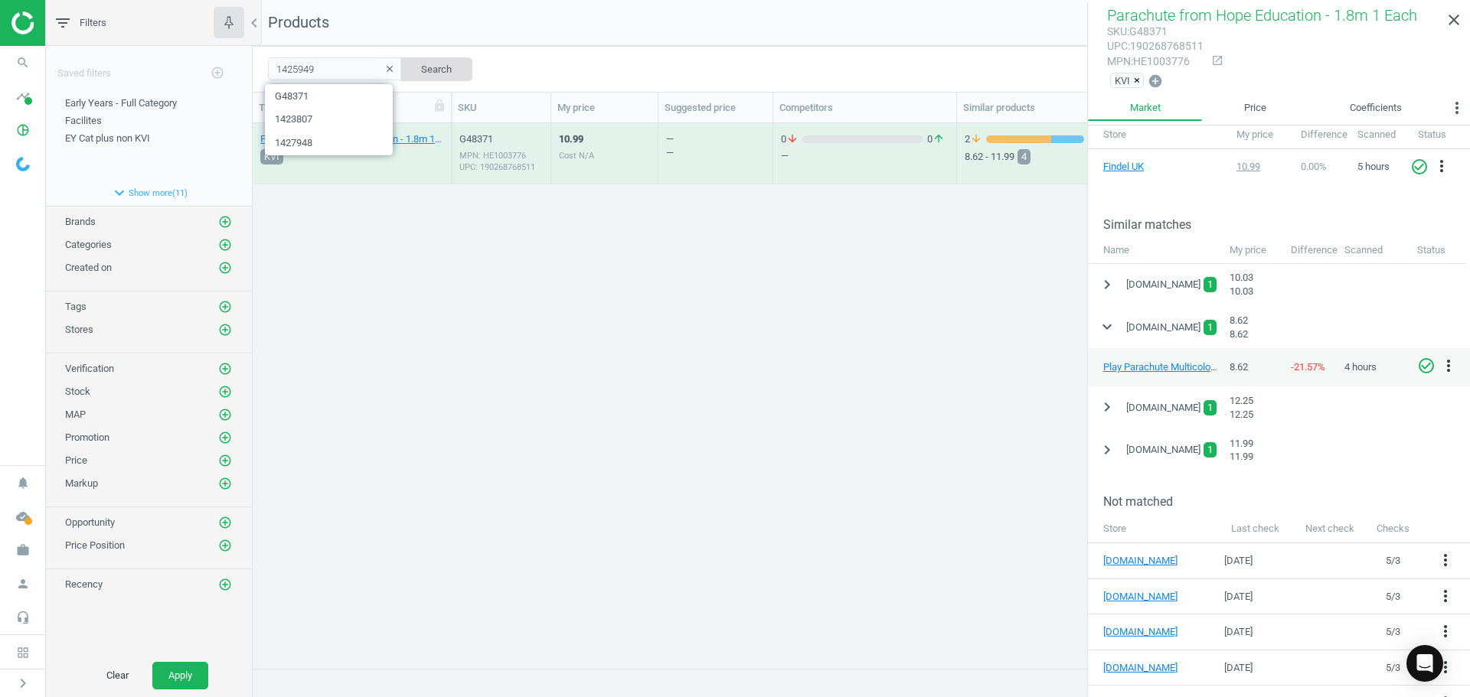
click at [439, 77] on button "Search" at bounding box center [436, 68] width 72 height 23
click at [598, 154] on div "24.99 Cost N/A" at bounding box center [604, 153] width 91 height 57
click at [1425, 361] on icon "check_circle_outline" at bounding box center [1426, 366] width 18 height 18
drag, startPoint x: 323, startPoint y: 73, endPoint x: 209, endPoint y: 68, distance: 114.1
click at [209, 68] on div "filter_list Filters chevron_left Saved filters add_circle_outline Early Years -…" at bounding box center [758, 348] width 1424 height 697
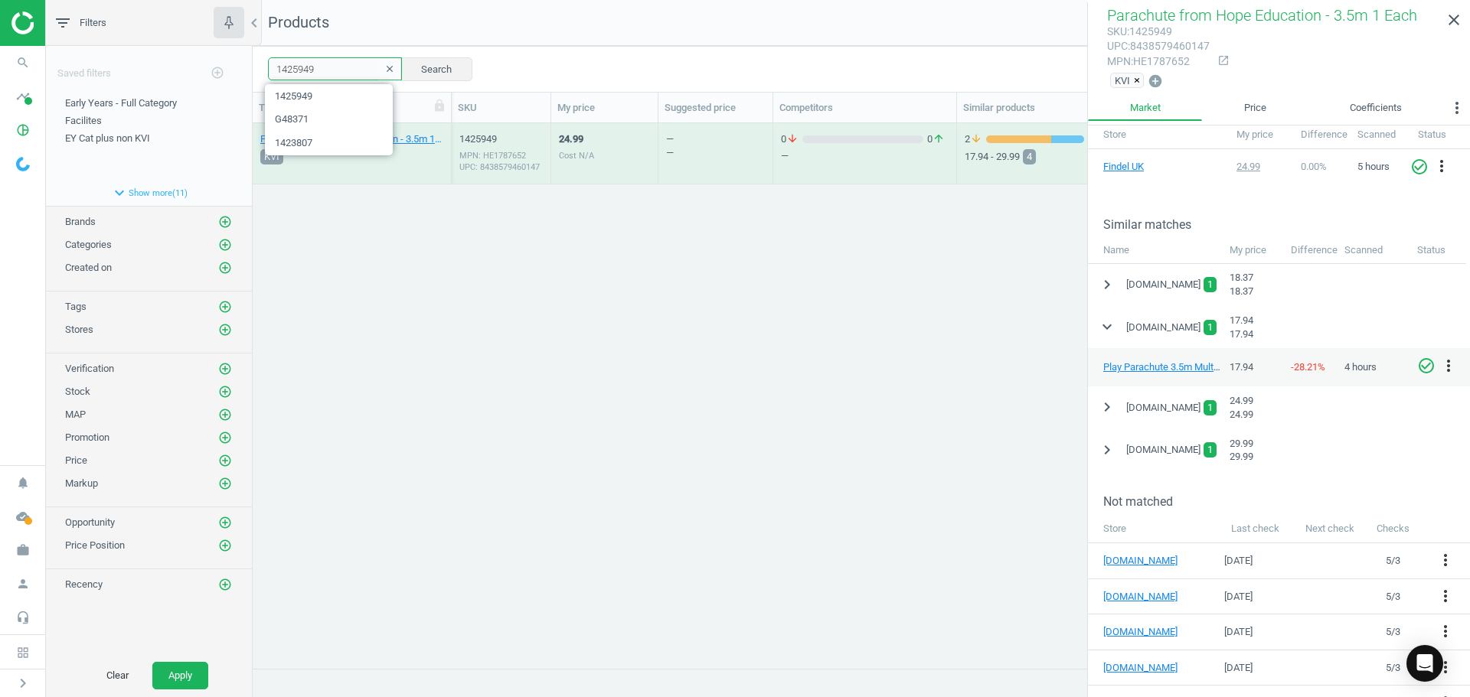
paste input "0022"
click at [435, 69] on button "Search" at bounding box center [436, 68] width 72 height 23
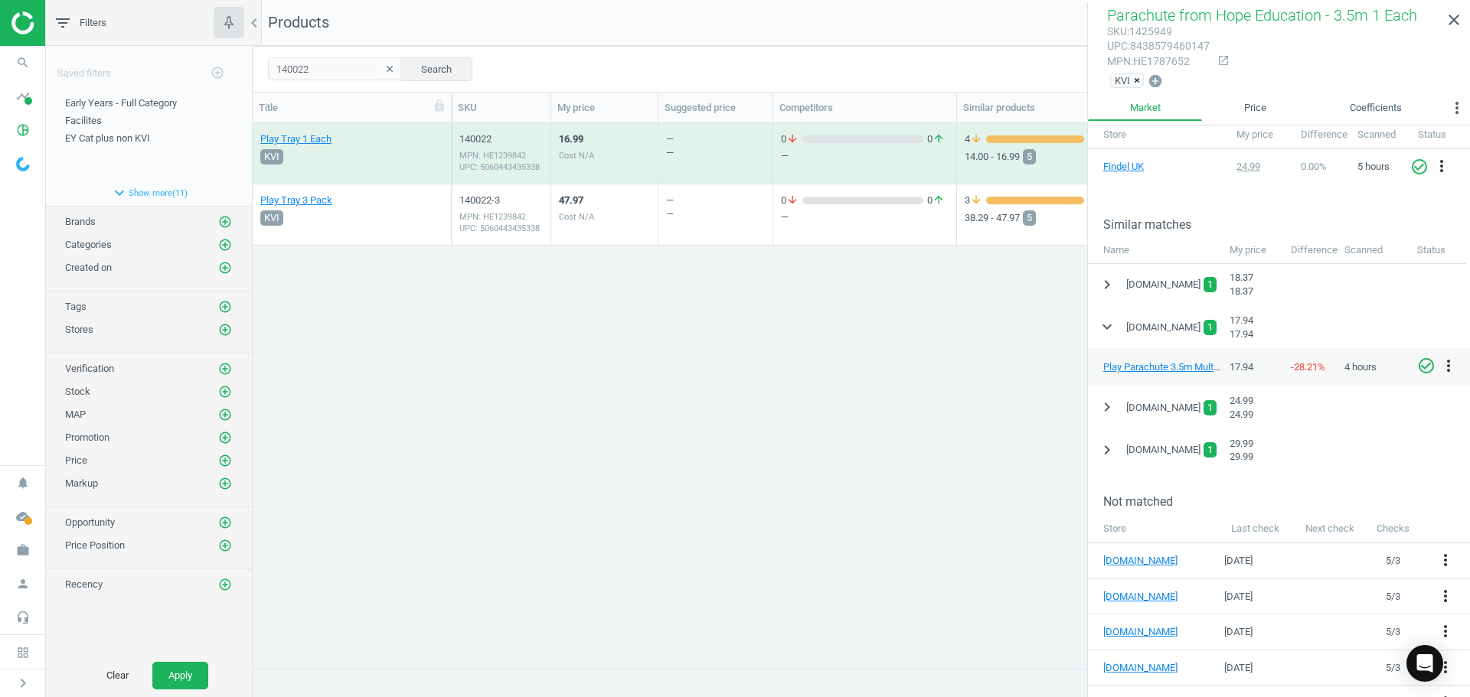
click at [586, 150] on div "Cost N/A" at bounding box center [576, 155] width 35 height 11
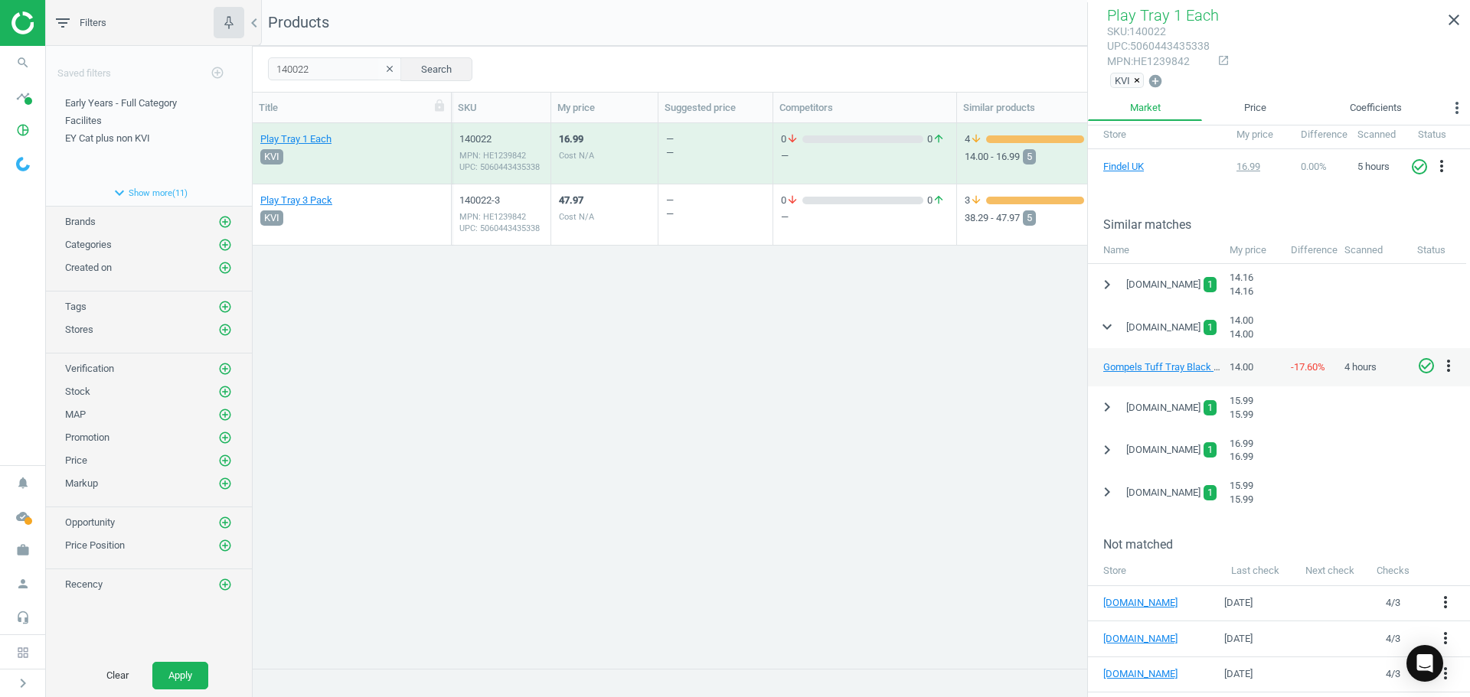
click at [1431, 367] on icon "check_circle_outline" at bounding box center [1426, 366] width 18 height 18
click at [584, 222] on div "Cost N/A" at bounding box center [576, 216] width 35 height 11
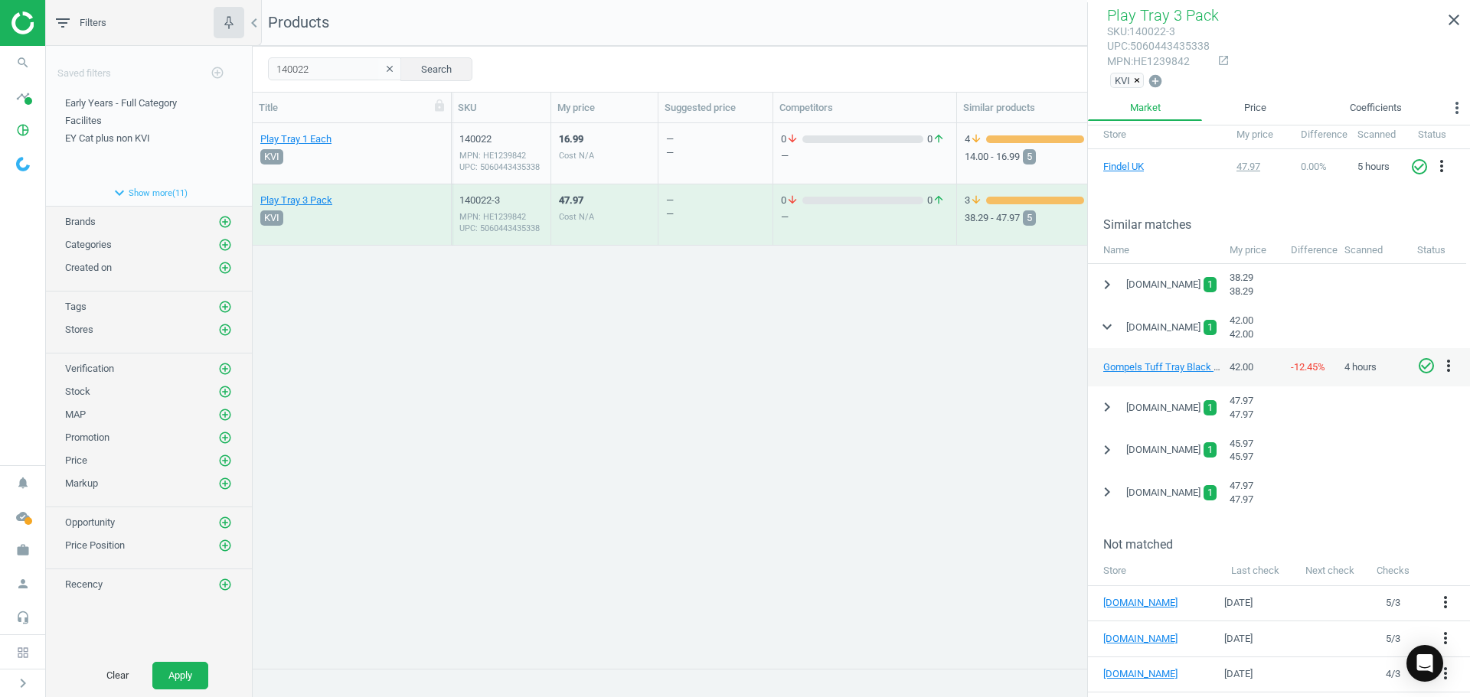
click at [1429, 364] on icon "check_circle_outline" at bounding box center [1426, 366] width 18 height 18
drag, startPoint x: 308, startPoint y: 72, endPoint x: 233, endPoint y: 86, distance: 76.4
click at [233, 86] on div "filter_list Filters chevron_left Saved filters add_circle_outline Early Years -…" at bounding box center [758, 348] width 1424 height 697
paste input "54294"
click at [428, 73] on button "Search" at bounding box center [436, 68] width 72 height 23
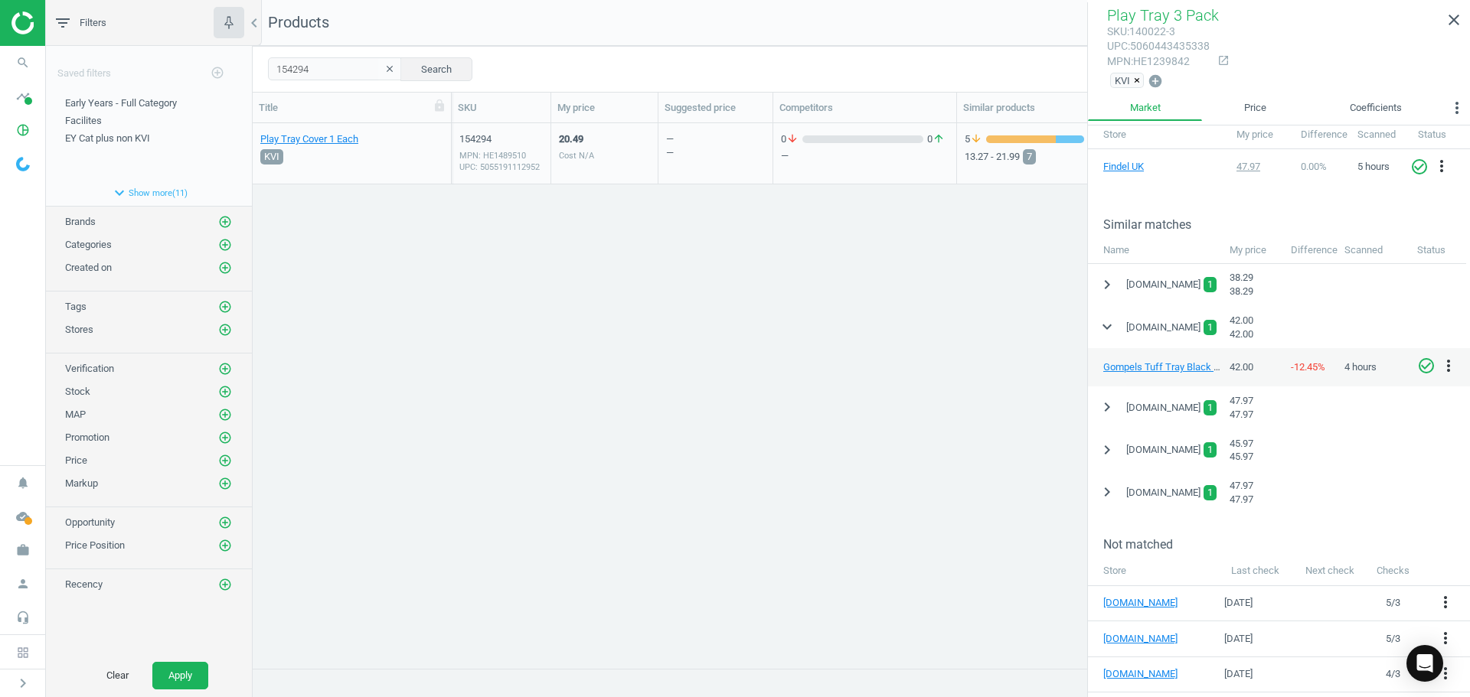
click at [632, 153] on div "20.49 Cost N/A" at bounding box center [604, 153] width 91 height 57
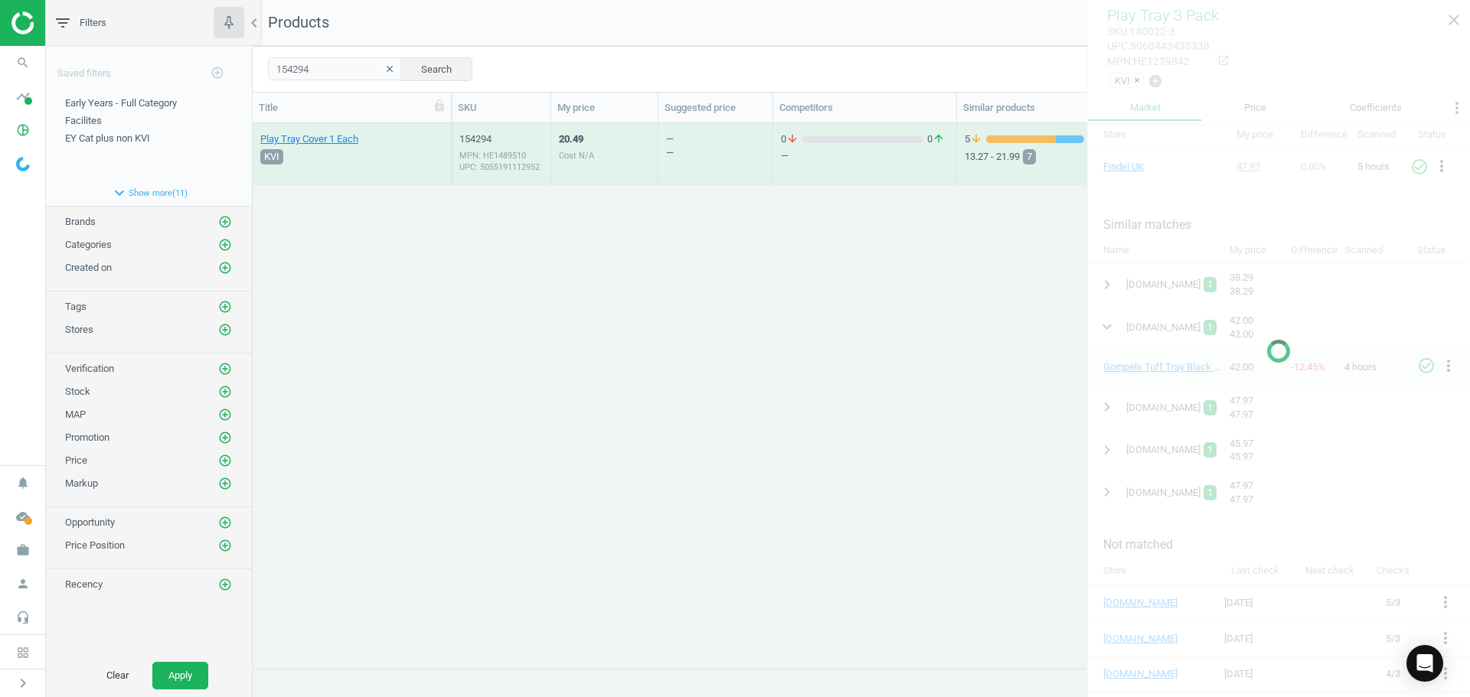
click at [632, 153] on div "20.49 Cost N/A" at bounding box center [604, 153] width 91 height 57
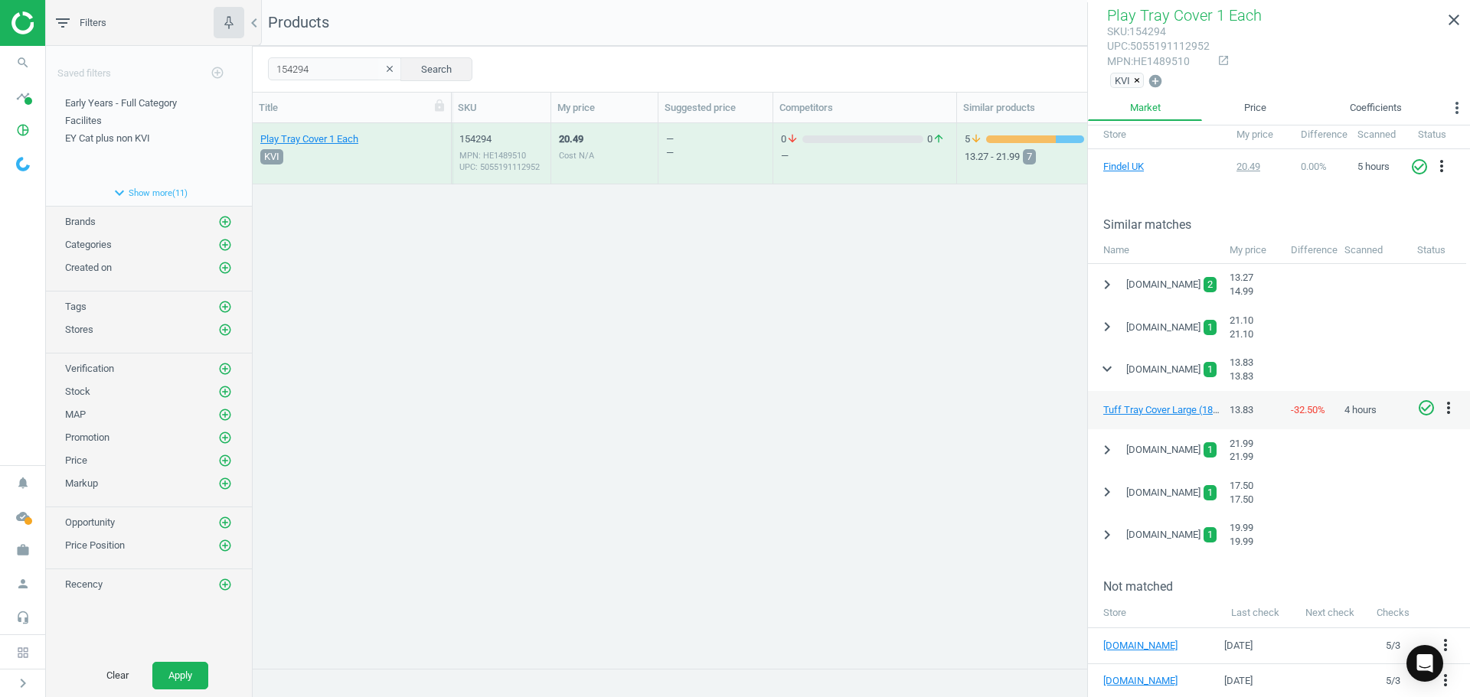
click at [1422, 403] on icon "check_circle_outline" at bounding box center [1426, 408] width 18 height 18
click at [1105, 286] on icon "chevron_right" at bounding box center [1107, 285] width 18 height 18
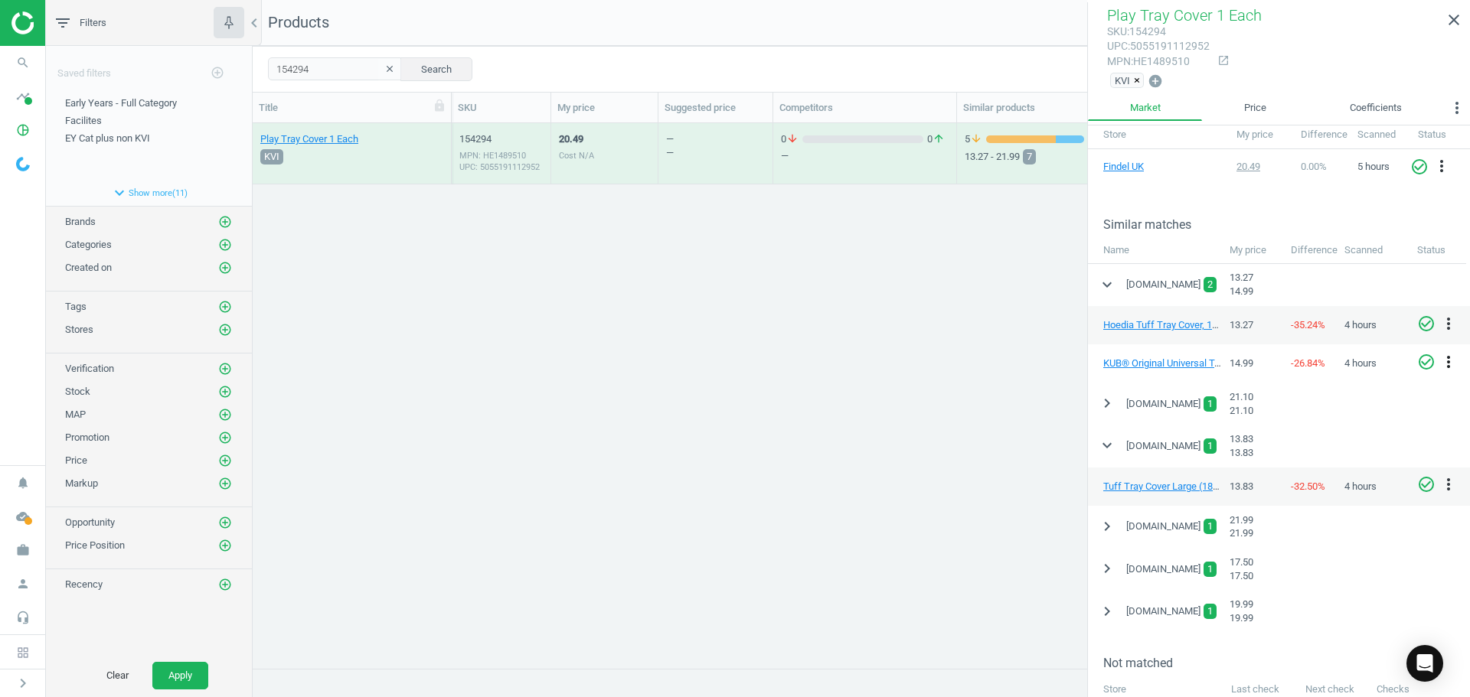
click at [1444, 365] on icon "more_vert" at bounding box center [1448, 362] width 18 height 18
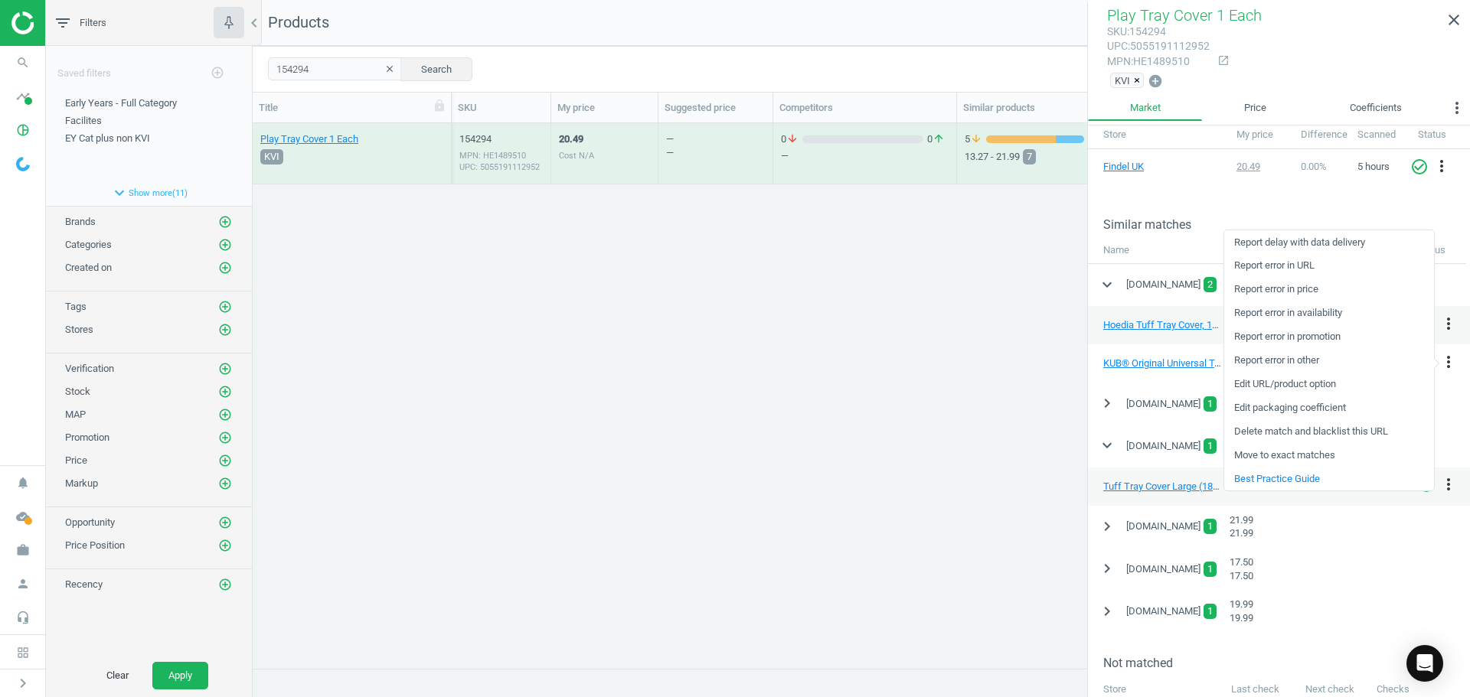
click at [1301, 428] on link "Delete match and blacklist this URL" at bounding box center [1329, 432] width 210 height 24
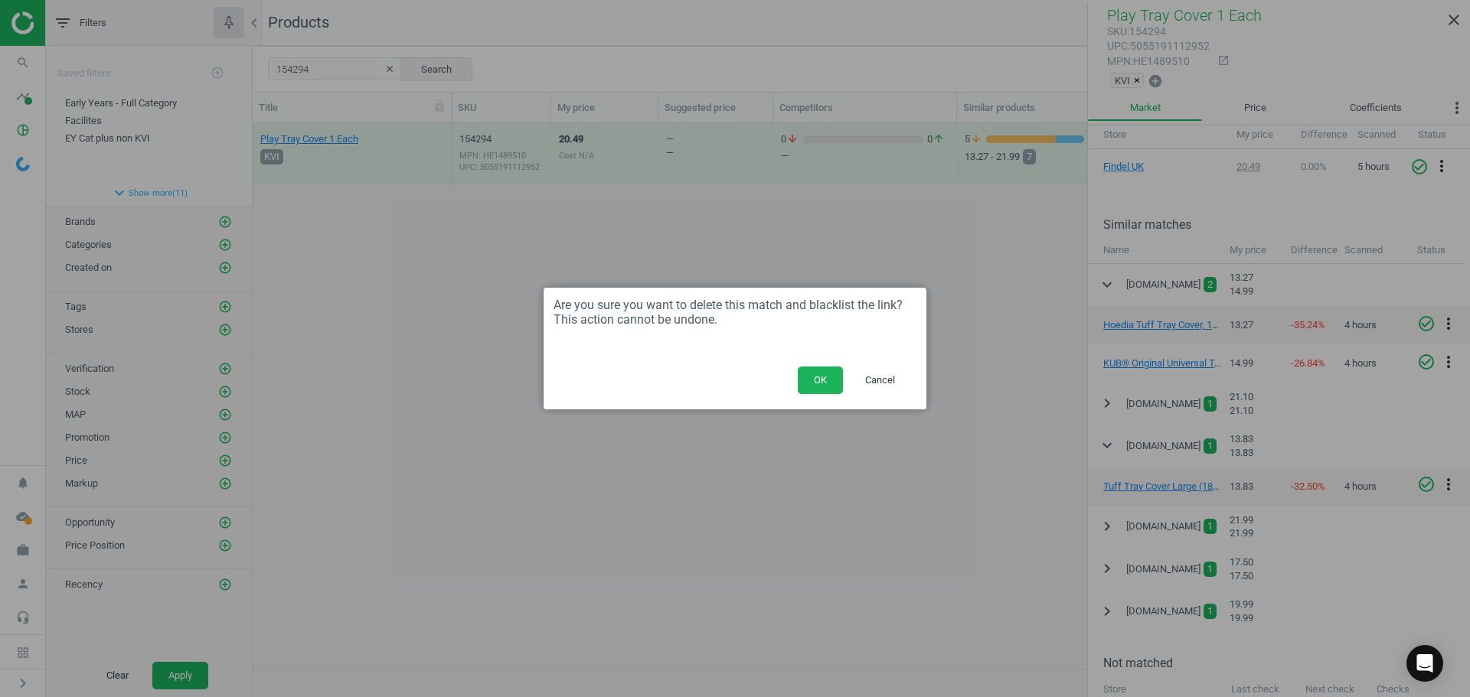
click at [830, 383] on button "OK" at bounding box center [820, 381] width 45 height 28
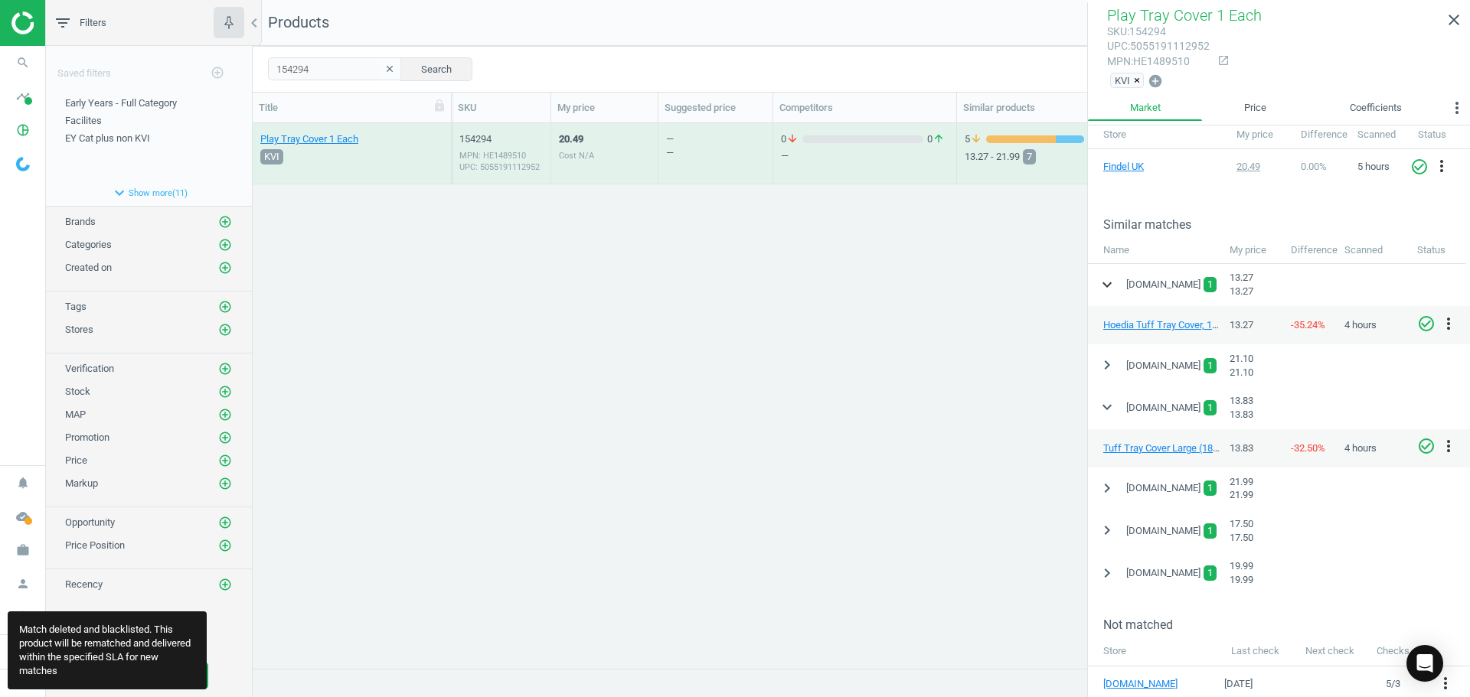
click at [1109, 280] on icon "expand_more" at bounding box center [1107, 285] width 18 height 18
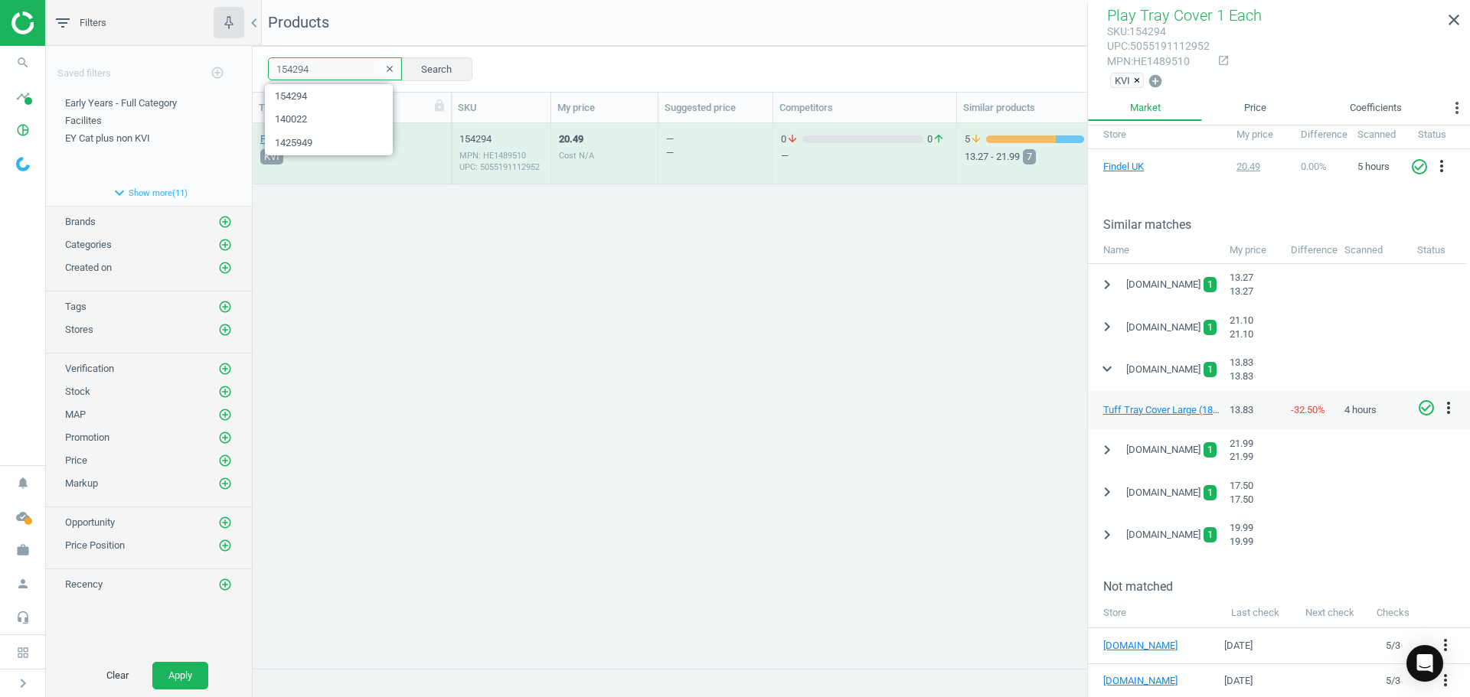
drag, startPoint x: 308, startPoint y: 78, endPoint x: 243, endPoint y: 78, distance: 65.8
click at [243, 78] on div "filter_list Filters chevron_left Saved filters add_circle_outline Early Years -…" at bounding box center [758, 348] width 1424 height 697
paste input "40023"
click at [533, 130] on div "140023 MPN: HE1239846 UPC: 5060443435345" at bounding box center [500, 153] width 83 height 57
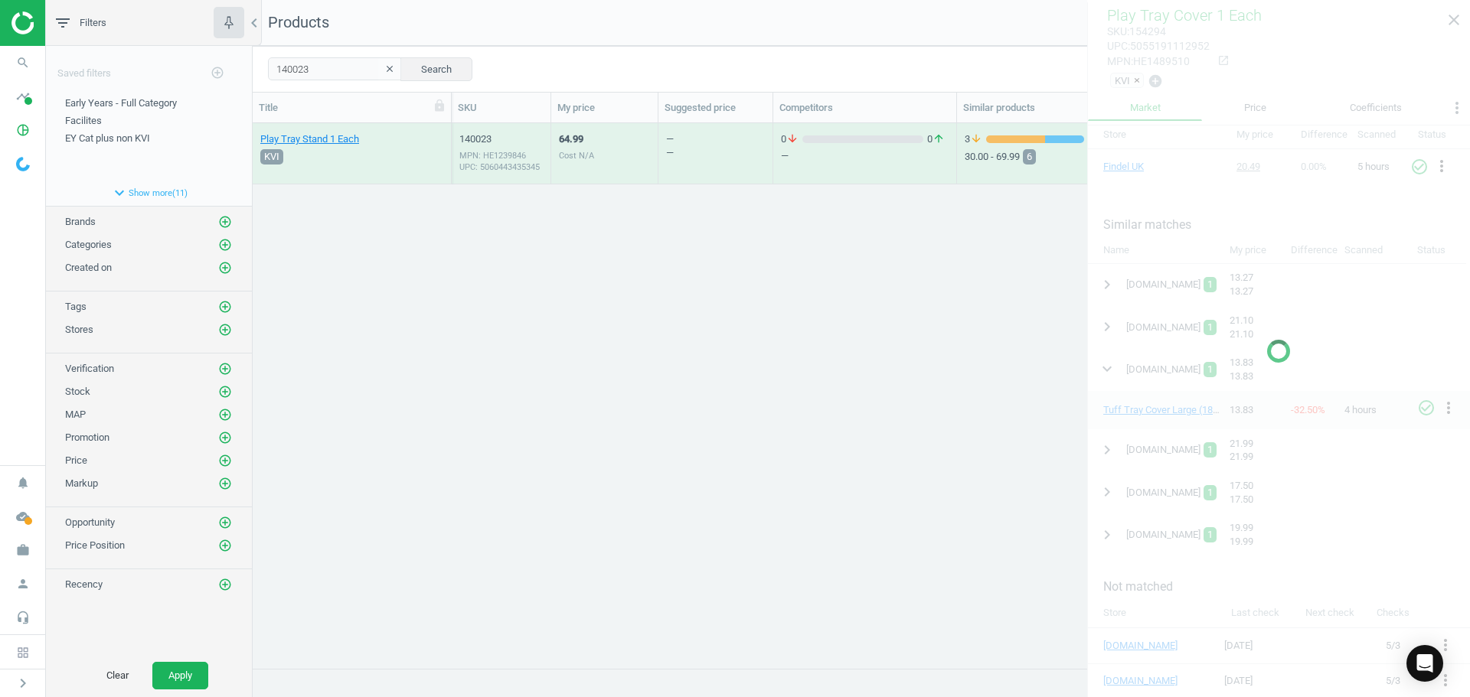
click at [533, 130] on div "140023 MPN: HE1239846 UPC: 5060443435345" at bounding box center [500, 153] width 83 height 57
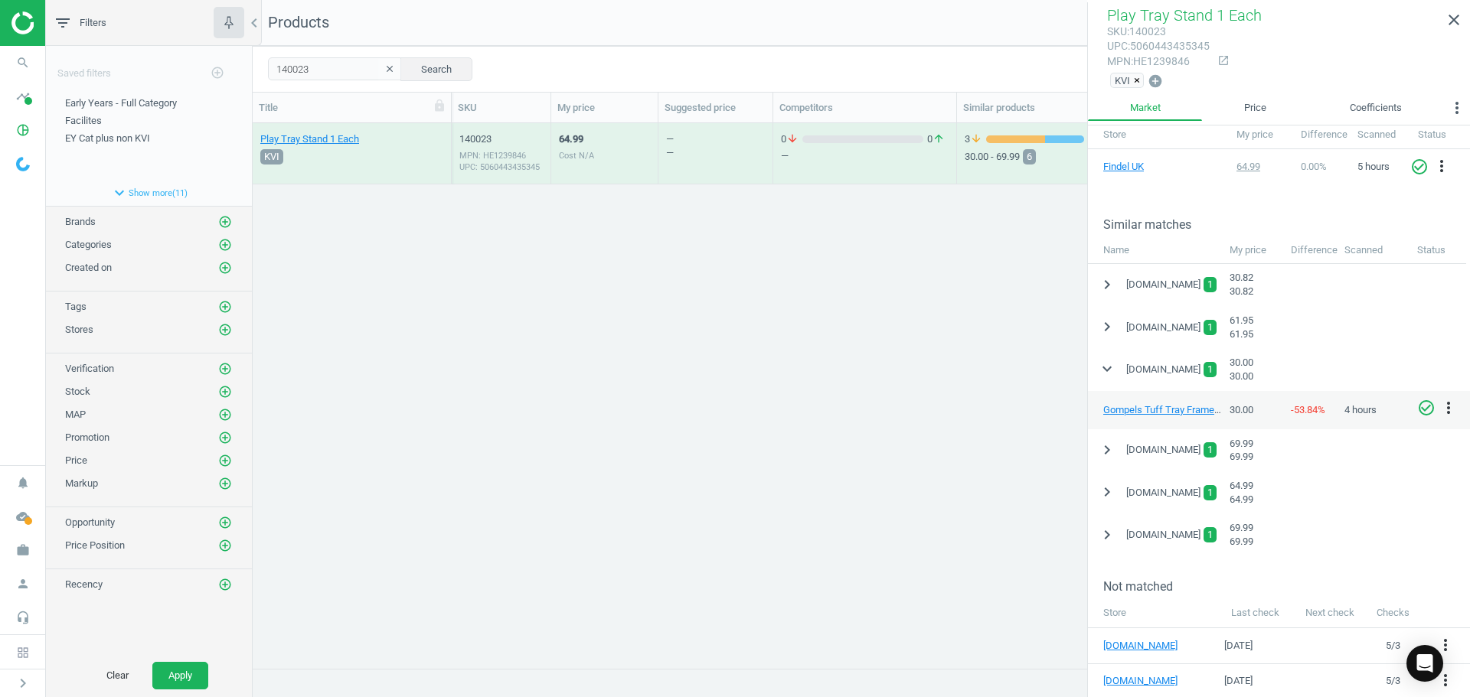
click at [1424, 402] on icon "check_circle_outline" at bounding box center [1426, 408] width 18 height 18
click at [1193, 413] on link "Gompels Tuff Tray Frame Blue (60753)" at bounding box center [1187, 409] width 168 height 11
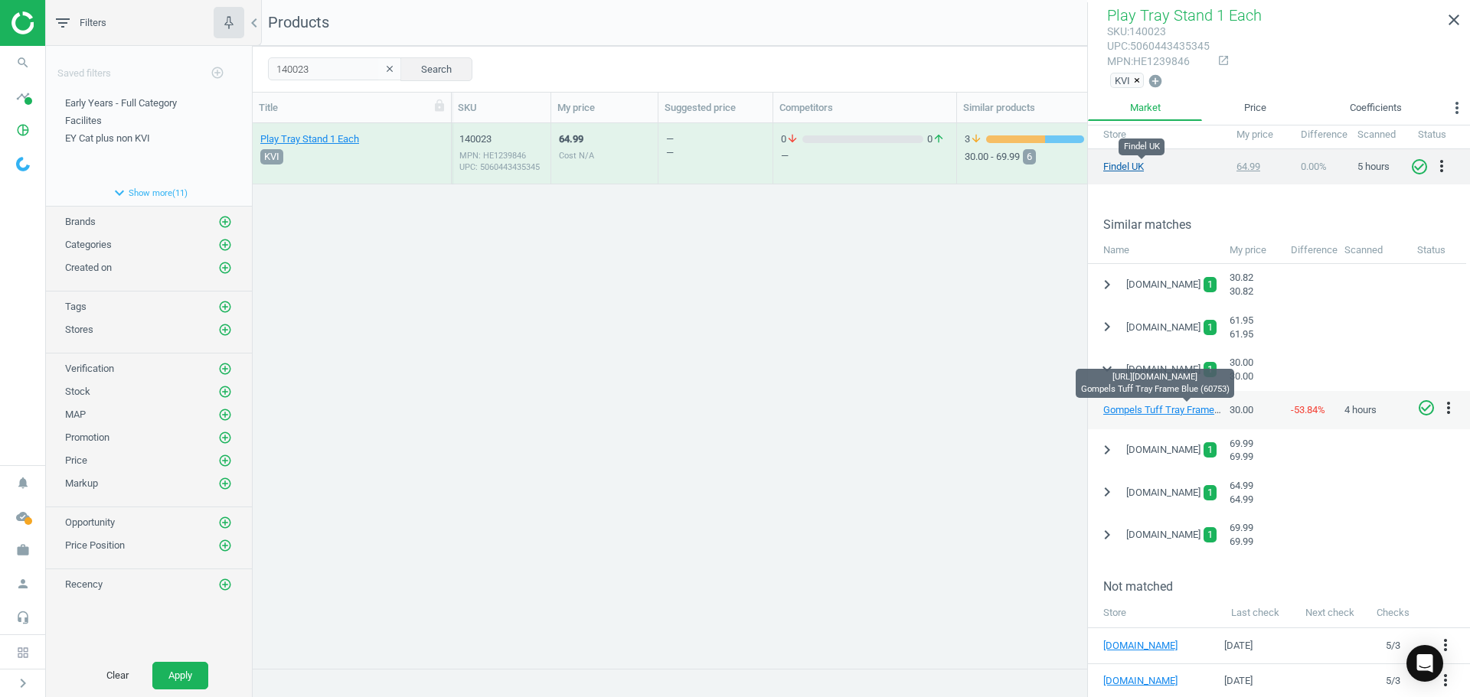
click at [1132, 165] on link "Findel UK" at bounding box center [1141, 167] width 77 height 14
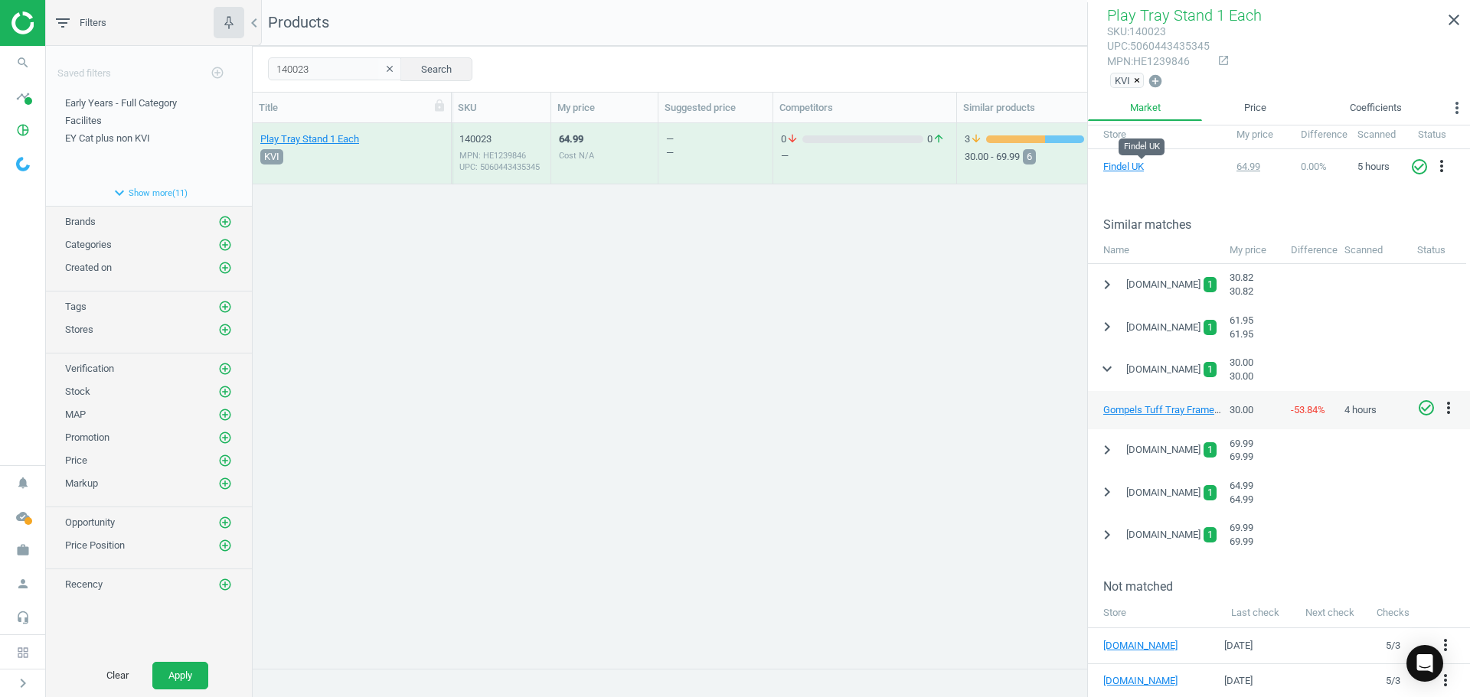
click at [847, 365] on div "Play Tray Stand 1 Each KVI 140023 MPN: HE1239846 UPC: 5060443435345 64.99 Cost …" at bounding box center [861, 389] width 1217 height 533
drag, startPoint x: 325, startPoint y: 69, endPoint x: 200, endPoint y: 86, distance: 125.9
click at [200, 86] on div "filter_list Filters chevron_left Saved filters add_circle_outline Early Years -…" at bounding box center [758, 348] width 1424 height 697
paste input "26740"
click at [620, 146] on div "50.99 Cost N/A" at bounding box center [604, 153] width 91 height 57
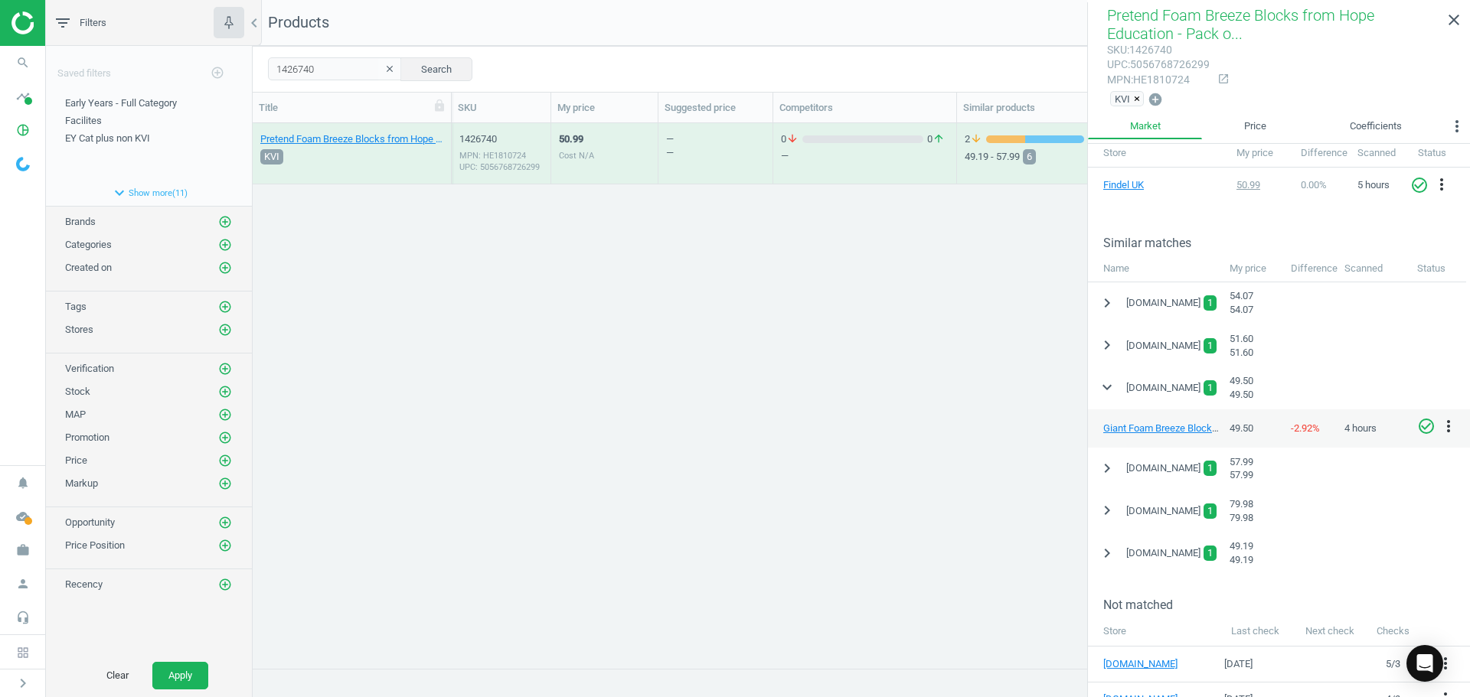
click at [1424, 427] on icon "check_circle_outline" at bounding box center [1426, 426] width 18 height 18
click at [1101, 389] on icon "expand_more" at bounding box center [1107, 387] width 18 height 18
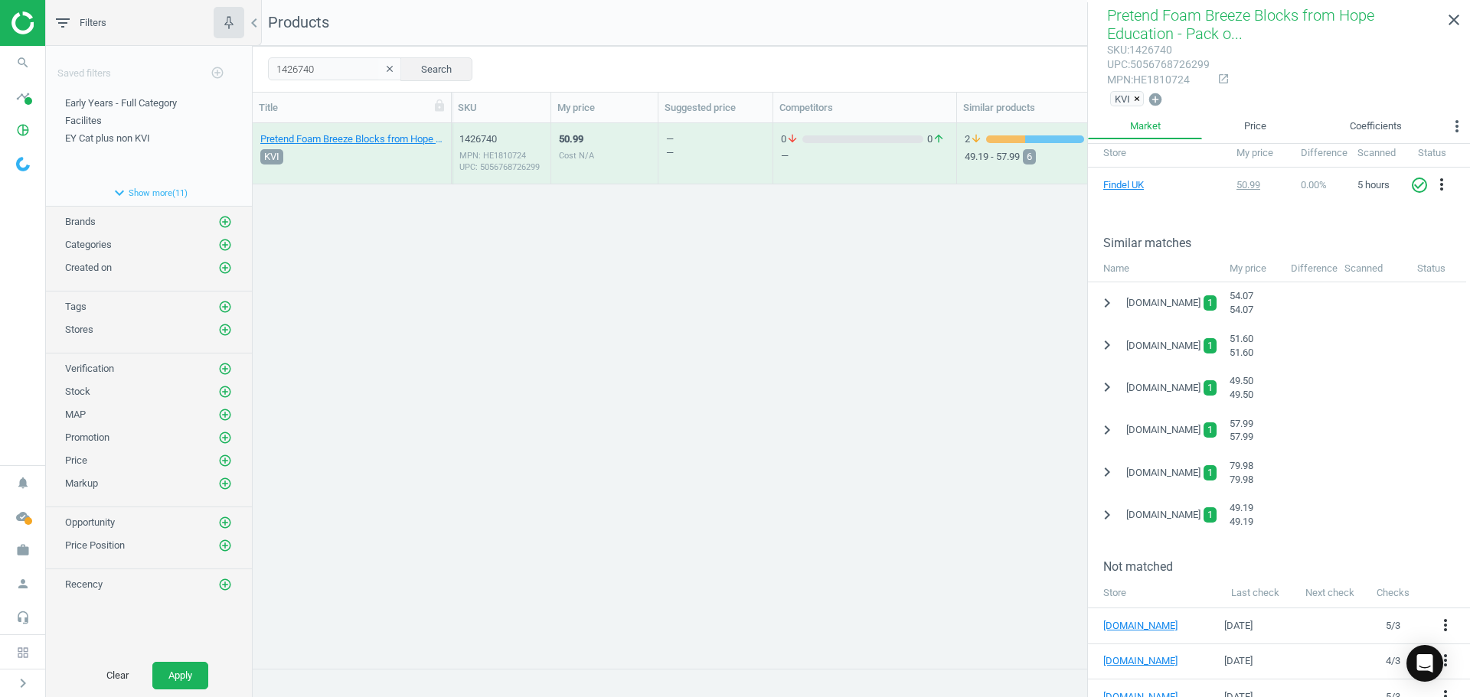
click at [889, 403] on div "Pretend Foam Breeze Blocks from Hope Education - Pack of 20 20 Pack KVI 1426740…" at bounding box center [861, 389] width 1217 height 533
drag, startPoint x: 316, startPoint y: 70, endPoint x: 260, endPoint y: 77, distance: 56.4
click at [253, 80] on div "1426740 clear Search Select all on page (1) Save report line_weight Compact vie…" at bounding box center [861, 69] width 1217 height 46
paste input "1"
type input "1426741"
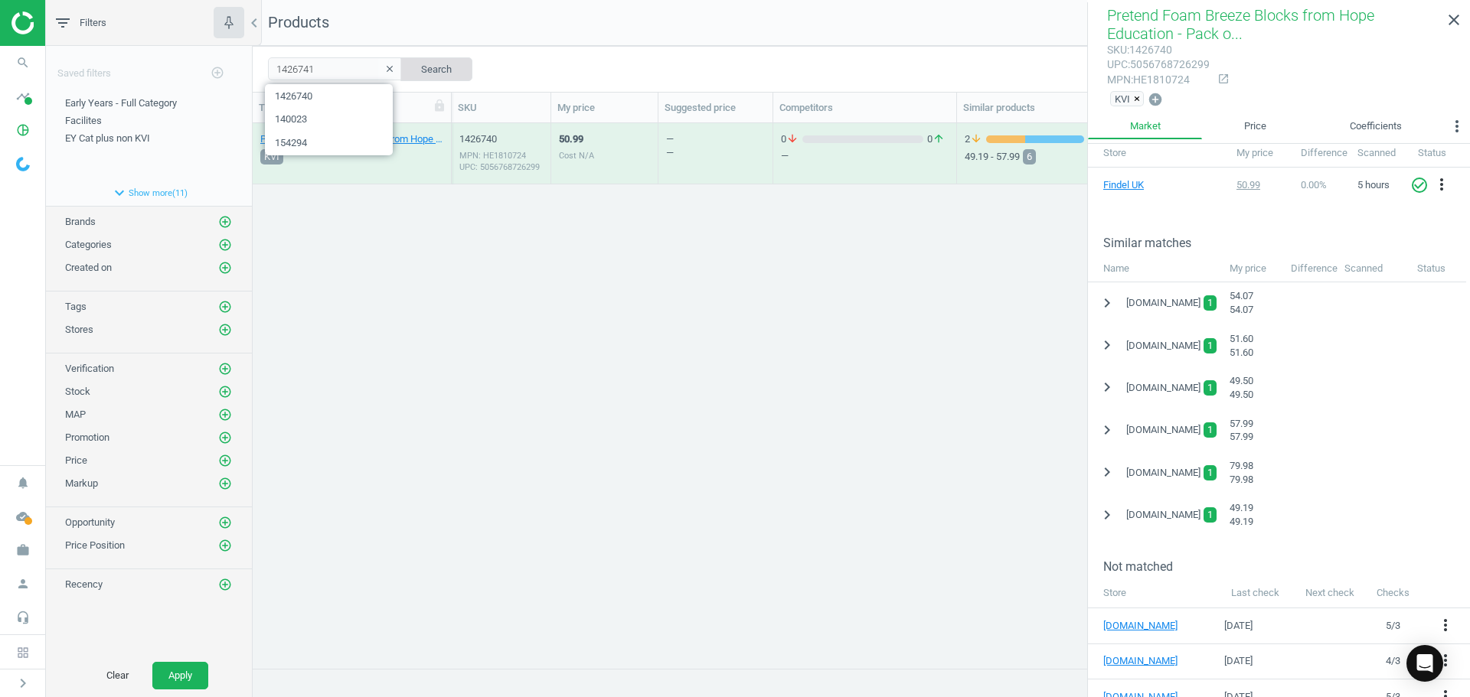
click at [430, 64] on button "Search" at bounding box center [436, 68] width 72 height 23
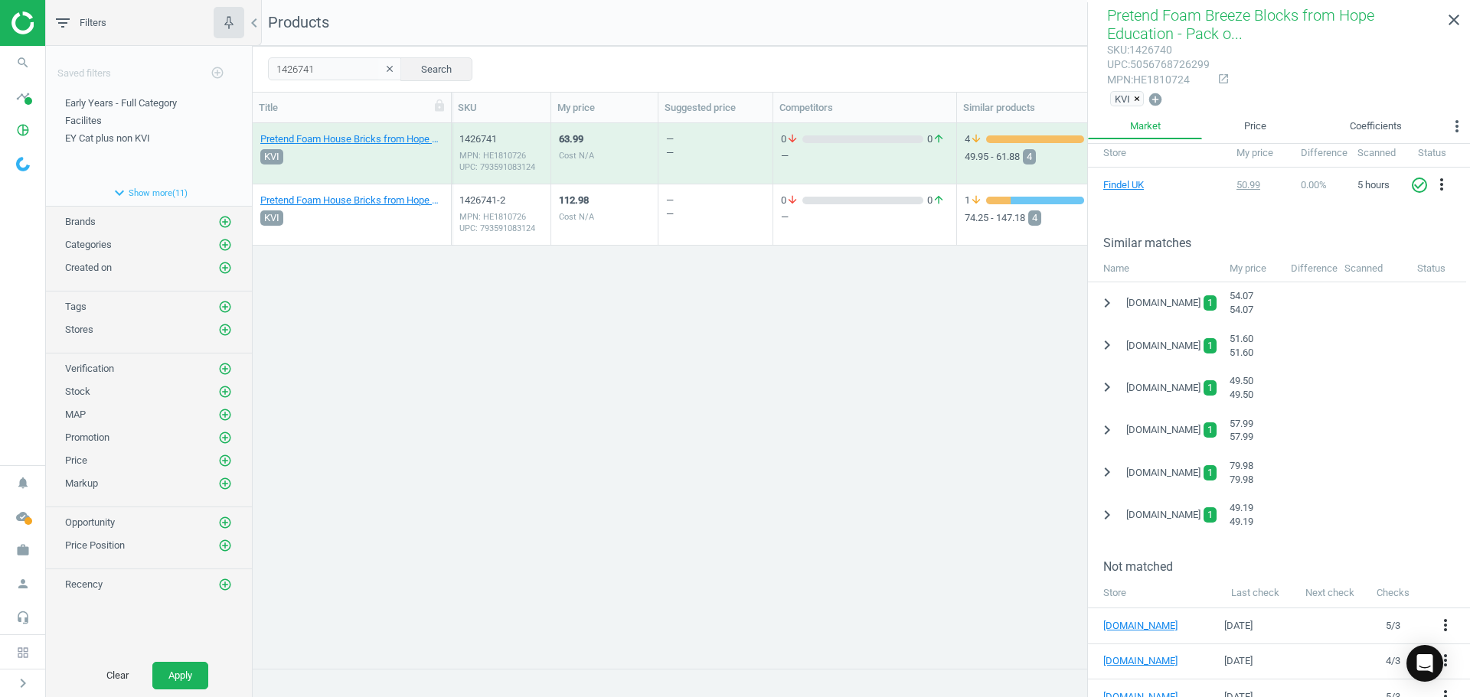
click at [614, 205] on div "112.98 Cost N/A" at bounding box center [604, 214] width 91 height 57
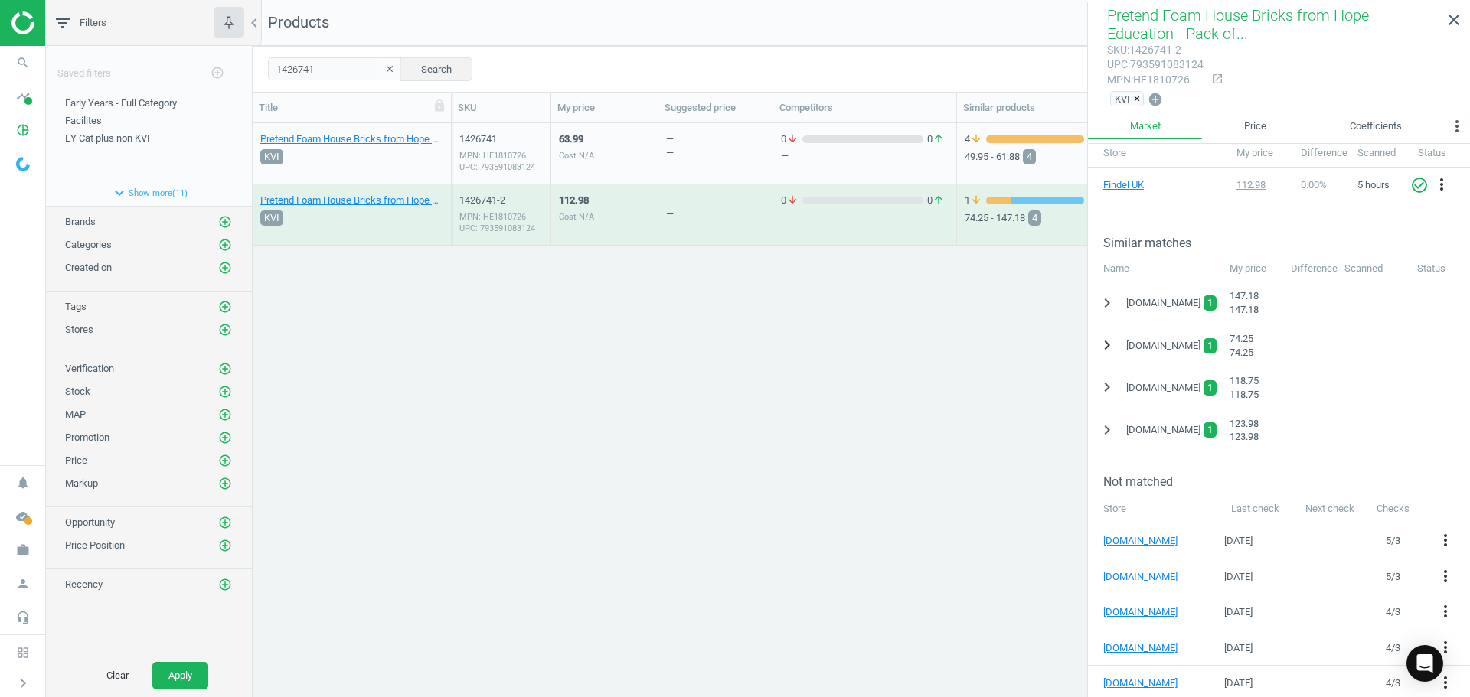
click at [1117, 345] on button "chevron_right" at bounding box center [1107, 345] width 28 height 28
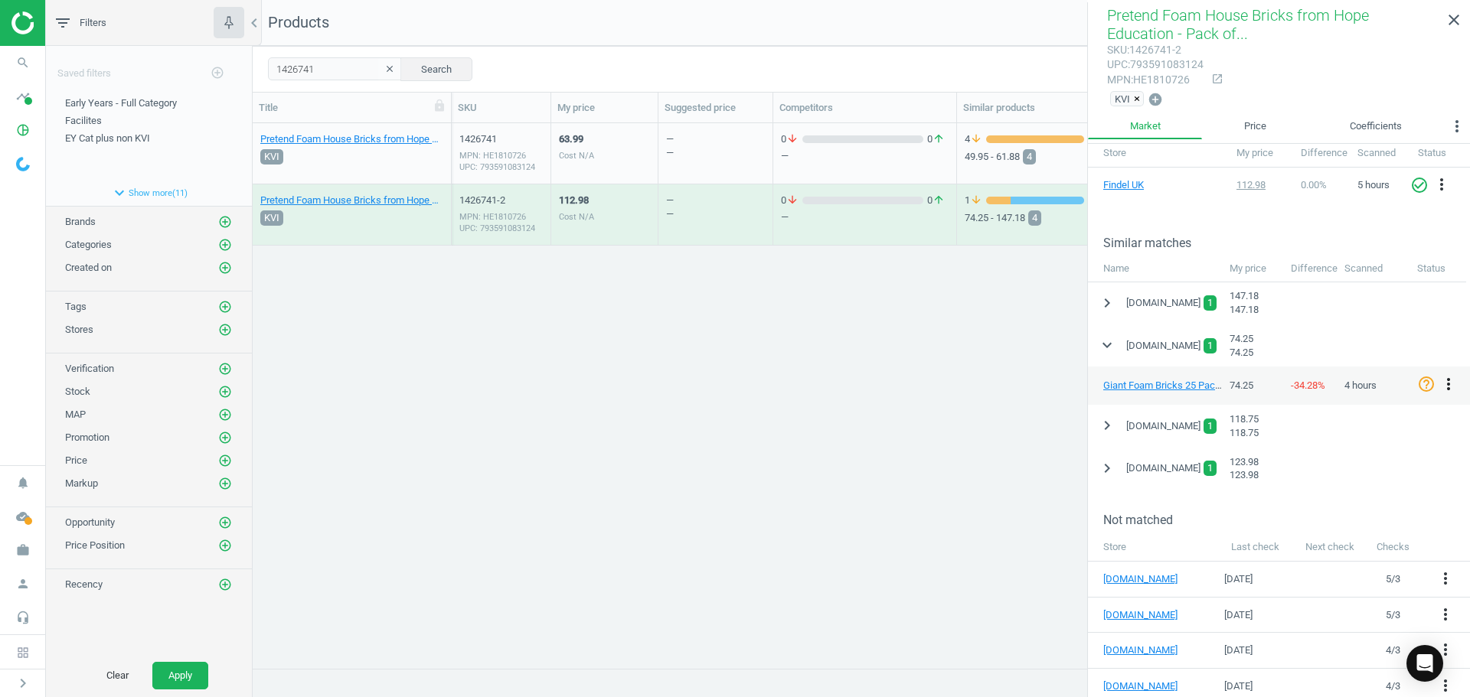
click at [1447, 383] on icon "more_vert" at bounding box center [1448, 384] width 18 height 18
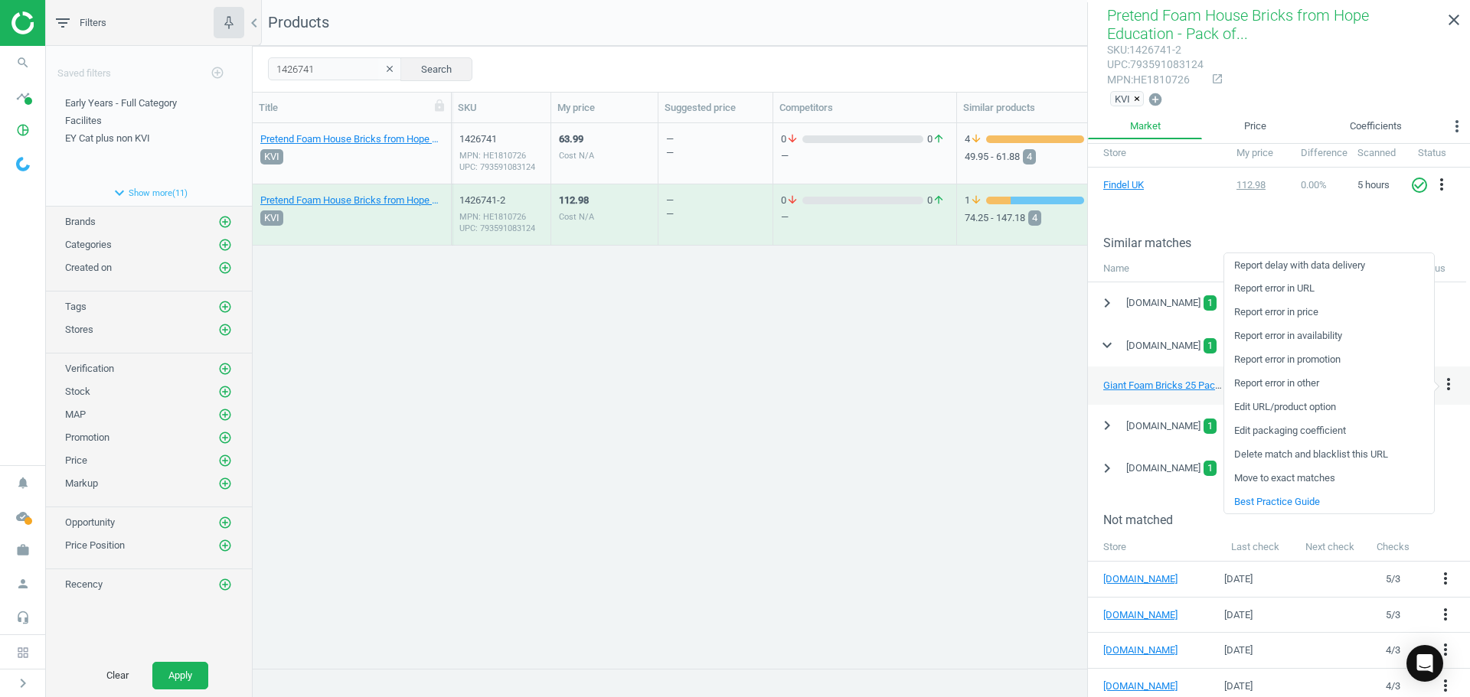
click at [1264, 430] on link "Edit packaging coefficient" at bounding box center [1329, 431] width 210 height 24
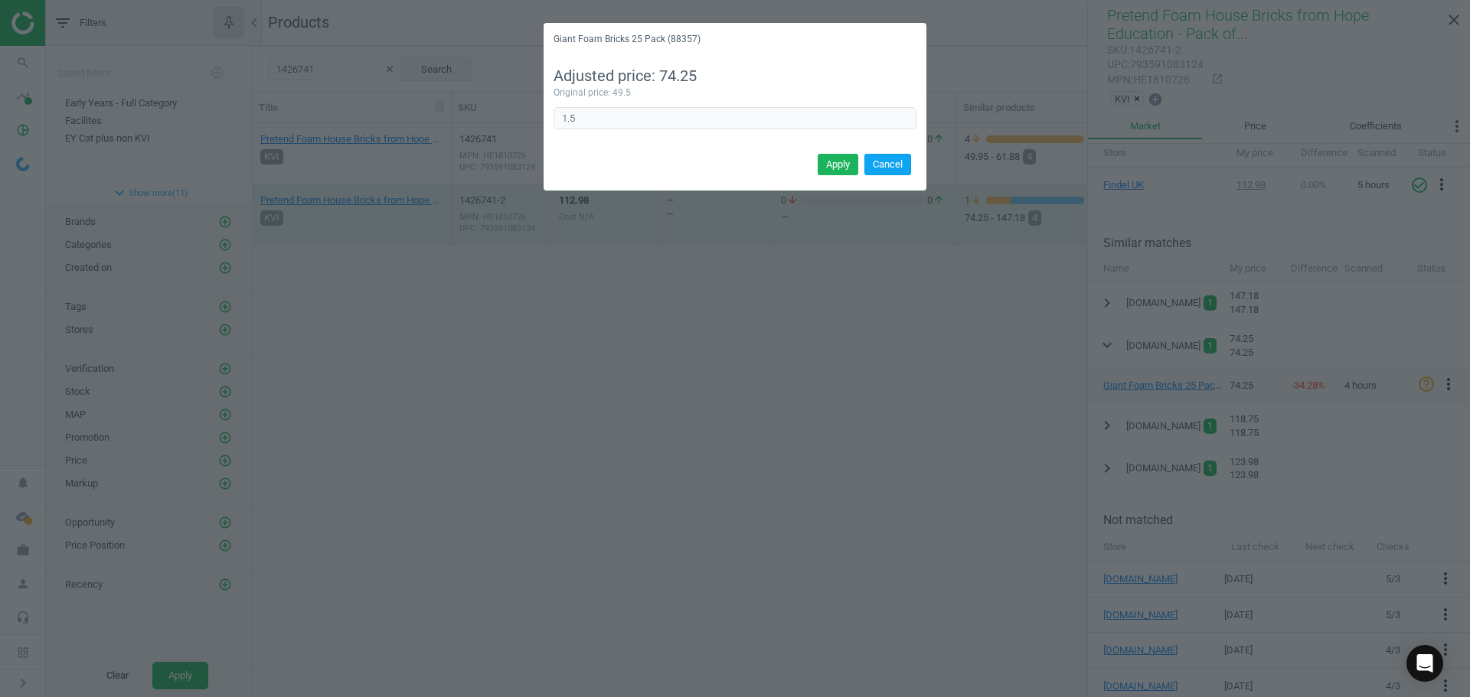
click at [895, 157] on button "Cancel" at bounding box center [887, 164] width 47 height 21
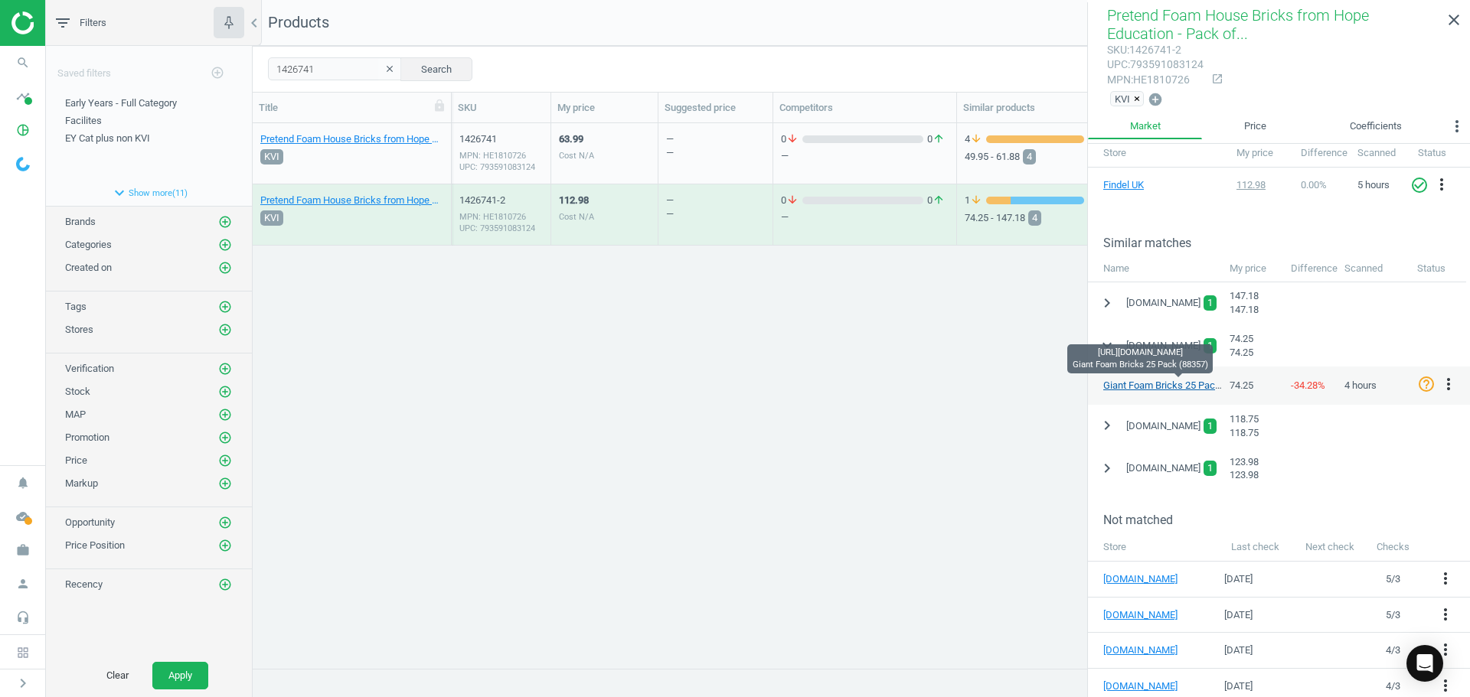
click at [1160, 383] on link "Giant Foam Bricks 25 Pack (88357)" at bounding box center [1179, 385] width 153 height 11
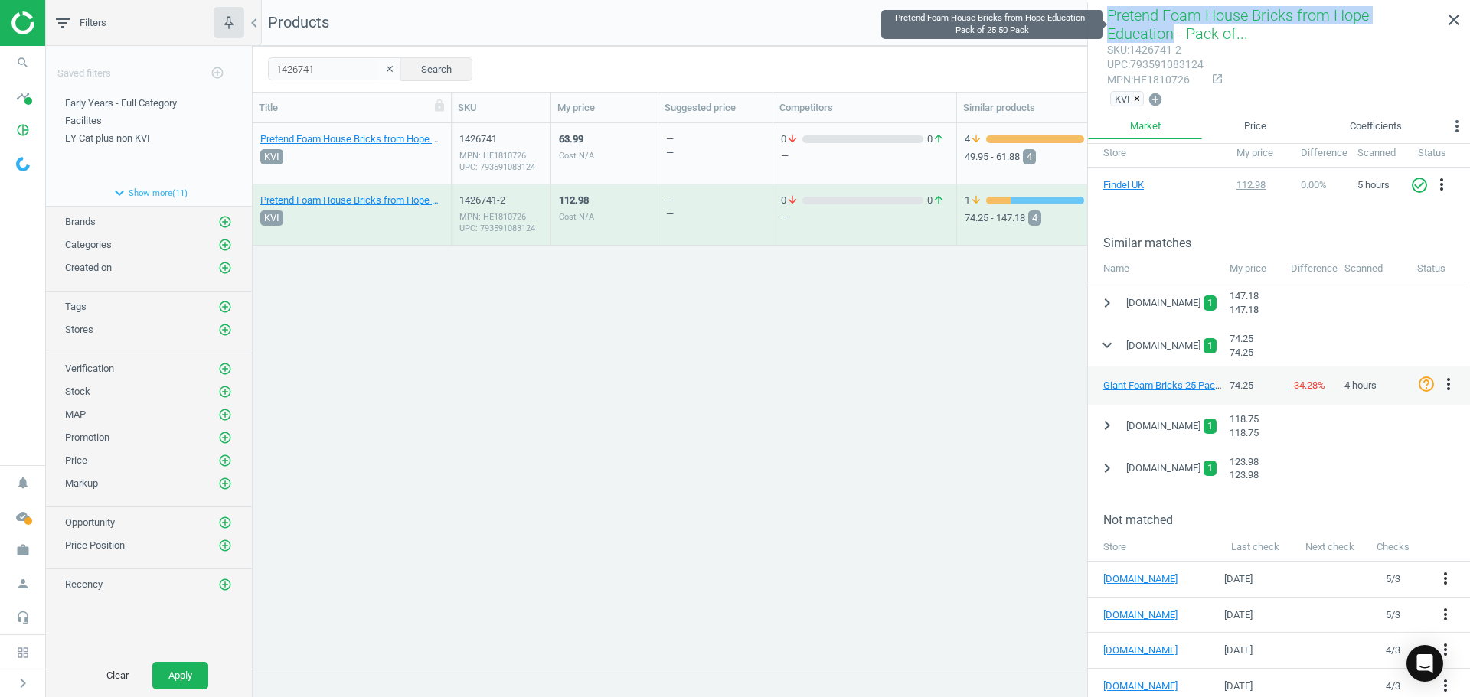
drag, startPoint x: 1104, startPoint y: 16, endPoint x: 1169, endPoint y: 39, distance: 69.7
click at [1169, 39] on div "Pretend Foam House Bricks from Hope Education - Pack of... sku : 1426741-2 upc …" at bounding box center [1279, 57] width 382 height 111
copy span "Pretend Foam House Bricks from Hope Education"
click at [1447, 381] on icon "more_vert" at bounding box center [1448, 384] width 18 height 18
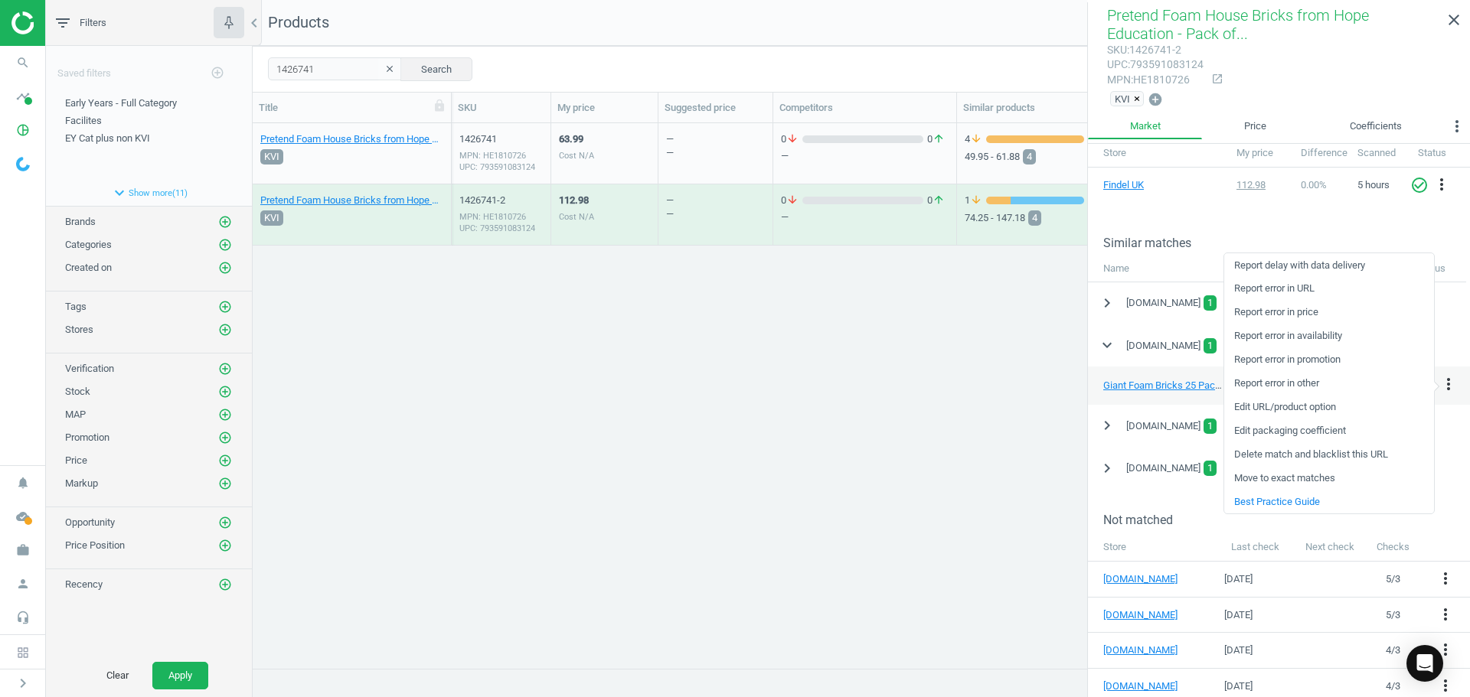
click at [1297, 433] on link "Edit packaging coefficient" at bounding box center [1329, 431] width 210 height 24
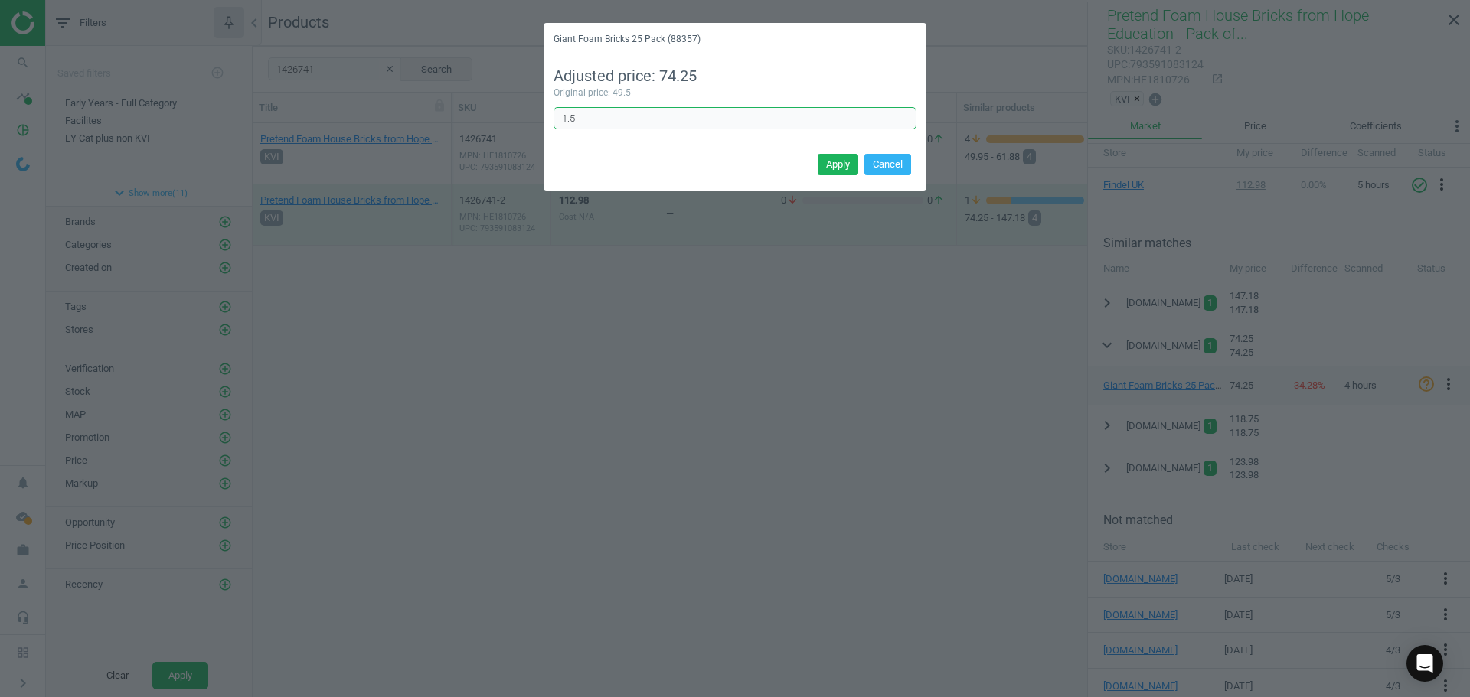
drag, startPoint x: 582, startPoint y: 120, endPoint x: 531, endPoint y: 127, distance: 51.0
click at [531, 126] on div "Giant Foam Bricks 25 Pack (88357) Adjusted price: 74.25 Original price: 49.5 1.…" at bounding box center [735, 348] width 1470 height 697
type input "2"
click at [830, 161] on button "Apply" at bounding box center [837, 164] width 41 height 21
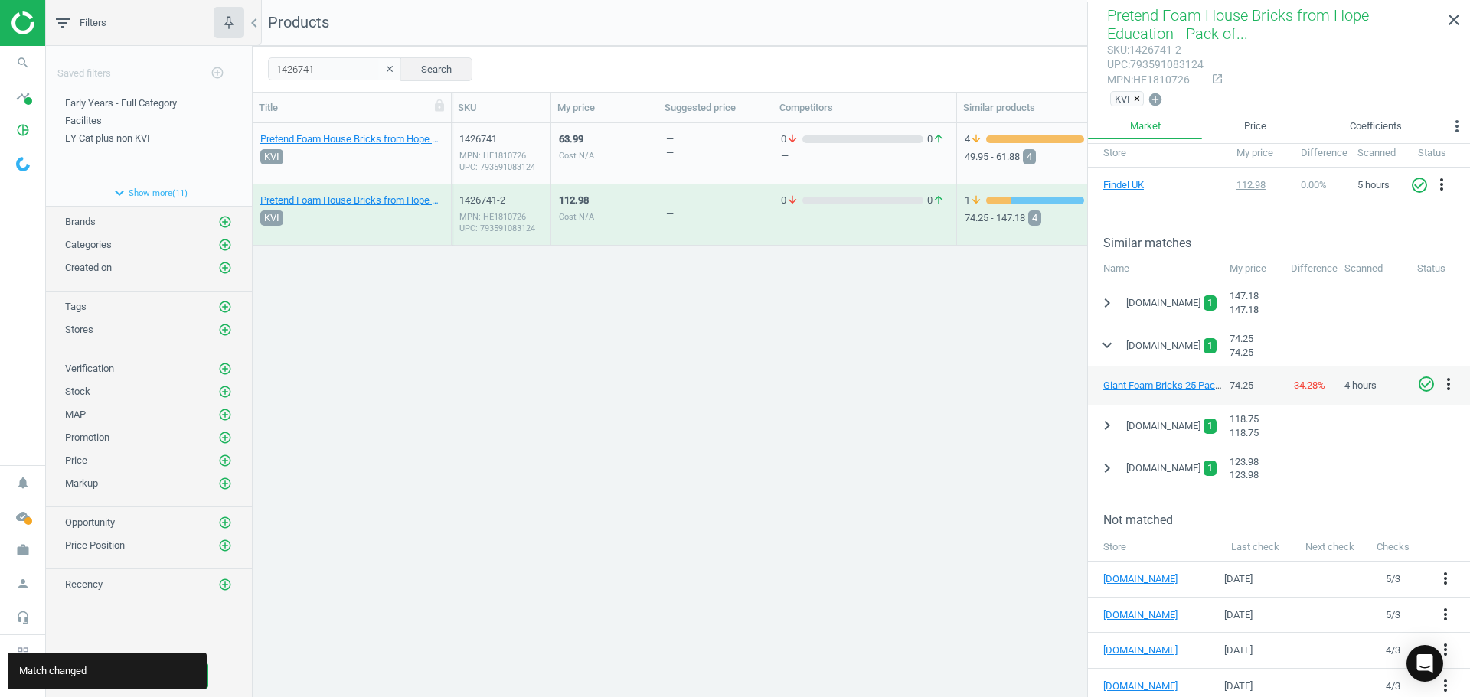
click at [1426, 384] on icon "check_circle_outline" at bounding box center [1426, 384] width 18 height 18
click at [1106, 338] on icon "expand_more" at bounding box center [1107, 345] width 18 height 18
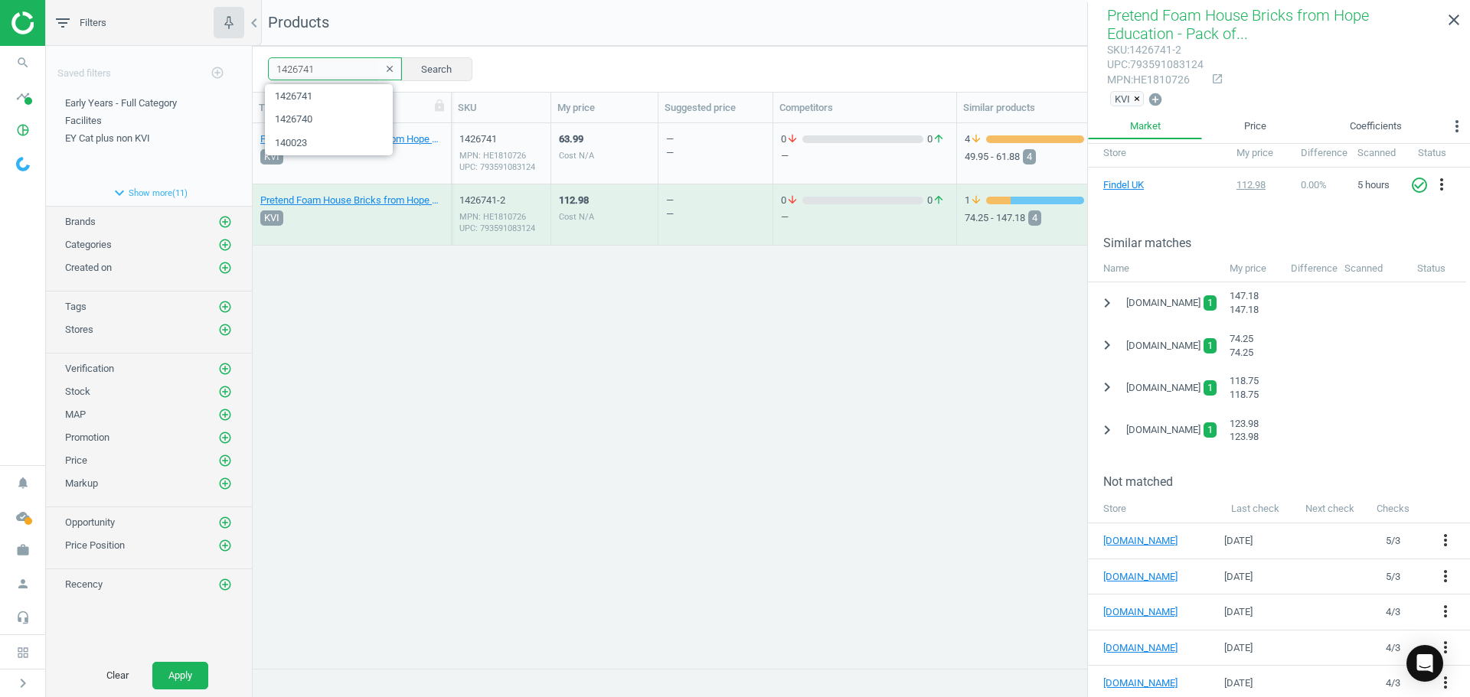
drag, startPoint x: 315, startPoint y: 66, endPoint x: 241, endPoint y: 67, distance: 74.3
click at [241, 67] on div "filter_list Filters chevron_left Saved filters add_circle_outline Early Years -…" at bounding box center [758, 348] width 1424 height 697
paste input "67873"
click at [446, 67] on button "Search" at bounding box center [436, 68] width 72 height 23
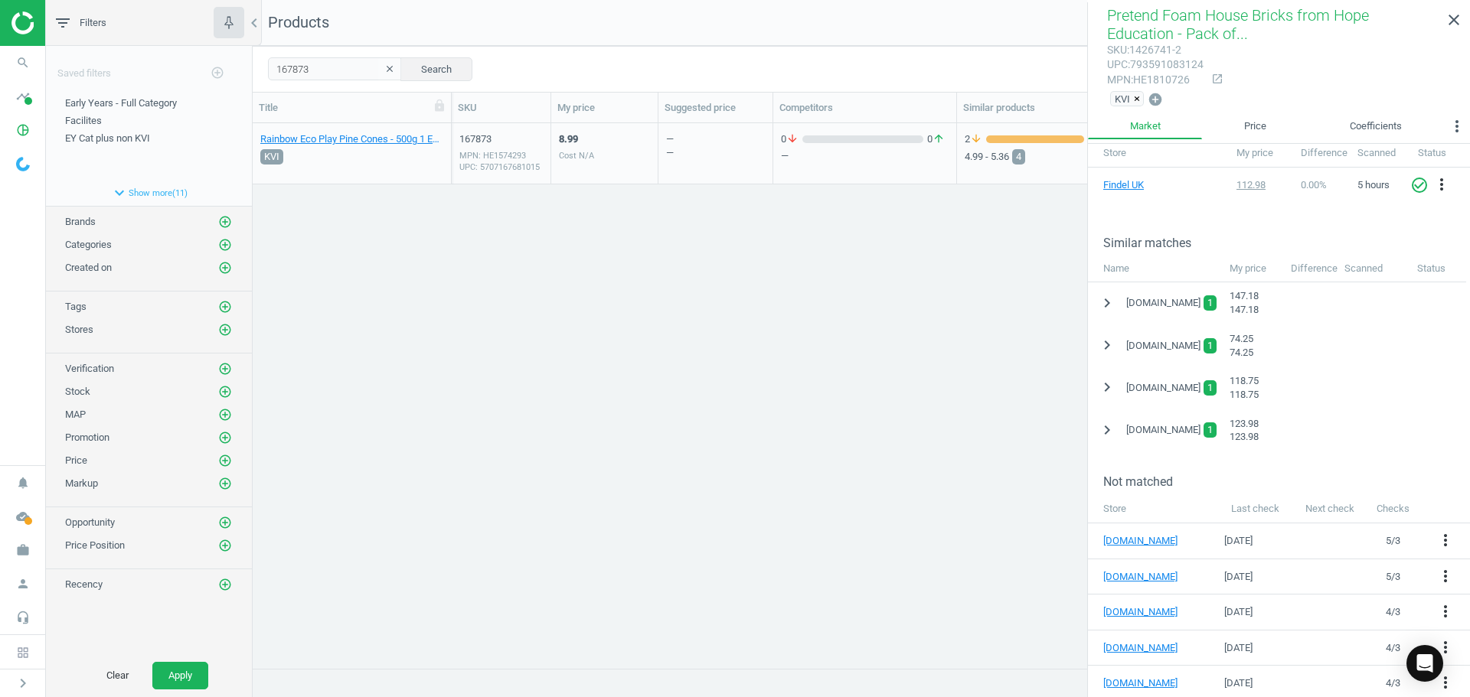
click at [646, 143] on div "8.99 Cost N/A" at bounding box center [604, 153] width 91 height 57
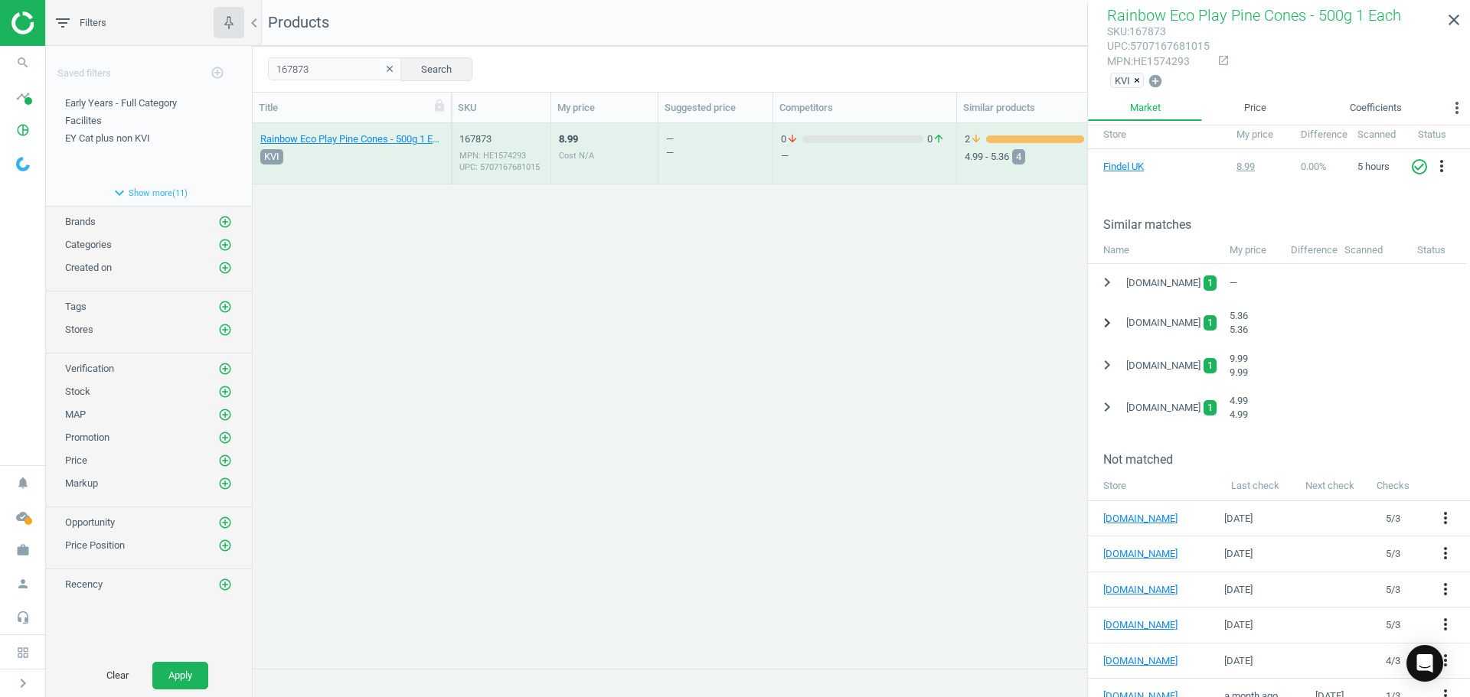
click at [1111, 330] on icon "chevron_right" at bounding box center [1107, 323] width 18 height 18
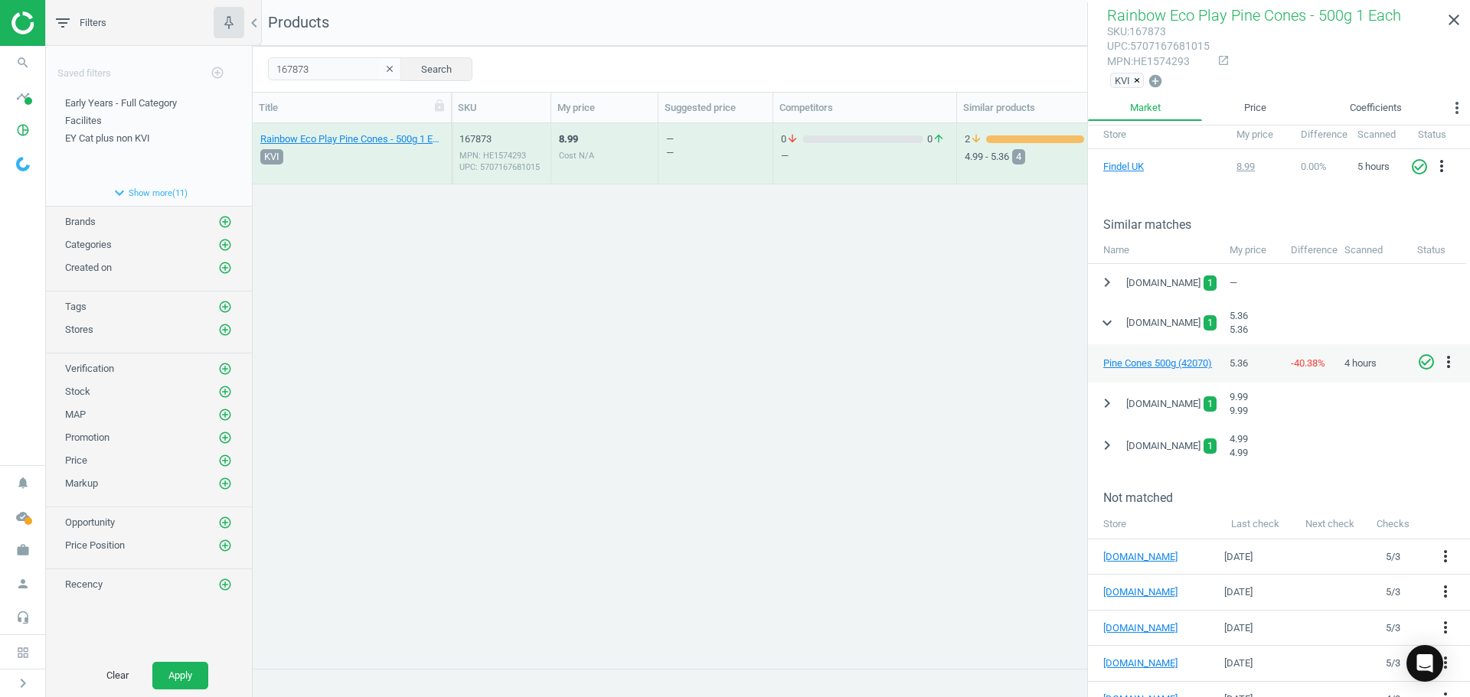
click at [1418, 367] on icon "check_circle_outline" at bounding box center [1426, 362] width 18 height 18
click at [659, 357] on div "Rainbow Eco Play Pine Cones - 500g 1 Each KVI 167873 MPN: HE1574293 UPC: 570716…" at bounding box center [861, 389] width 1217 height 533
drag, startPoint x: 300, startPoint y: 73, endPoint x: 237, endPoint y: 81, distance: 63.3
click at [237, 81] on div "filter_list Filters chevron_left Saved filters add_circle_outline Early Years -…" at bounding box center [758, 348] width 1424 height 697
paste input "424768"
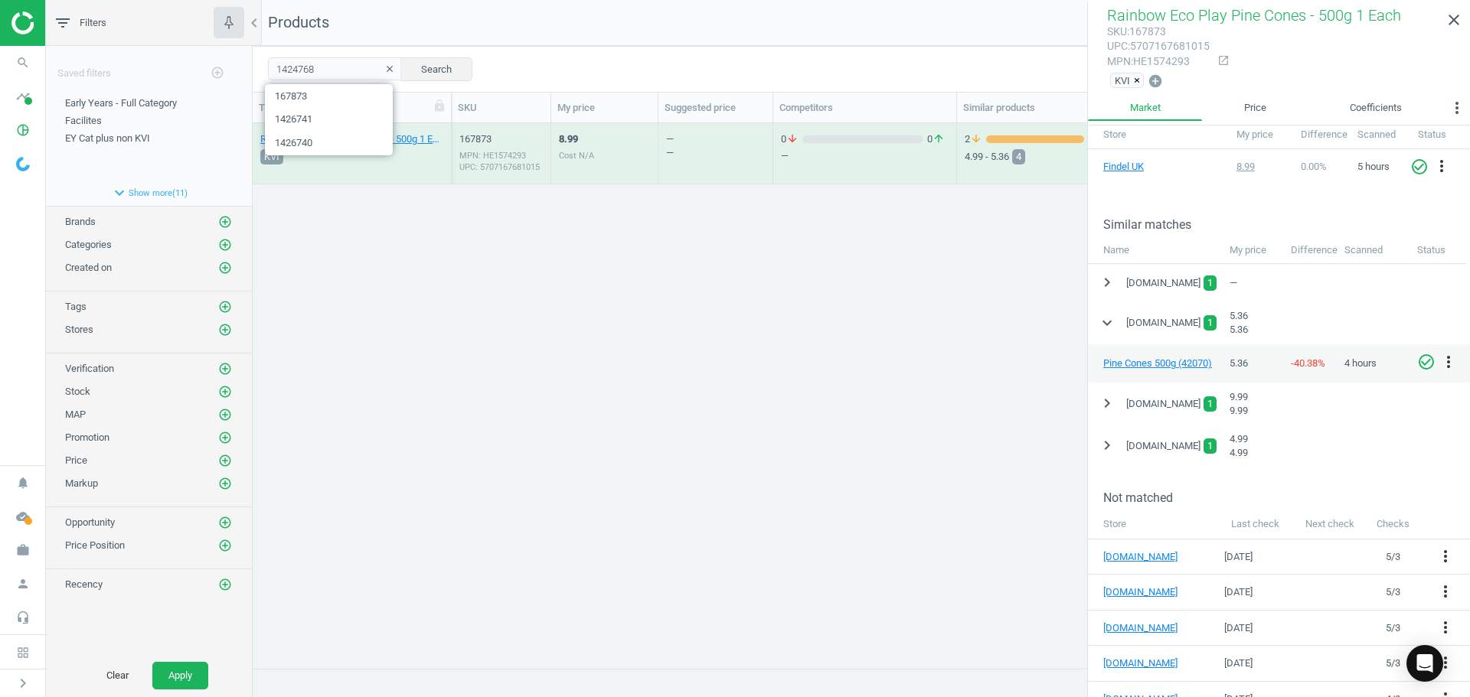
click at [460, 67] on div "1424768 clear Search Select all on page (1) Save report line_weight Compact vie…" at bounding box center [861, 69] width 1217 height 46
click at [450, 70] on button "Search" at bounding box center [436, 68] width 72 height 23
click at [540, 160] on div "MPN: HE1789255 UPC: 8438579458021" at bounding box center [500, 161] width 83 height 23
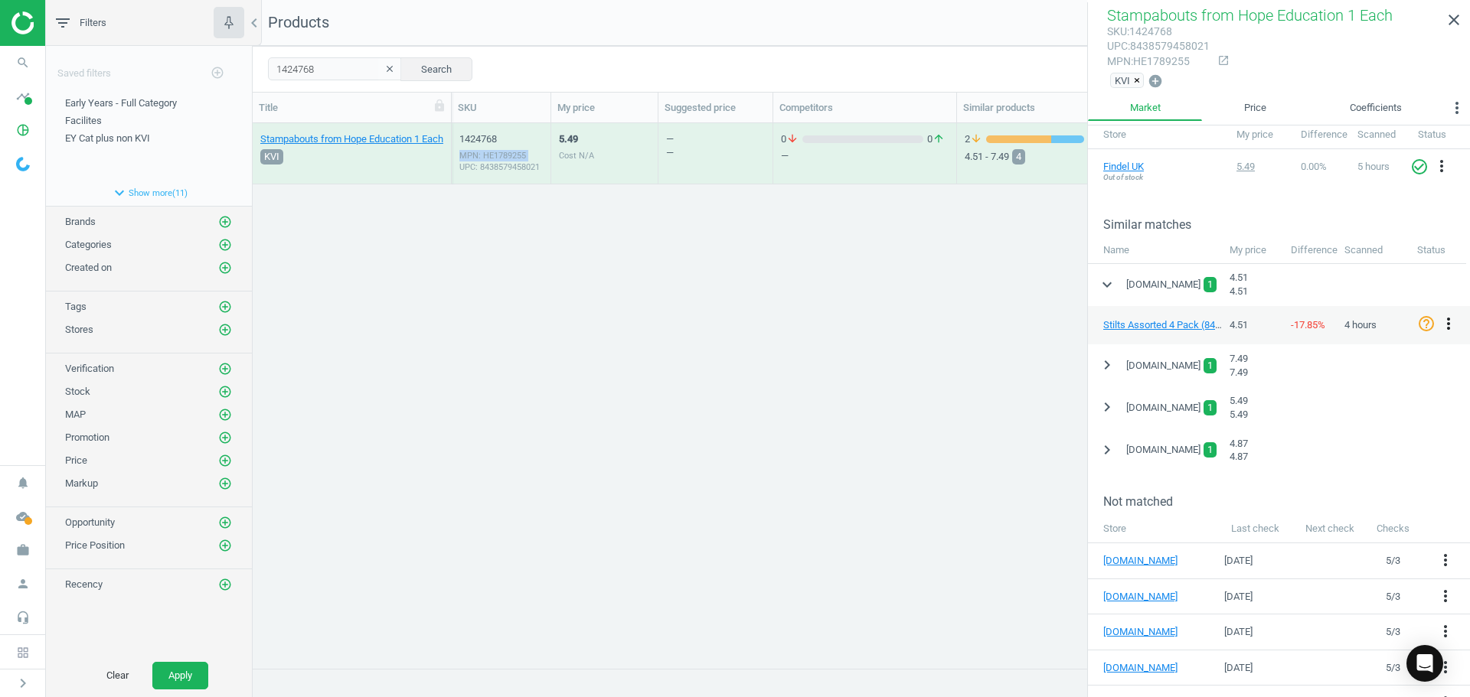
click at [1451, 321] on icon "more_vert" at bounding box center [1448, 324] width 18 height 18
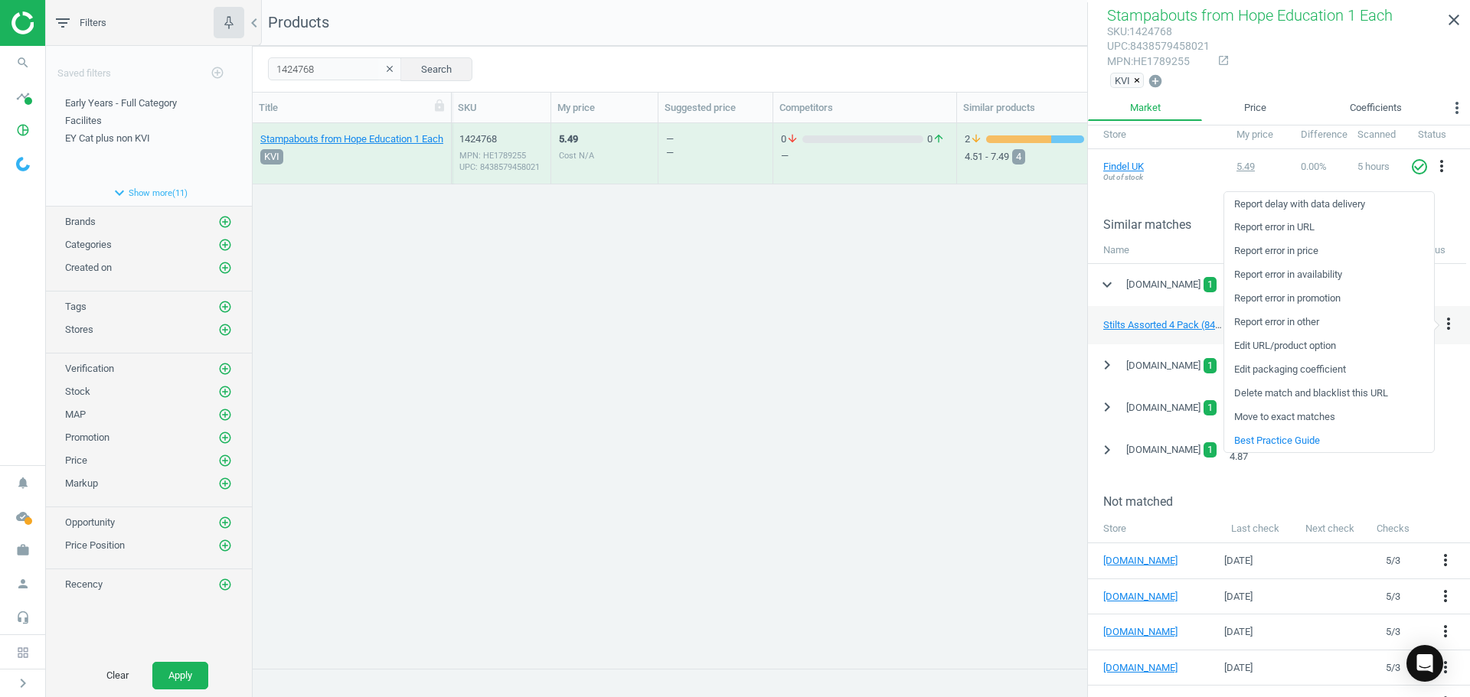
click at [1306, 374] on link "Edit packaging coefficient" at bounding box center [1329, 370] width 210 height 24
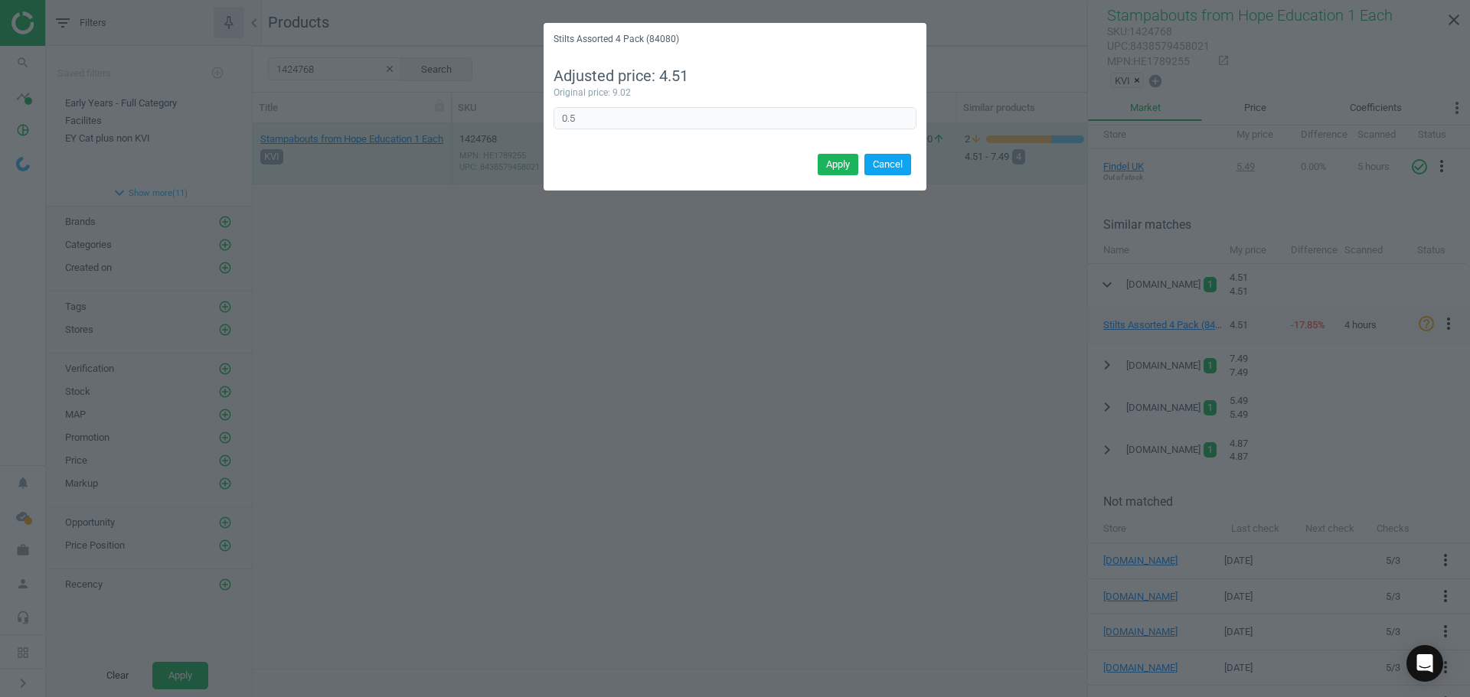
click at [882, 166] on button "Cancel" at bounding box center [887, 164] width 47 height 21
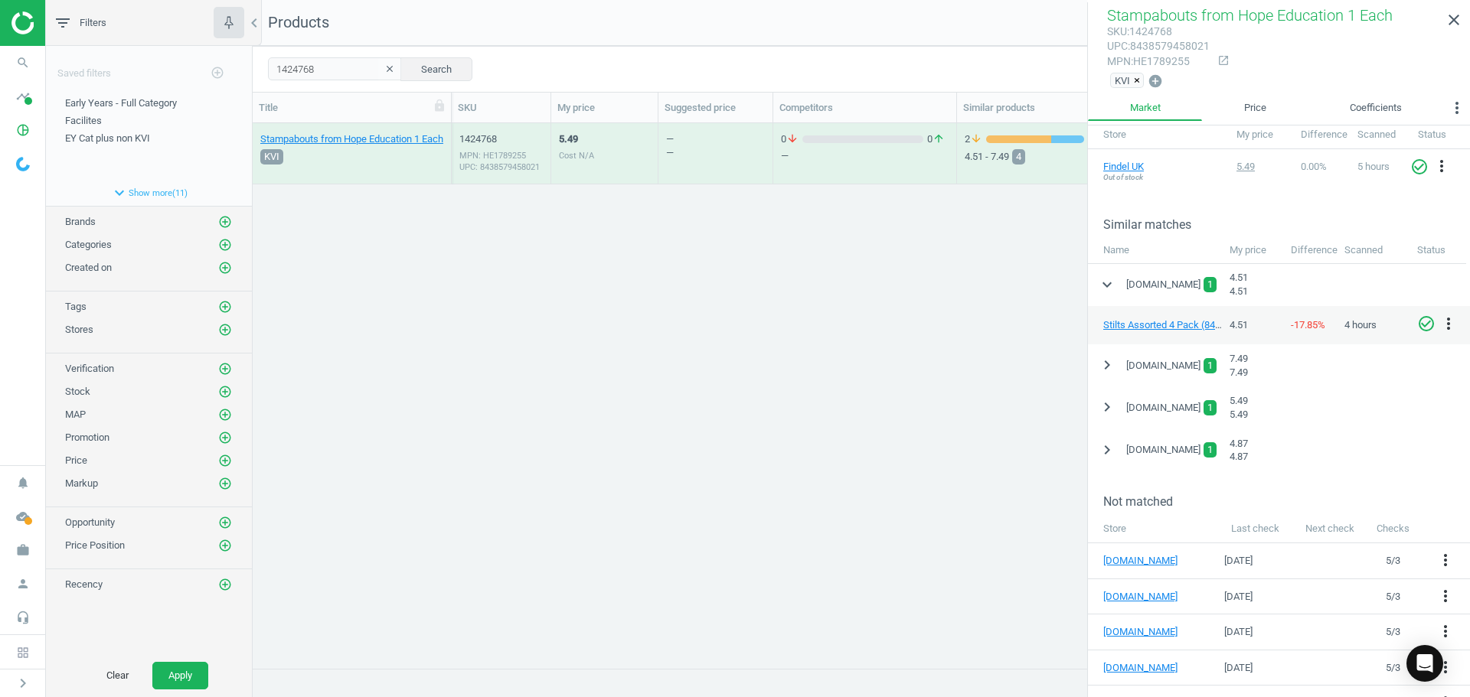
click at [1424, 325] on icon "check_circle_outline" at bounding box center [1426, 324] width 18 height 18
click at [1107, 283] on icon "expand_more" at bounding box center [1107, 285] width 18 height 18
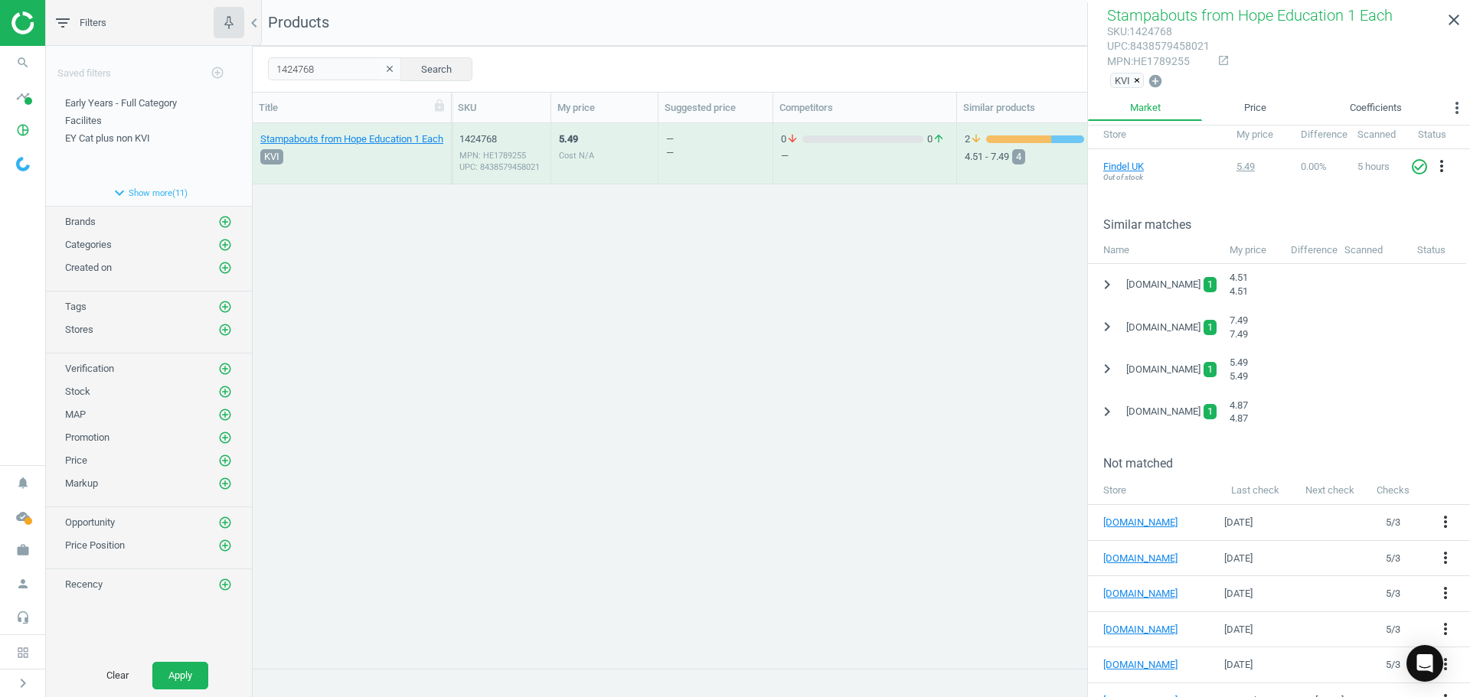
click at [321, 52] on div "1424768 clear Search Select all on page (1) Save report line_weight Compact vie…" at bounding box center [861, 69] width 1217 height 46
drag, startPoint x: 331, startPoint y: 70, endPoint x: 165, endPoint y: 73, distance: 166.1
click at [165, 73] on div "filter_list Filters chevron_left Saved filters add_circle_outline Early Years -…" at bounding box center [758, 348] width 1424 height 697
paste input "31793"
click at [414, 71] on button "Search" at bounding box center [436, 68] width 72 height 23
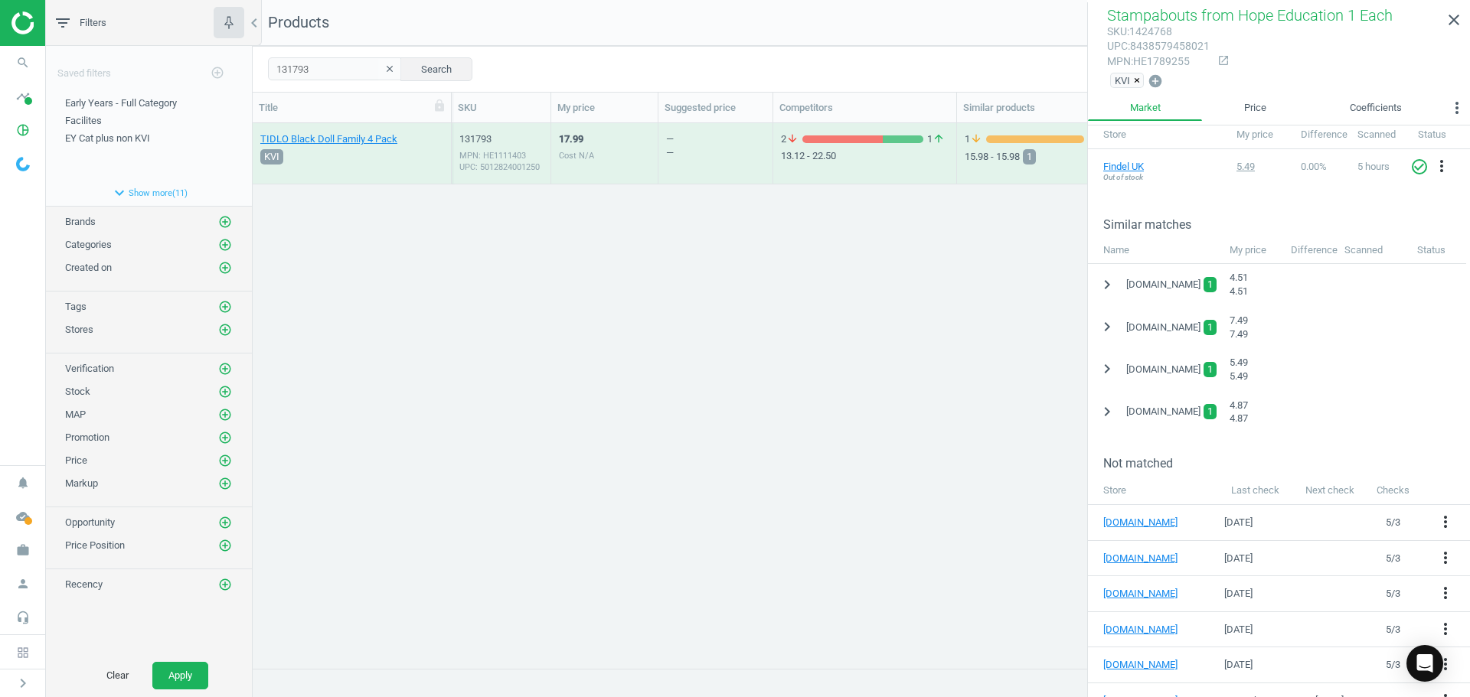
click at [507, 150] on div "MPN: HE1111403 UPC: 5012824001250" at bounding box center [500, 161] width 83 height 23
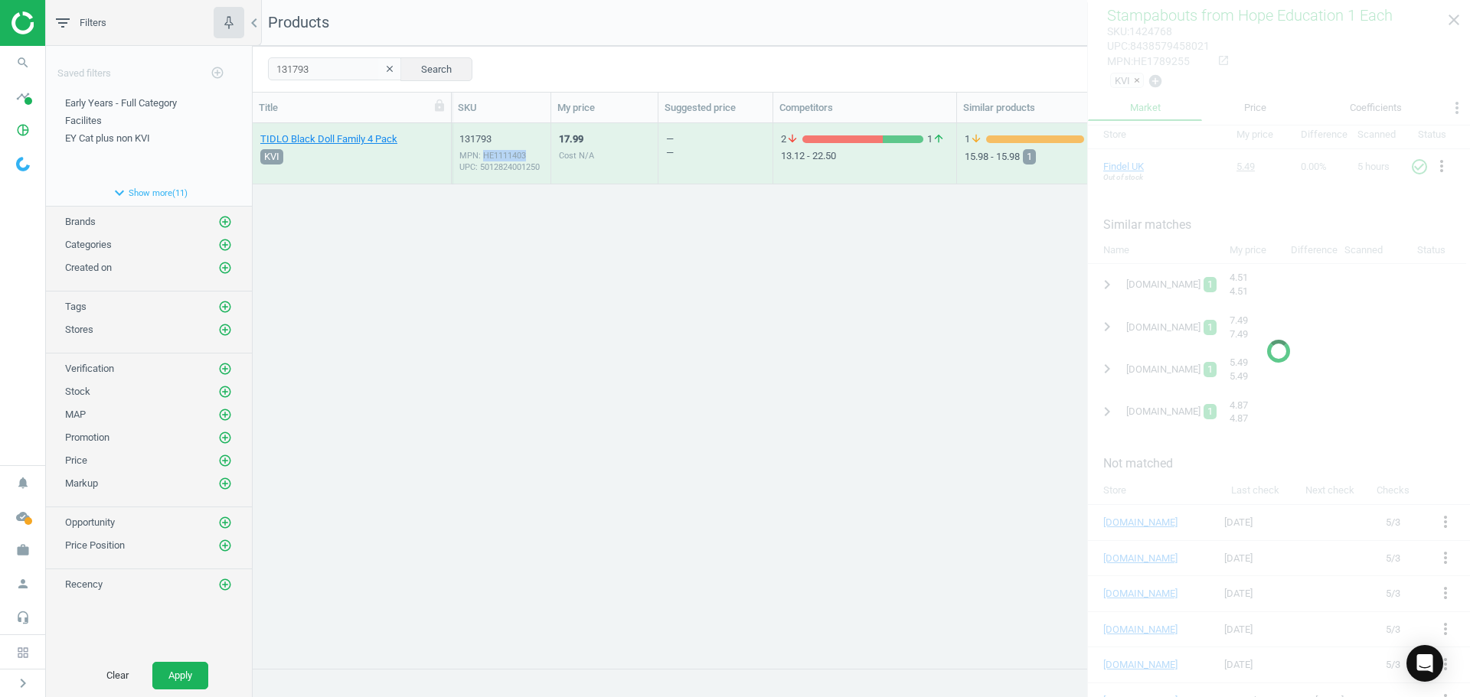
click at [507, 150] on div "MPN: HE1111403 UPC: 5012824001250" at bounding box center [500, 161] width 83 height 23
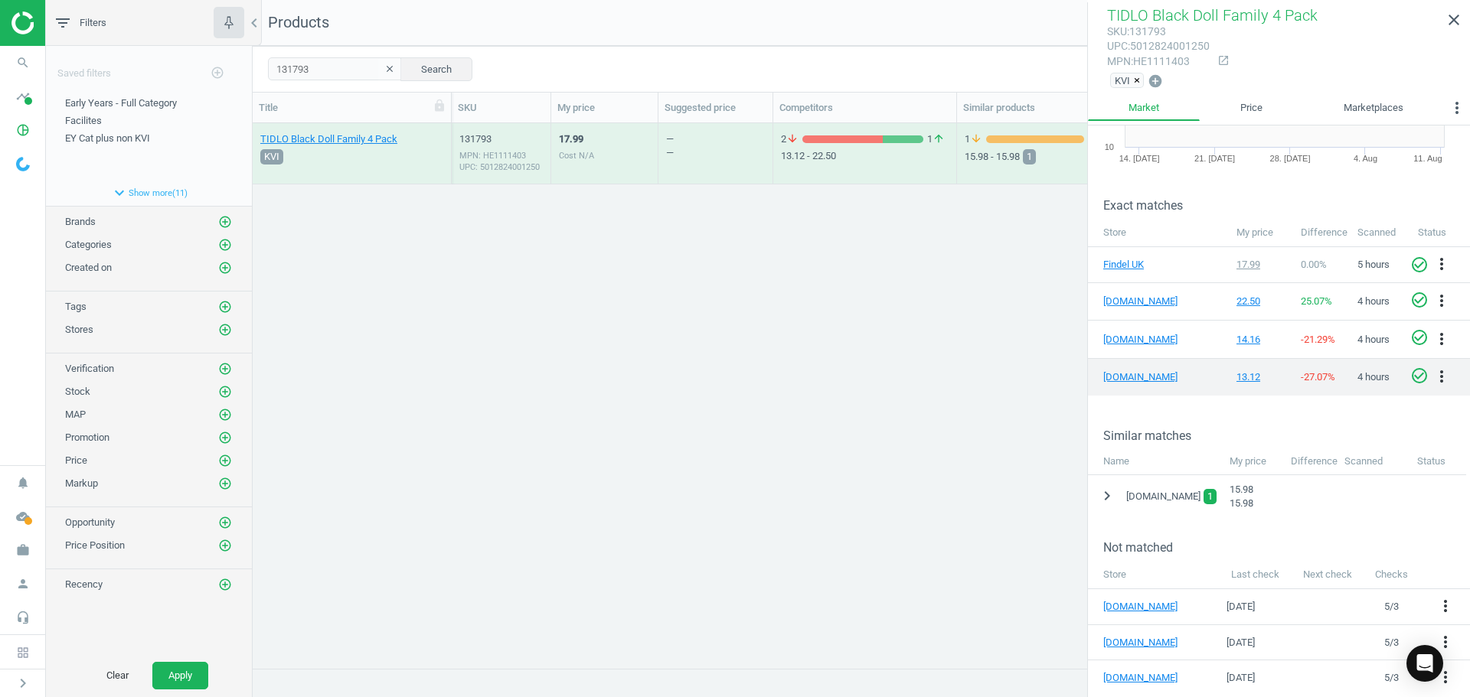
click at [1410, 375] on icon "check_circle_outline" at bounding box center [1419, 376] width 18 height 18
click at [1150, 378] on link "[DOMAIN_NAME]" at bounding box center [1141, 377] width 77 height 14
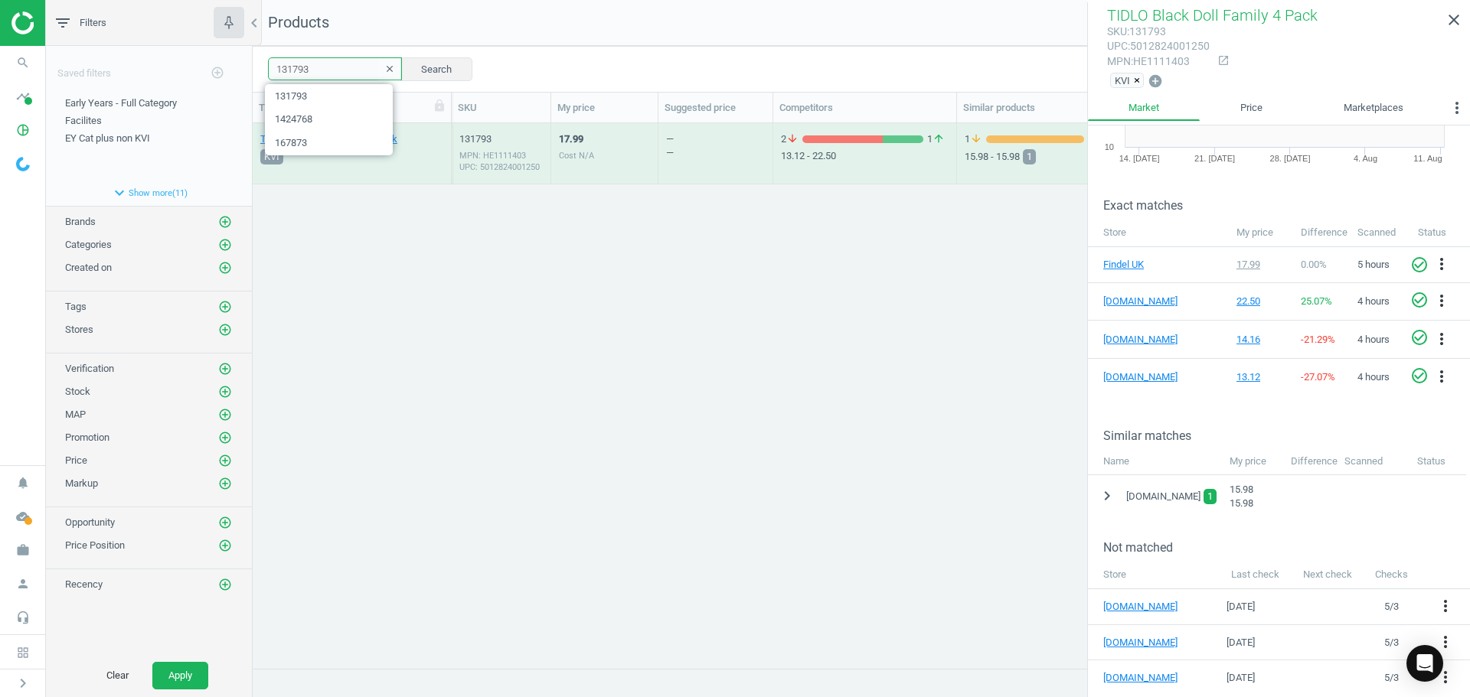
drag, startPoint x: 249, startPoint y: 71, endPoint x: 197, endPoint y: 79, distance: 51.8
click at [197, 79] on div "filter_list Filters chevron_left Saved filters add_circle_outline Early Years -…" at bounding box center [758, 348] width 1424 height 697
paste input "441674"
type input "1441674"
click at [430, 66] on button "Search" at bounding box center [436, 68] width 72 height 23
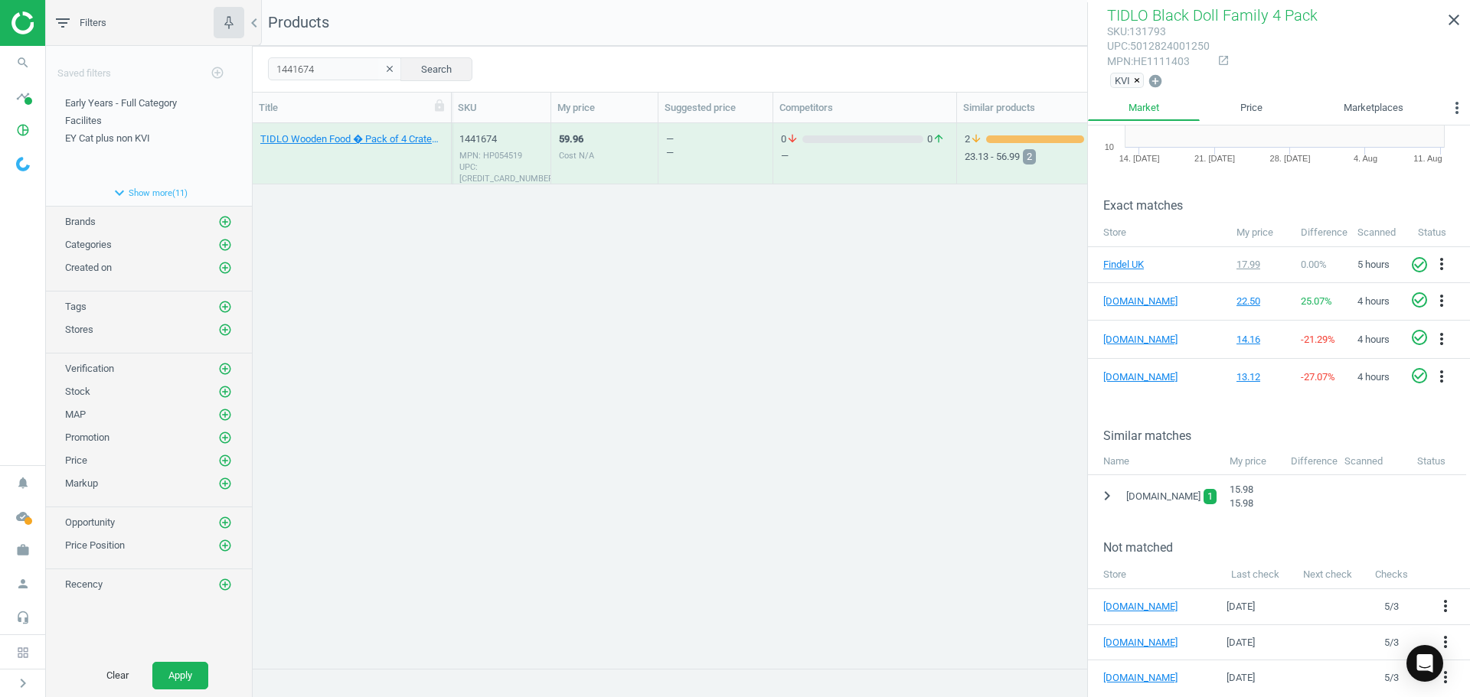
click at [612, 152] on div "59.96 Cost N/A" at bounding box center [604, 153] width 91 height 57
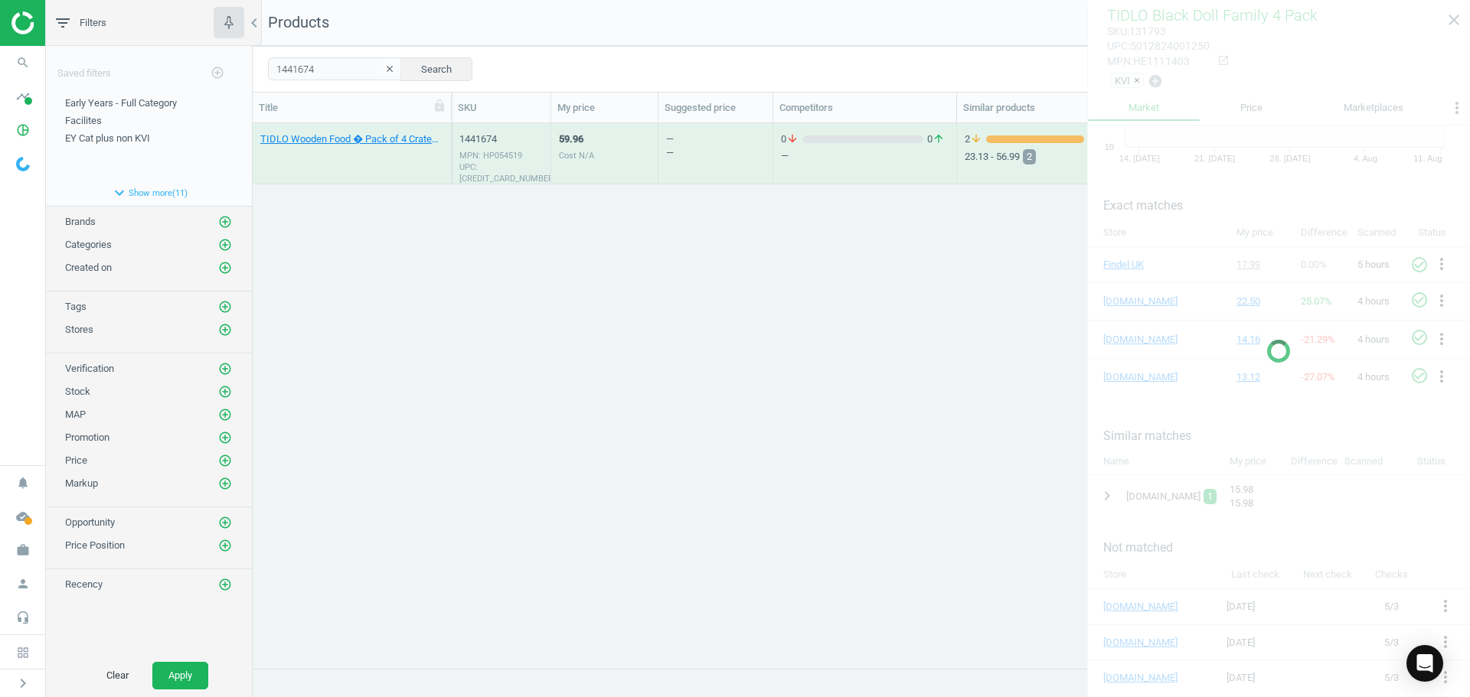
click at [612, 152] on div "59.96 Cost N/A" at bounding box center [604, 153] width 91 height 57
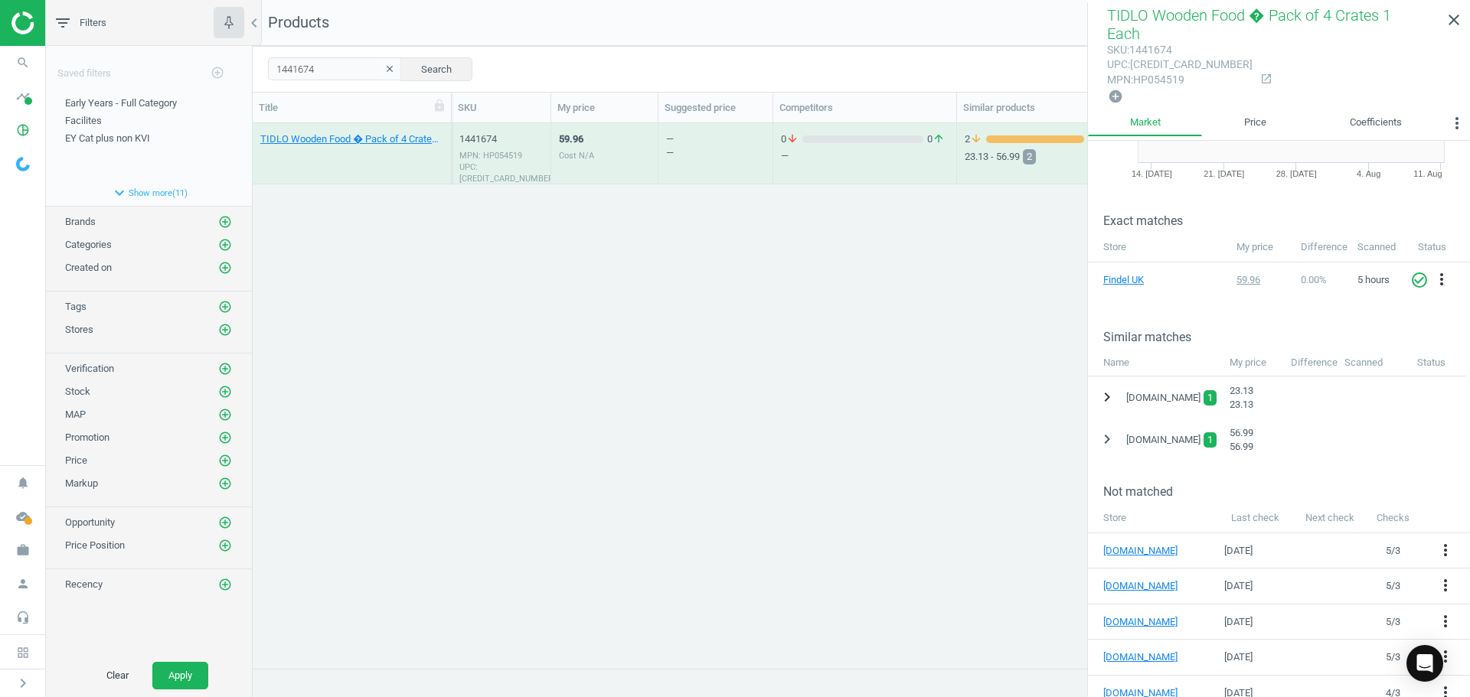
click at [1109, 388] on icon "chevron_right" at bounding box center [1107, 397] width 18 height 18
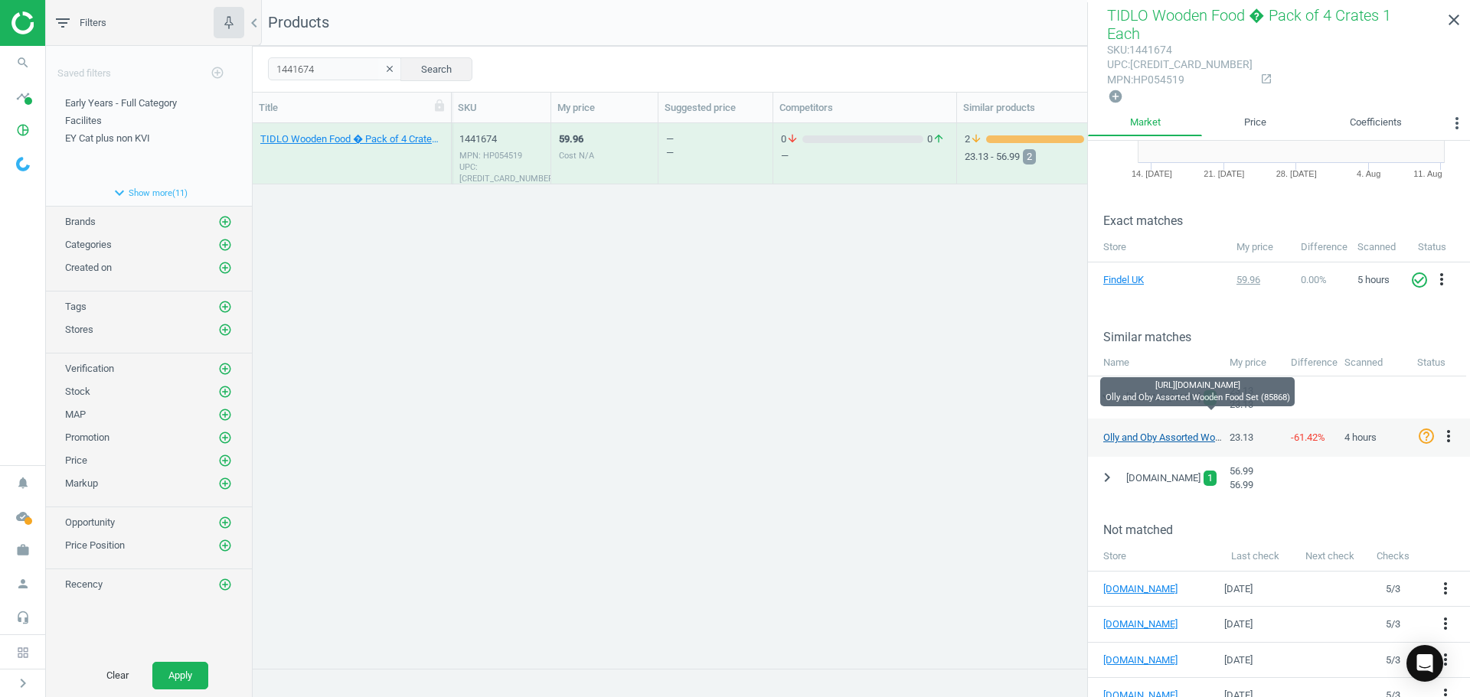
click at [1124, 432] on link "Olly and Oby Assorted Wooden Food Set (85868)" at bounding box center [1208, 437] width 210 height 11
click at [1428, 427] on icon "check_circle_outline" at bounding box center [1426, 436] width 18 height 18
drag, startPoint x: 325, startPoint y: 71, endPoint x: 220, endPoint y: 64, distance: 105.8
click at [220, 64] on div "filter_list Filters chevron_left Saved filters add_circle_outline Early Years -…" at bounding box center [758, 348] width 1424 height 697
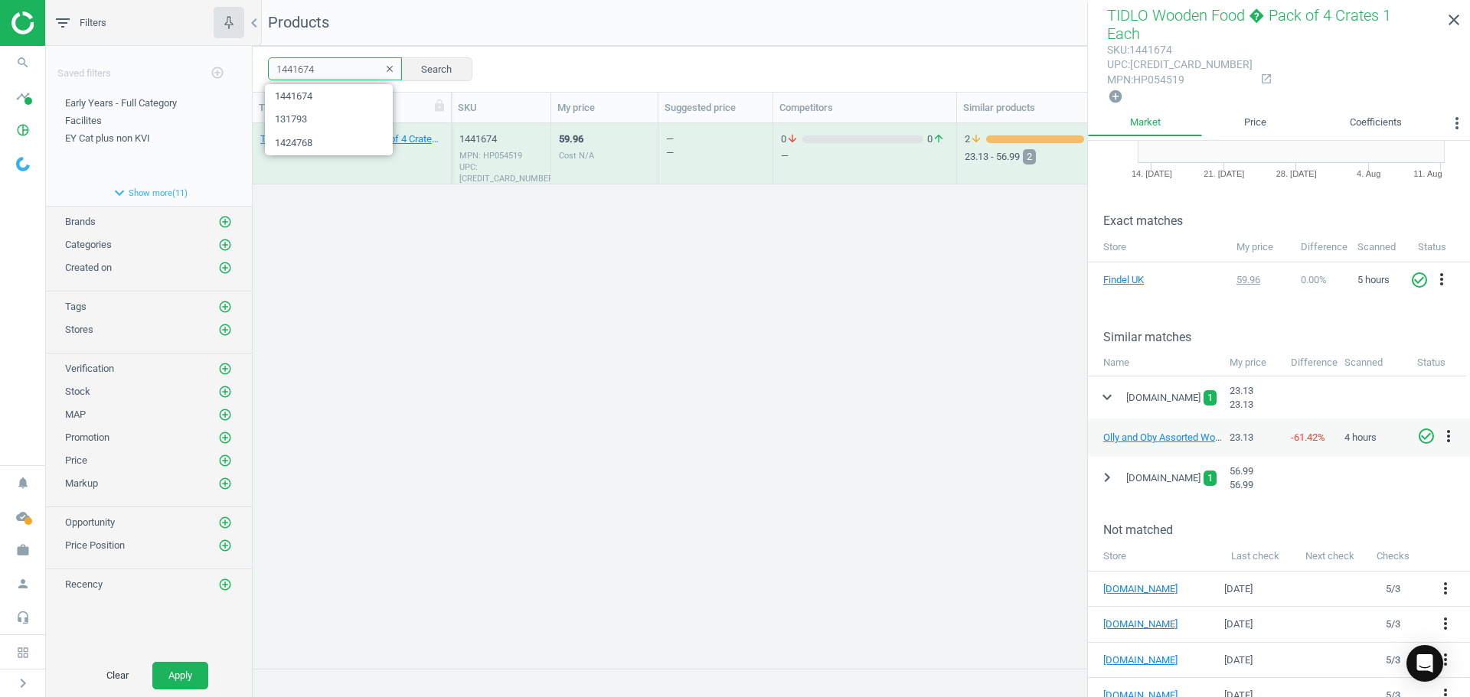
paste input "26741"
type input "1426741"
click at [432, 70] on button "Search" at bounding box center [436, 68] width 72 height 23
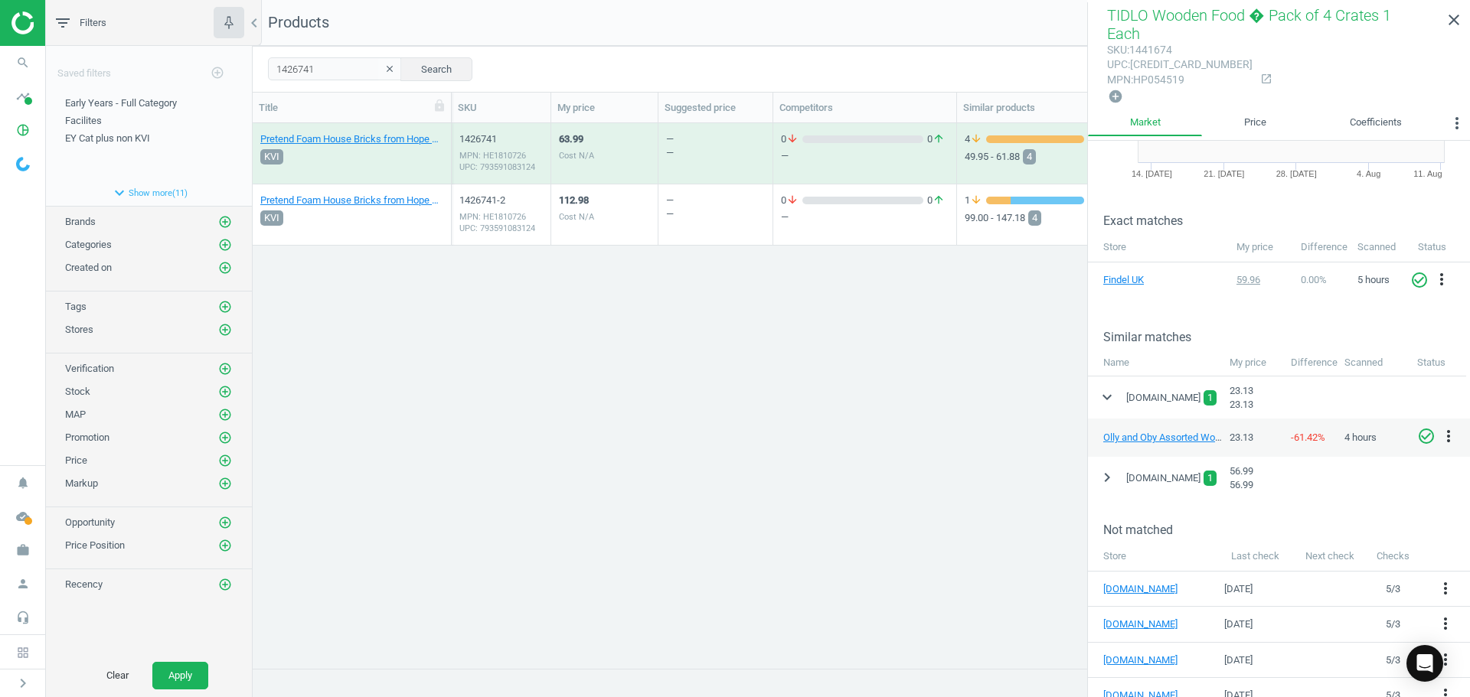
click at [582, 178] on div "63.99 Cost N/A" at bounding box center [576, 157] width 35 height 50
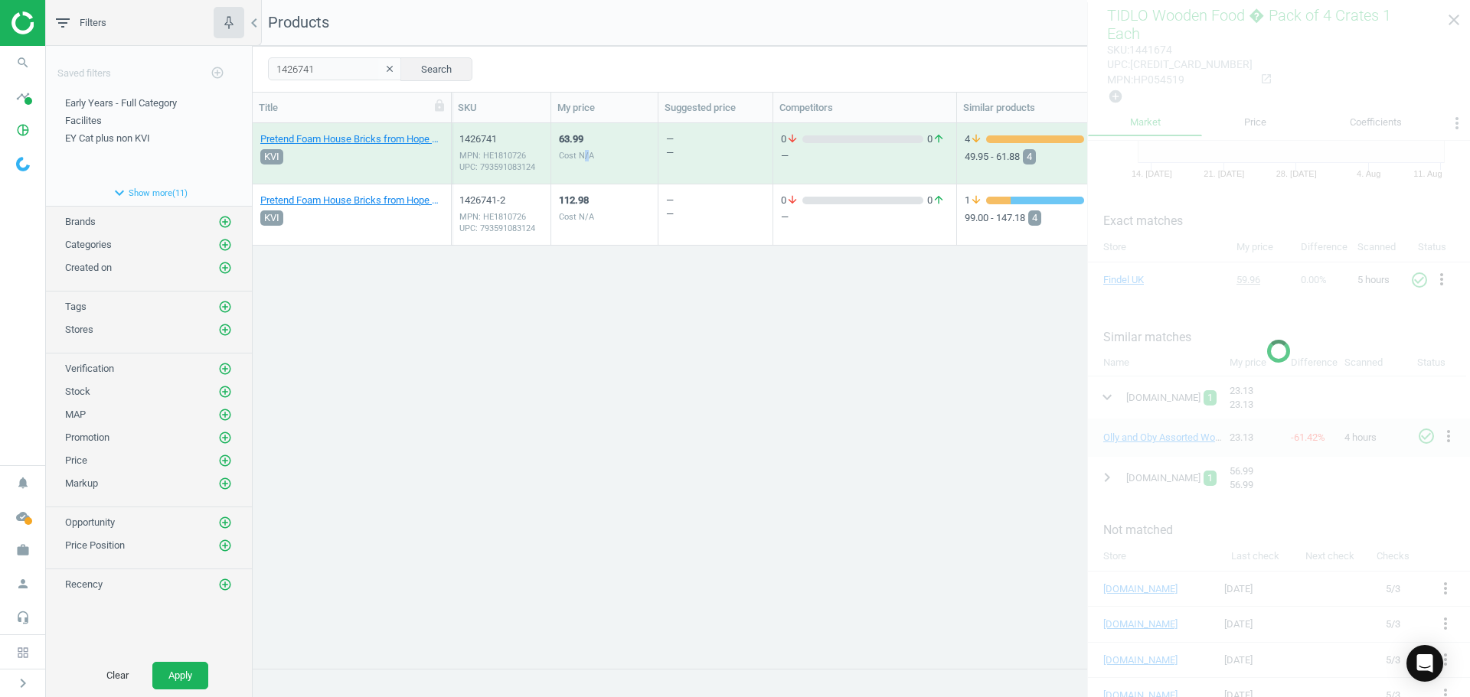
click at [582, 178] on div "63.99 Cost N/A" at bounding box center [576, 157] width 35 height 50
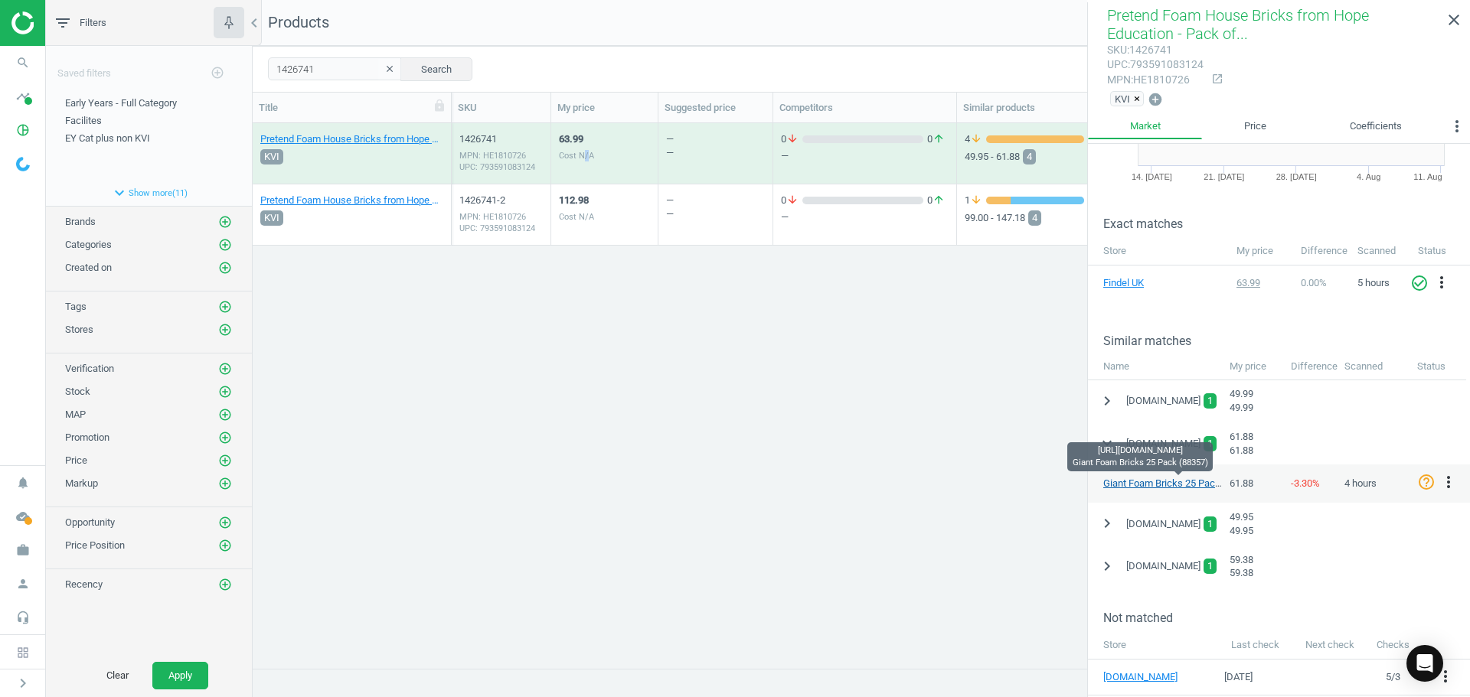
click at [1156, 483] on link "Giant Foam Bricks 25 Pack (88357)" at bounding box center [1179, 483] width 153 height 11
click at [1428, 481] on icon "check_circle_outline" at bounding box center [1426, 482] width 18 height 18
click at [795, 523] on div "Pretend Foam House Bricks from Hope Education - Pack of 25 25 Pack KVI 1426741 …" at bounding box center [861, 389] width 1217 height 533
click at [1105, 443] on icon "expand_more" at bounding box center [1107, 443] width 18 height 18
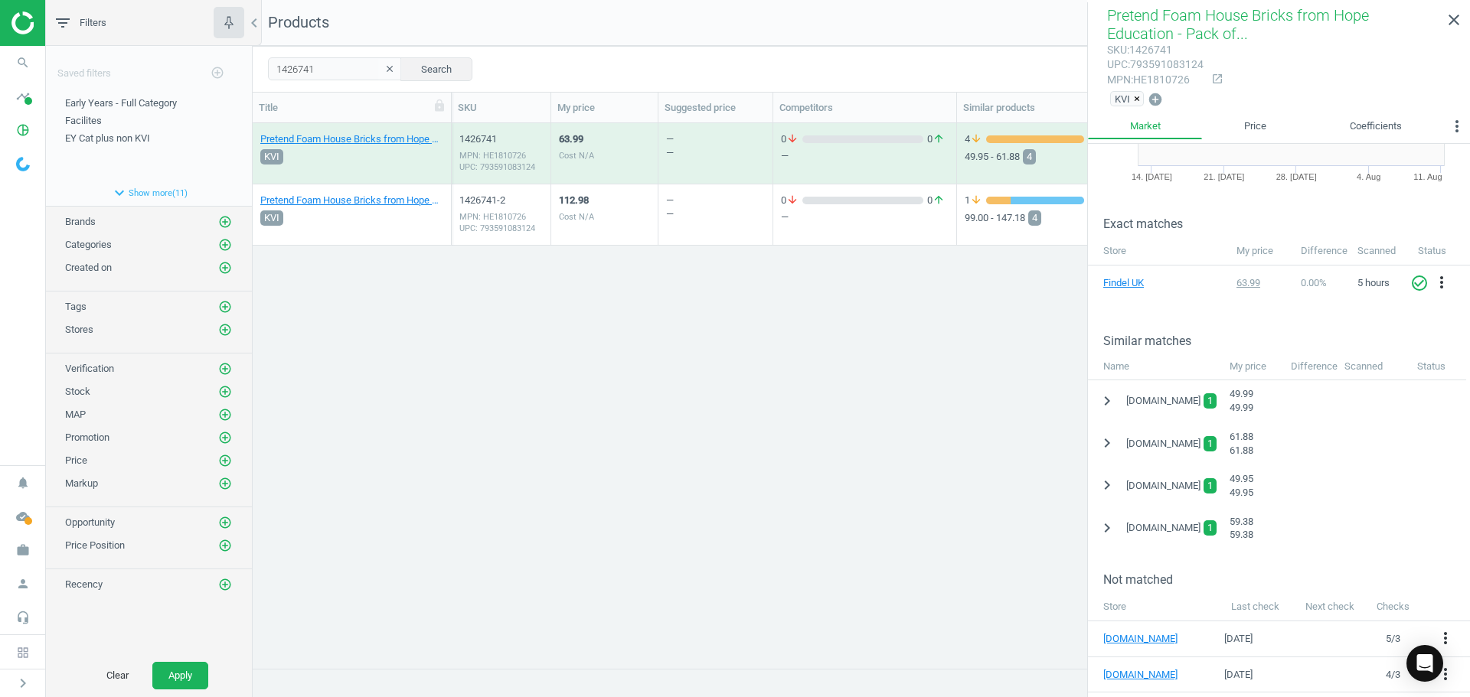
click at [868, 408] on div "Pretend Foam House Bricks from Hope Education - Pack of 25 25 Pack KVI 1426741 …" at bounding box center [861, 389] width 1217 height 533
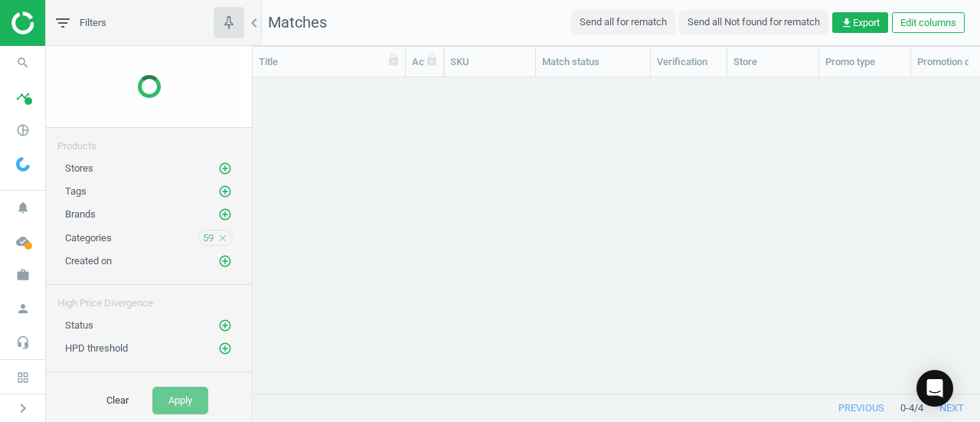
scroll to position [12, 12]
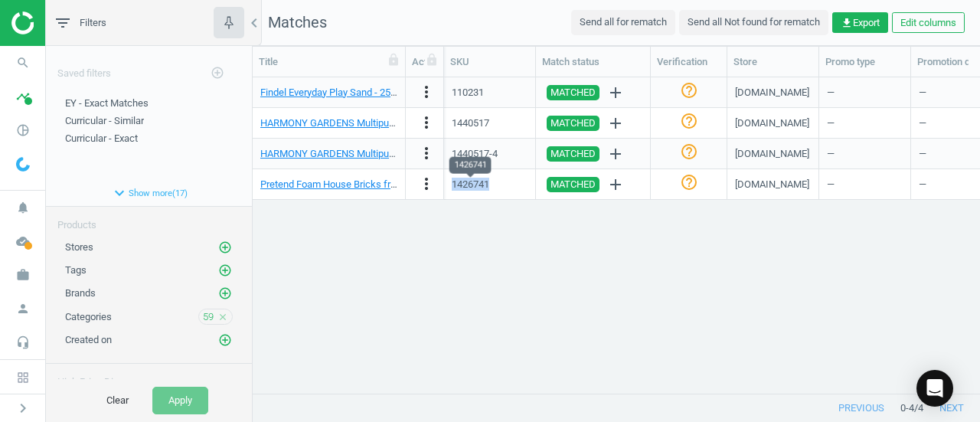
drag, startPoint x: 488, startPoint y: 184, endPoint x: 453, endPoint y: 184, distance: 35.2
click at [453, 184] on div "1426741" at bounding box center [471, 185] width 38 height 14
copy div "1426741"
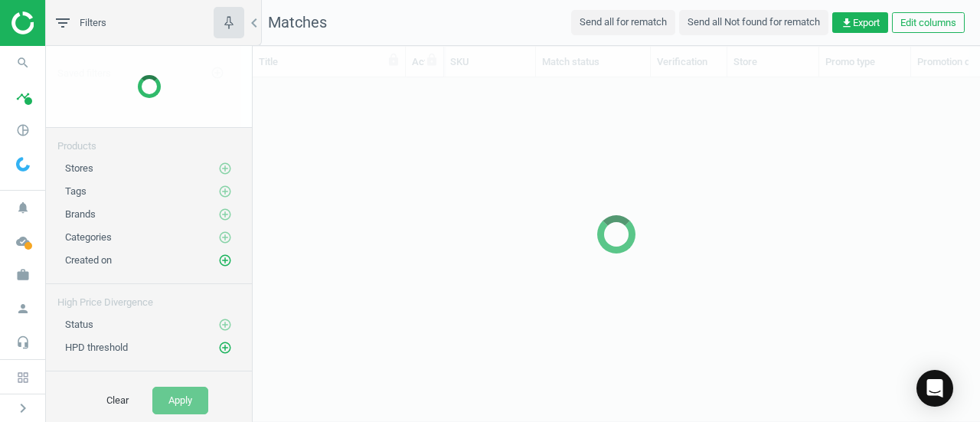
scroll to position [12, 12]
